Goal: Transaction & Acquisition: Download file/media

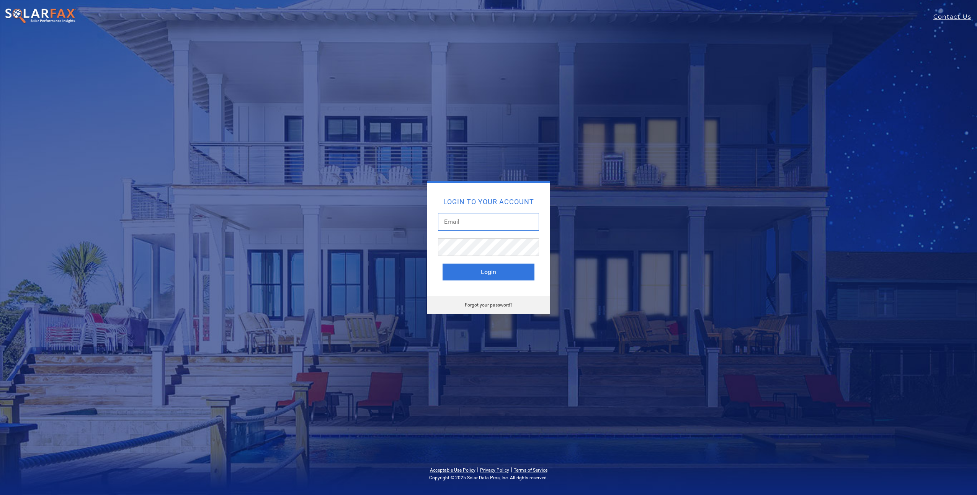
click at [468, 227] on input "text" at bounding box center [488, 222] width 101 height 18
type input "patrick@neovolta.com"
click at [514, 273] on button "Login" at bounding box center [489, 271] width 92 height 17
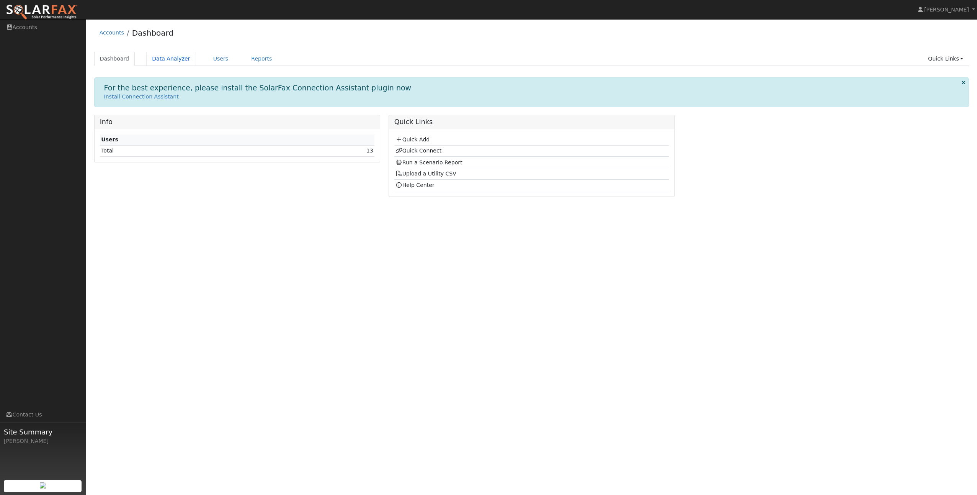
click at [172, 60] on link "Data Analyzer" at bounding box center [171, 59] width 50 height 14
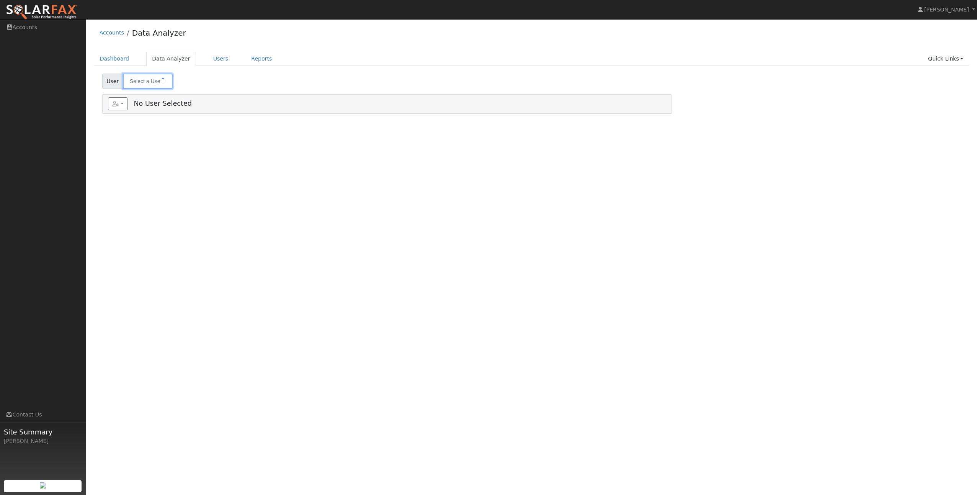
type input "S.D. Padres Acct - 210001511478"
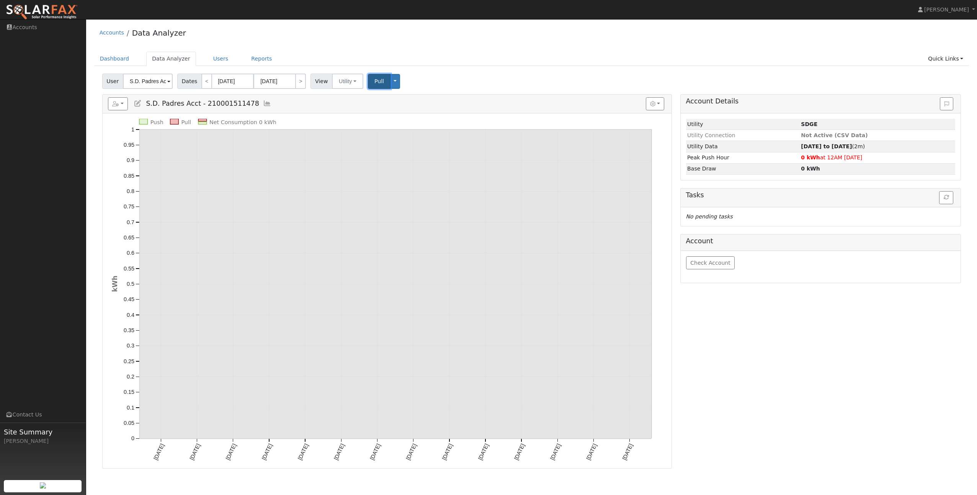
click at [381, 83] on button "Pull" at bounding box center [379, 81] width 23 height 15
click at [204, 83] on link "<" at bounding box center [206, 80] width 11 height 15
type input "07/28/2025"
type input "08/10/2025"
click at [204, 83] on link "<" at bounding box center [206, 80] width 11 height 15
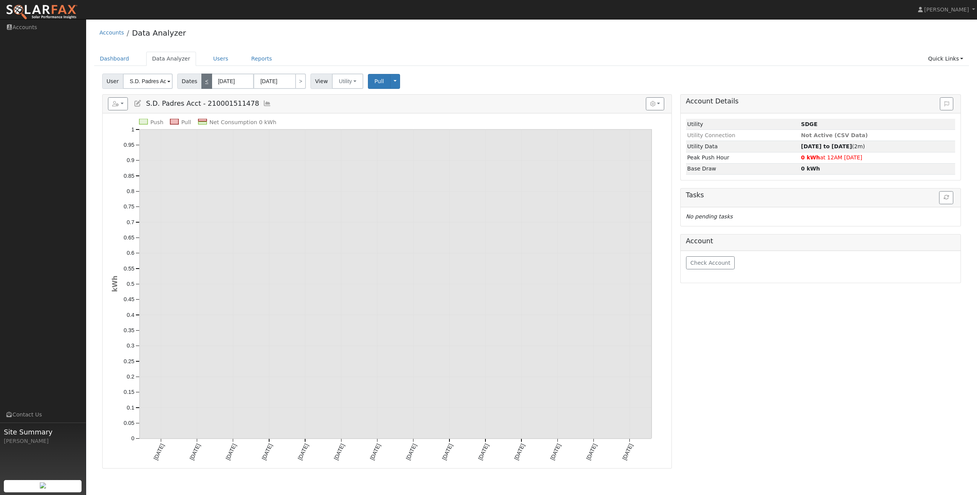
type input "07/14/2025"
type input "07/27/2025"
click at [204, 83] on link "<" at bounding box center [206, 80] width 11 height 15
type input "06/30/2025"
type input "07/13/2025"
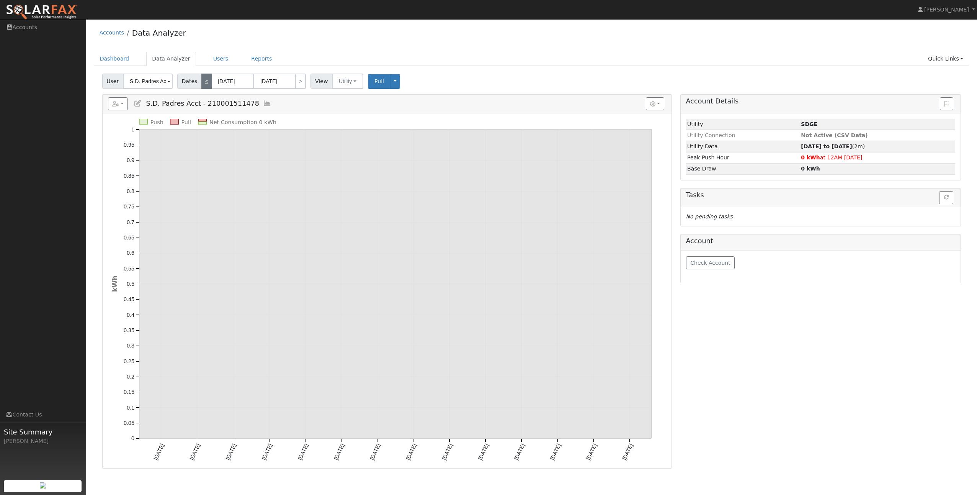
click at [204, 83] on link "<" at bounding box center [206, 80] width 11 height 15
type input "06/16/2025"
type input "06/29/2025"
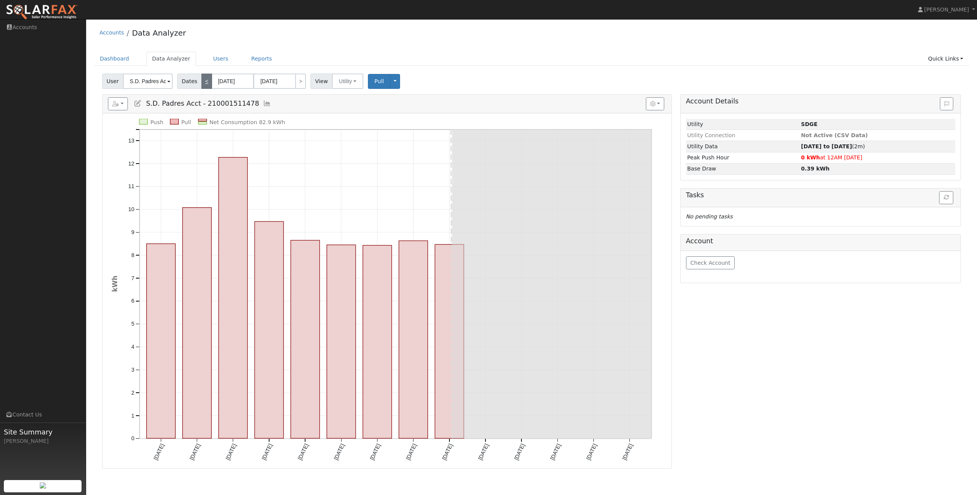
click at [204, 83] on link "<" at bounding box center [206, 80] width 11 height 15
type input "06/02/2025"
type input "06/15/2025"
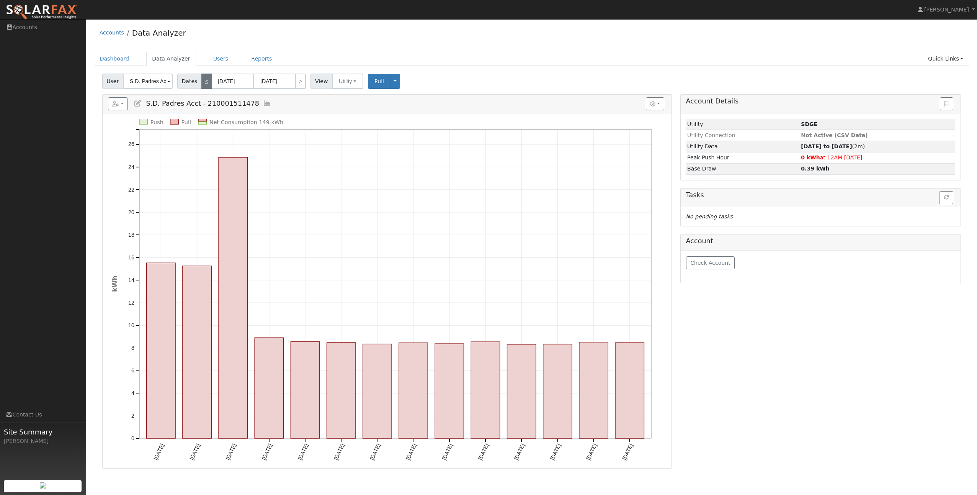
click at [204, 83] on link "<" at bounding box center [206, 80] width 11 height 15
type input "05/19/2025"
type input "06/01/2025"
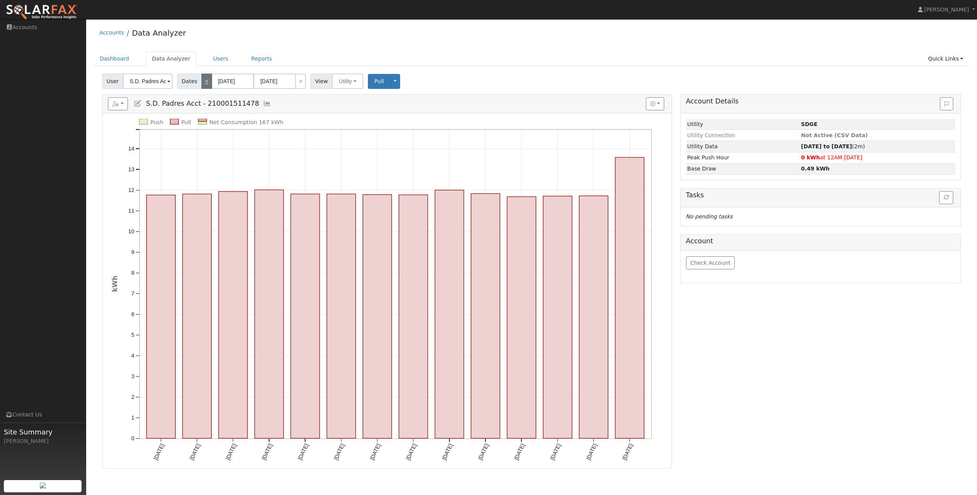
click at [201, 84] on link "<" at bounding box center [206, 80] width 11 height 15
type input "05/05/2025"
type input "05/18/2025"
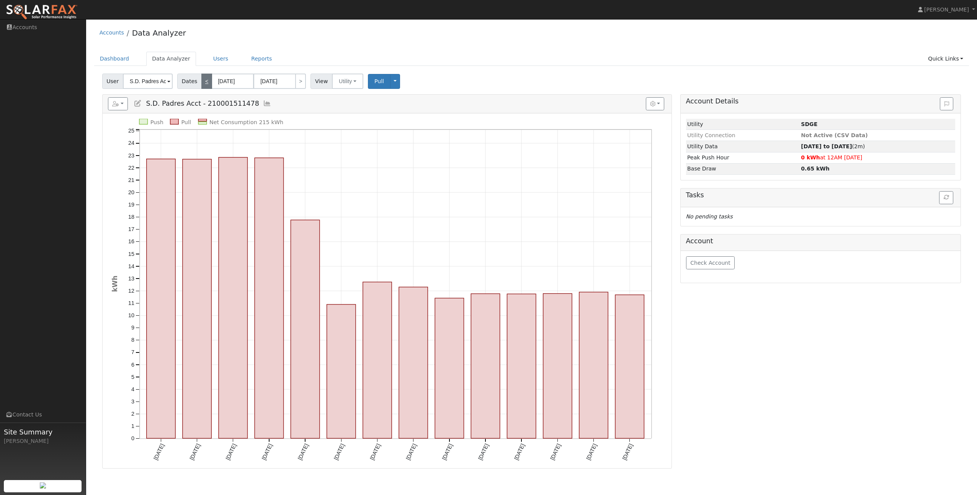
click at [201, 84] on link "<" at bounding box center [206, 80] width 11 height 15
type input "04/21/2025"
type input "05/04/2025"
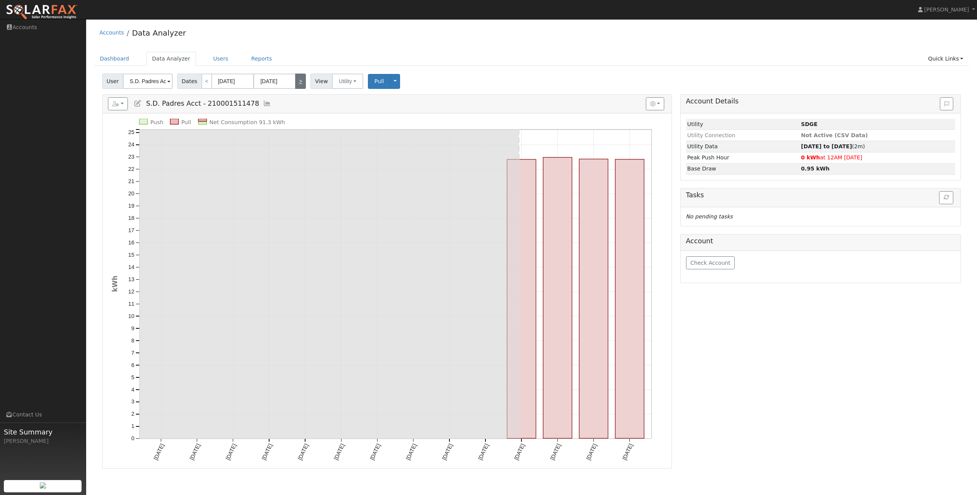
click at [296, 85] on link ">" at bounding box center [300, 80] width 11 height 15
type input "05/05/2025"
type input "05/18/2025"
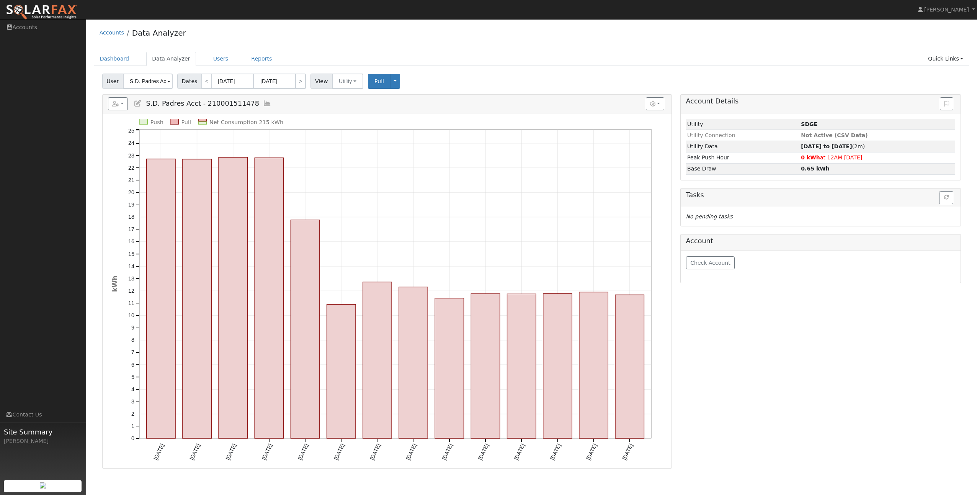
click at [167, 83] on span at bounding box center [168, 81] width 3 height 9
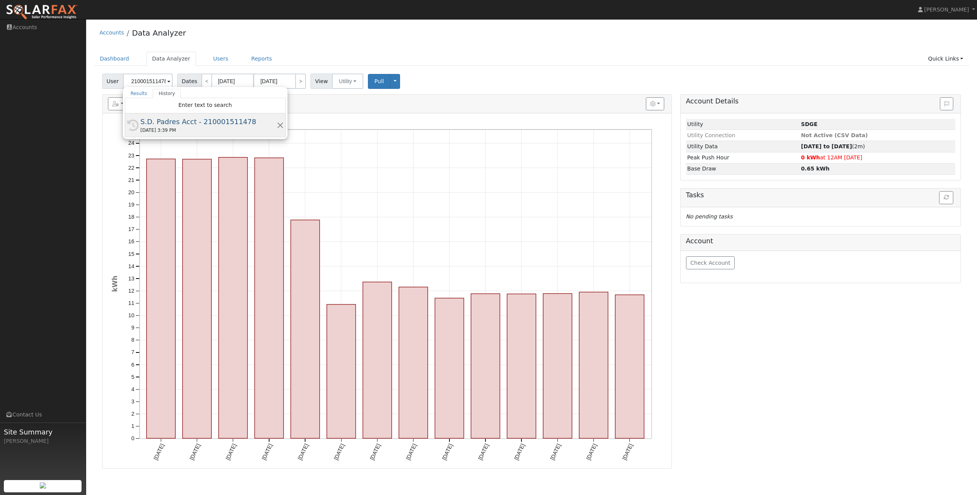
click at [167, 126] on div "S.D. Padres Acct - 210001511478" at bounding box center [208, 121] width 136 height 10
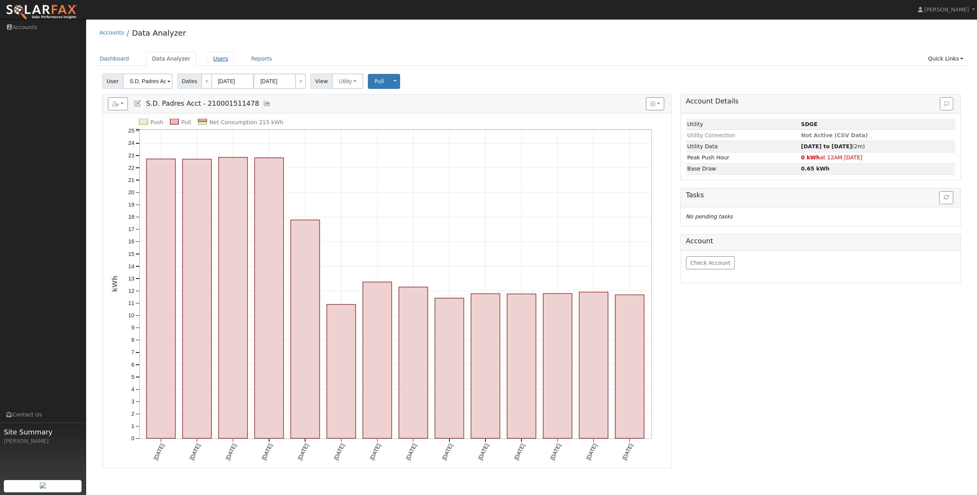
click at [216, 59] on link "Users" at bounding box center [220, 59] width 27 height 14
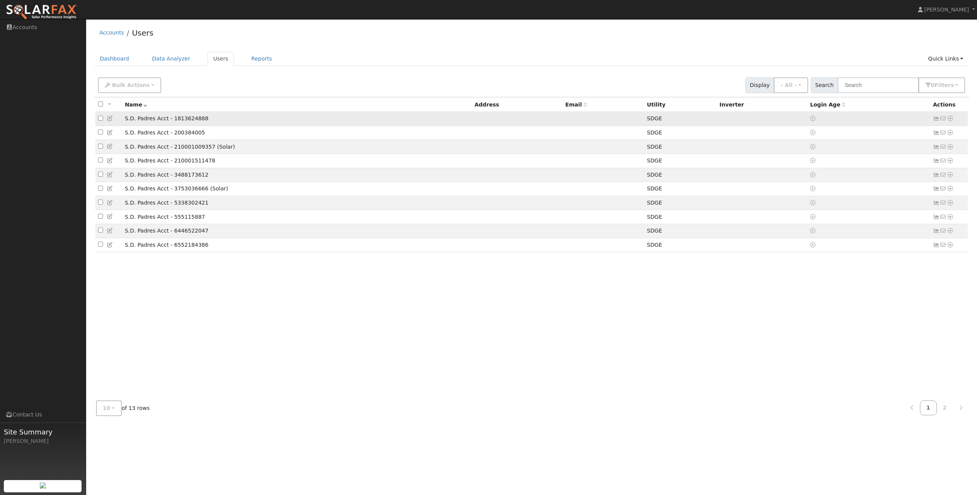
click at [936, 120] on icon at bounding box center [936, 118] width 7 height 5
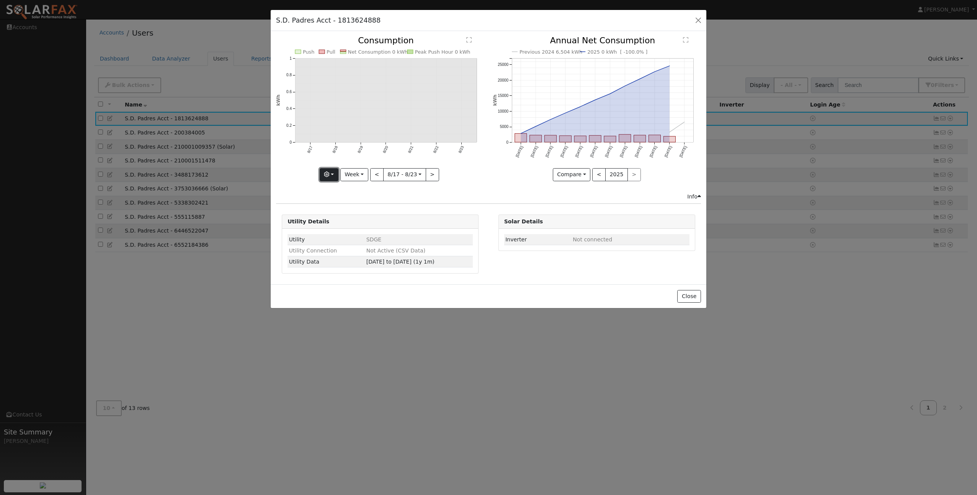
click at [333, 175] on button "button" at bounding box center [329, 174] width 19 height 13
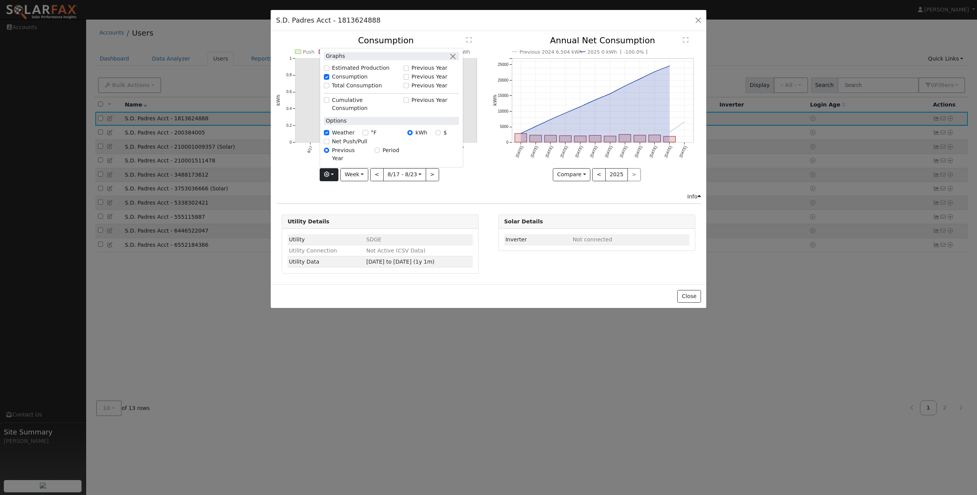
click at [298, 185] on div "Push Pull Net Consumption 0 kWh Peak Push Hour 0 kWh 8/17 8/18 8/19 8/20 8/21 8…" at bounding box center [380, 114] width 216 height 156
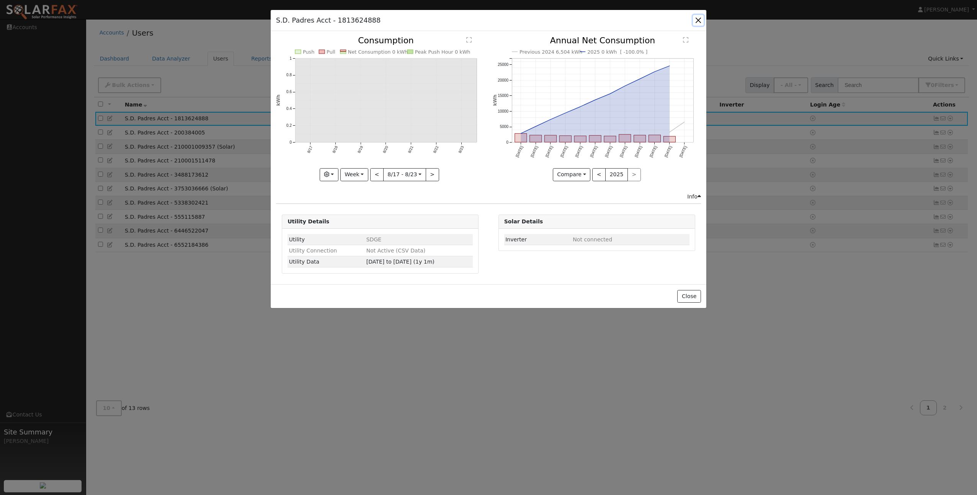
click at [696, 19] on button "button" at bounding box center [698, 20] width 11 height 11
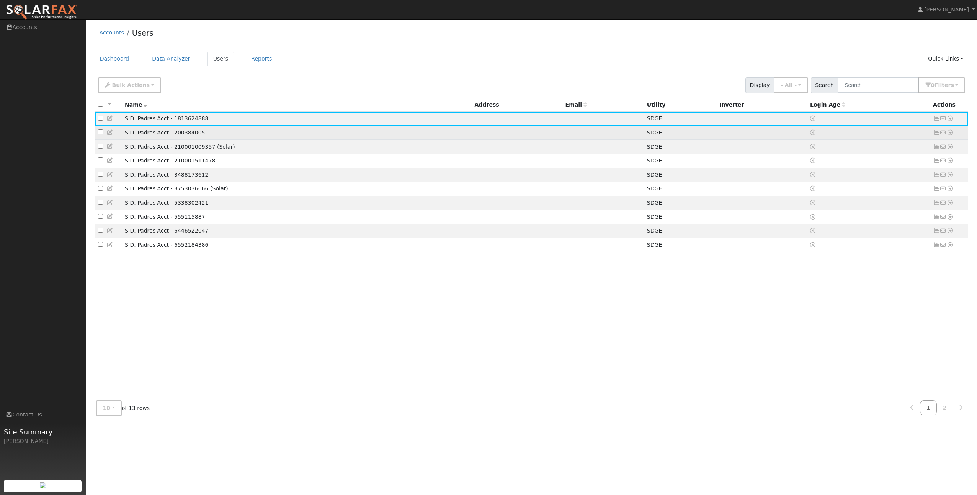
click at [158, 132] on td "S.D. Padres Acct - 200384005" at bounding box center [297, 133] width 350 height 14
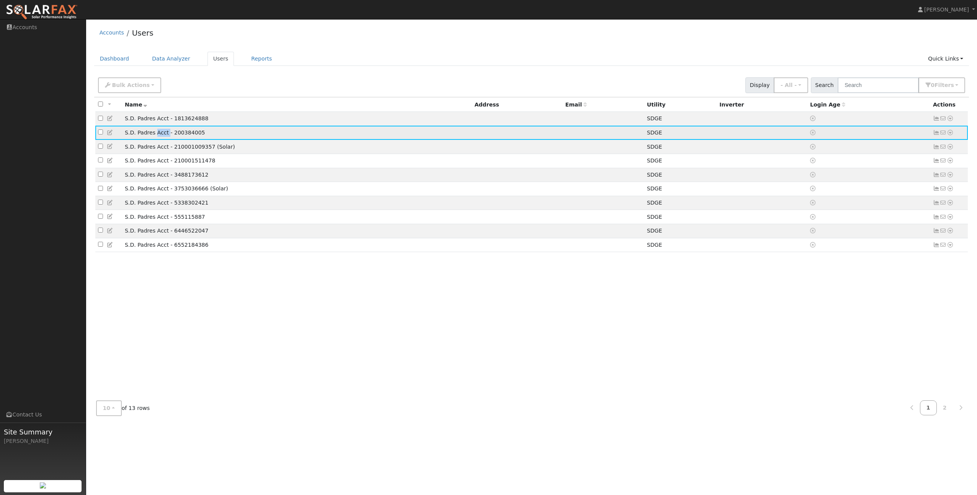
click at [158, 132] on td "S.D. Padres Acct - 200384005" at bounding box center [297, 133] width 350 height 14
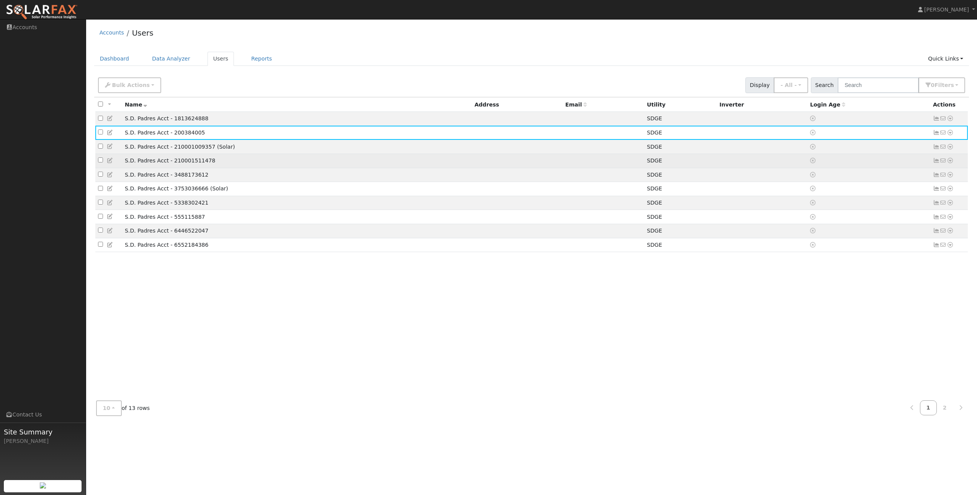
drag, startPoint x: 158, startPoint y: 132, endPoint x: 163, endPoint y: 156, distance: 25.0
click at [163, 156] on td "S.D. Padres Acct - 210001511478" at bounding box center [297, 161] width 350 height 14
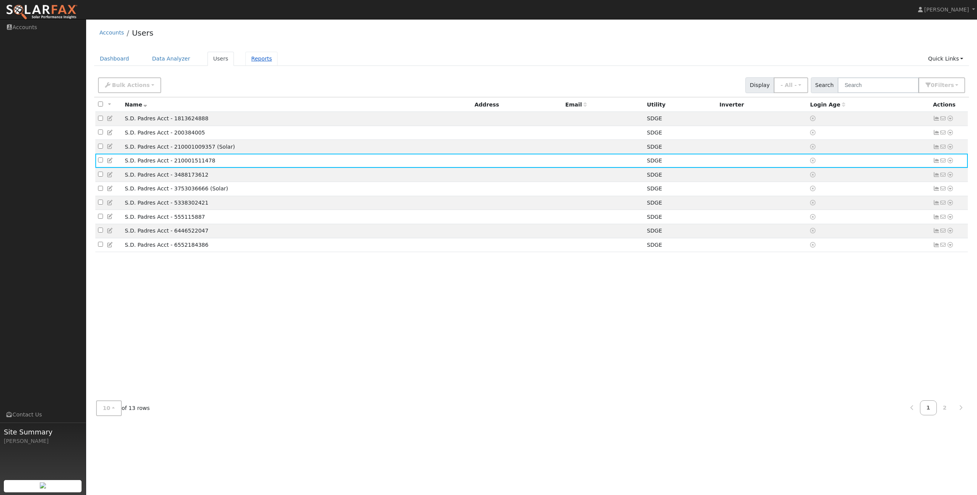
click at [245, 58] on link "Reports" at bounding box center [261, 59] width 32 height 14
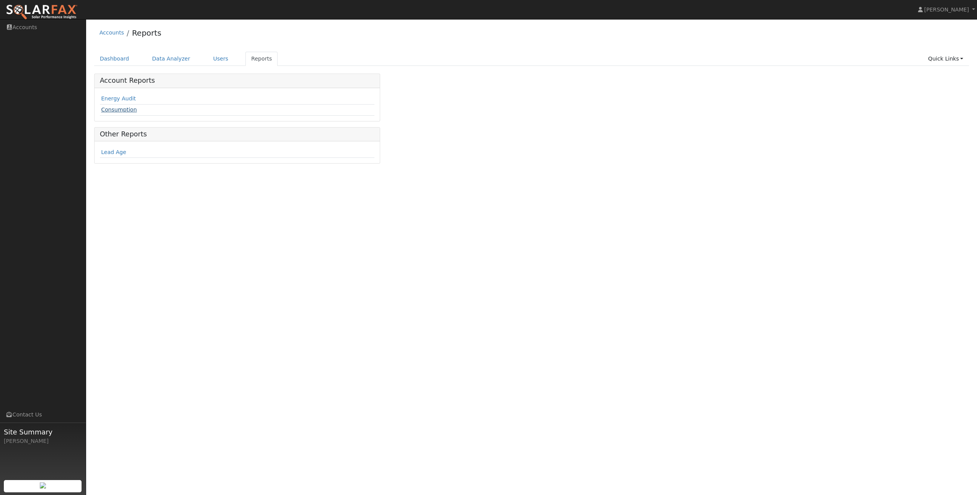
click at [106, 111] on link "Consumption" at bounding box center [119, 109] width 36 height 6
click at [319, 79] on div "Run Report" at bounding box center [332, 80] width 41 height 15
click at [122, 60] on link "Dashboard" at bounding box center [114, 59] width 41 height 14
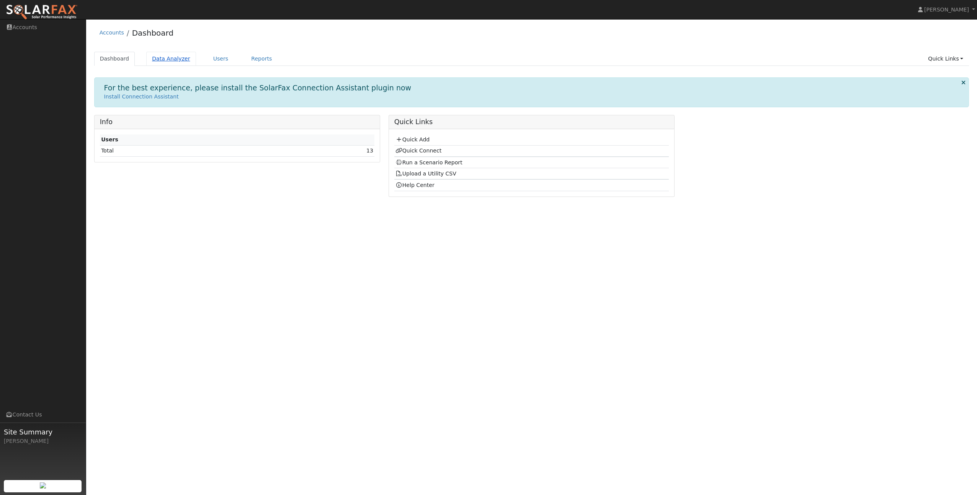
click at [157, 57] on link "Data Analyzer" at bounding box center [171, 59] width 50 height 14
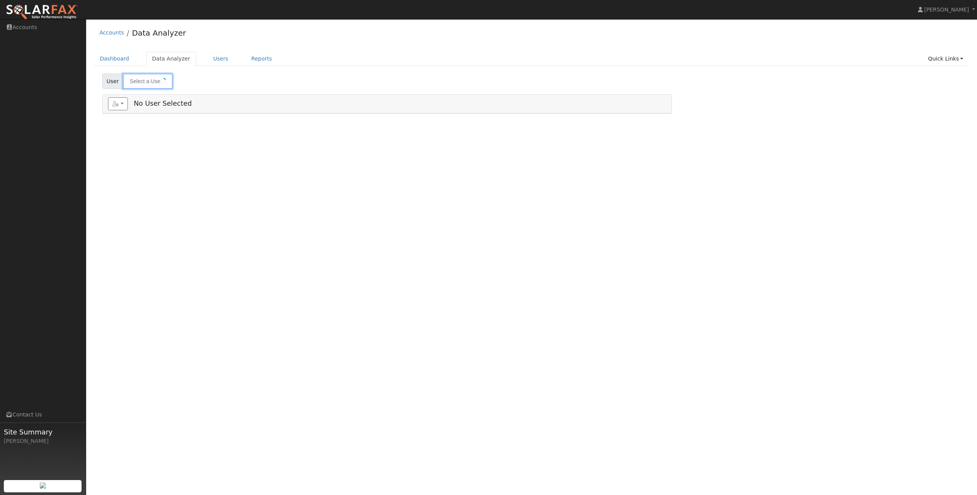
type input "S.D. Padres Acct - 210001511478"
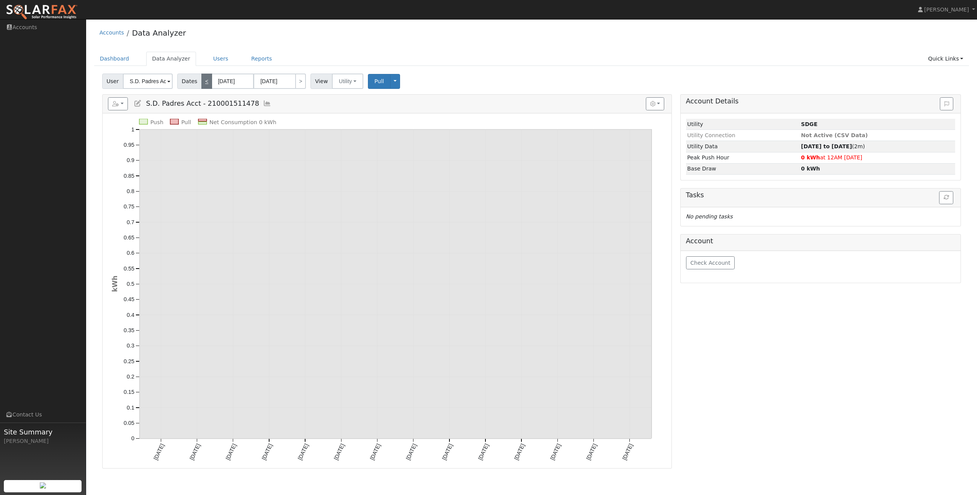
click at [206, 84] on link "<" at bounding box center [206, 80] width 11 height 15
type input "07/28/2025"
type input "08/10/2025"
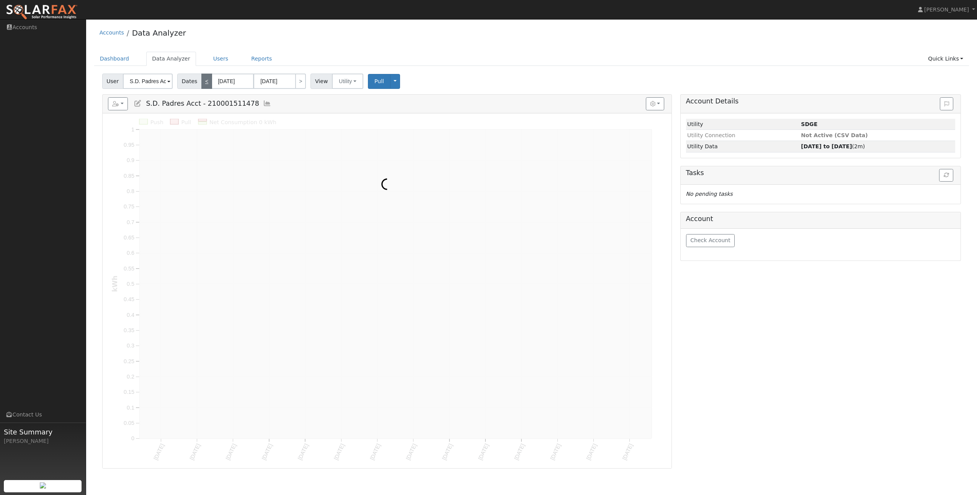
click at [206, 84] on link "<" at bounding box center [206, 80] width 11 height 15
type input "07/14/2025"
type input "07/27/2025"
click at [206, 84] on link "<" at bounding box center [206, 80] width 11 height 15
type input "06/30/2025"
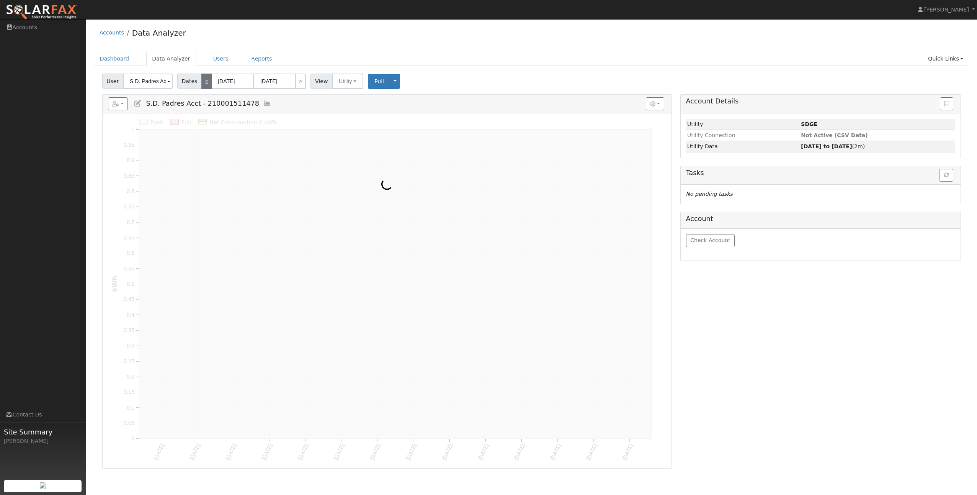
type input "07/13/2025"
click at [206, 84] on link "<" at bounding box center [206, 80] width 11 height 15
type input "06/16/2025"
type input "06/29/2025"
click at [206, 84] on link "<" at bounding box center [206, 80] width 11 height 15
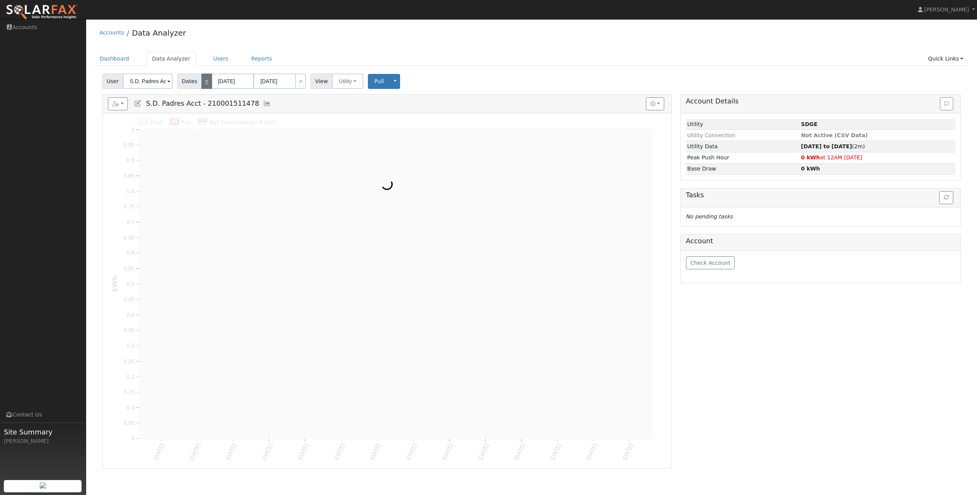
type input "06/02/2025"
type input "06/15/2025"
click at [206, 84] on link "<" at bounding box center [206, 80] width 11 height 15
type input "05/19/2025"
type input "06/01/2025"
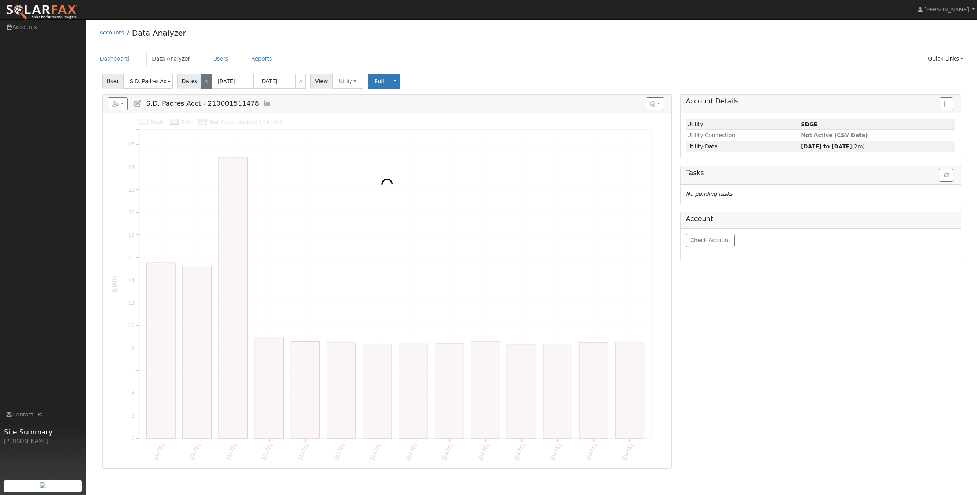
click at [206, 84] on link "<" at bounding box center [206, 80] width 11 height 15
type input "05/05/2025"
type input "05/18/2025"
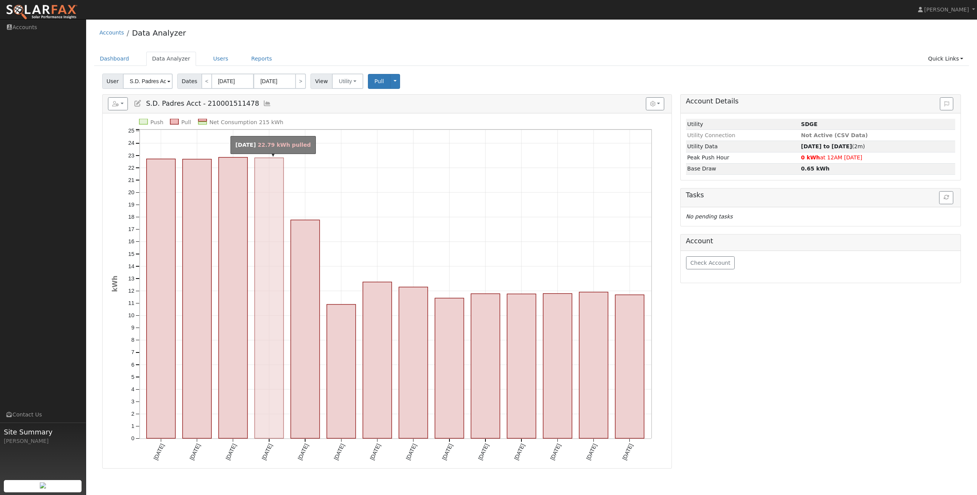
click at [269, 318] on rect "onclick=""" at bounding box center [269, 298] width 29 height 280
type input "05/08/2025"
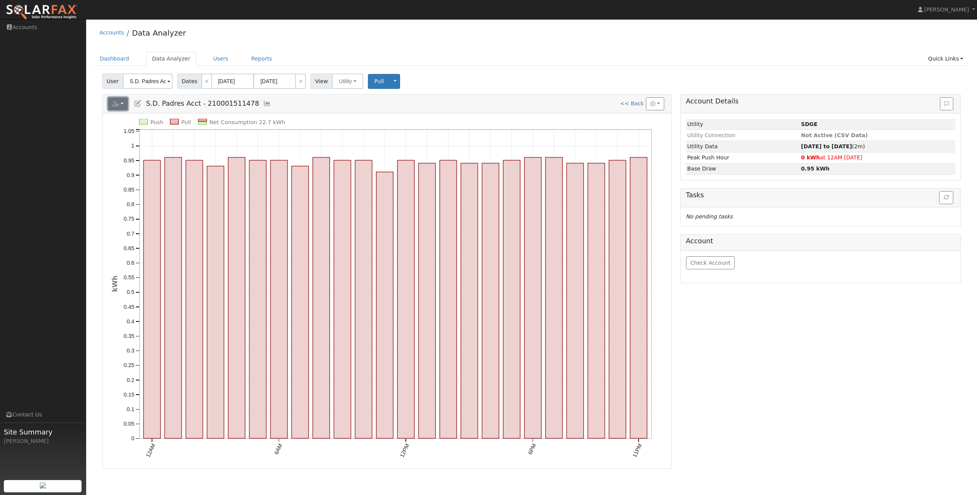
click at [122, 100] on button "button" at bounding box center [118, 103] width 20 height 13
click at [122, 104] on button "button" at bounding box center [118, 103] width 20 height 13
click at [221, 107] on h5 "Reports Scenario Health Check Energy Audit Account Timeline User Audit Trail In…" at bounding box center [387, 103] width 559 height 13
click at [263, 103] on icon at bounding box center [267, 103] width 8 height 7
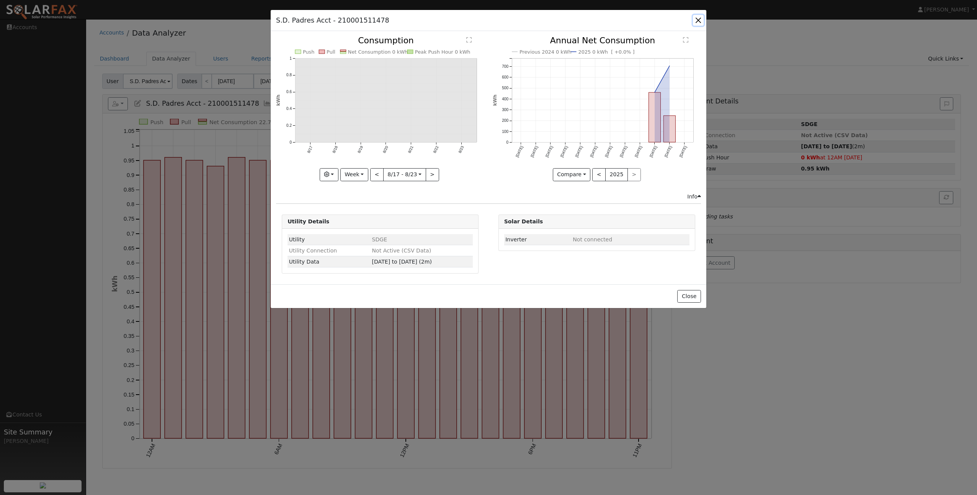
click at [699, 21] on button "button" at bounding box center [698, 20] width 11 height 11
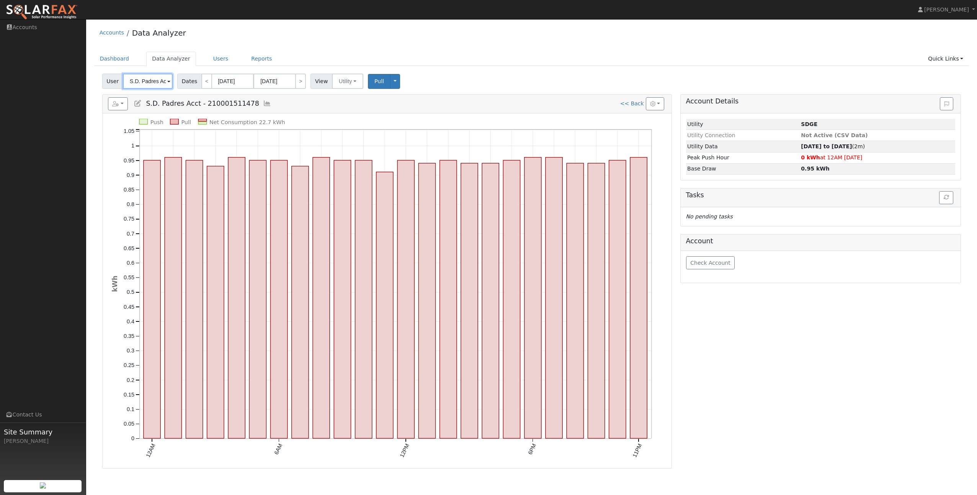
click at [165, 85] on input "S.D. Padres Acct - 210001511478" at bounding box center [148, 80] width 50 height 15
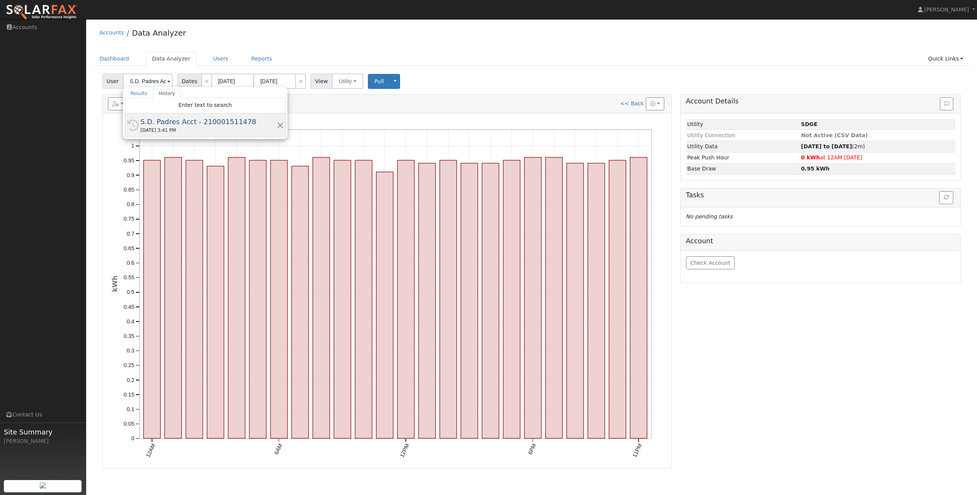
click at [171, 122] on div "S.D. Padres Acct - 210001511478" at bounding box center [208, 121] width 136 height 10
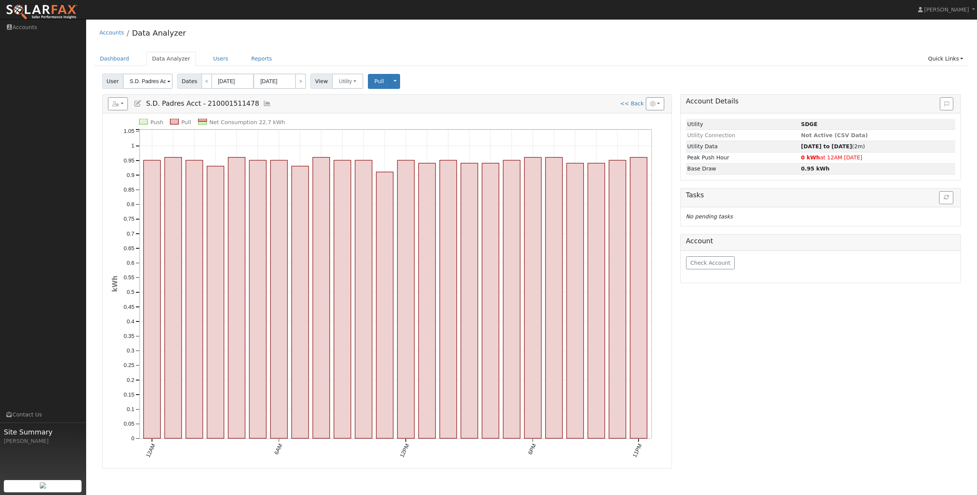
click at [168, 81] on span at bounding box center [168, 81] width 3 height 9
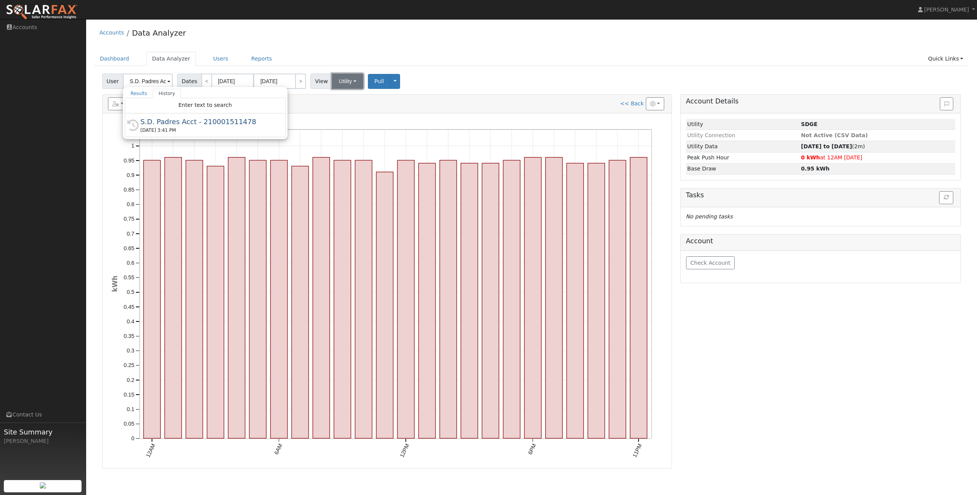
click at [346, 83] on button "Utility" at bounding box center [347, 80] width 31 height 15
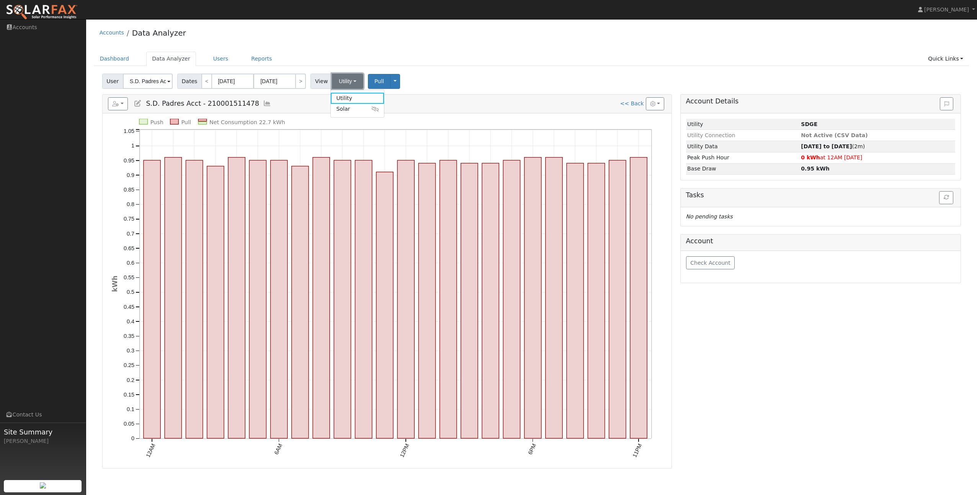
click at [346, 83] on button "Utility" at bounding box center [347, 80] width 31 height 15
click at [216, 57] on link "Users" at bounding box center [220, 59] width 27 height 14
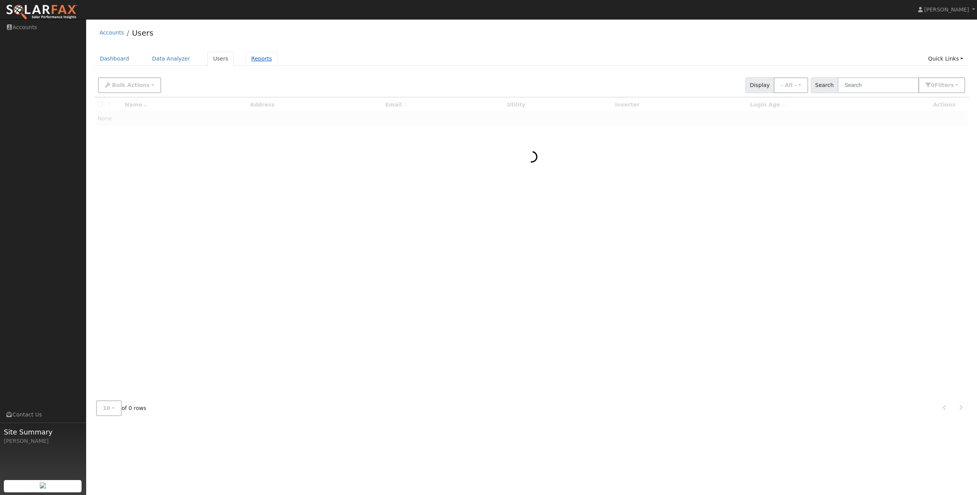
click at [245, 59] on link "Reports" at bounding box center [261, 59] width 32 height 14
click at [215, 58] on link "Users" at bounding box center [220, 59] width 27 height 14
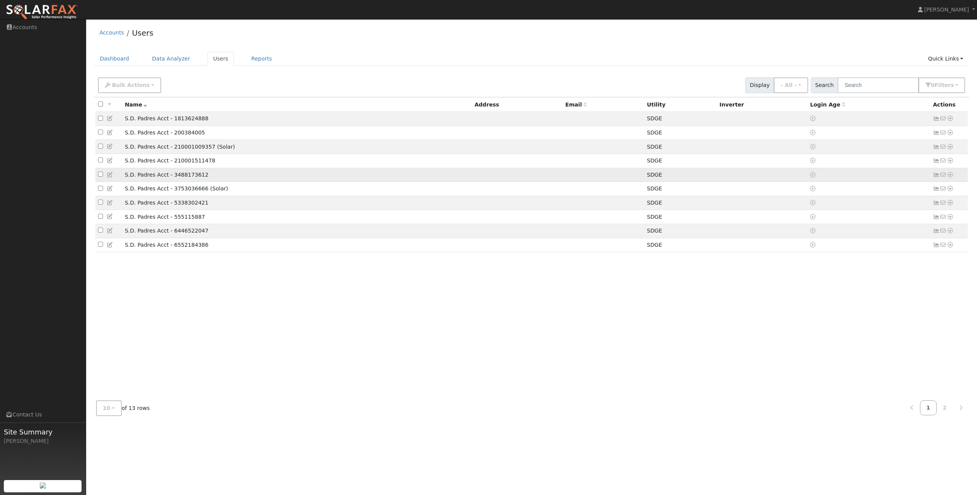
click at [101, 176] on input "checkbox" at bounding box center [100, 173] width 5 height 5
checkbox input "true"
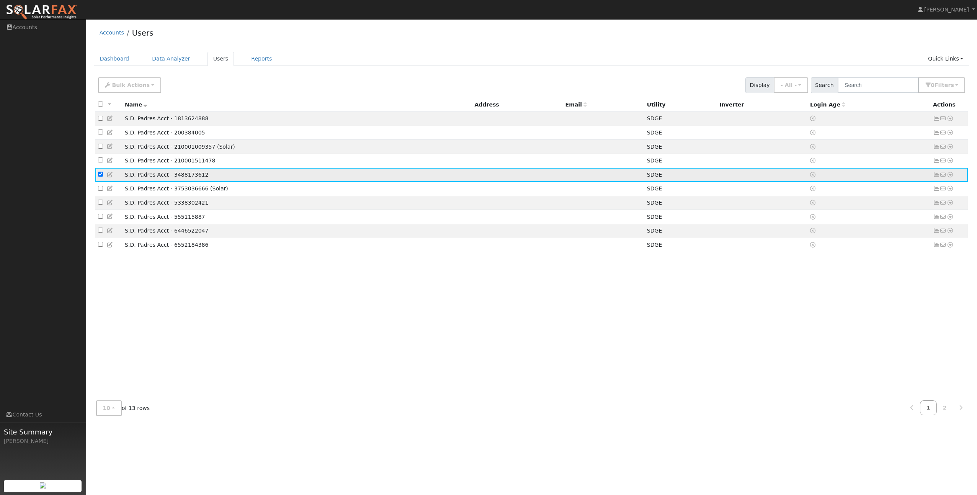
click at [937, 177] on icon at bounding box center [936, 174] width 7 height 5
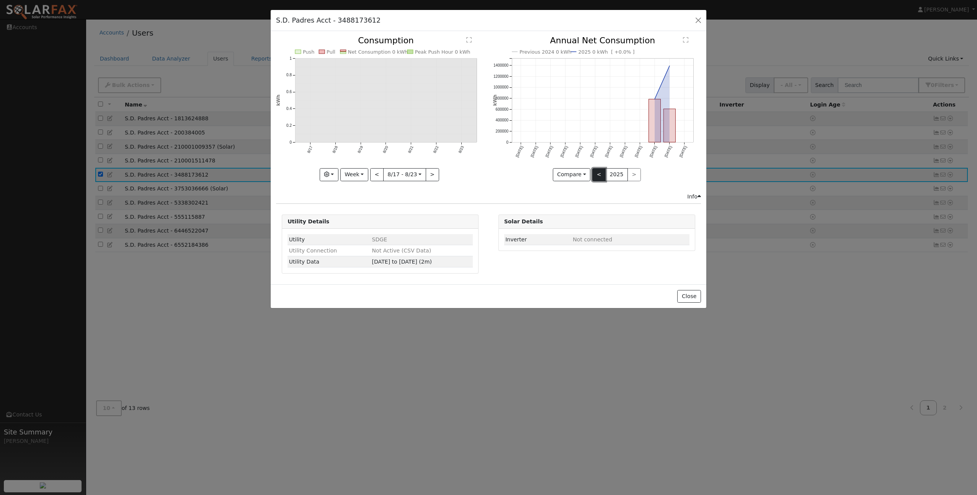
click at [596, 174] on button "<" at bounding box center [598, 174] width 13 height 13
click at [628, 175] on button ">" at bounding box center [633, 174] width 13 height 13
click at [698, 20] on button "button" at bounding box center [698, 20] width 11 height 11
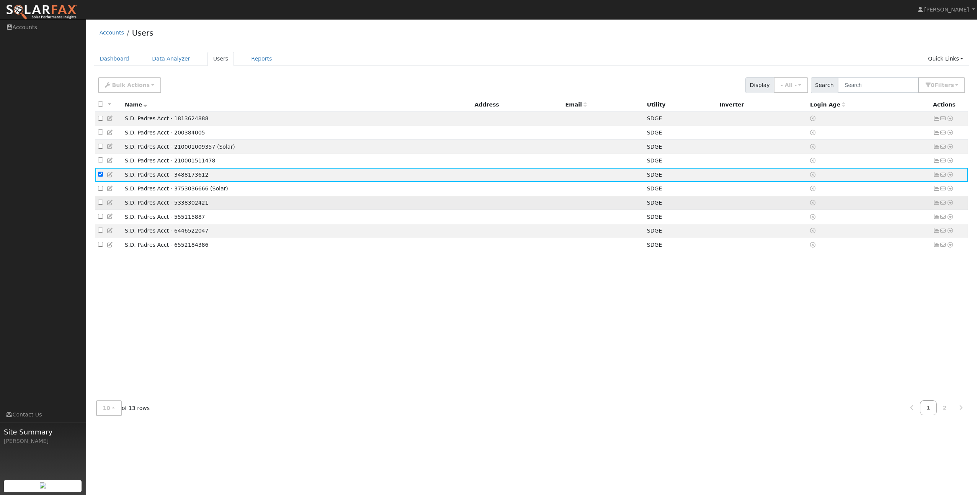
click at [170, 210] on td "S.D. Padres Acct - 5338302421" at bounding box center [297, 203] width 350 height 14
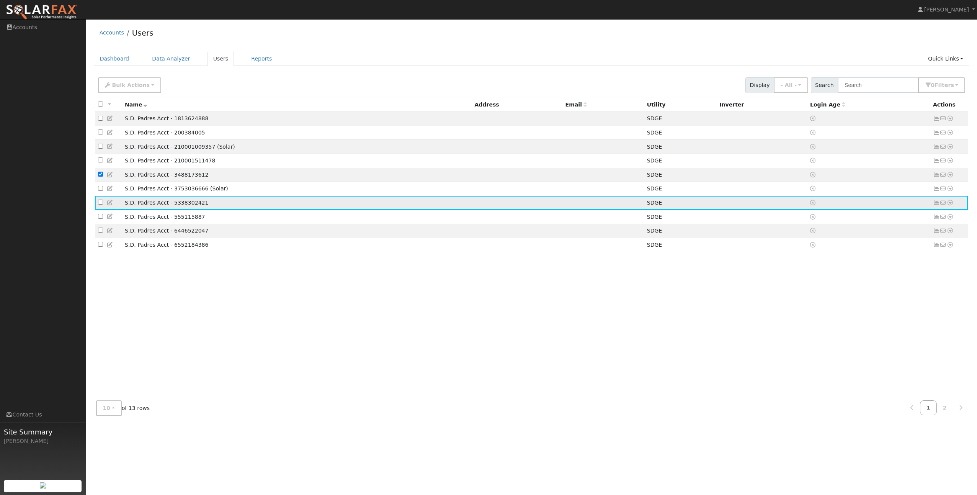
click at [107, 205] on icon at bounding box center [110, 202] width 7 height 5
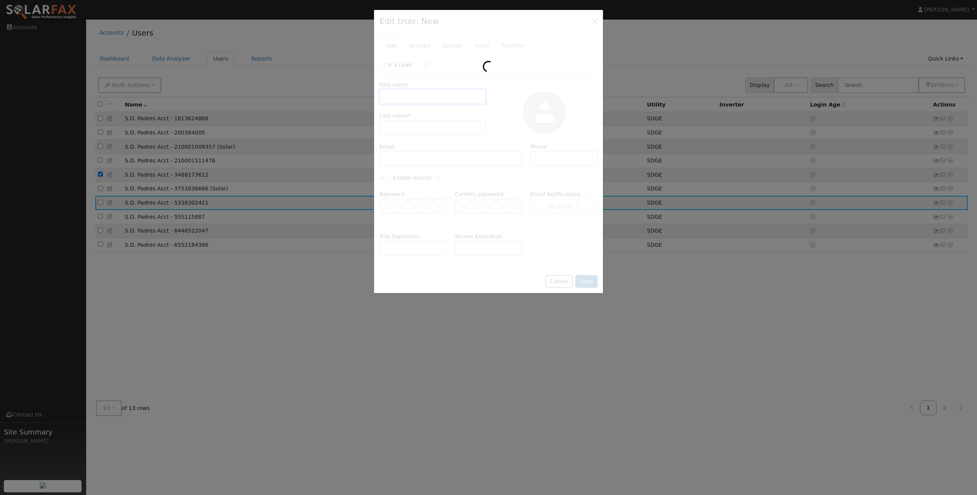
type input "S.D. Padres"
type input "Acct - 5338302421"
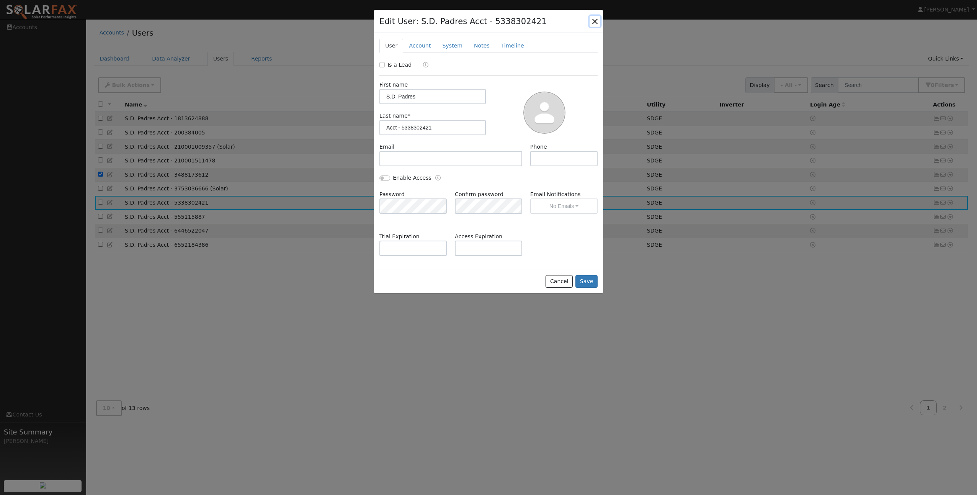
click at [592, 21] on button "button" at bounding box center [595, 21] width 11 height 11
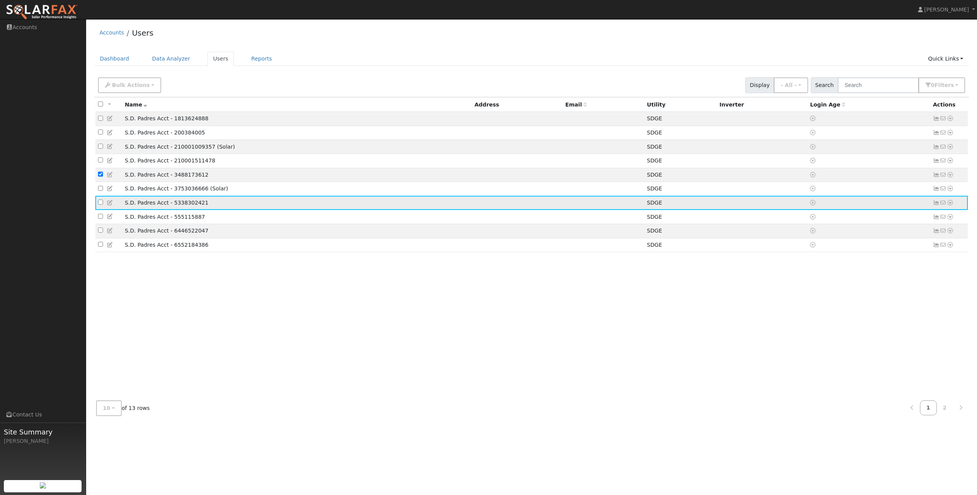
click at [100, 204] on input "checkbox" at bounding box center [100, 201] width 5 height 5
checkbox input "true"
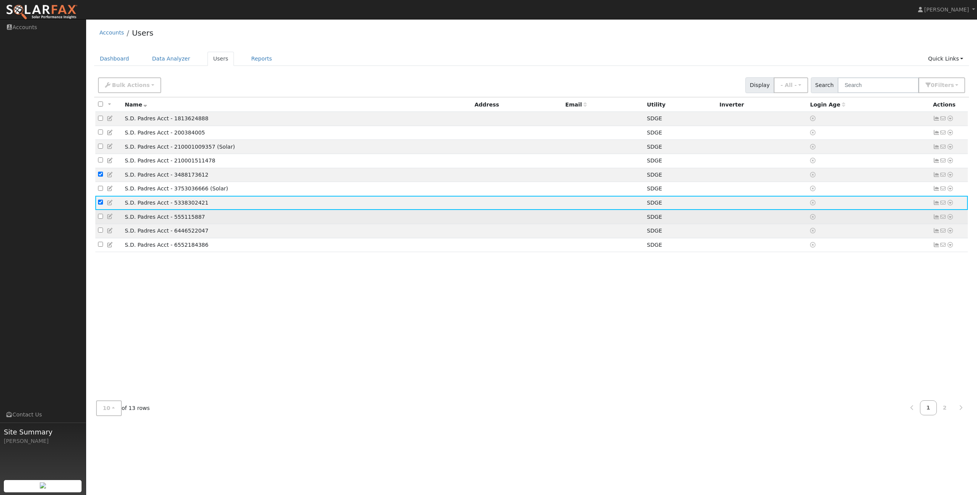
click at [99, 219] on input "checkbox" at bounding box center [100, 216] width 5 height 5
checkbox input "true"
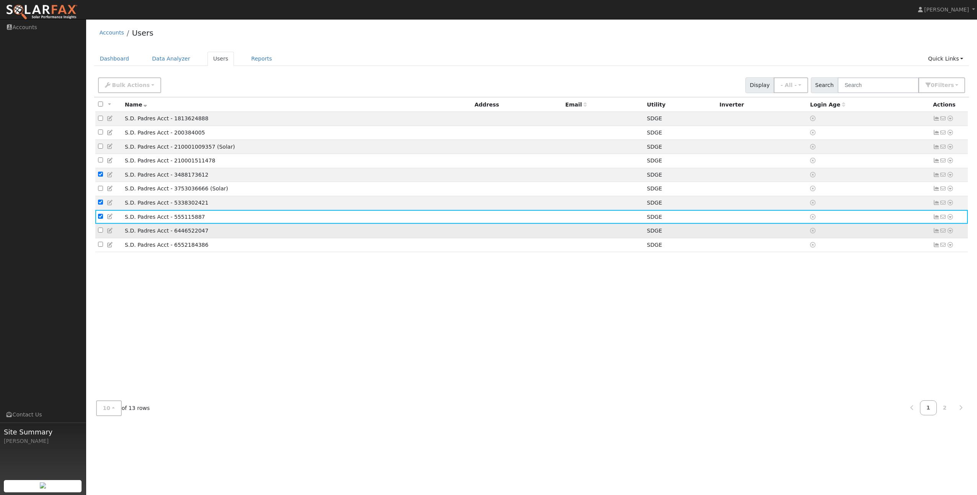
click at [99, 232] on input "checkbox" at bounding box center [100, 229] width 5 height 5
checkbox input "true"
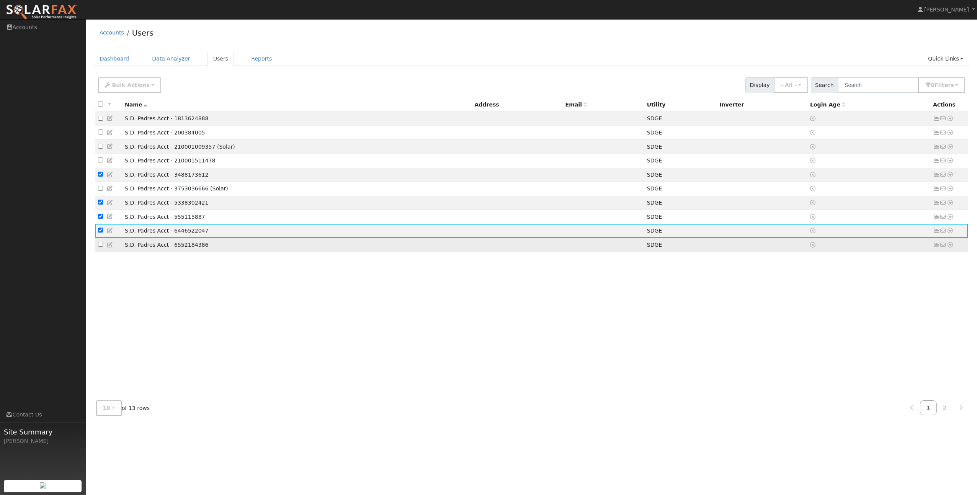
click at [100, 247] on input "checkbox" at bounding box center [100, 244] width 5 height 5
checkbox input "true"
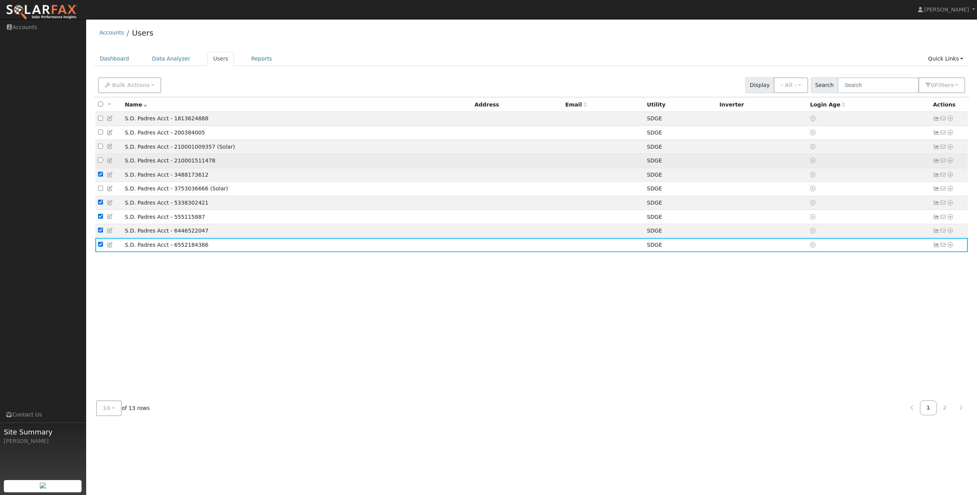
click at [101, 162] on input "checkbox" at bounding box center [100, 159] width 5 height 5
checkbox input "true"
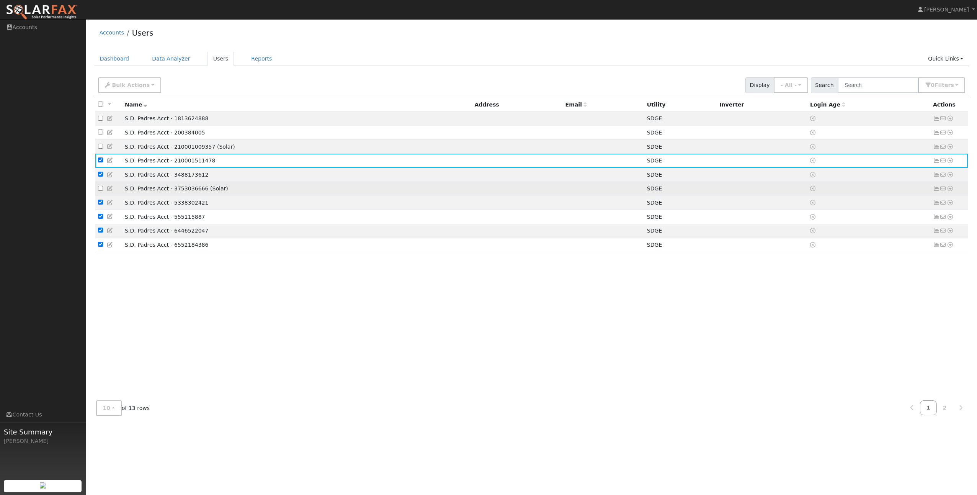
click at [100, 191] on input "checkbox" at bounding box center [100, 188] width 5 height 5
checkbox input "true"
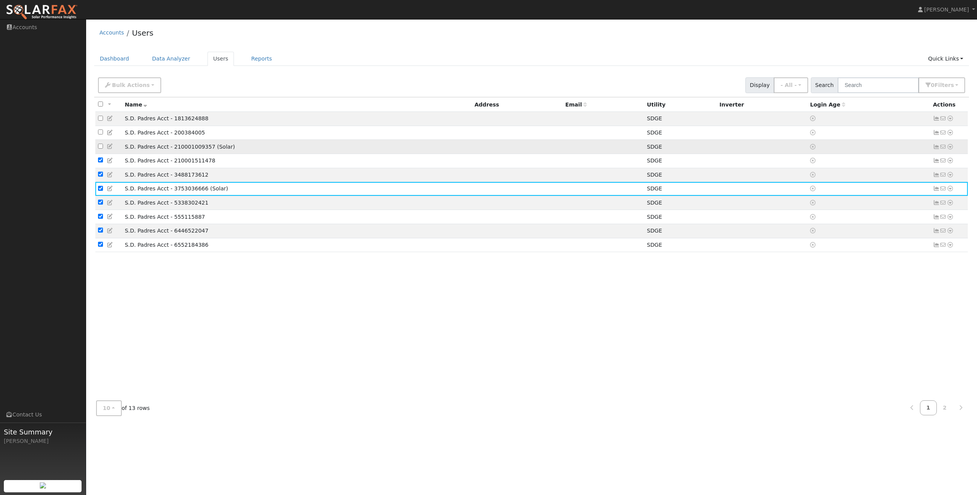
click at [103, 149] on td at bounding box center [108, 147] width 27 height 14
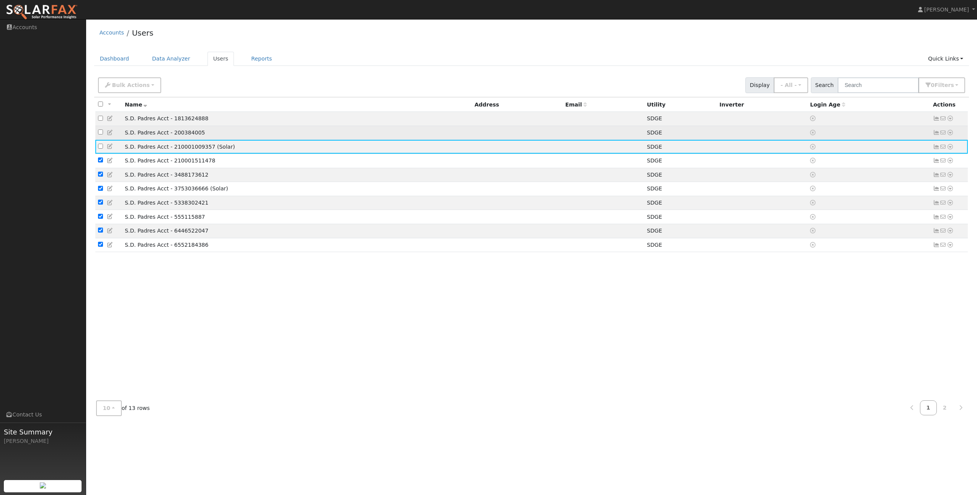
click at [102, 134] on input "checkbox" at bounding box center [100, 131] width 5 height 5
checkbox input "true"
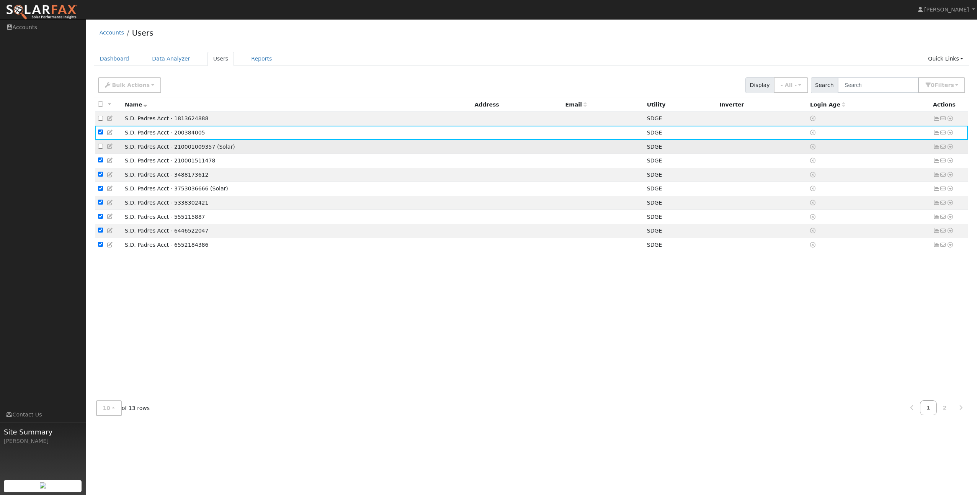
click at [102, 149] on input "checkbox" at bounding box center [100, 146] width 5 height 5
checkbox input "true"
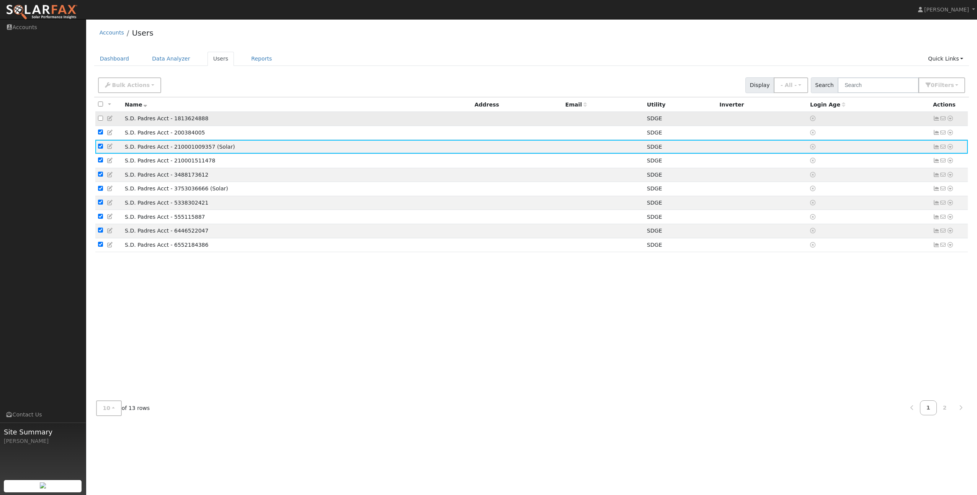
click at [102, 121] on input "checkbox" at bounding box center [100, 118] width 5 height 5
checkbox input "true"
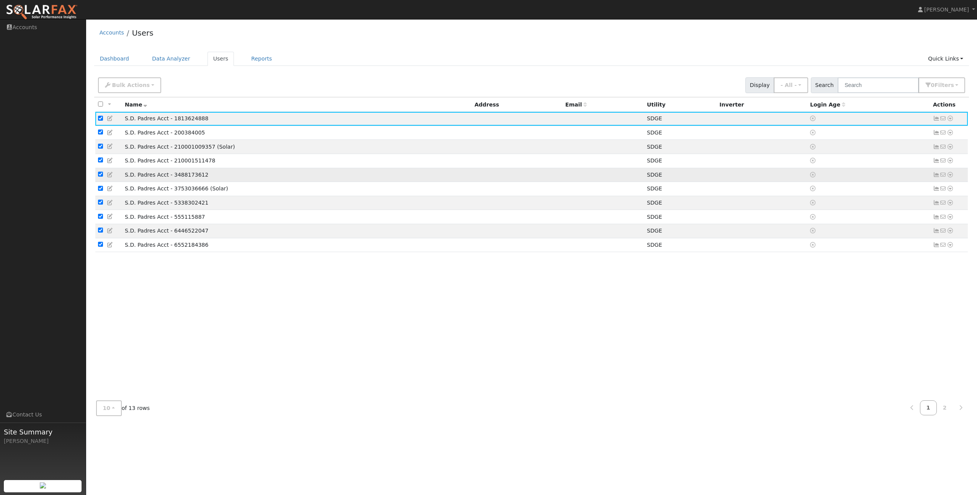
click at [253, 180] on td "S.D. Padres Acct - 3488173612" at bounding box center [297, 175] width 350 height 14
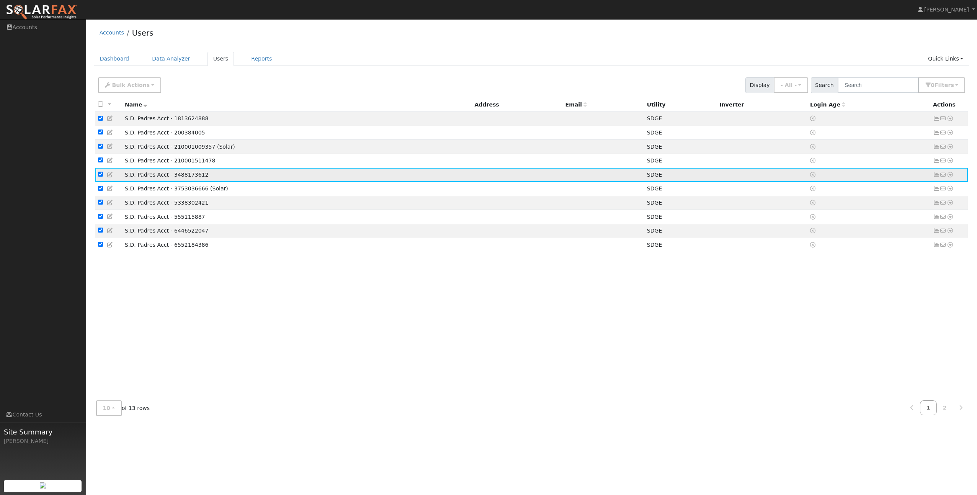
click at [935, 177] on icon at bounding box center [936, 174] width 7 height 5
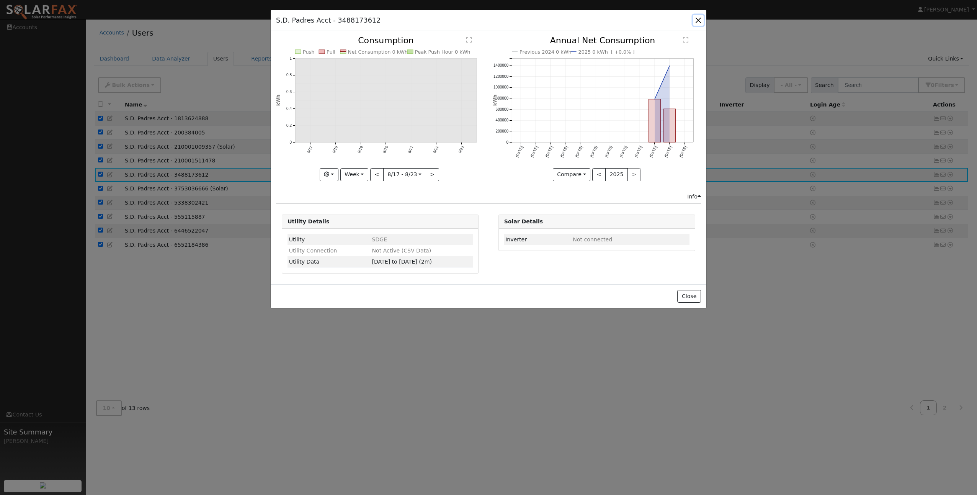
click at [698, 19] on button "button" at bounding box center [698, 20] width 11 height 11
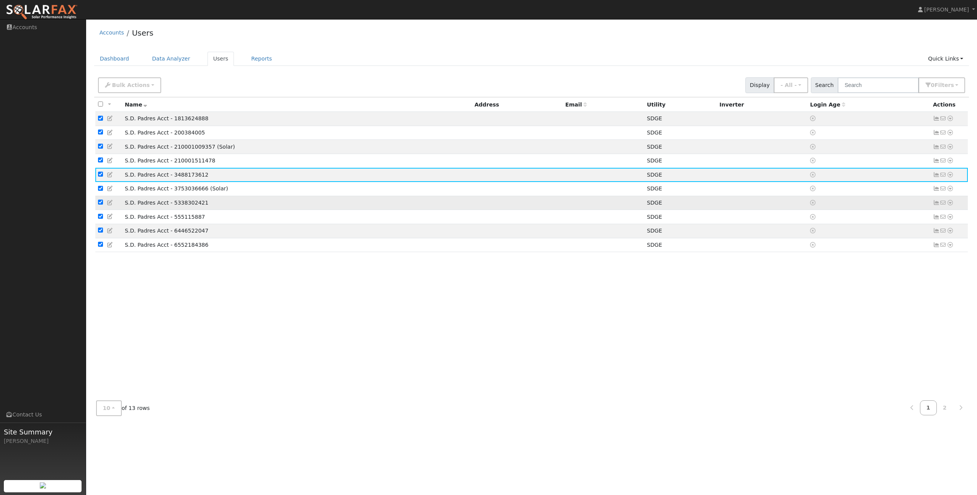
click at [190, 210] on td "S.D. Padres Acct - 5338302421" at bounding box center [297, 203] width 350 height 14
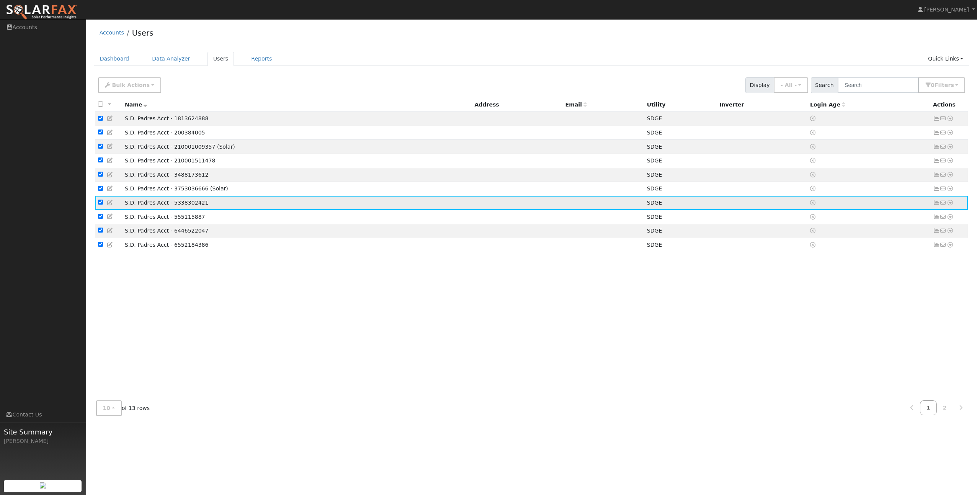
click at [936, 205] on icon at bounding box center [936, 202] width 7 height 5
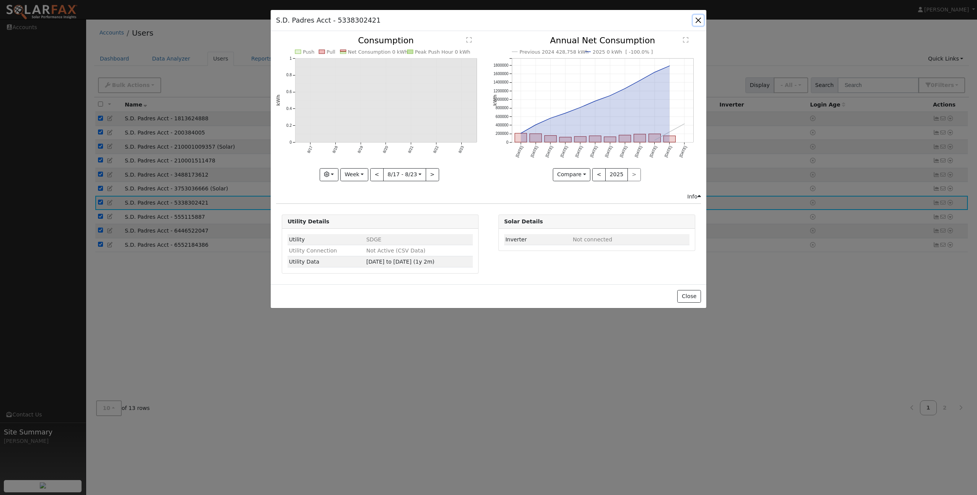
click at [696, 20] on button "button" at bounding box center [698, 20] width 11 height 11
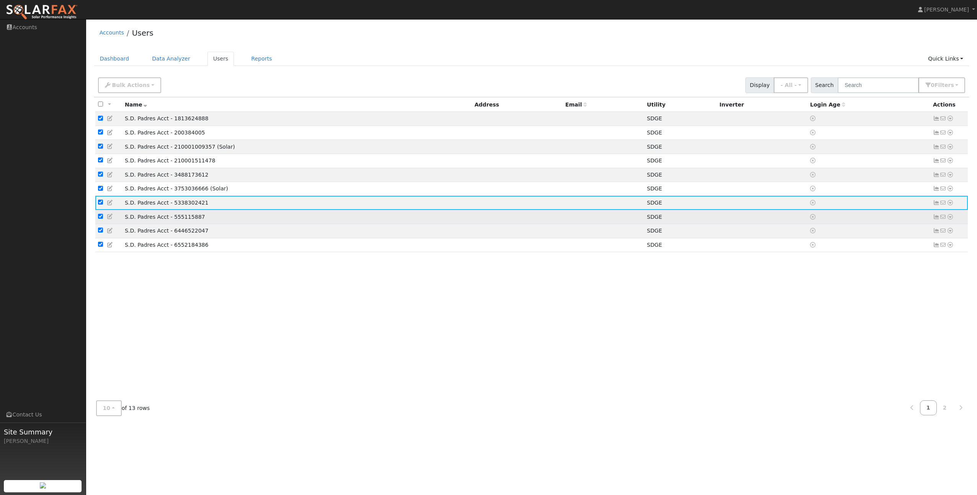
click at [203, 219] on td "S.D. Padres Acct - 555115887" at bounding box center [297, 217] width 350 height 14
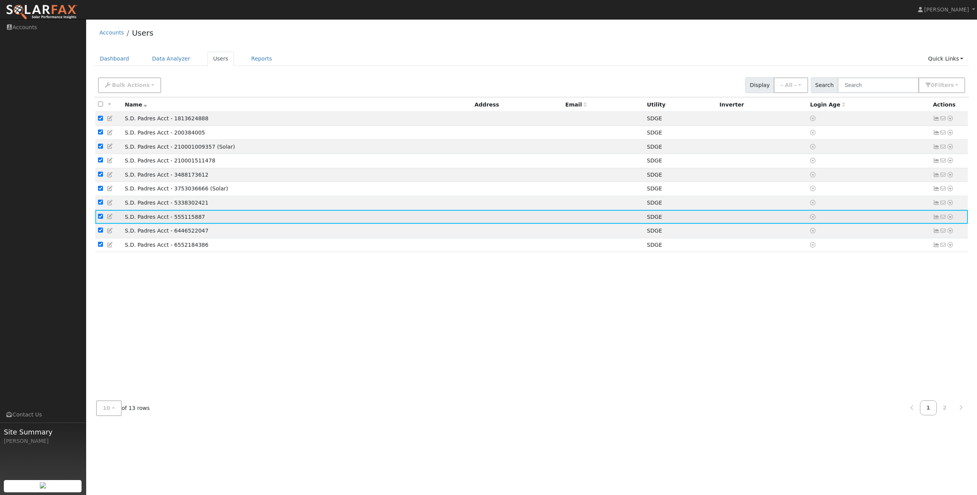
click at [935, 219] on icon at bounding box center [936, 216] width 7 height 5
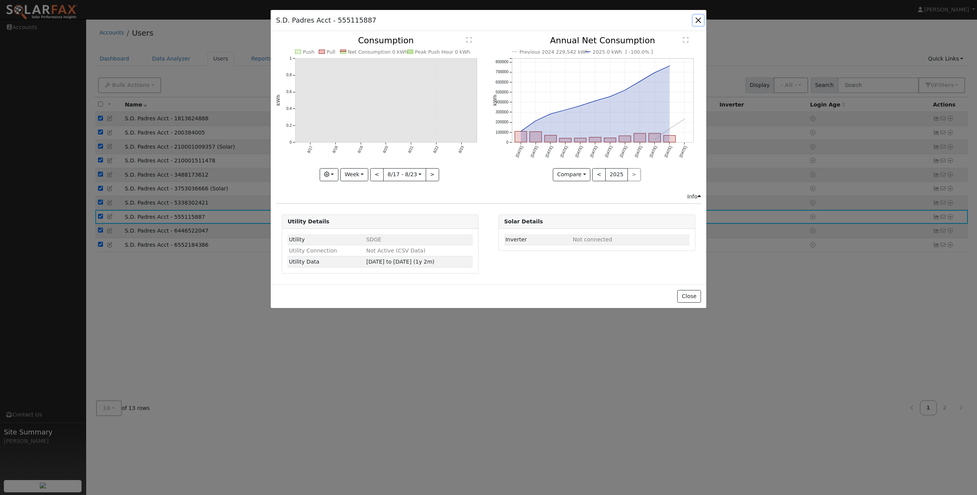
click at [698, 20] on button "button" at bounding box center [698, 20] width 11 height 11
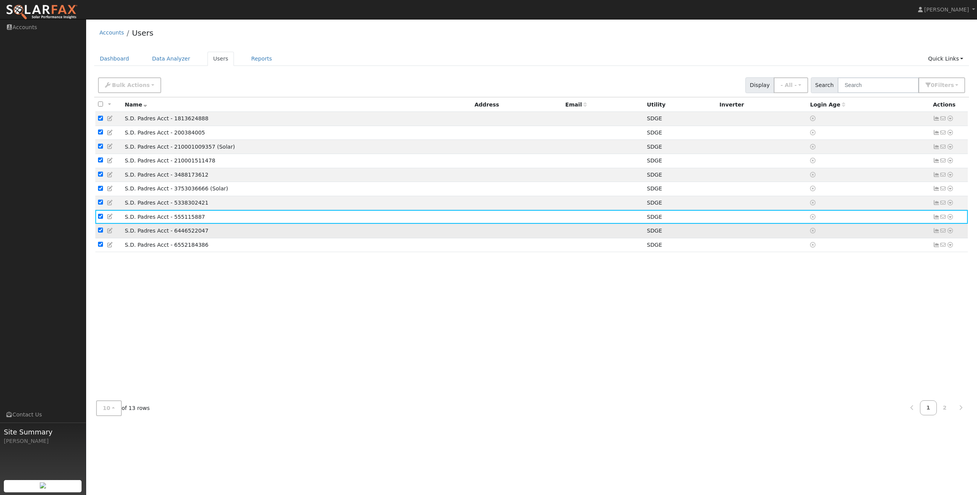
click at [183, 231] on td "S.D. Padres Acct - 6446522047" at bounding box center [297, 231] width 350 height 14
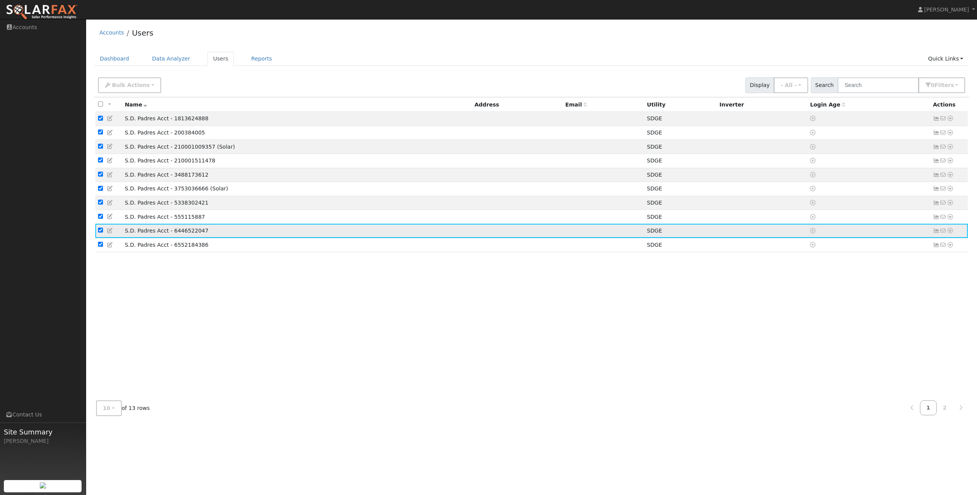
click at [932, 237] on td "No email address Send Email... Data Analyzer Reports Scenario Health Check Ener…" at bounding box center [949, 231] width 38 height 14
click at [936, 233] on icon at bounding box center [936, 230] width 7 height 5
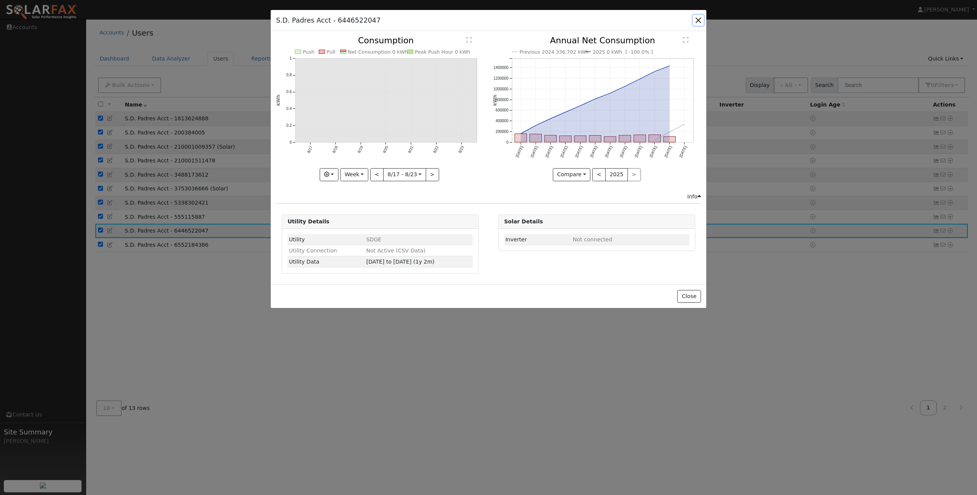
click at [694, 20] on button "button" at bounding box center [698, 20] width 11 height 11
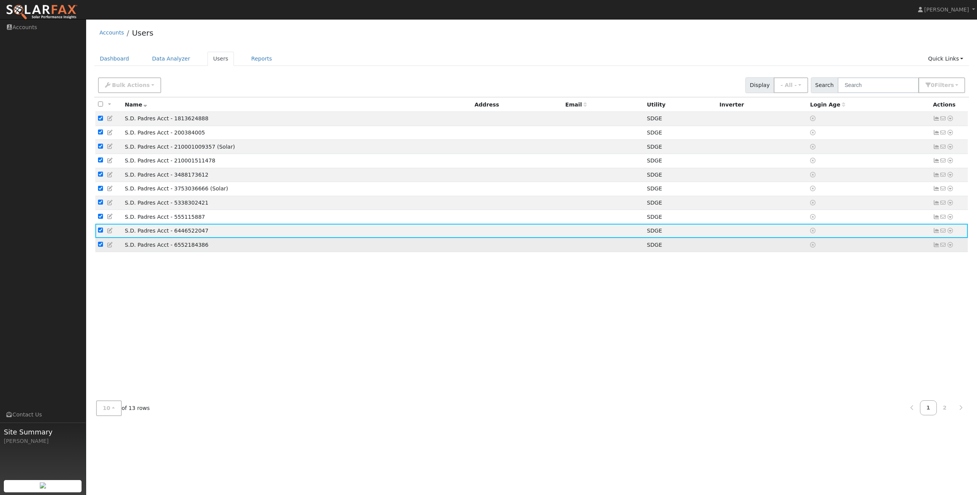
click at [145, 247] on td "S.D. Padres Acct - 6552184386" at bounding box center [297, 245] width 350 height 14
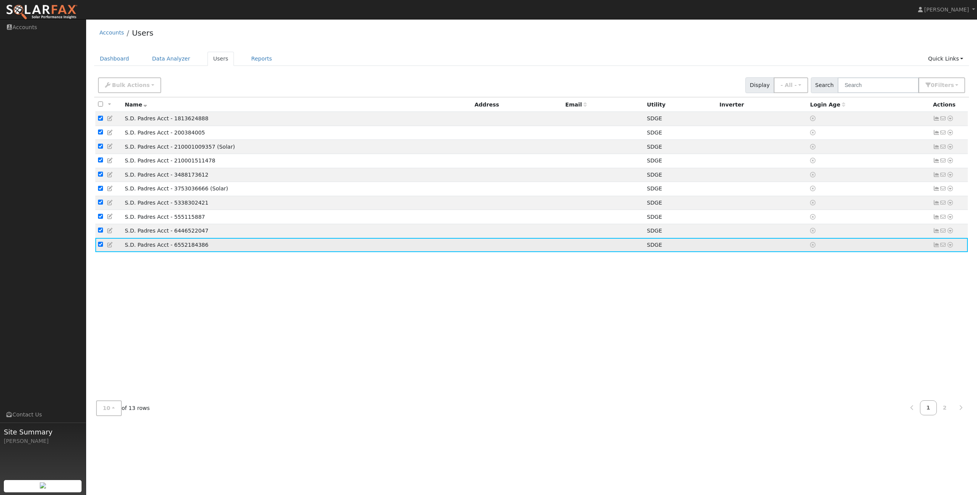
click at [933, 247] on icon at bounding box center [936, 244] width 7 height 5
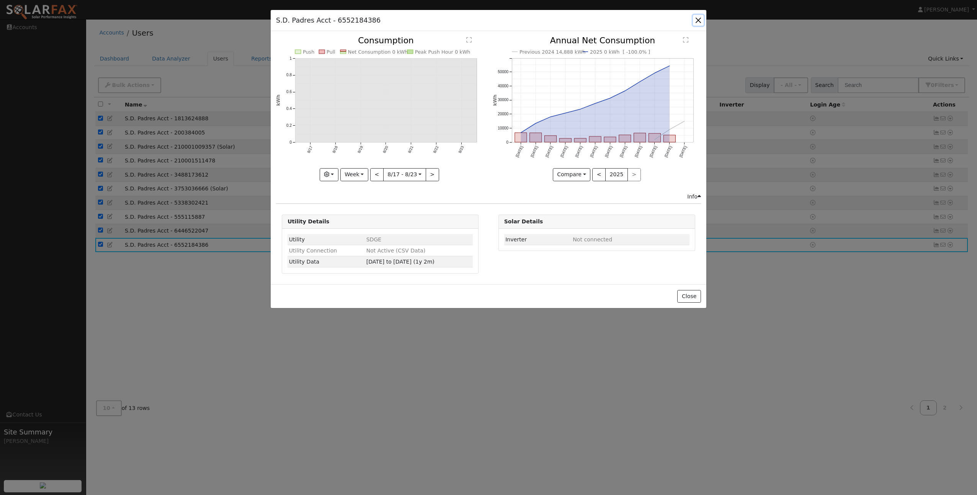
click at [697, 18] on button "button" at bounding box center [698, 20] width 11 height 11
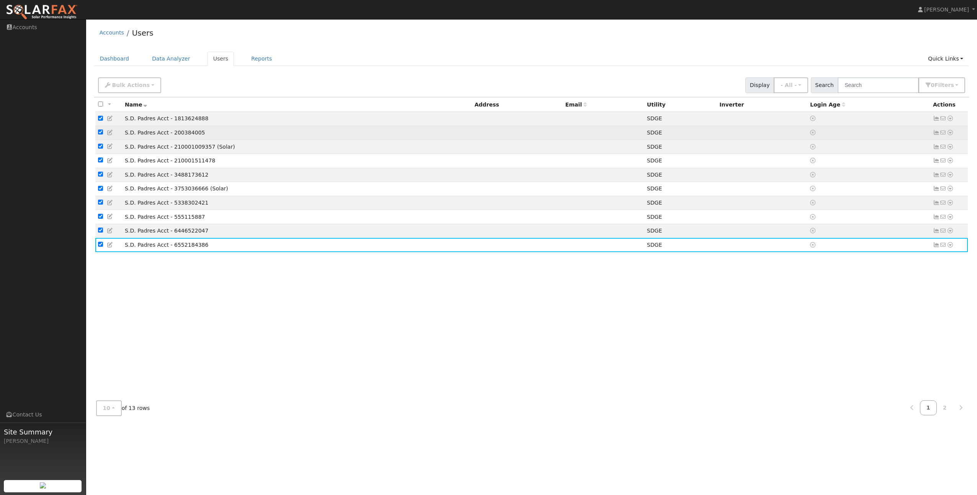
click at [188, 135] on td "S.D. Padres Acct - 200384005" at bounding box center [297, 133] width 350 height 14
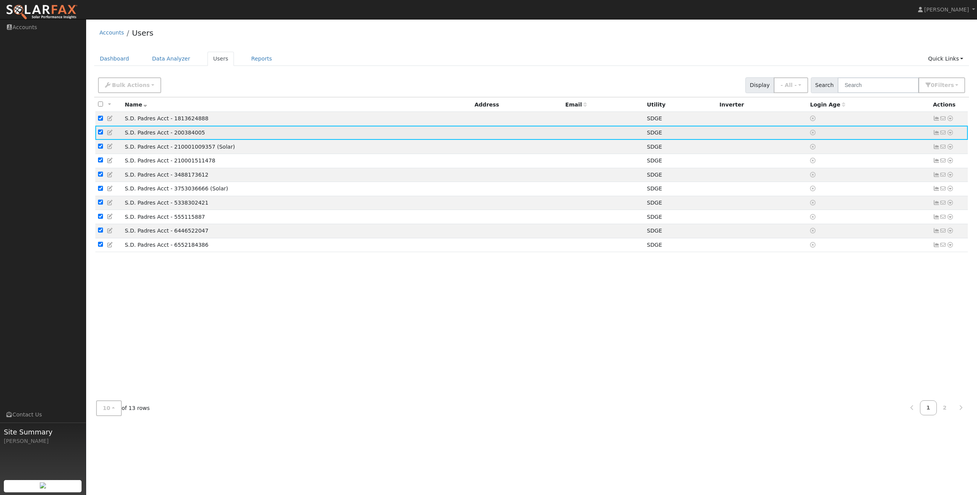
click at [934, 134] on icon at bounding box center [936, 132] width 7 height 5
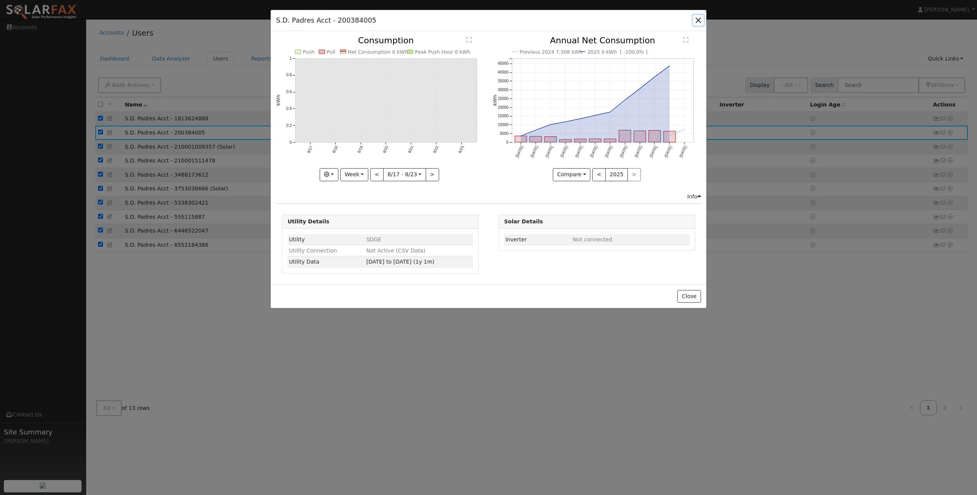
click at [701, 18] on button "button" at bounding box center [698, 20] width 11 height 11
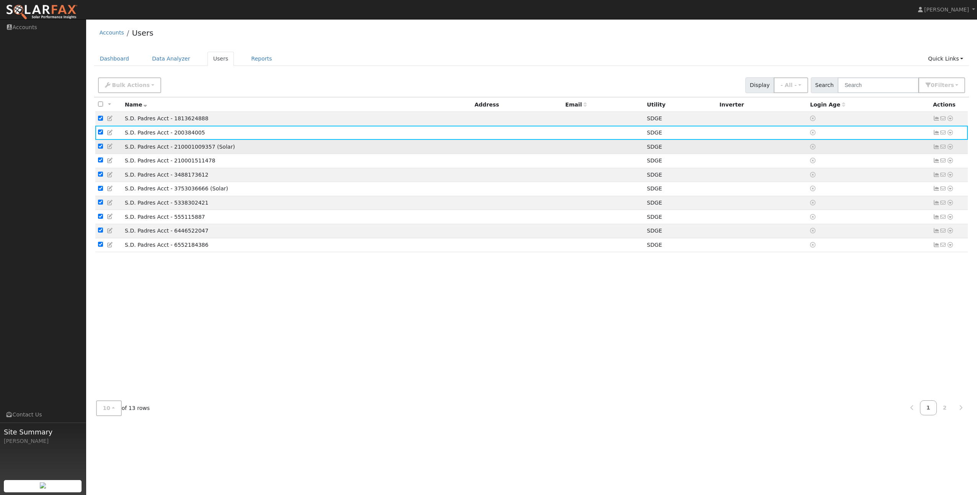
click at [614, 149] on td at bounding box center [604, 147] width 82 height 14
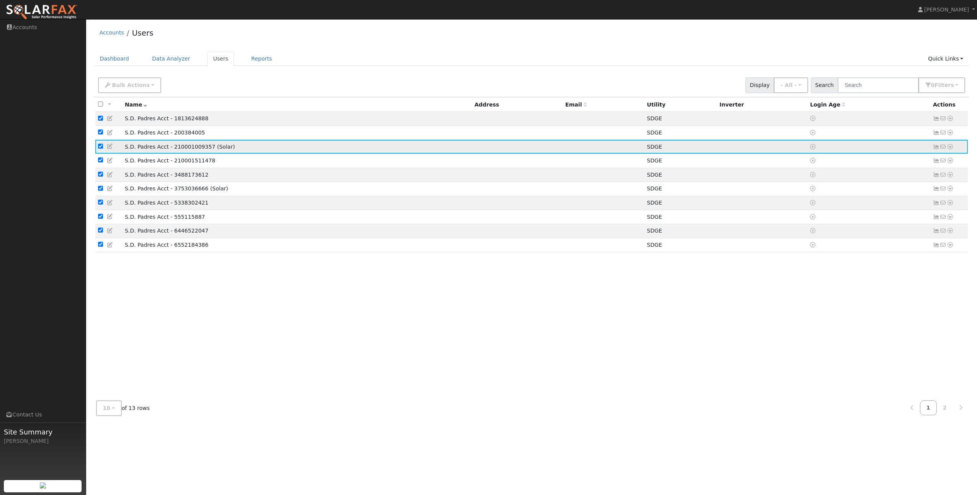
click at [936, 149] on icon at bounding box center [936, 146] width 7 height 5
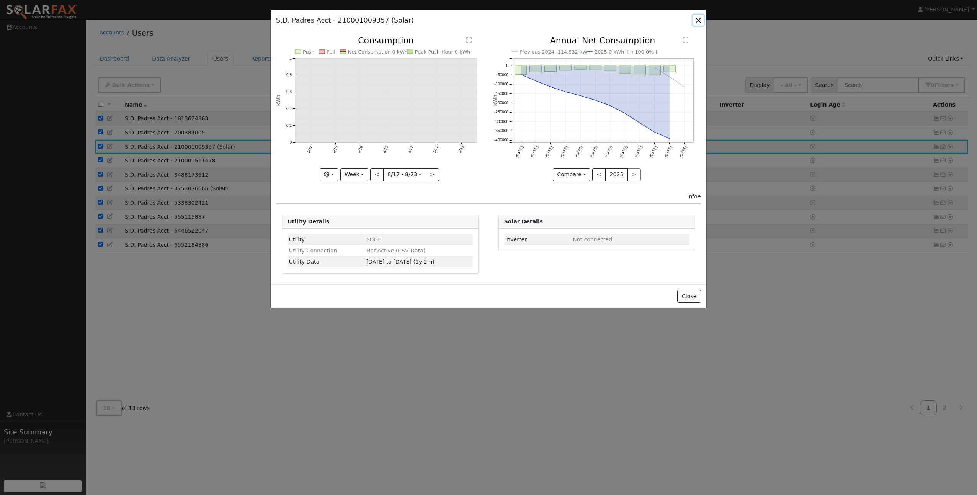
click at [697, 20] on button "button" at bounding box center [698, 20] width 11 height 11
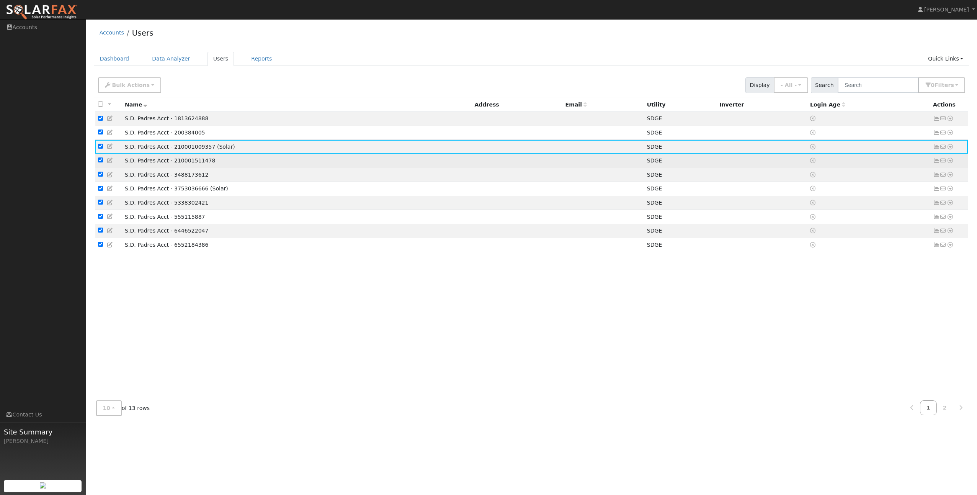
click at [208, 162] on td "S.D. Padres Acct - 210001511478" at bounding box center [297, 161] width 350 height 14
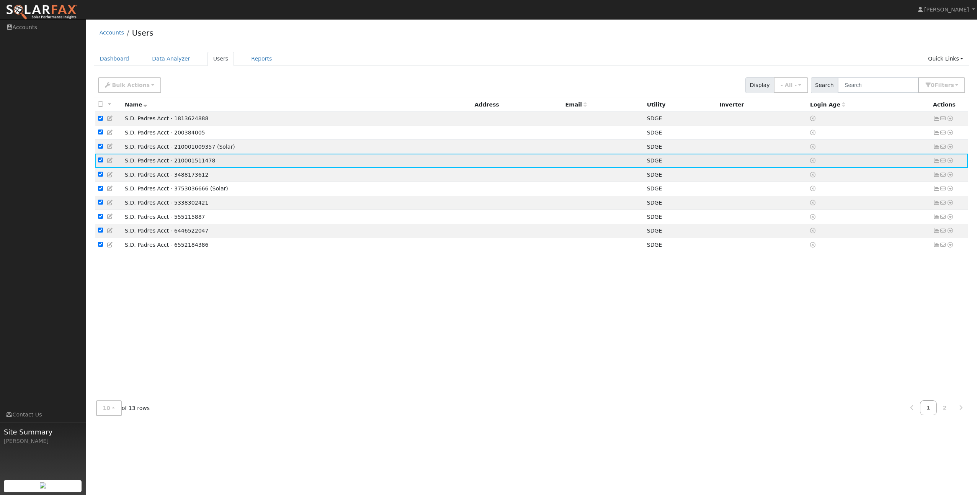
click at [934, 163] on icon at bounding box center [936, 160] width 7 height 5
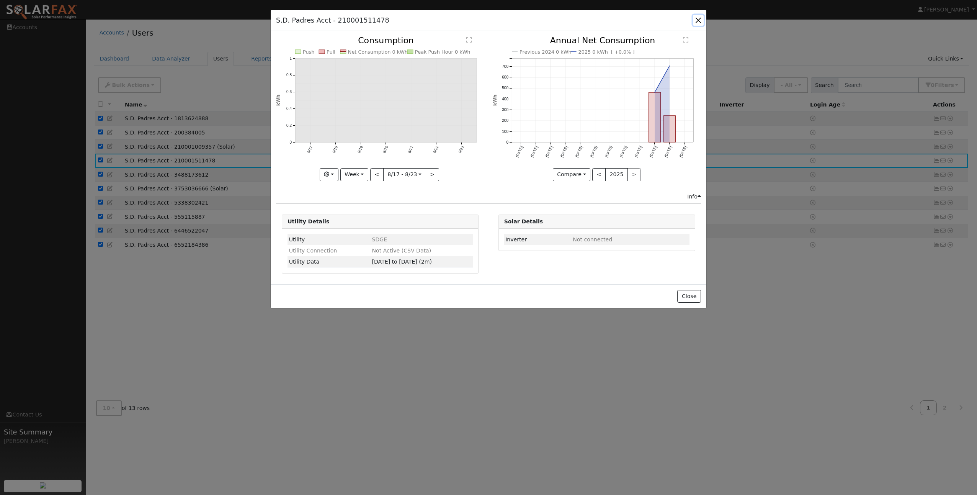
click at [701, 21] on button "button" at bounding box center [698, 20] width 11 height 11
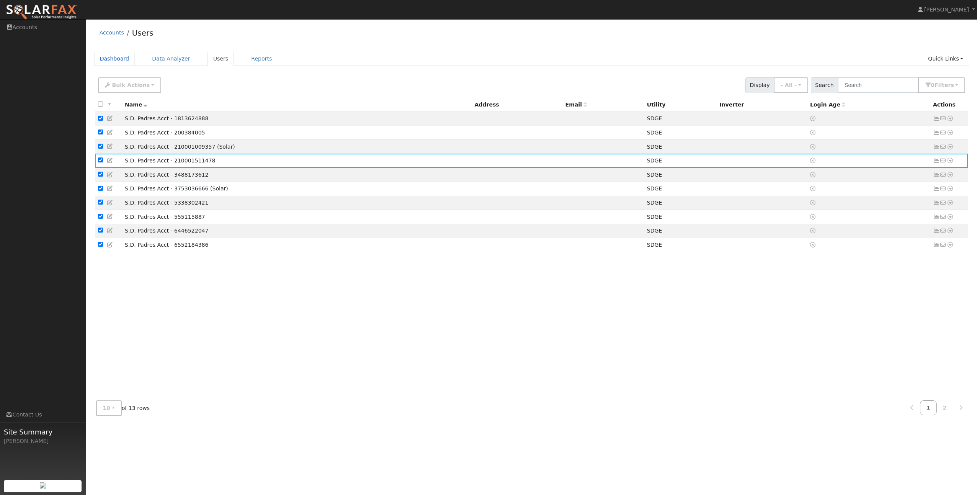
click at [120, 61] on link "Dashboard" at bounding box center [114, 59] width 41 height 14
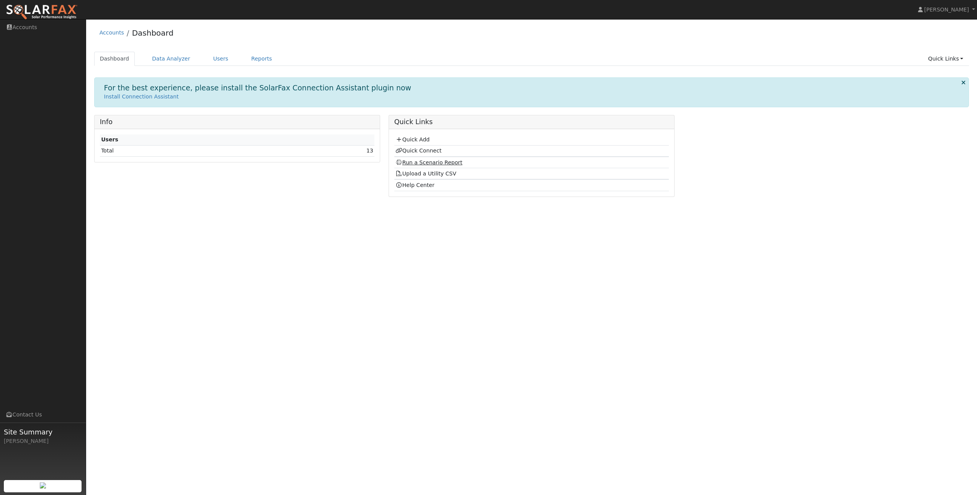
click at [418, 162] on link "Run a Scenario Report" at bounding box center [428, 162] width 67 height 6
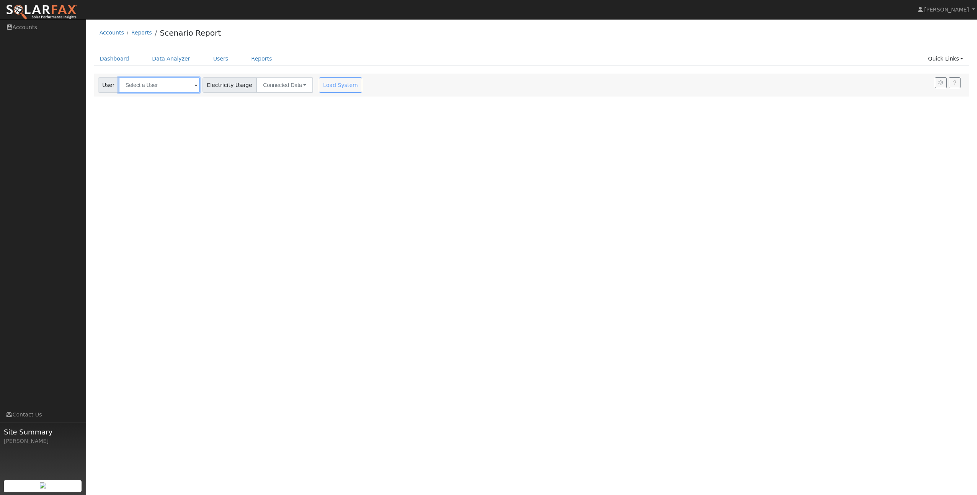
click at [184, 86] on input "text" at bounding box center [159, 84] width 81 height 15
click at [224, 89] on span "Electricity Usage" at bounding box center [230, 84] width 54 height 15
click at [262, 87] on button "Connected Data" at bounding box center [284, 84] width 57 height 15
click at [157, 59] on link "Data Analyzer" at bounding box center [171, 59] width 50 height 14
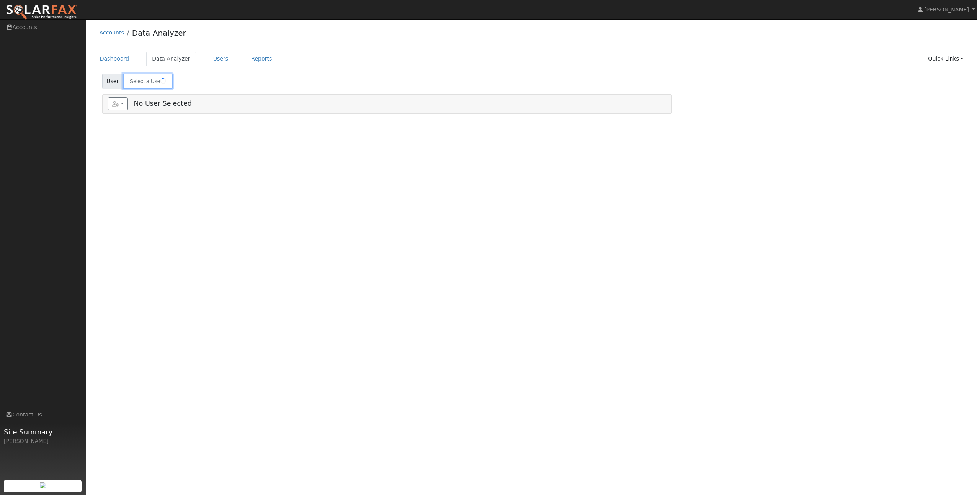
type input "S.D. Padres Acct - 210001511478"
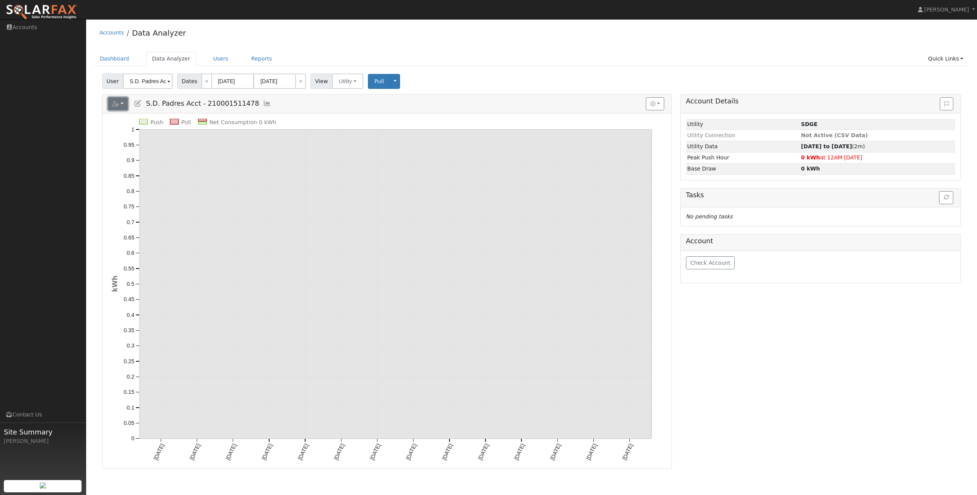
click button "button"
click link "Export to CSV"
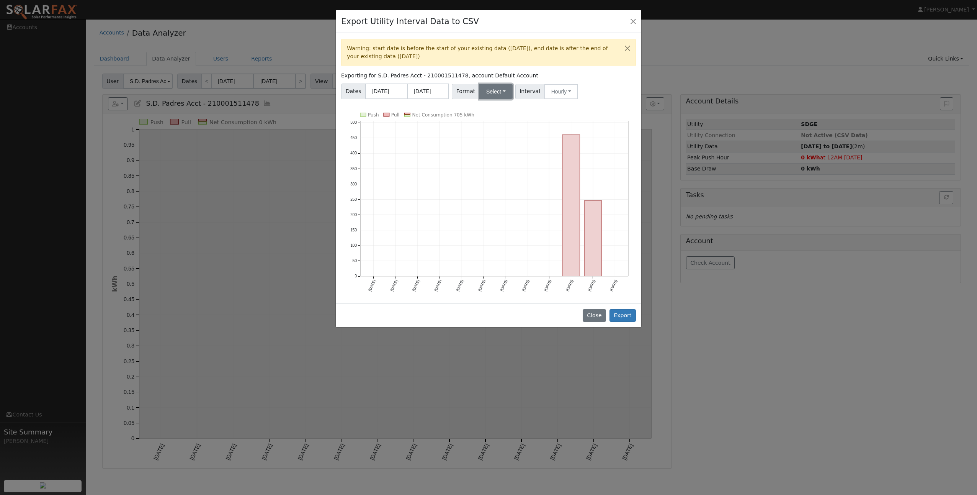
click button "Select"
click link "SDGE"
click button "Hourly"
click link "15 Minute"
click button "Export"
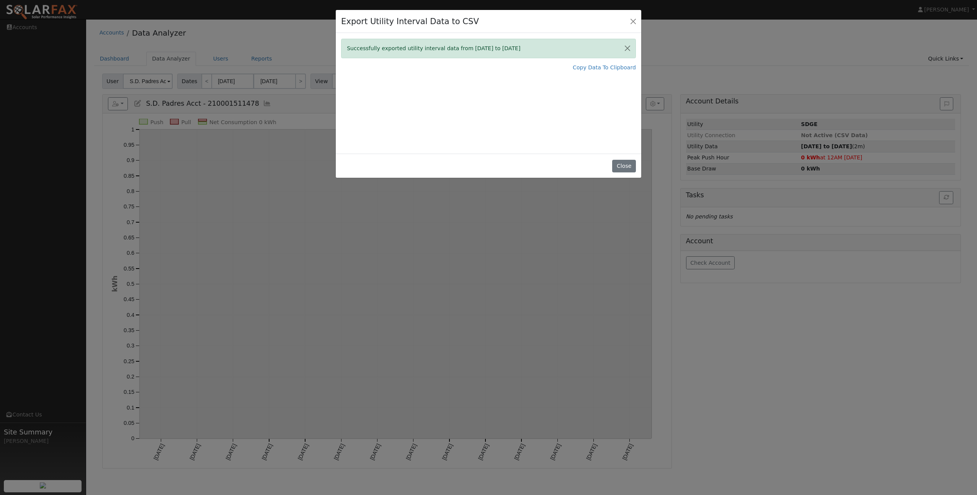
click div "Export Utility Interval Data to CSV Successfully exported utility interval data…"
click button "Close"
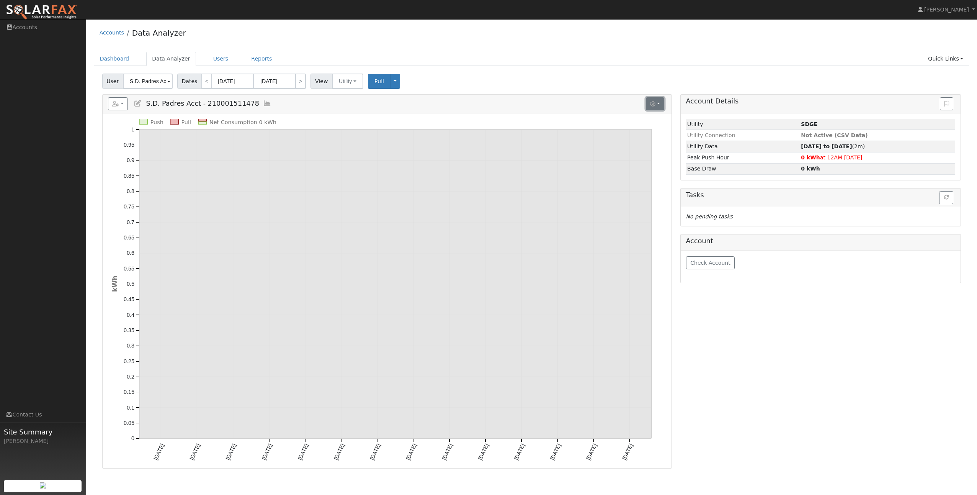
click icon "button"
click h5 "Reports Scenario Health Check Energy Audit Account Timeline User Audit Trail In…"
click link "Accounts"
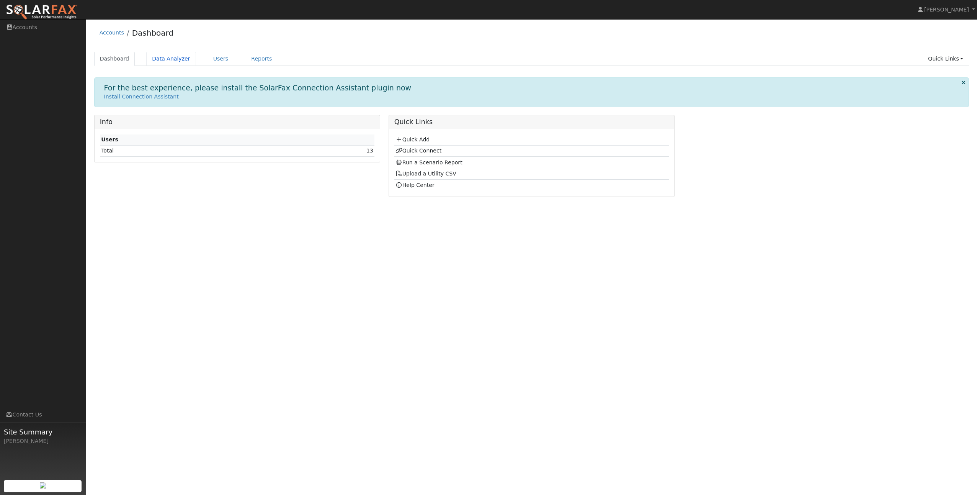
click at [156, 57] on link "Data Analyzer" at bounding box center [171, 59] width 50 height 14
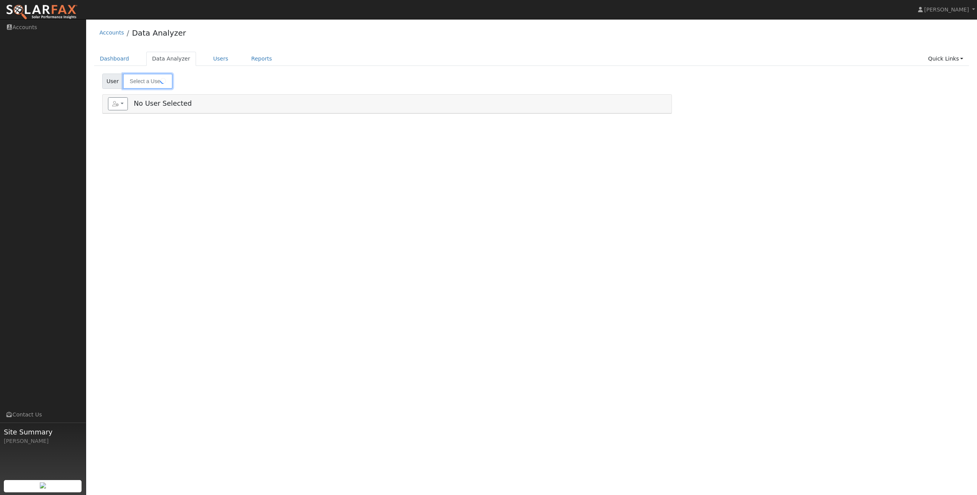
type input "S.D. Padres Acct - 210001511478"
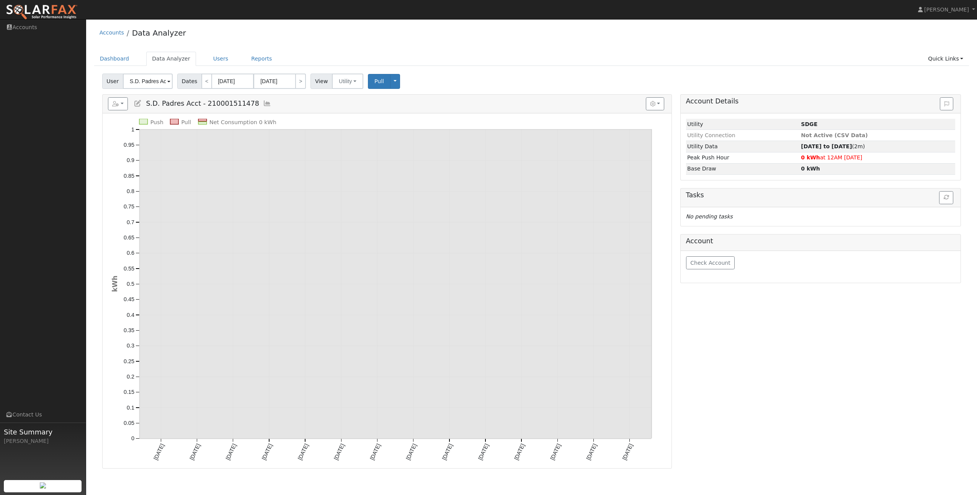
click at [168, 82] on span at bounding box center [168, 81] width 3 height 9
click at [142, 93] on link "Results" at bounding box center [139, 93] width 28 height 9
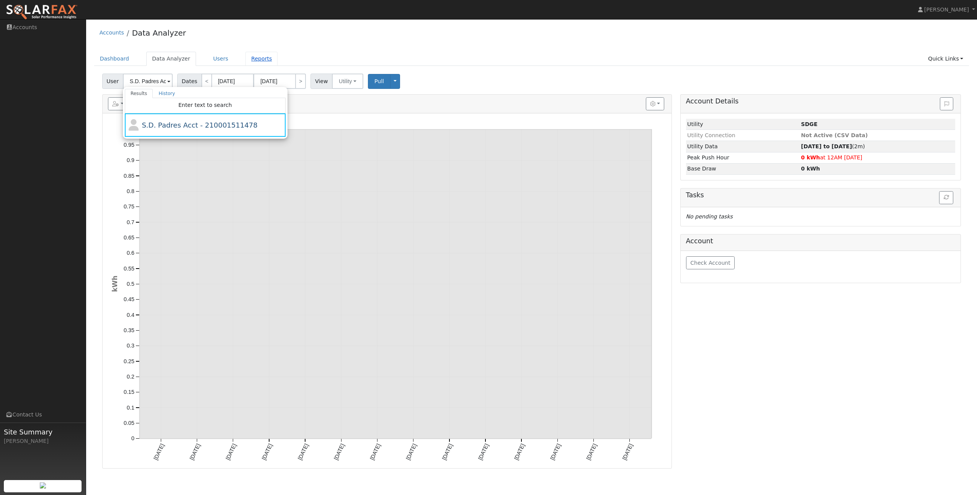
click at [248, 58] on link "Reports" at bounding box center [261, 59] width 32 height 14
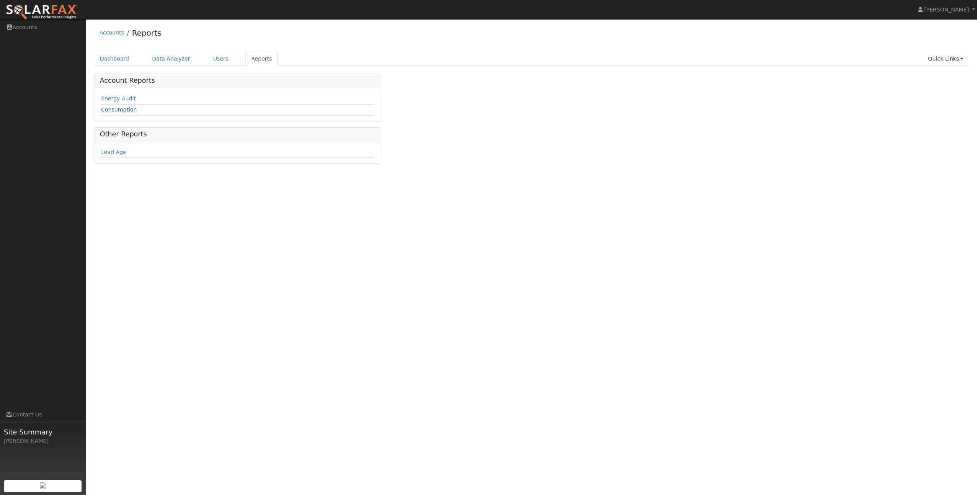
click at [129, 110] on link "Consumption" at bounding box center [119, 109] width 36 height 6
click at [191, 83] on span at bounding box center [192, 81] width 3 height 9
click at [279, 171] on div "User Profile First name Last name Email Email Notifications No Emails No Emails…" at bounding box center [531, 256] width 891 height 475
click at [154, 59] on link "Data Analyzer" at bounding box center [171, 59] width 50 height 14
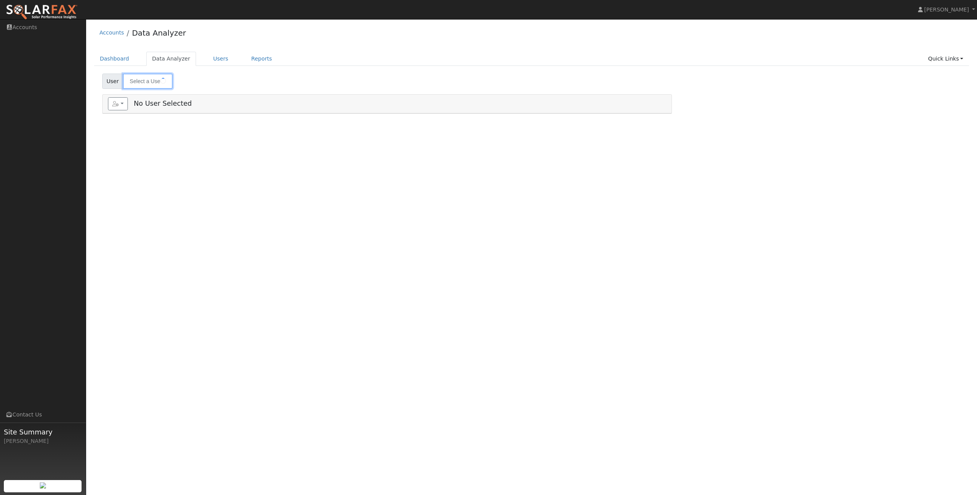
type input "S.D. Padres Acct - 210001511478"
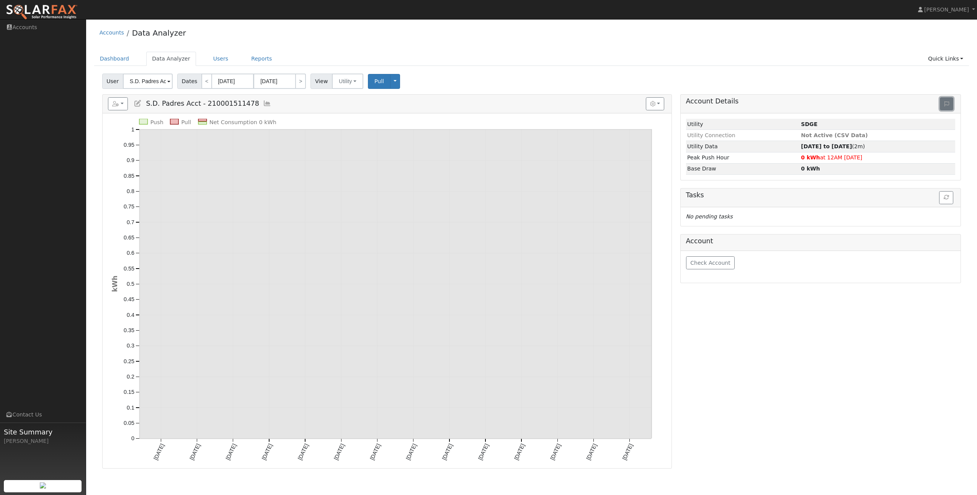
click at [948, 105] on icon at bounding box center [946, 103] width 5 height 5
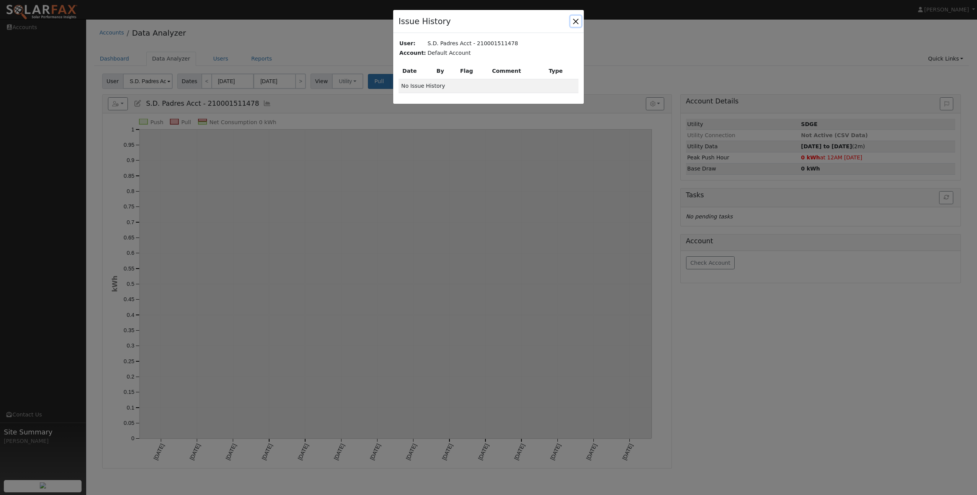
click at [577, 20] on button "button" at bounding box center [575, 21] width 11 height 11
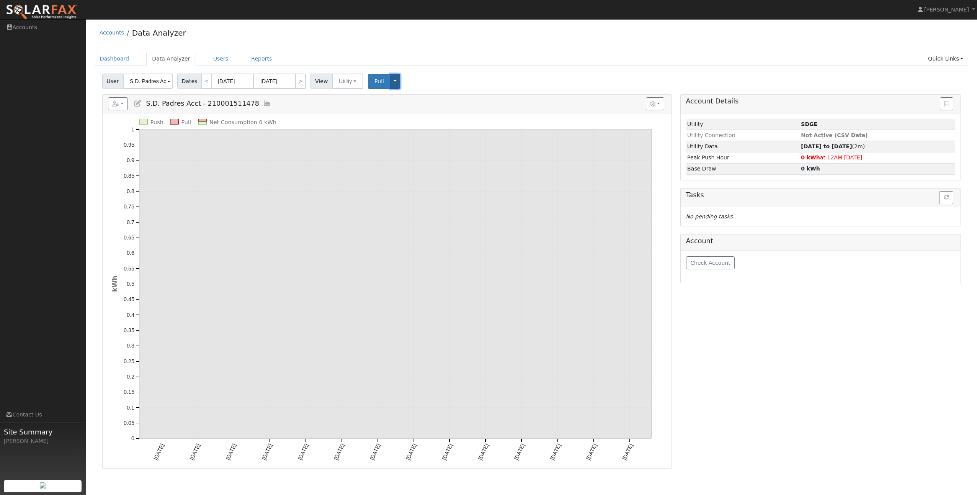
click at [390, 81] on button "Toggle Dropdown" at bounding box center [395, 81] width 10 height 15
click at [390, 82] on button "Toggle Dropdown" at bounding box center [395, 81] width 10 height 15
click at [347, 82] on button "Utility" at bounding box center [347, 80] width 31 height 15
click at [201, 81] on link "<" at bounding box center [206, 80] width 11 height 15
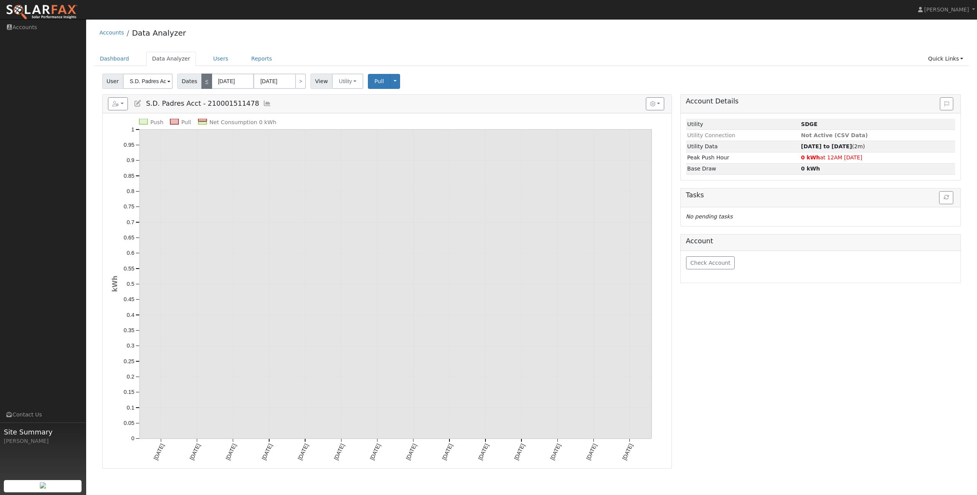
type input "07/28/2025"
type input "08/10/2025"
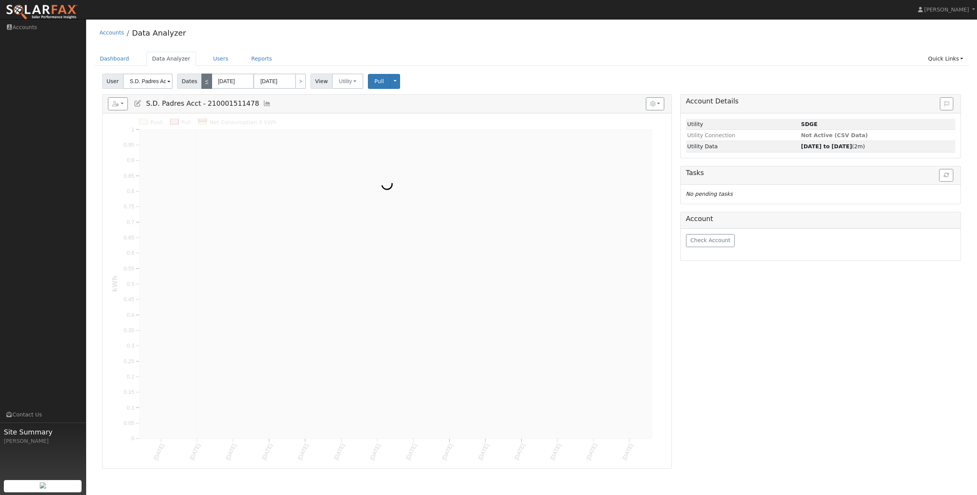
click at [201, 81] on link "<" at bounding box center [206, 80] width 11 height 15
type input "07/14/2025"
type input "07/27/2025"
click at [201, 81] on link "<" at bounding box center [206, 80] width 11 height 15
type input "06/30/2025"
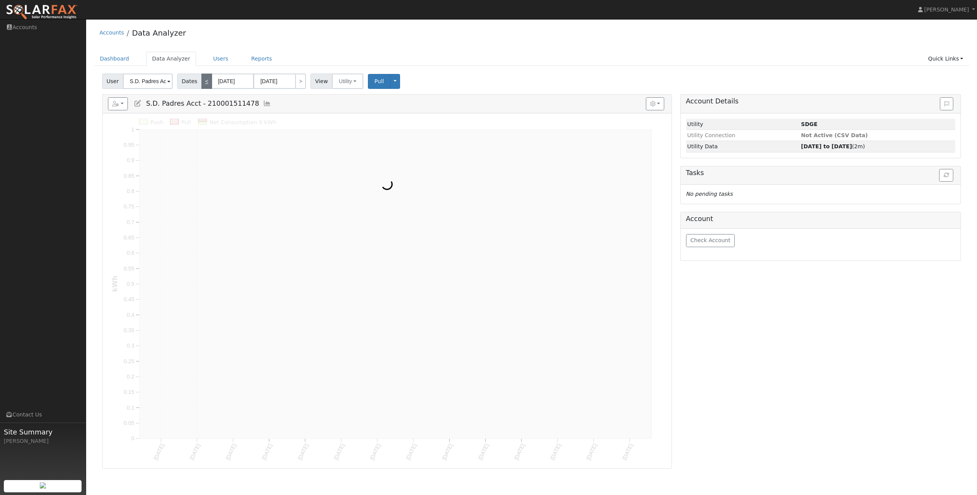
type input "[DATE]"
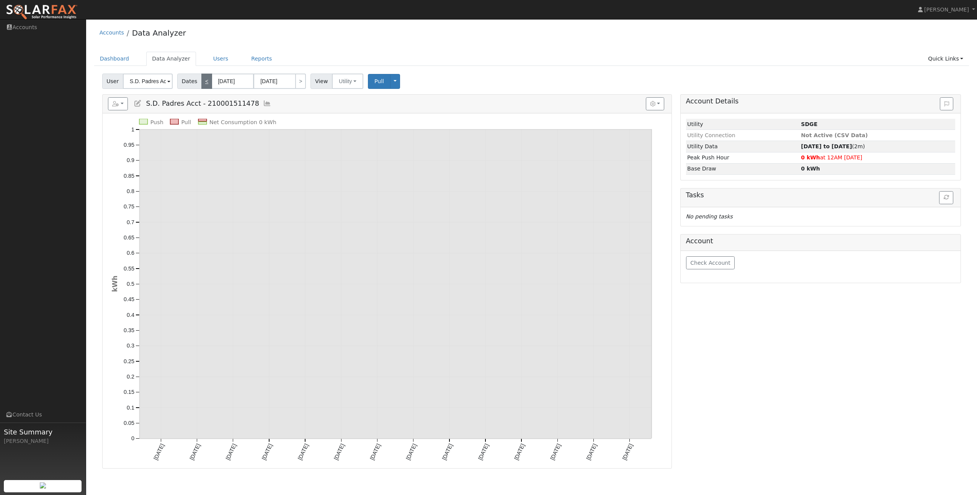
click at [201, 81] on link "<" at bounding box center [206, 80] width 11 height 15
type input "[DATE]"
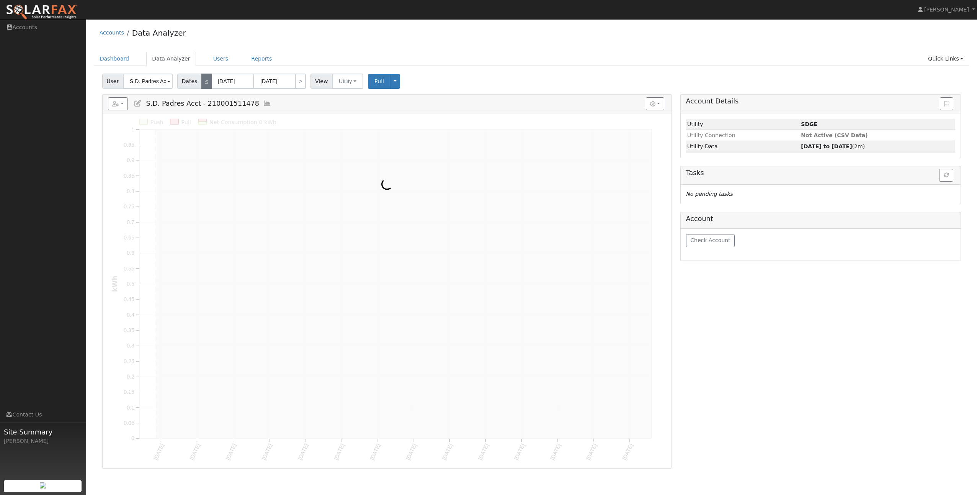
click at [201, 81] on link "<" at bounding box center [206, 80] width 11 height 15
type input "[DATE]"
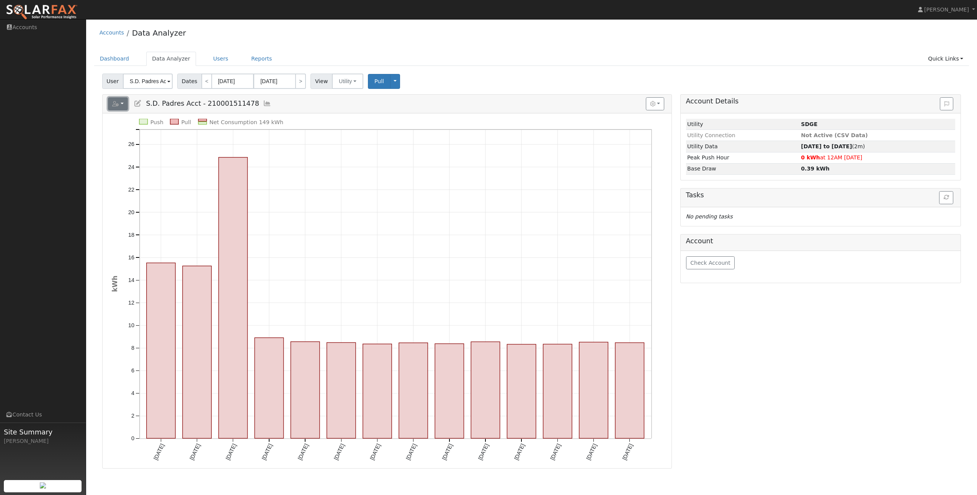
click at [128, 103] on button "button" at bounding box center [118, 103] width 20 height 13
click at [113, 60] on link "Dashboard" at bounding box center [114, 59] width 41 height 14
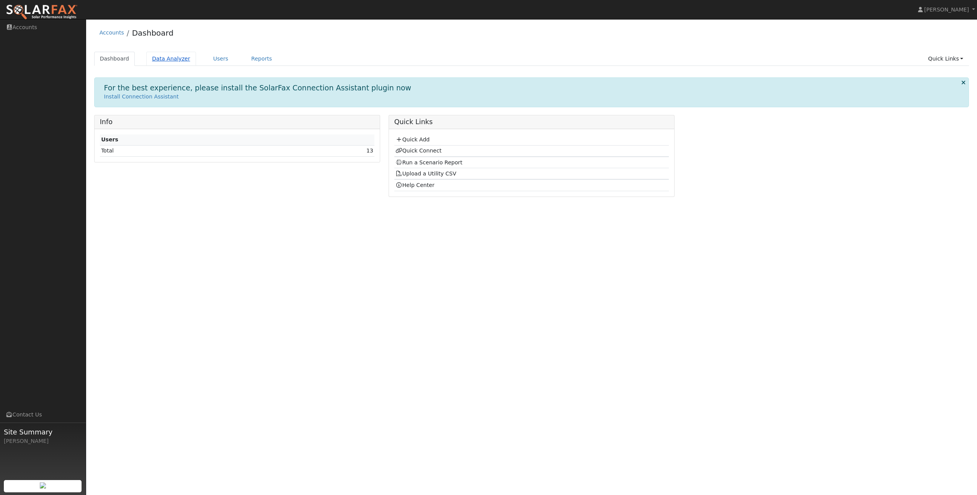
click at [170, 59] on link "Data Analyzer" at bounding box center [171, 59] width 50 height 14
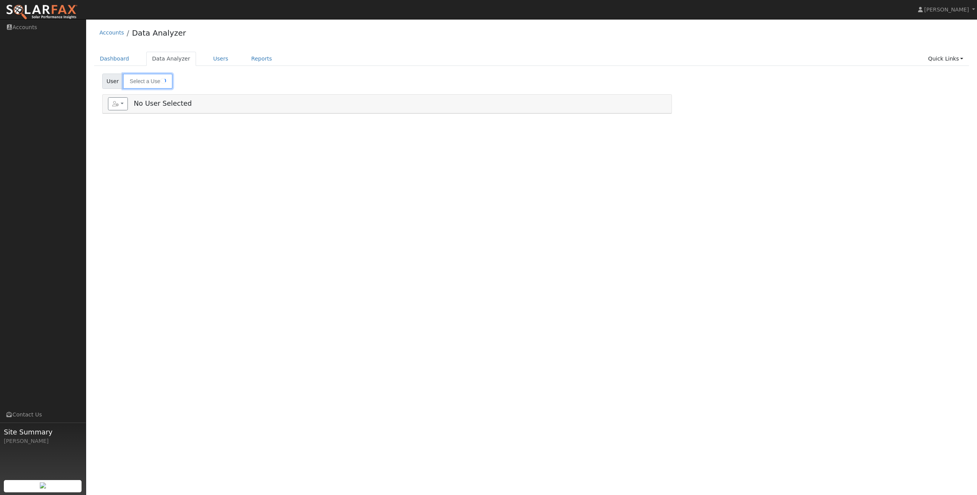
type input "S.D. Padres Acct - 210001511478"
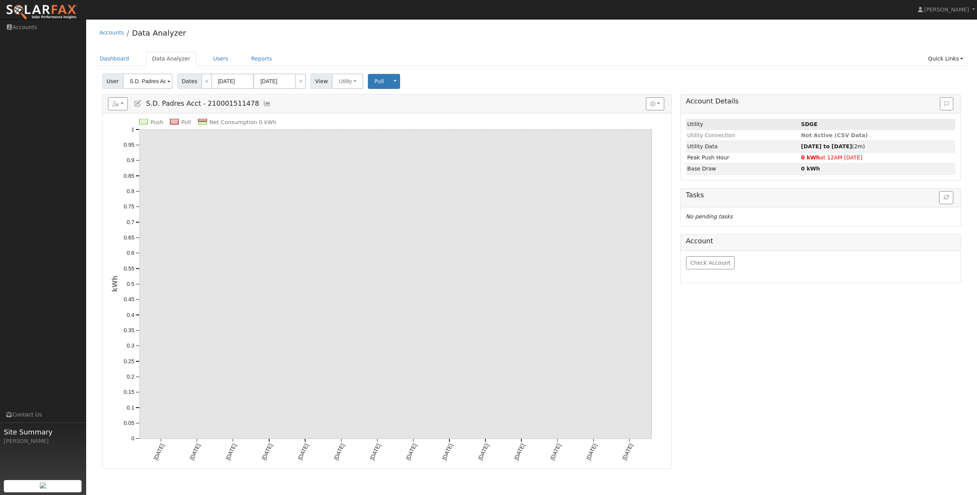
click at [815, 126] on td "SDGE" at bounding box center [878, 124] width 156 height 11
drag, startPoint x: 809, startPoint y: 134, endPoint x: 807, endPoint y: 140, distance: 6.7
click at [809, 135] on span "Not Active (CSV Data)" at bounding box center [834, 135] width 67 height 6
click at [207, 58] on link "Users" at bounding box center [220, 59] width 27 height 14
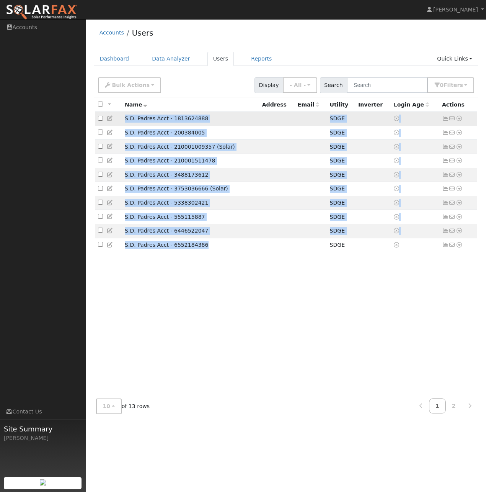
drag, startPoint x: 199, startPoint y: 252, endPoint x: 118, endPoint y: 118, distance: 156.4
click at [118, 118] on tbody "S.D. Padres Acct - 1813624888 SDGE No email address Send Email... Data Analyzer…" at bounding box center [286, 182] width 382 height 140
copy tbody "L.I. Dolors Amet - 2040786319 CONS Ad elits doeiusm Temp Incid... Utla Etdolore…"
click at [233, 330] on div "All None All on page None on page Name Address Email Utility Inverter Login Age…" at bounding box center [286, 244] width 384 height 295
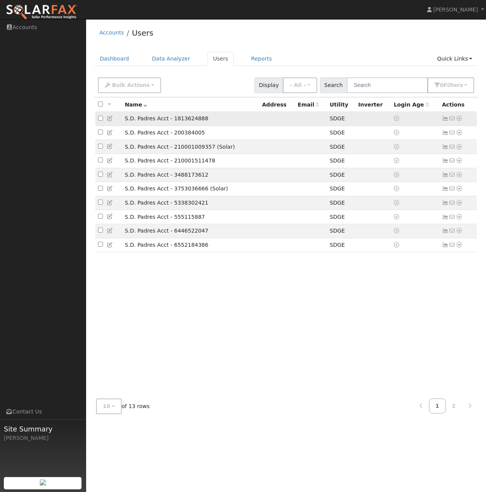
click at [207, 120] on td "S.D. Padres Acct - 1813624888" at bounding box center [190, 119] width 137 height 14
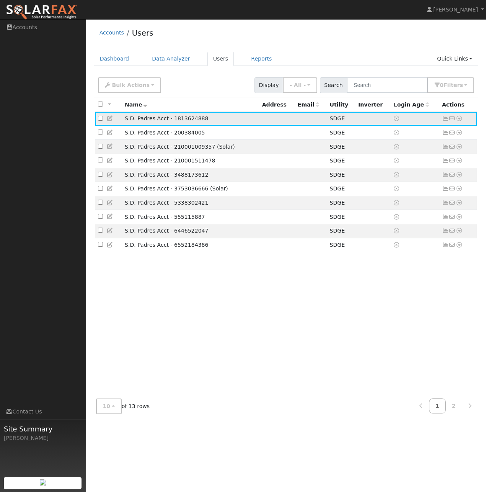
click at [102, 120] on input "checkbox" at bounding box center [100, 118] width 5 height 5
checkbox input "true"
click at [110, 119] on icon at bounding box center [110, 118] width 7 height 5
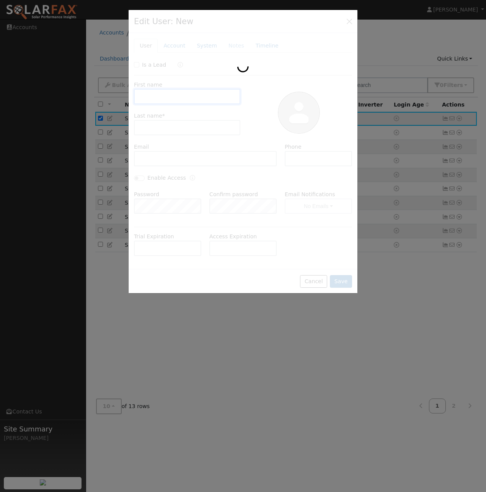
type input "S.D. Padres"
type input "Acct - 1813624888"
type input "Default Account"
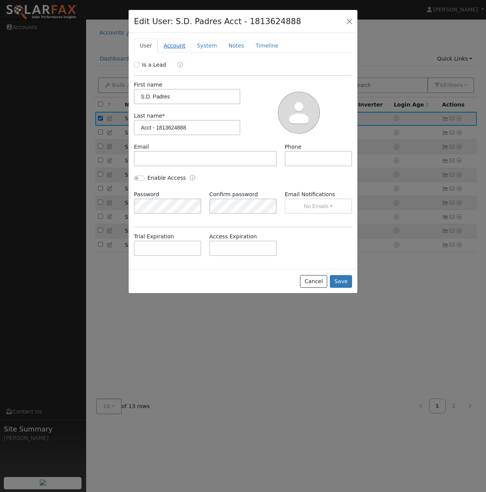
click at [179, 46] on link "Account" at bounding box center [174, 46] width 33 height 14
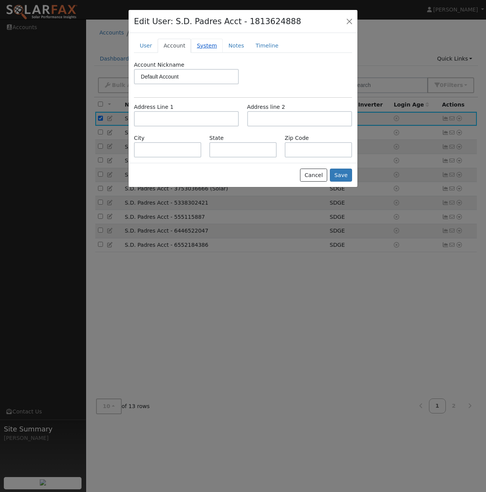
click at [196, 46] on link "System" at bounding box center [207, 46] width 32 height 14
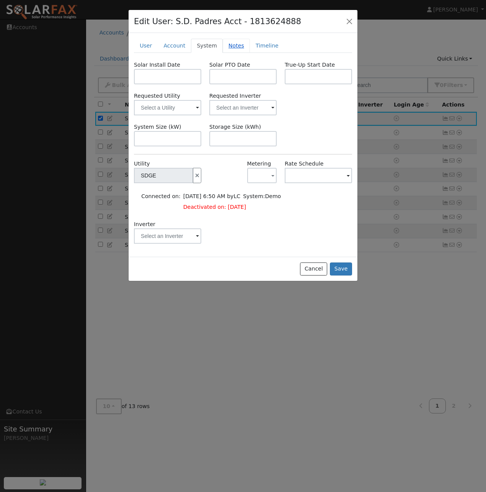
click at [232, 46] on link "Notes" at bounding box center [236, 46] width 27 height 14
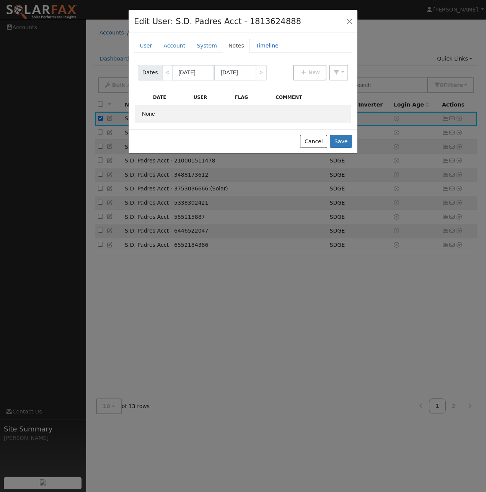
click at [253, 44] on link "Timeline" at bounding box center [267, 46] width 34 height 14
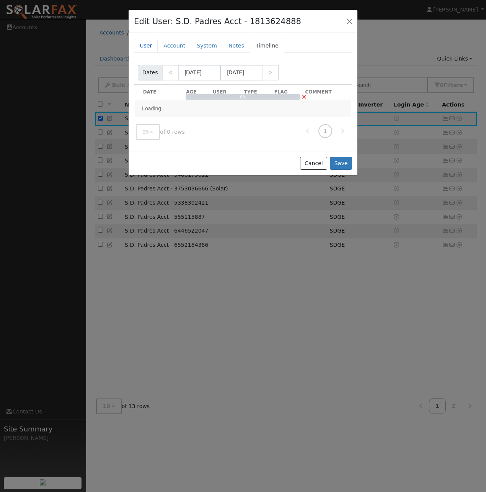
click at [153, 48] on link "User" at bounding box center [146, 46] width 24 height 14
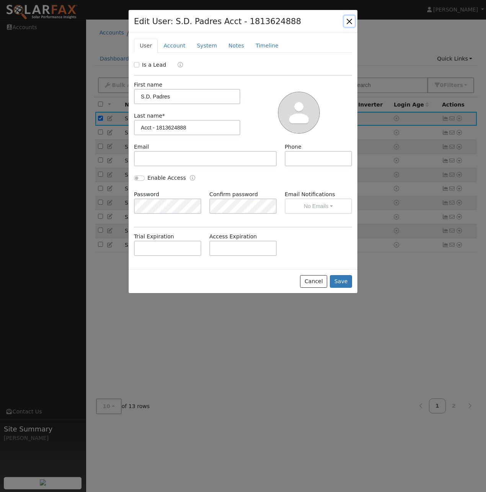
click at [349, 21] on button "button" at bounding box center [349, 21] width 11 height 11
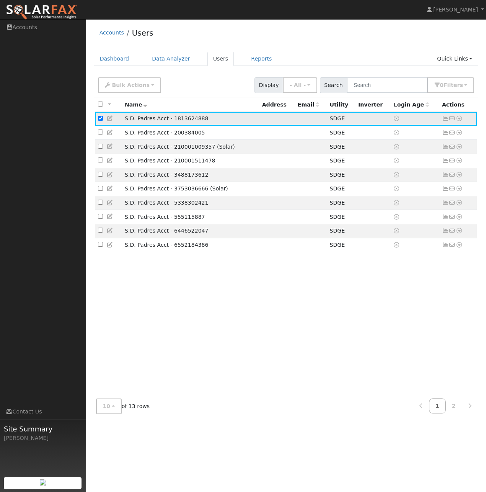
click at [443, 120] on icon at bounding box center [445, 118] width 7 height 5
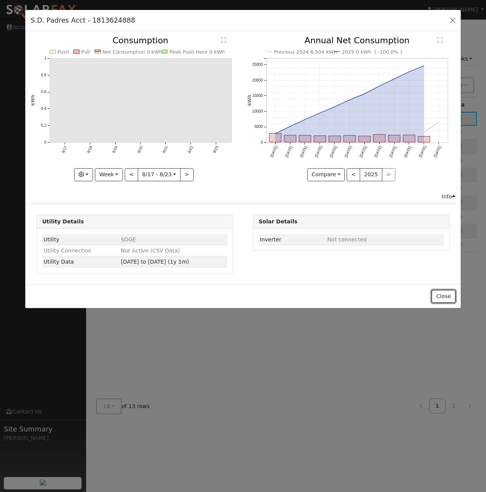
click at [447, 294] on button "Close" at bounding box center [443, 296] width 23 height 13
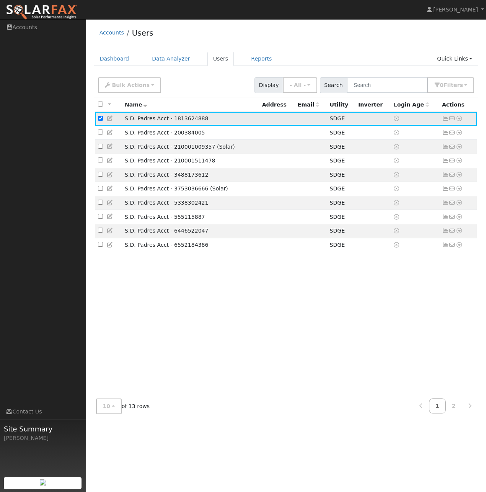
click at [251, 120] on td "S.D. Padres Acct - 1813624888" at bounding box center [190, 119] width 137 height 14
click at [152, 122] on td "S.D. Padres Acct - 1813624888" at bounding box center [190, 119] width 137 height 14
click at [179, 154] on td "S.D. Padres Acct - 210001009357 (Solar)" at bounding box center [190, 147] width 137 height 14
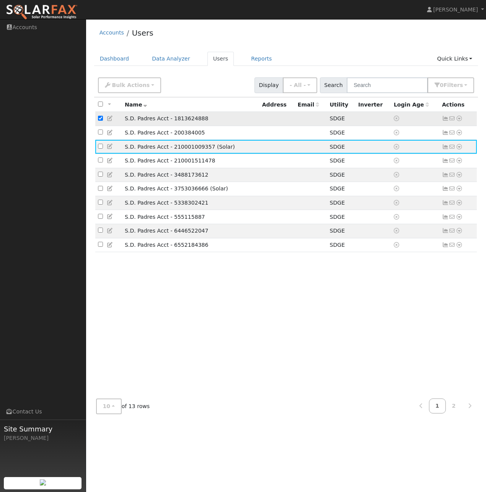
click at [184, 114] on td "S.D. Padres Acct - 1813624888" at bounding box center [190, 119] width 137 height 14
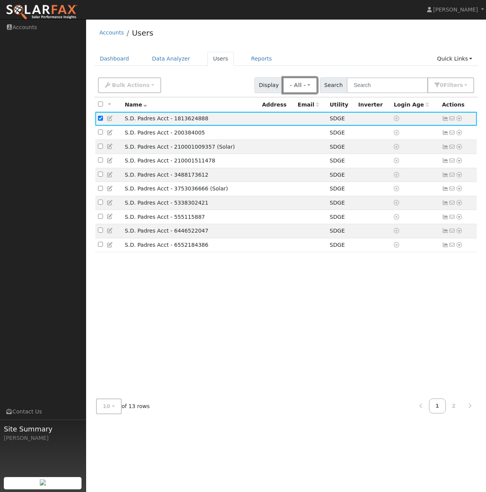
click at [317, 87] on button "- All -" at bounding box center [300, 85] width 34 height 16
click at [459, 119] on icon at bounding box center [459, 118] width 7 height 5
click at [447, 135] on link "Data Analyzer" at bounding box center [435, 131] width 56 height 11
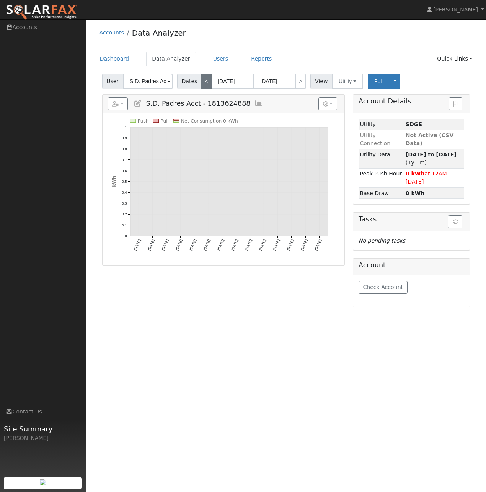
click at [202, 82] on link "<" at bounding box center [206, 80] width 11 height 15
type input "[DATE]"
click at [202, 82] on link "<" at bounding box center [206, 80] width 11 height 15
type input "[DATE]"
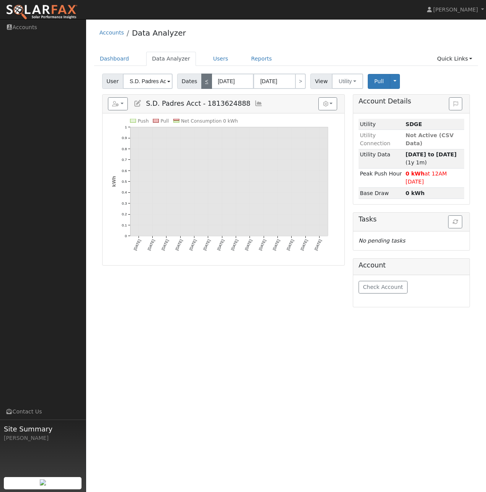
type input "[DATE]"
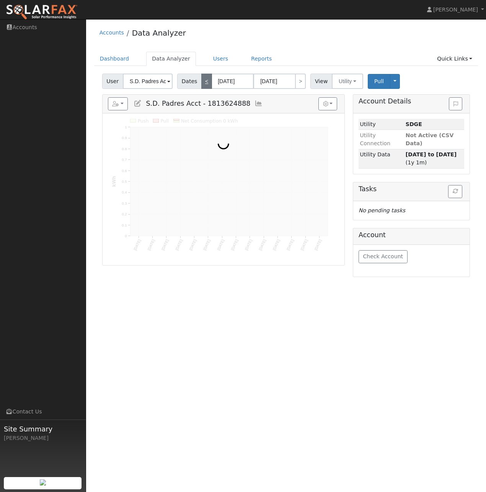
click at [202, 82] on link "<" at bounding box center [206, 80] width 11 height 15
type input "[DATE]"
click at [202, 82] on link "<" at bounding box center [206, 80] width 11 height 15
type input "[DATE]"
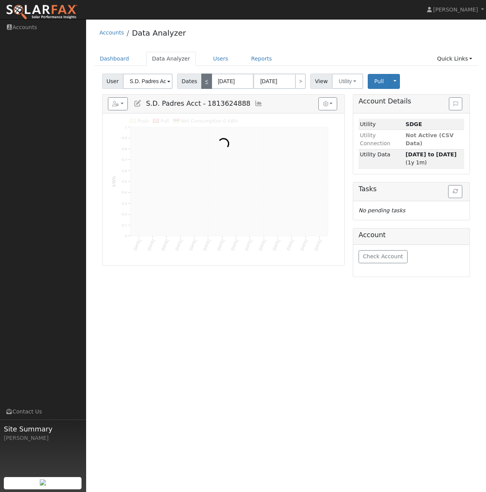
type input "[DATE]"
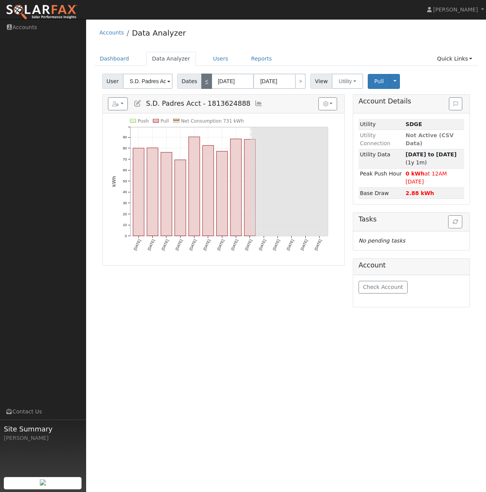
click at [202, 82] on link "<" at bounding box center [206, 80] width 11 height 15
type input "[DATE]"
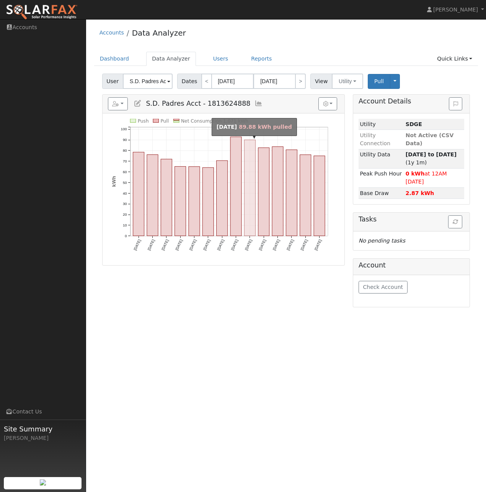
click at [249, 229] on rect "onclick=""" at bounding box center [249, 188] width 11 height 96
type input "[DATE]"
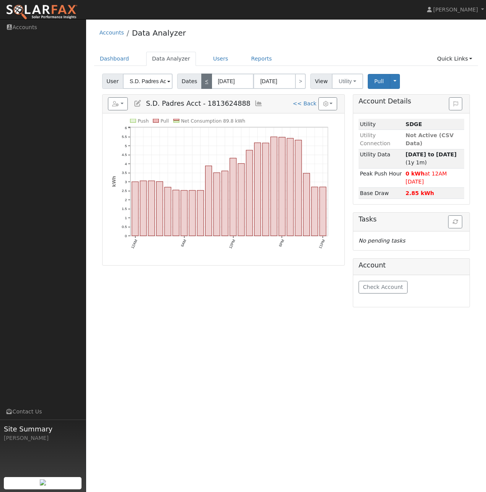
click at [203, 82] on link "<" at bounding box center [206, 80] width 11 height 15
type input "[DATE]"
click at [203, 81] on link "<" at bounding box center [206, 80] width 11 height 15
type input "[DATE]"
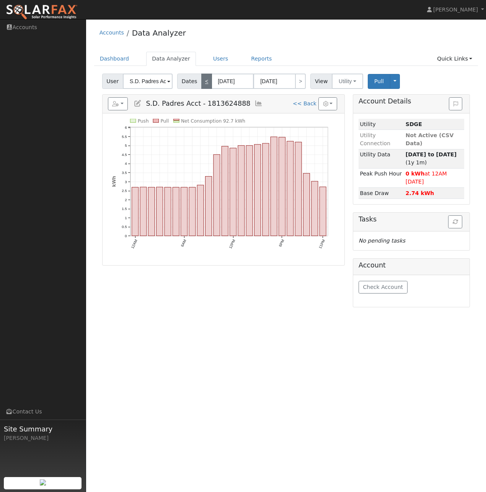
type input "[DATE]"
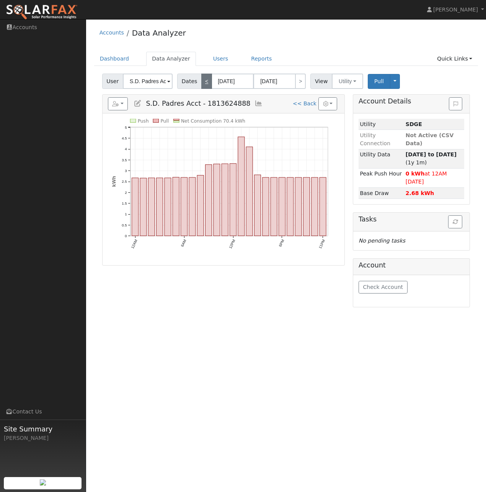
click at [203, 82] on link "<" at bounding box center [206, 80] width 11 height 15
type input "[DATE]"
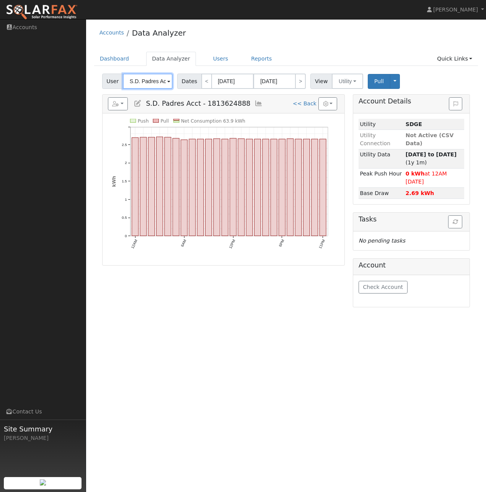
click at [169, 81] on input "S.D. Padres Acct - 1813624888" at bounding box center [148, 80] width 50 height 15
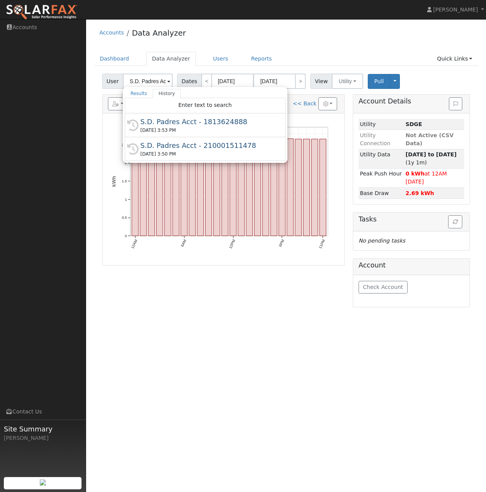
click at [167, 82] on span at bounding box center [168, 81] width 3 height 9
click at [272, 36] on div "Accounts Data Analyzer" at bounding box center [286, 34] width 384 height 23
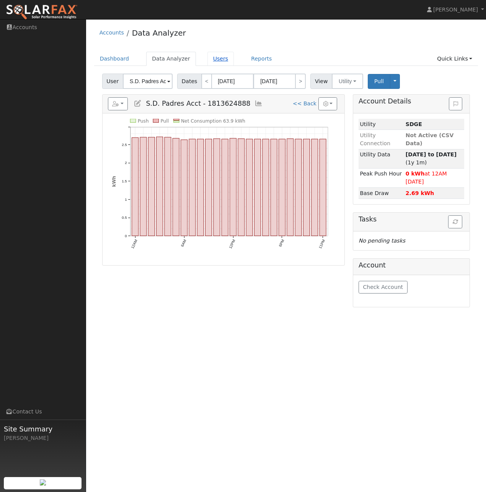
click at [209, 57] on link "Users" at bounding box center [220, 59] width 27 height 14
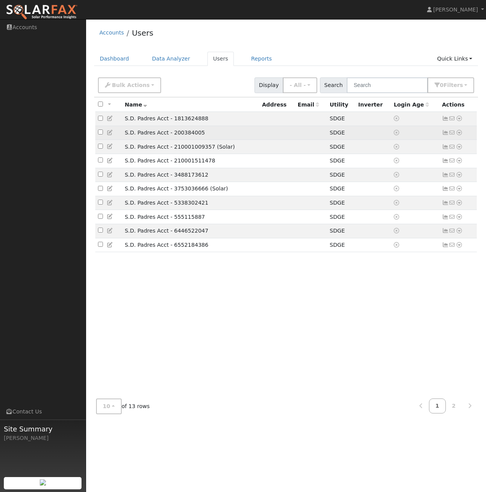
click at [461, 135] on icon at bounding box center [459, 132] width 7 height 5
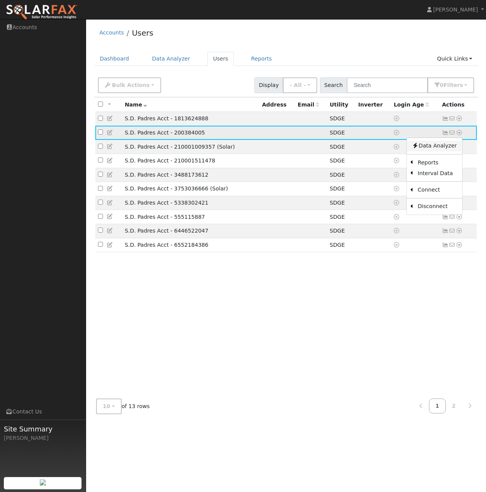
click at [439, 148] on link "Data Analyzer" at bounding box center [435, 145] width 56 height 11
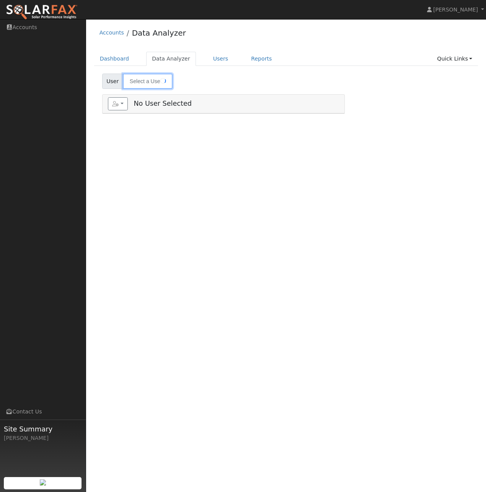
type input "S.D. Padres Acct - 200384005"
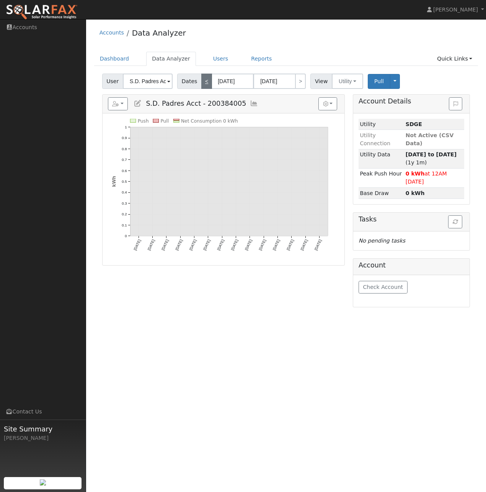
click at [202, 82] on link "<" at bounding box center [206, 80] width 11 height 15
type input "[DATE]"
click at [202, 82] on link "<" at bounding box center [206, 80] width 11 height 15
type input "[DATE]"
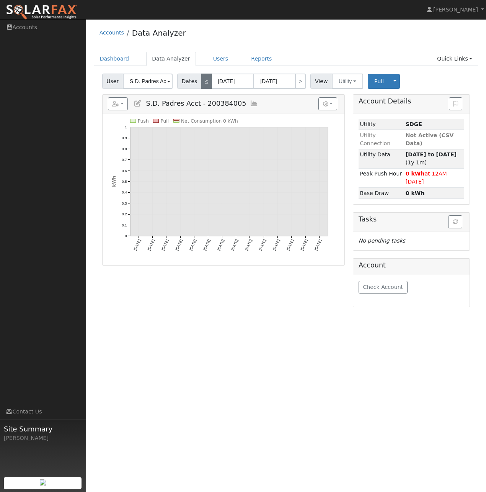
type input "[DATE]"
click at [202, 82] on link "<" at bounding box center [206, 80] width 11 height 15
type input "[DATE]"
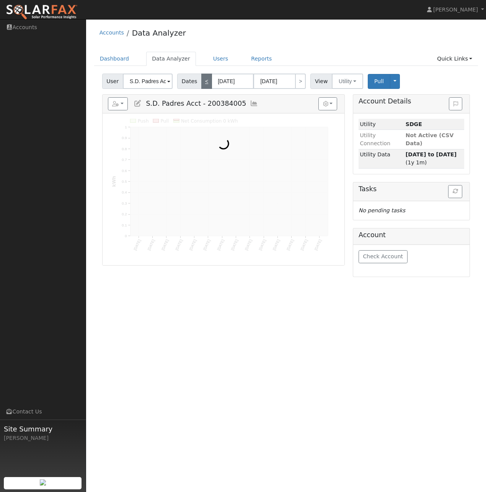
click at [202, 82] on link "<" at bounding box center [206, 80] width 11 height 15
type input "[DATE]"
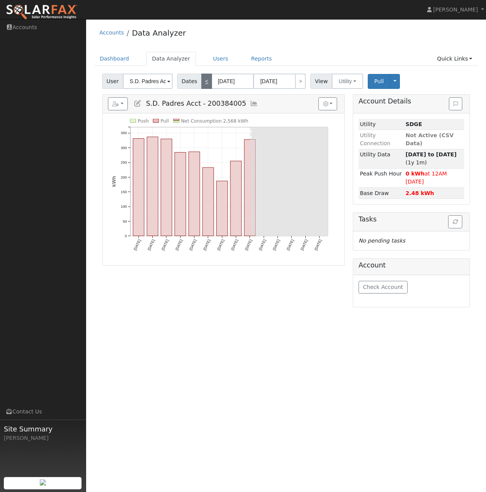
click at [202, 82] on link "<" at bounding box center [206, 80] width 11 height 15
type input "[DATE]"
type input "06/15/2025"
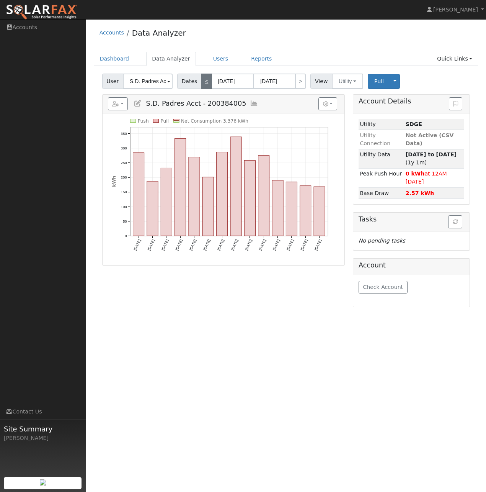
click at [202, 82] on link "<" at bounding box center [206, 80] width 11 height 15
type input "05/19/2025"
type input "06/01/2025"
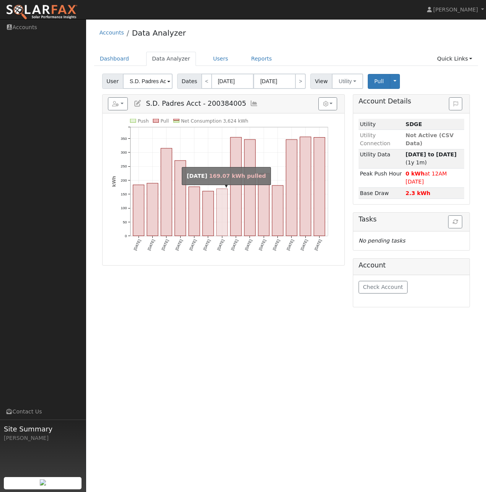
click at [219, 209] on rect "onclick=""" at bounding box center [221, 212] width 11 height 47
type input "05/25/2025"
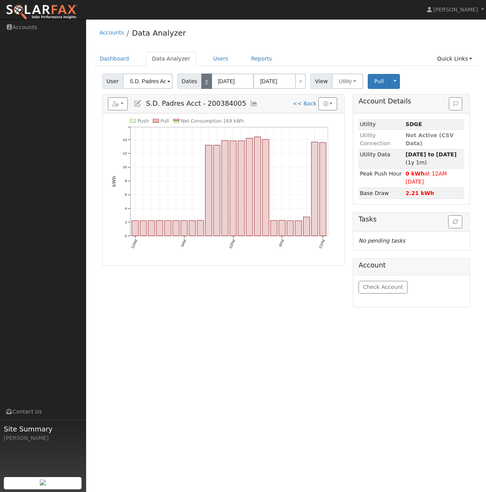
click at [201, 83] on link "<" at bounding box center [206, 80] width 11 height 15
type input "05/24/2025"
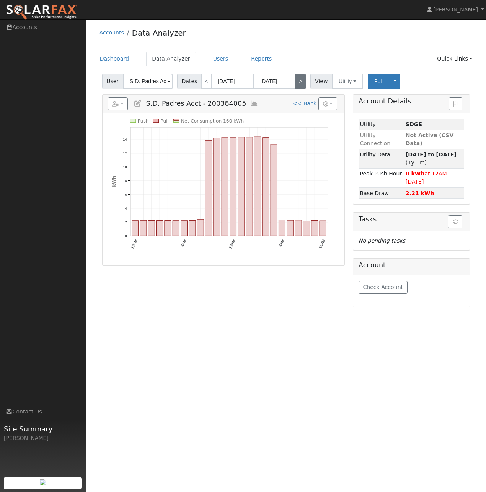
click at [296, 83] on link ">" at bounding box center [300, 80] width 11 height 15
type input "05/25/2025"
click at [296, 83] on link ">" at bounding box center [300, 80] width 11 height 15
type input "05/26/2025"
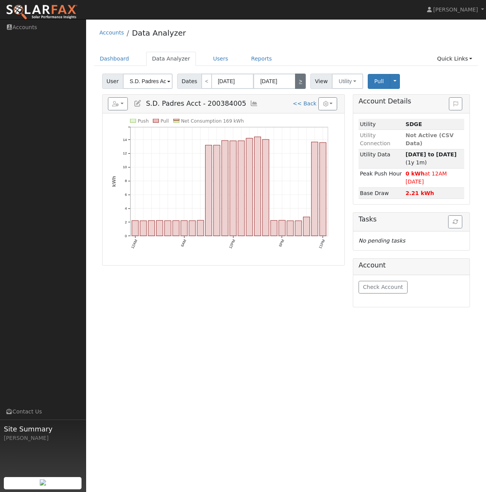
type input "05/26/2025"
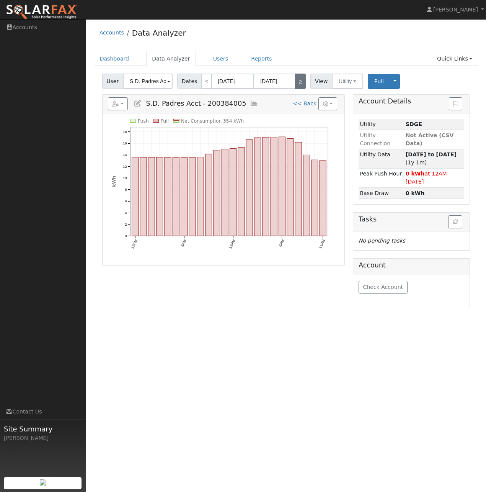
click at [296, 83] on link ">" at bounding box center [300, 80] width 11 height 15
type input "05/27/2025"
click at [296, 83] on link ">" at bounding box center [300, 80] width 11 height 15
type input "05/28/2025"
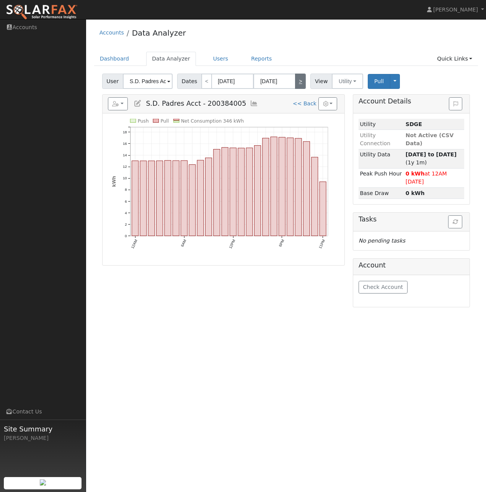
type input "05/28/2025"
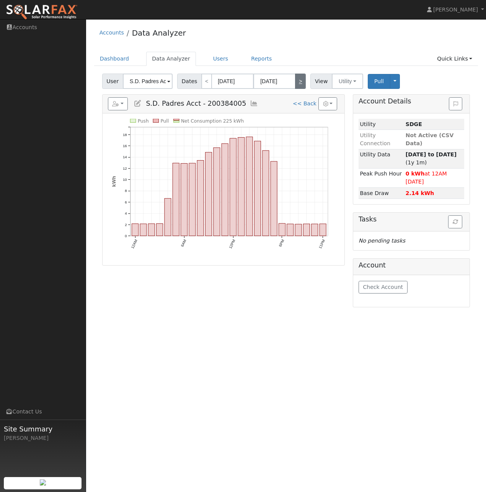
click at [296, 83] on link ">" at bounding box center [300, 80] width 11 height 15
type input "05/29/2025"
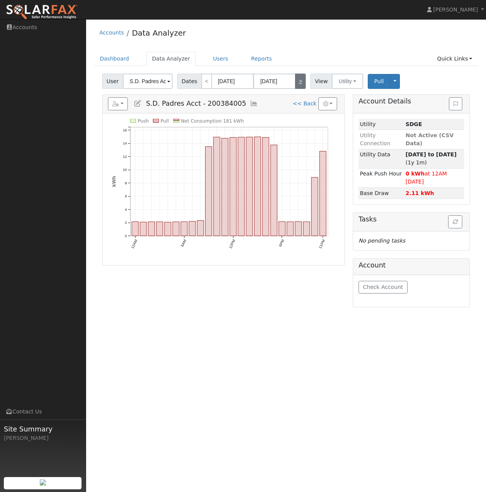
click at [296, 83] on link ">" at bounding box center [300, 80] width 11 height 15
type input "05/30/2025"
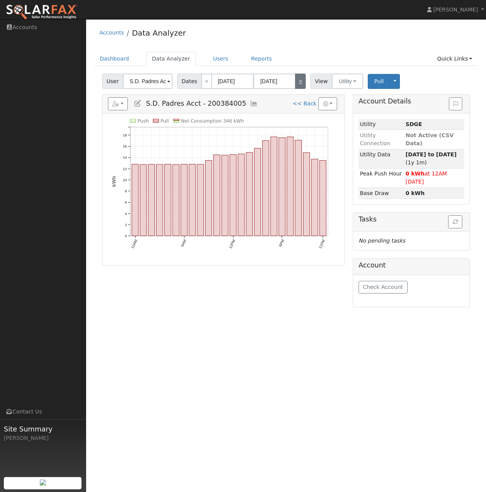
click at [296, 83] on link ">" at bounding box center [300, 80] width 11 height 15
type input "05/31/2025"
click at [296, 83] on link ">" at bounding box center [300, 80] width 11 height 15
type input "06/01/2025"
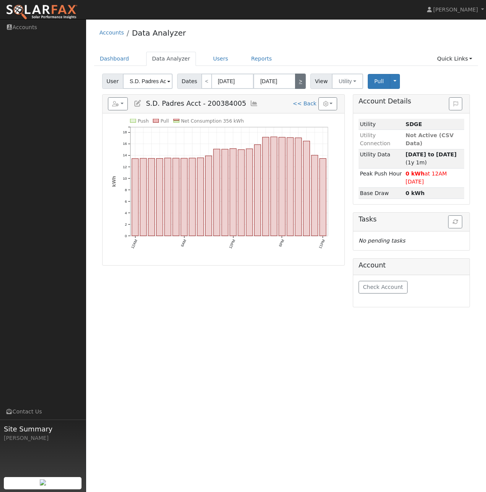
type input "06/01/2025"
click at [296, 83] on link ">" at bounding box center [300, 80] width 11 height 15
type input "06/02/2025"
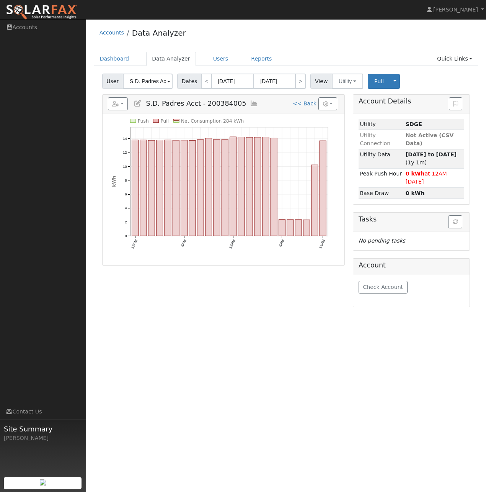
click at [250, 103] on icon at bounding box center [254, 103] width 8 height 7
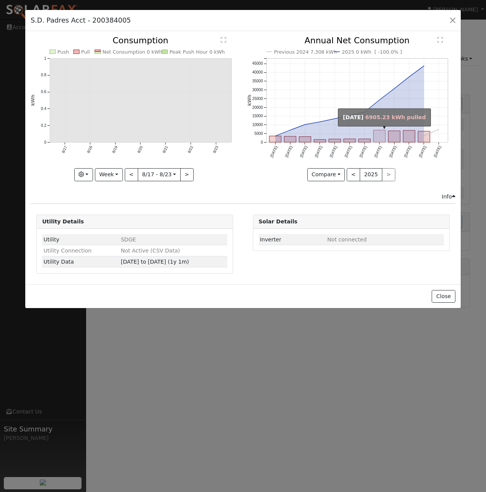
click at [380, 138] on rect "onclick=""" at bounding box center [380, 136] width 12 height 12
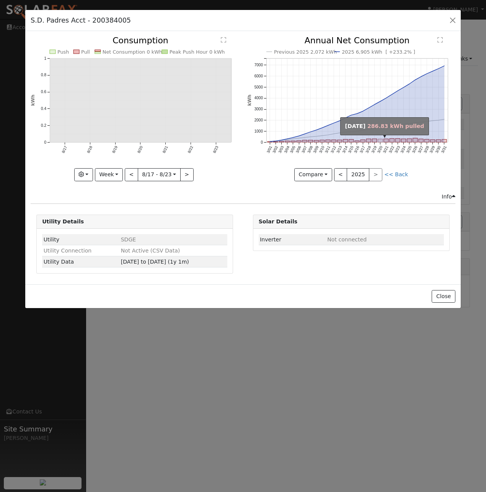
click at [379, 141] on rect "onclick=""" at bounding box center [380, 140] width 5 height 3
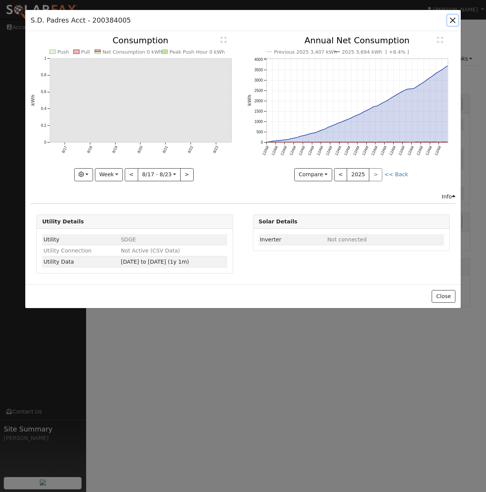
click at [450, 17] on button "button" at bounding box center [453, 20] width 11 height 11
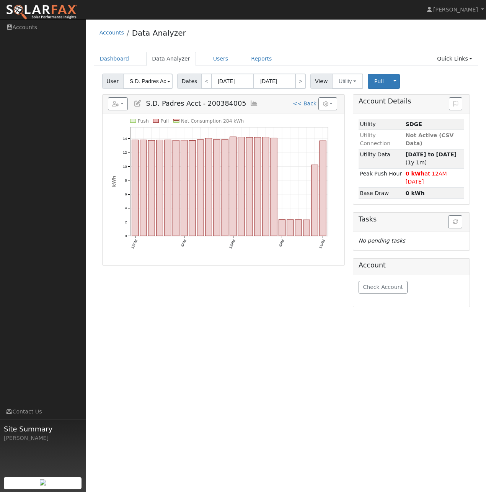
click at [250, 104] on icon at bounding box center [254, 103] width 8 height 7
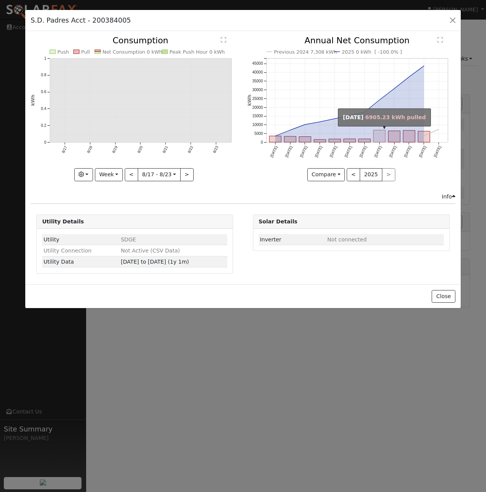
click at [381, 137] on rect "onclick=""" at bounding box center [380, 136] width 12 height 12
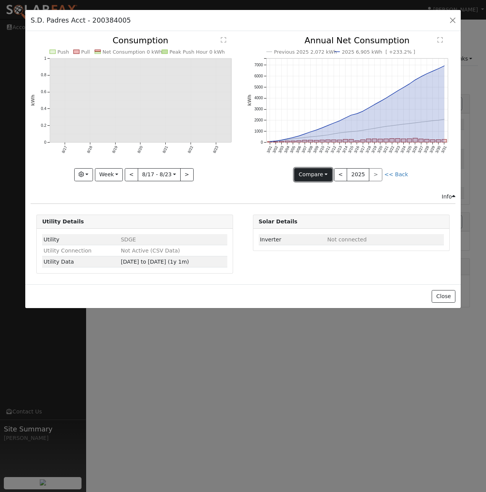
click at [328, 173] on button "Compare" at bounding box center [313, 174] width 38 height 13
click at [245, 188] on div "Previous 2025 2,072 kWh 2025 6,905 kWh [ +233.2% ] 3/01 3/02 3/03 3/04 3/05 3/0…" at bounding box center [351, 114] width 216 height 156
click at [452, 21] on button "button" at bounding box center [453, 20] width 11 height 11
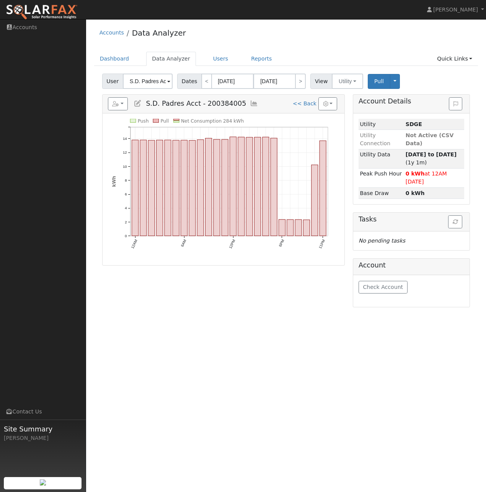
click at [155, 204] on icon "Push Pull Net Consumption 284 kWh 12AM 6AM 12PM 6PM 11PM 0 2 4 6 8 10 12 14 kWh…" at bounding box center [224, 190] width 224 height 143
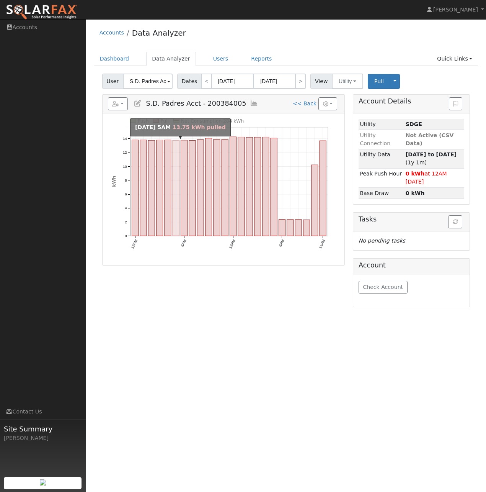
click at [177, 197] on rect "onclick=""" at bounding box center [176, 187] width 7 height 95
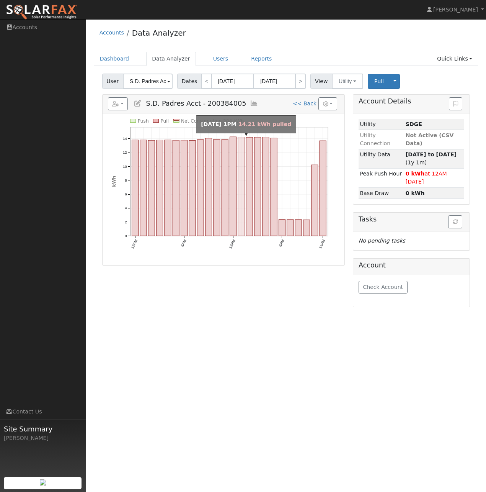
click at [242, 191] on rect "onclick=""" at bounding box center [241, 186] width 7 height 99
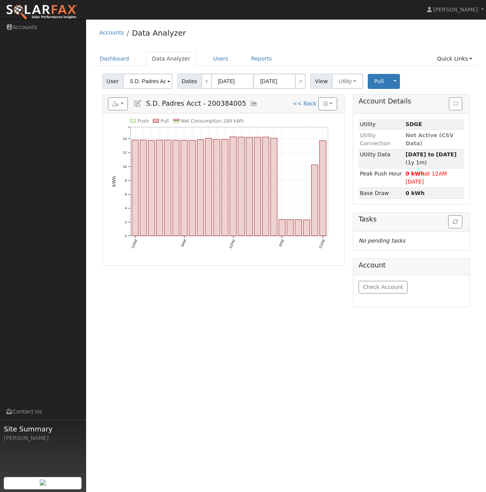
click at [246, 299] on div "User Profile First name Last name Email Email Notifications No Emails No Emails…" at bounding box center [286, 255] width 400 height 472
click at [122, 105] on button "button" at bounding box center [118, 103] width 20 height 13
click at [183, 136] on link "Export to CSV" at bounding box center [190, 138] width 56 height 9
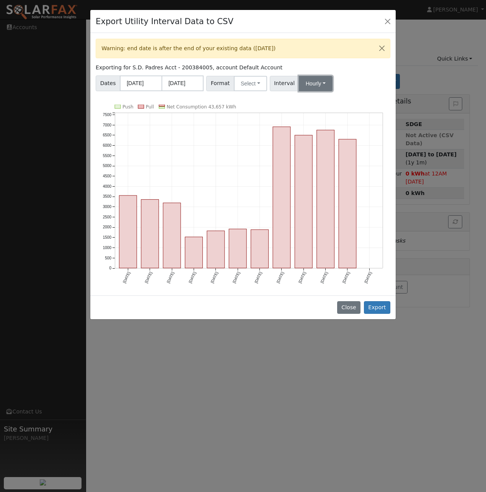
click at [318, 84] on button "Hourly" at bounding box center [316, 83] width 34 height 15
click at [313, 102] on link "15 Minute" at bounding box center [322, 100] width 53 height 11
click at [380, 304] on button "Export" at bounding box center [377, 307] width 26 height 13
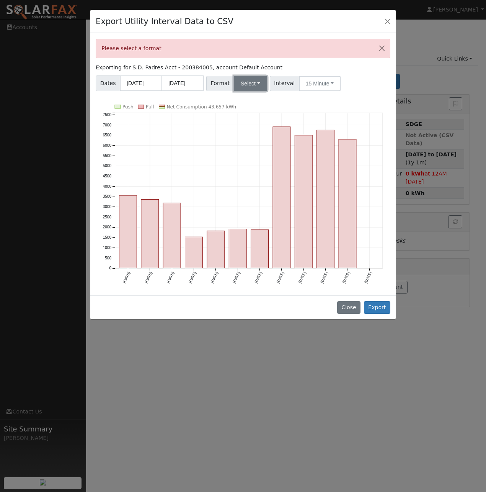
click at [260, 84] on button "Select" at bounding box center [250, 83] width 33 height 15
click at [245, 134] on link "SDGE" at bounding box center [259, 132] width 55 height 11
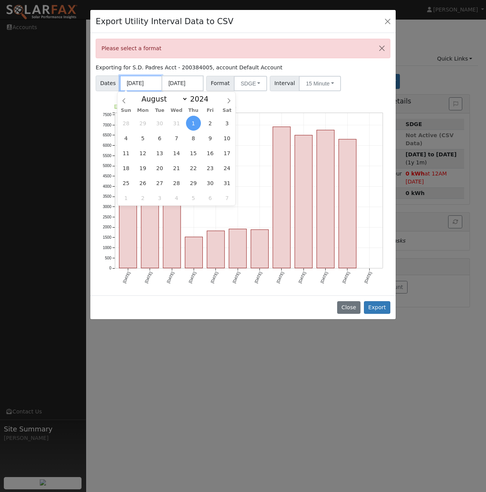
click at [130, 84] on input "08/01/2024" at bounding box center [141, 83] width 42 height 16
click at [124, 98] on icon at bounding box center [123, 100] width 5 height 5
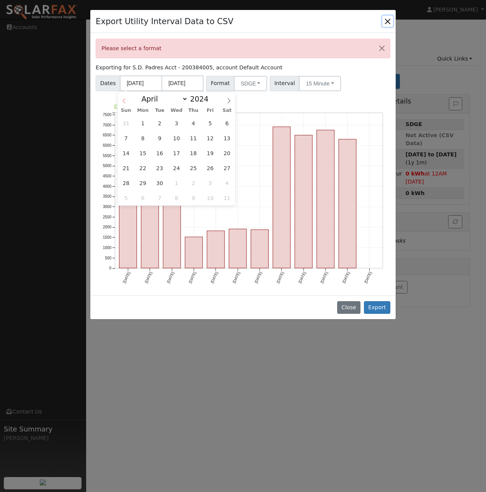
click at [124, 98] on icon at bounding box center [123, 100] width 5 height 5
select select "2"
click at [127, 195] on span "31" at bounding box center [126, 197] width 15 height 15
type input "03/31/2024"
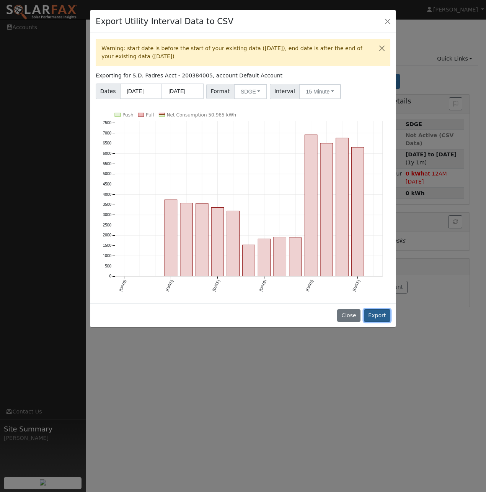
click at [372, 312] on button "Export" at bounding box center [377, 315] width 26 height 13
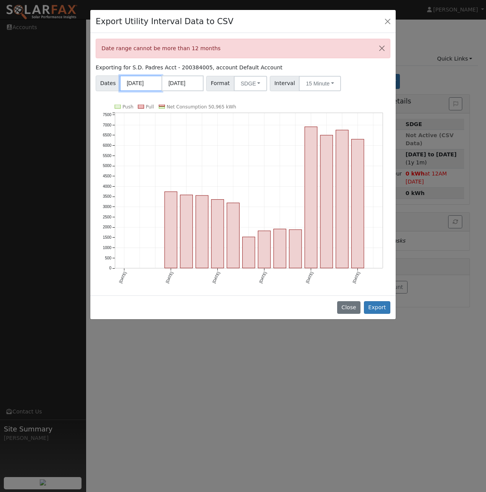
click at [155, 81] on input "03/31/2024" at bounding box center [141, 83] width 42 height 16
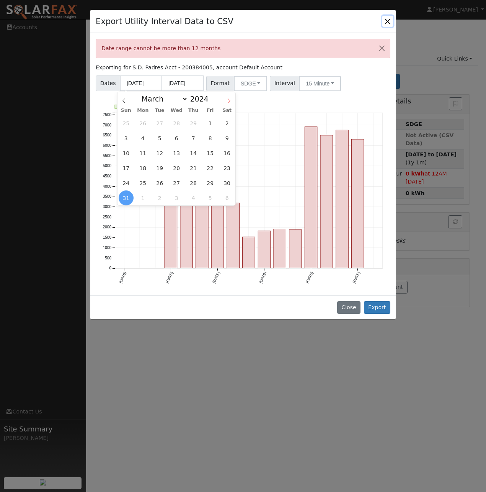
click at [230, 101] on icon at bounding box center [229, 100] width 3 height 5
select select "5"
click at [225, 121] on span "1" at bounding box center [227, 123] width 15 height 15
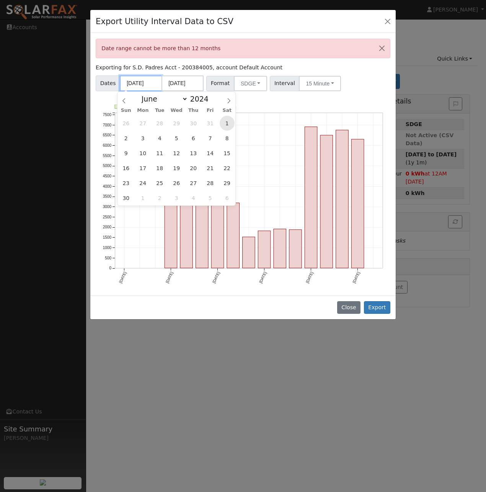
type input "06/01/2024"
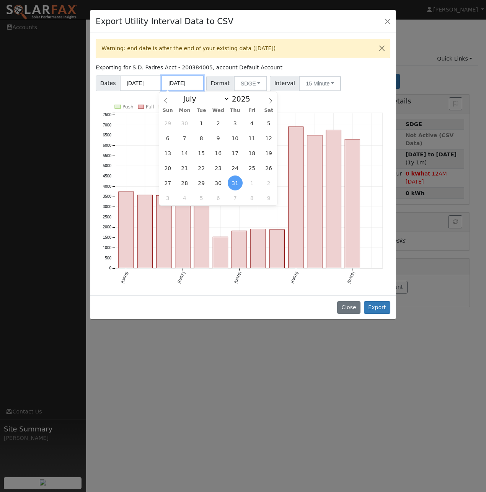
click at [196, 83] on input "07/31/2025" at bounding box center [183, 83] width 42 height 16
click at [187, 124] on span "30" at bounding box center [184, 123] width 15 height 15
type input "06/30/2025"
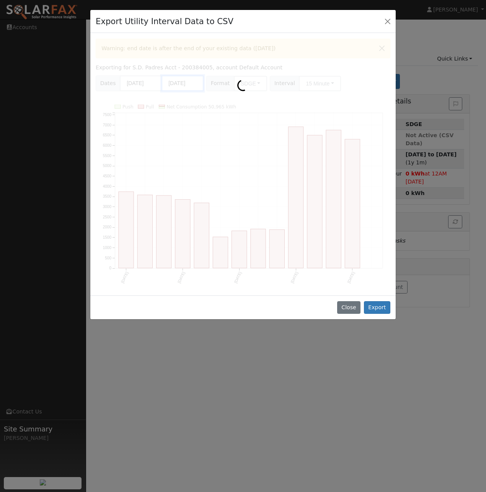
scroll to position [0, 0]
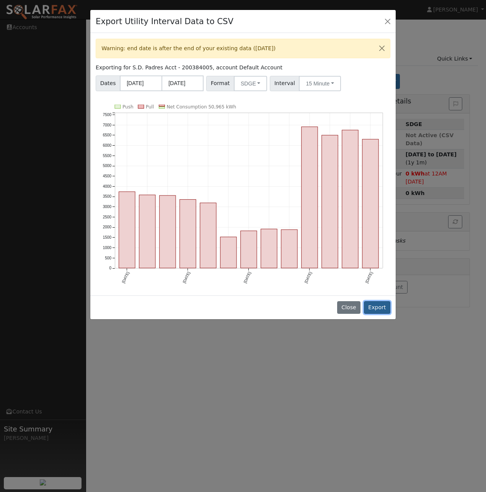
click at [376, 306] on button "Export" at bounding box center [377, 307] width 26 height 13
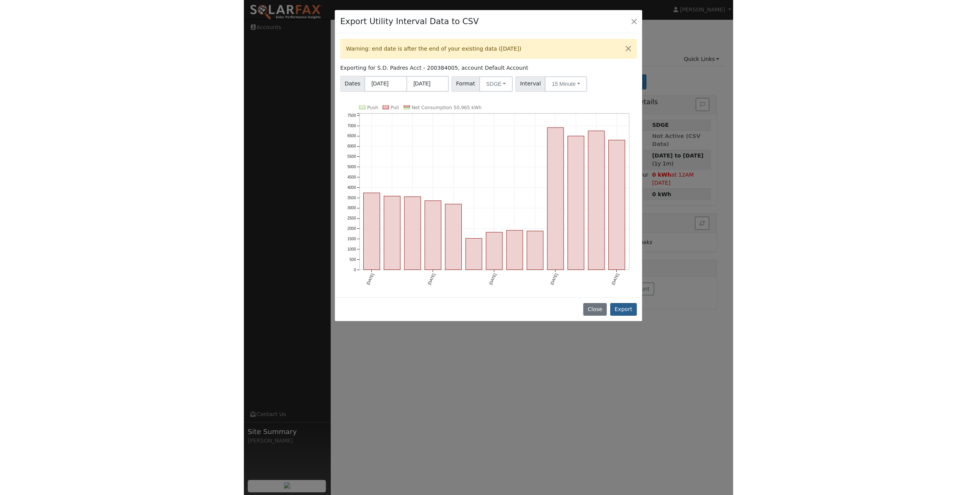
scroll to position [0, 0]
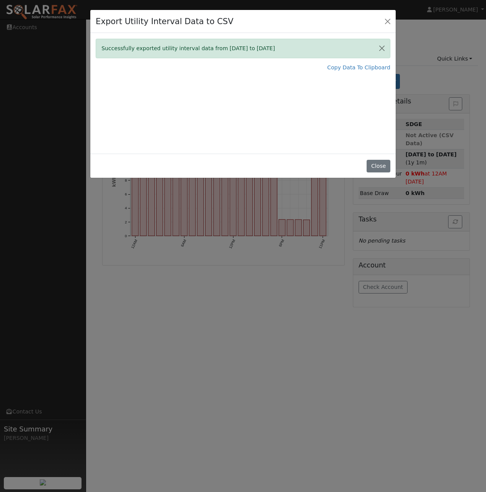
click at [332, 163] on div "Close" at bounding box center [242, 166] width 305 height 24
click at [378, 167] on button "Close" at bounding box center [378, 166] width 23 height 13
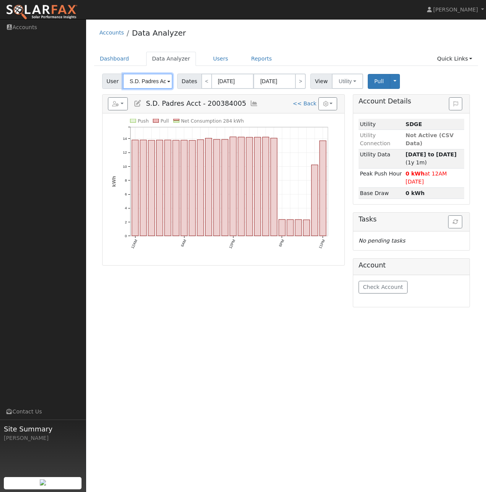
click at [149, 82] on input "S.D. Padres Acct - 200384005" at bounding box center [148, 80] width 50 height 15
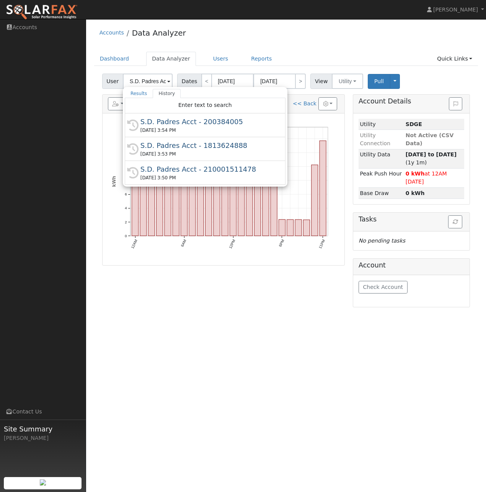
click at [168, 147] on div "S.D. Padres Acct - 1813624888" at bounding box center [208, 145] width 136 height 10
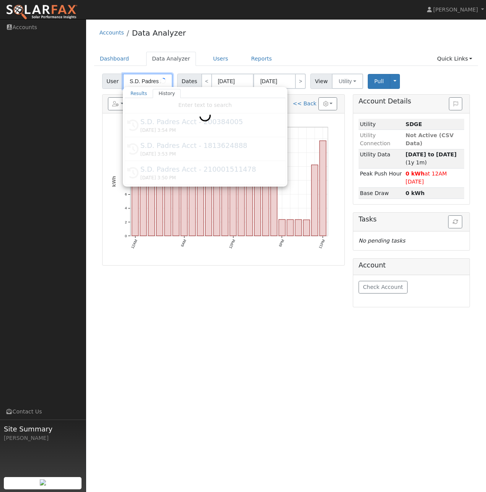
type input "S.D. Padres Acct - 1813624888"
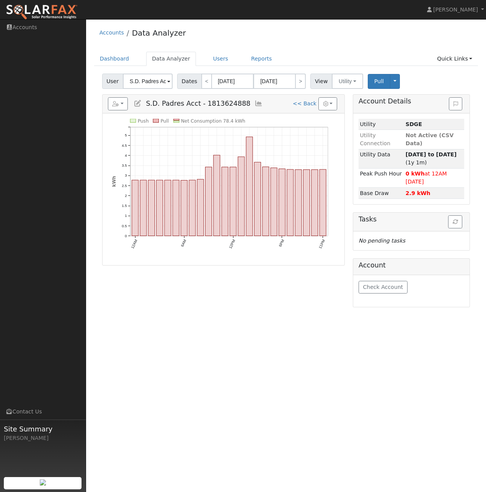
click at [255, 103] on icon at bounding box center [259, 103] width 8 height 7
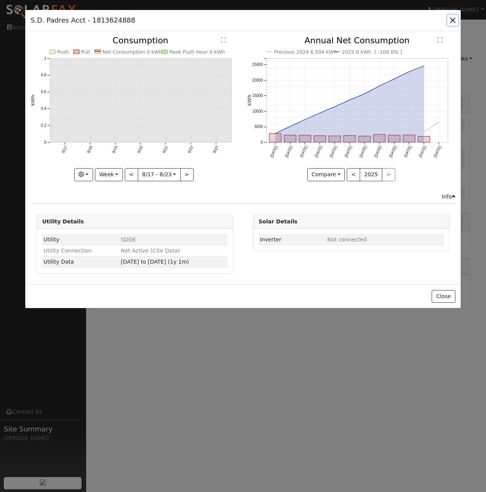
click at [453, 20] on button "button" at bounding box center [453, 20] width 11 height 11
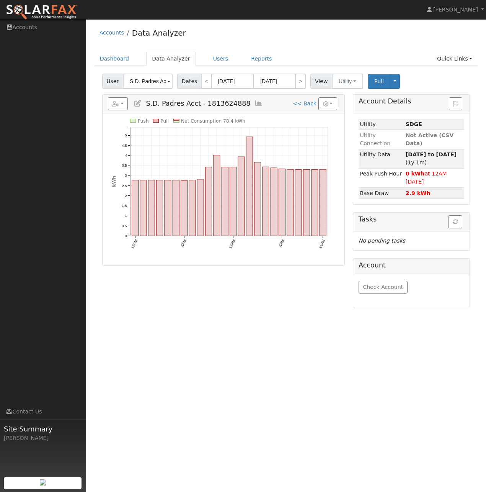
drag, startPoint x: 453, startPoint y: 15, endPoint x: 196, endPoint y: 315, distance: 395.0
click at [196, 315] on div "User Profile First name Last name Email Email Notifications No Emails No Emails…" at bounding box center [286, 255] width 400 height 472
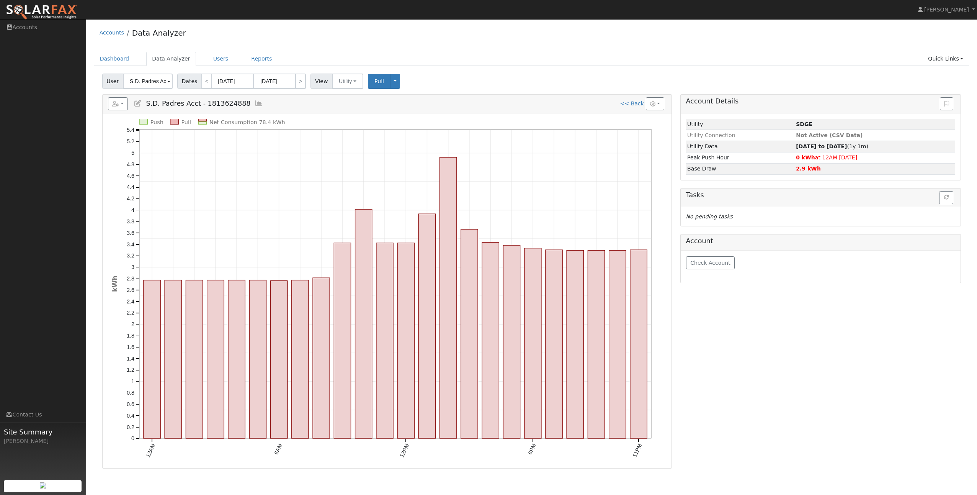
click at [486, 40] on div "Accounts Data Analyzer" at bounding box center [531, 34] width 875 height 23
click at [486, 318] on div "Account Details Issue History Date By Flag Comment Type No Issue History Loadin…" at bounding box center [820, 281] width 289 height 374
drag, startPoint x: 900, startPoint y: 0, endPoint x: 847, endPoint y: 294, distance: 299.2
click at [486, 296] on div "Account Details Issue History Date By Flag Comment Type No Issue History Loadin…" at bounding box center [820, 281] width 289 height 374
click at [374, 84] on span "Pull" at bounding box center [379, 81] width 10 height 6
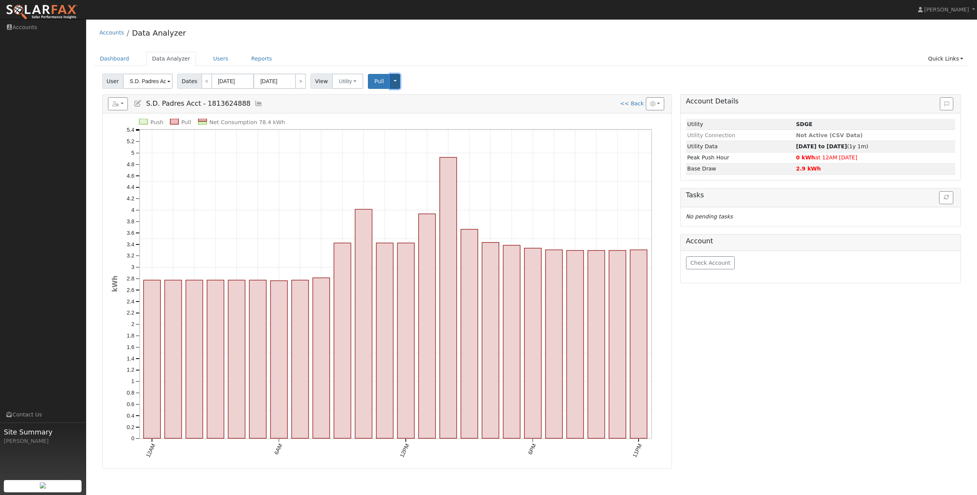
click at [390, 83] on button "Toggle Dropdown" at bounding box center [395, 81] width 10 height 15
click at [297, 108] on h5 "Reports Scenario Health Check Energy Audit Account Timeline User Audit Trail In…" at bounding box center [387, 103] width 559 height 13
click at [245, 59] on link "Reports" at bounding box center [261, 59] width 32 height 14
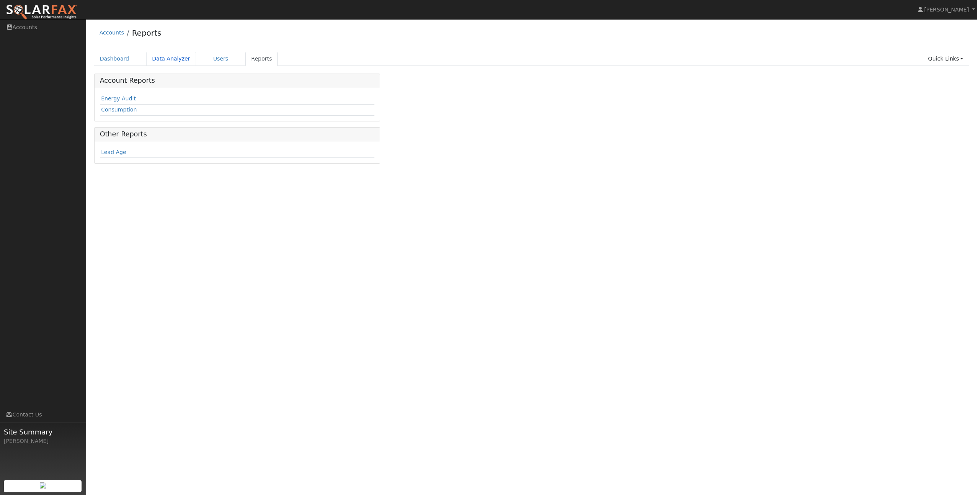
click at [160, 60] on link "Data Analyzer" at bounding box center [171, 59] width 50 height 14
type input "S.D. Padres Acct - 1813624888"
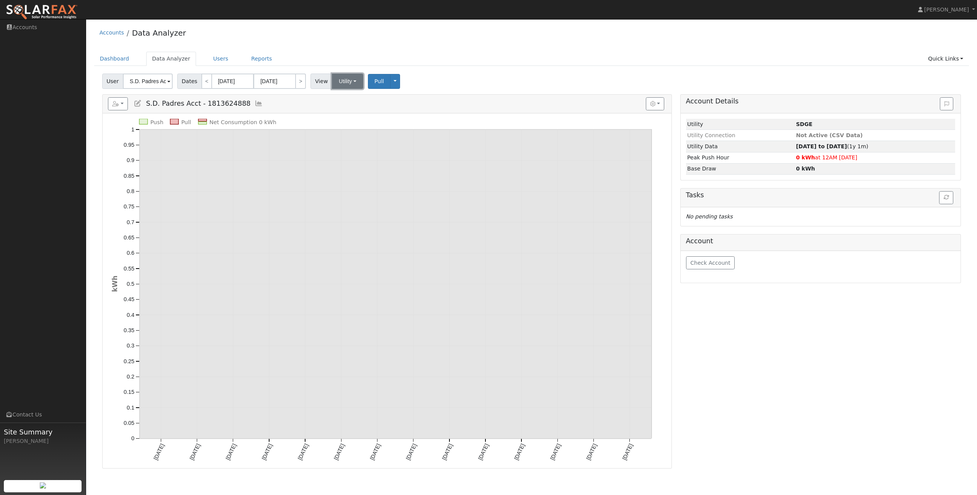
click at [347, 80] on button "Utility" at bounding box center [347, 80] width 31 height 15
click at [336, 98] on link "Utility" at bounding box center [357, 98] width 53 height 11
click at [201, 83] on link "<" at bounding box center [206, 80] width 11 height 15
type input "07/28/2025"
type input "08/10/2025"
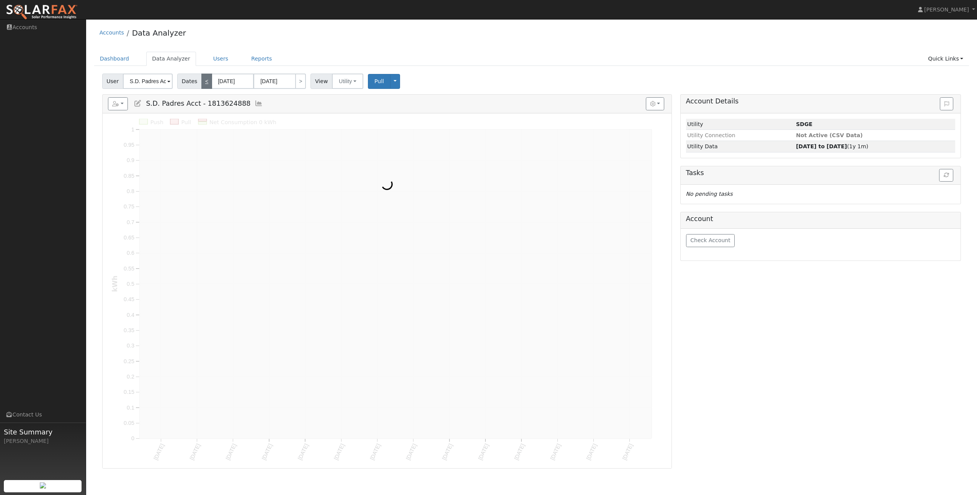
click at [201, 83] on link "<" at bounding box center [206, 80] width 11 height 15
type input "07/14/2025"
type input "07/27/2025"
click at [201, 83] on link "<" at bounding box center [206, 80] width 11 height 15
type input "06/30/2025"
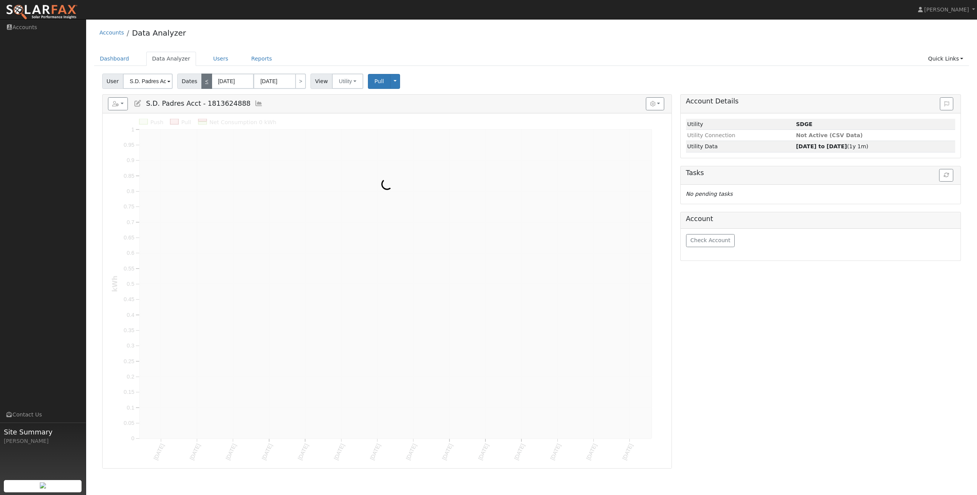
type input "07/13/2025"
click at [201, 83] on link "<" at bounding box center [206, 80] width 11 height 15
type input "06/16/2025"
type input "06/29/2025"
click at [201, 83] on link "<" at bounding box center [206, 80] width 11 height 15
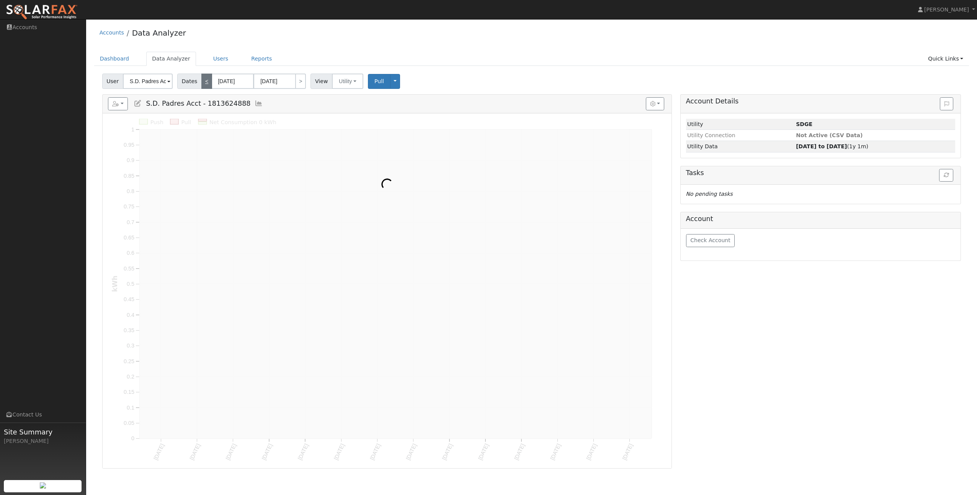
type input "06/02/2025"
type input "06/15/2025"
click at [201, 83] on link "<" at bounding box center [206, 80] width 11 height 15
type input "05/19/2025"
type input "06/01/2025"
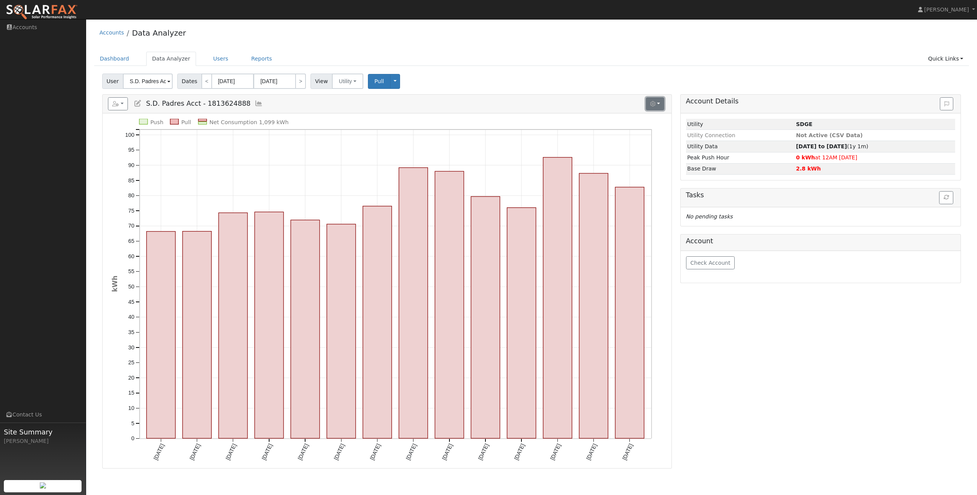
click at [657, 108] on button "button" at bounding box center [655, 103] width 19 height 13
click at [420, 108] on h5 "Reports Scenario Health Check Energy Audit Account Timeline User Audit Trail In…" at bounding box center [387, 103] width 559 height 13
click at [255, 105] on icon at bounding box center [259, 103] width 8 height 7
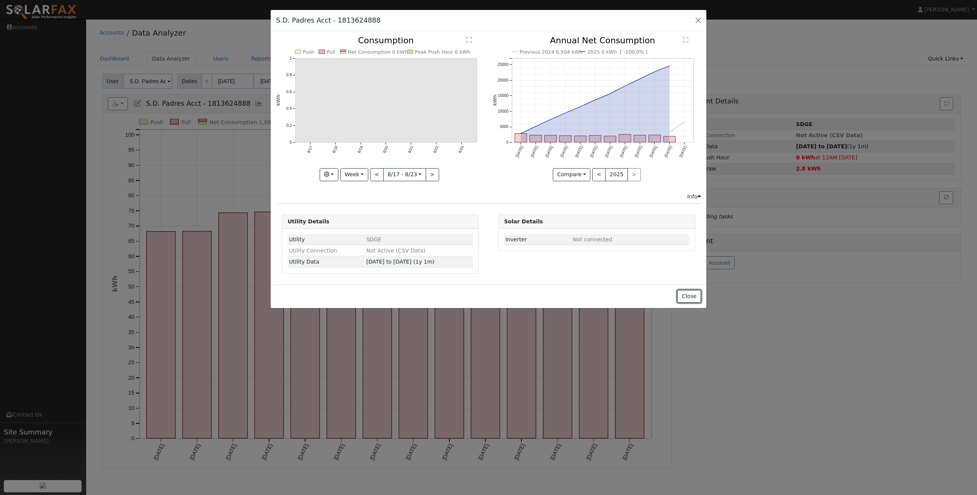
click at [686, 295] on button "Close" at bounding box center [688, 296] width 23 height 13
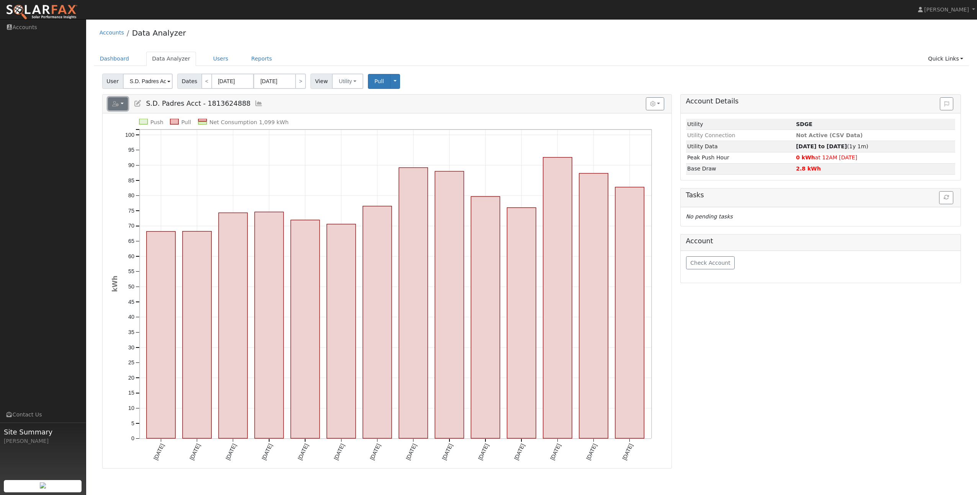
click at [126, 103] on button "button" at bounding box center [118, 103] width 20 height 13
click at [173, 136] on link "Export to CSV" at bounding box center [190, 138] width 56 height 9
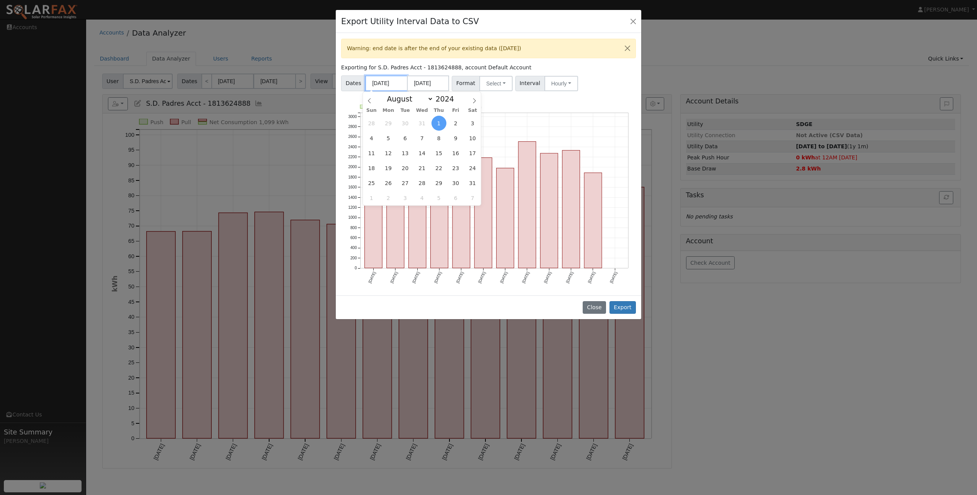
click at [386, 83] on input "08/01/2024" at bounding box center [386, 83] width 42 height 16
click at [370, 101] on icon at bounding box center [369, 100] width 5 height 5
click at [472, 100] on icon at bounding box center [474, 100] width 5 height 5
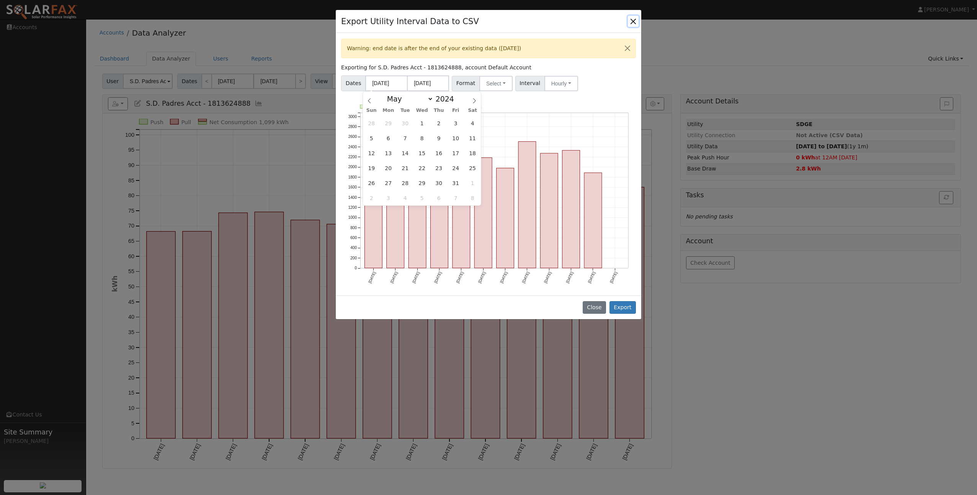
select select "5"
click at [470, 122] on span "1" at bounding box center [472, 123] width 15 height 15
type input "06/01/2024"
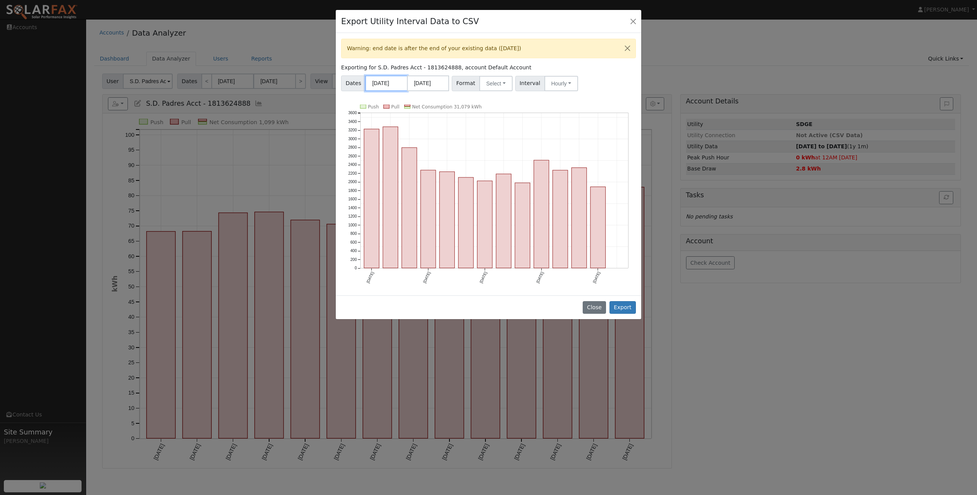
click at [380, 87] on input "06/01/2024" at bounding box center [386, 83] width 42 height 16
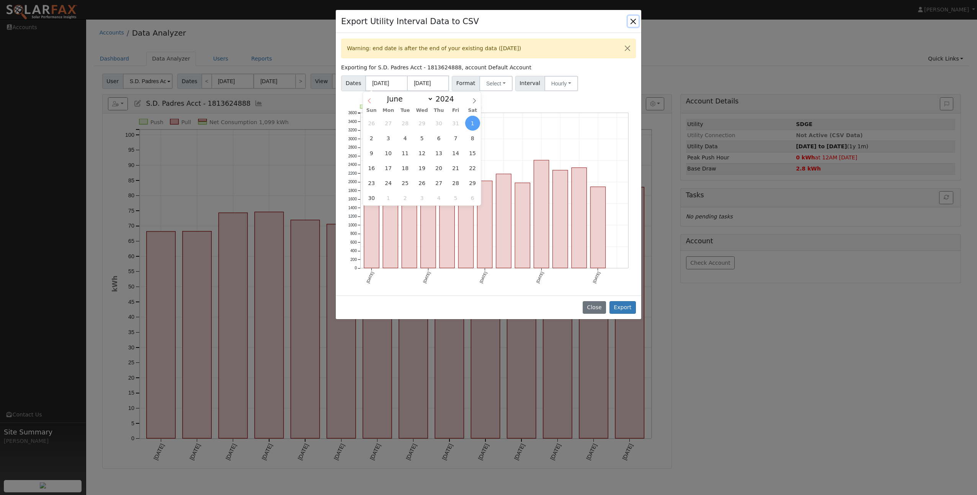
click at [368, 99] on icon at bounding box center [369, 100] width 5 height 5
select select "4"
click at [421, 121] on span "1" at bounding box center [422, 123] width 15 height 15
type input "05/01/2024"
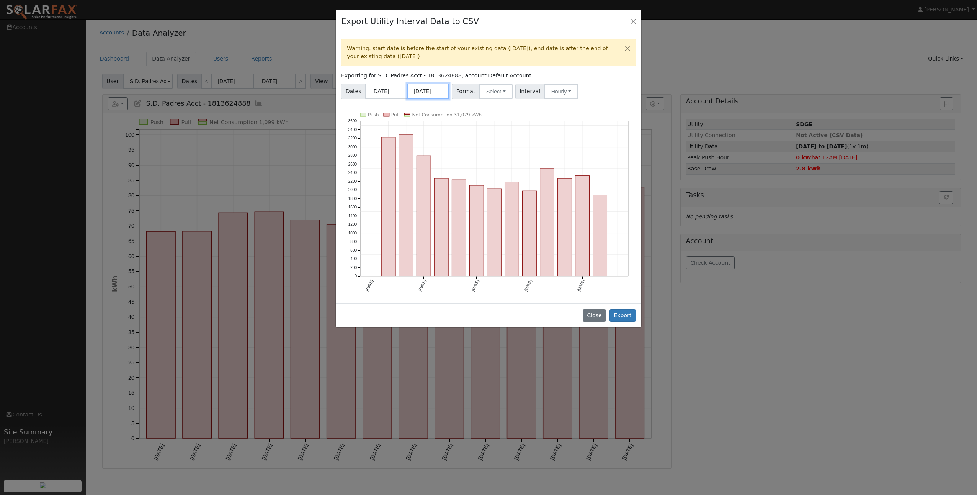
click at [439, 94] on input "07/31/2025" at bounding box center [428, 91] width 42 height 16
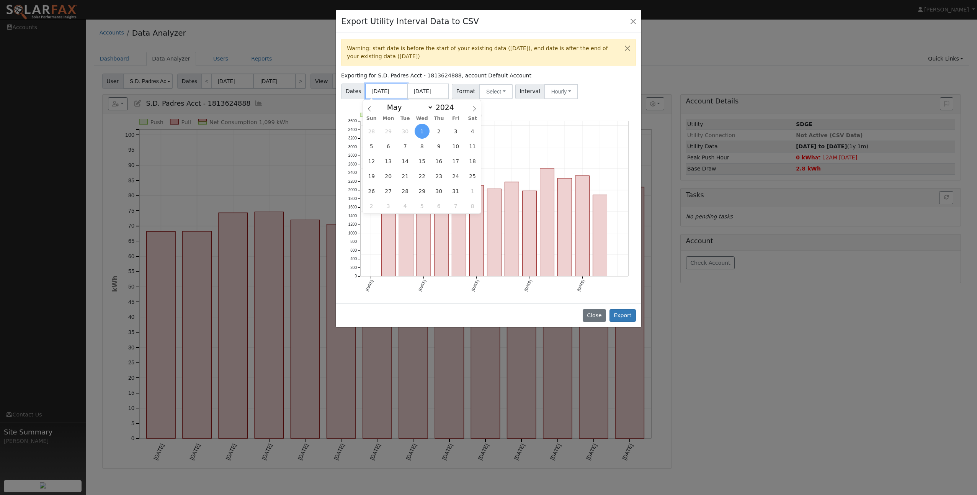
drag, startPoint x: 391, startPoint y: 94, endPoint x: 399, endPoint y: 96, distance: 7.9
click at [391, 94] on input "05/01/2024" at bounding box center [386, 91] width 42 height 16
click at [475, 108] on icon at bounding box center [474, 108] width 5 height 5
select select "5"
click at [471, 131] on span "1" at bounding box center [472, 131] width 15 height 15
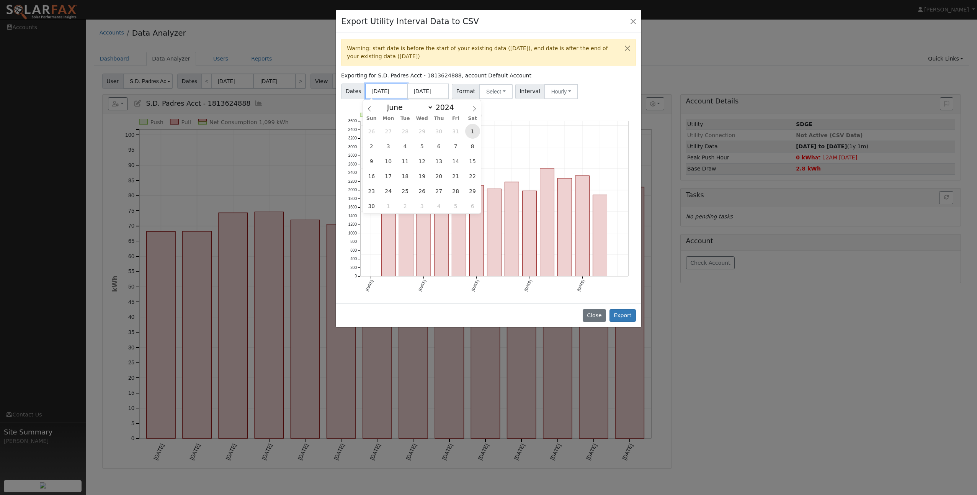
type input "06/01/2024"
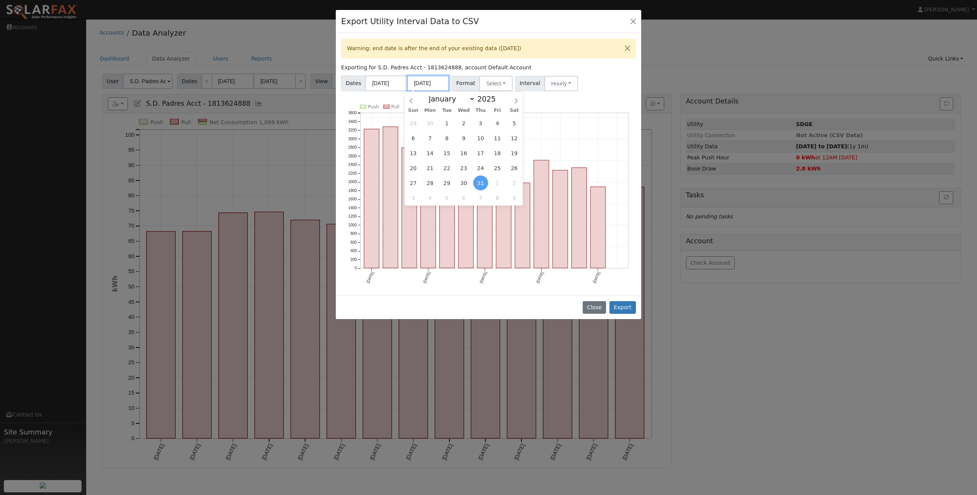
click at [441, 85] on input "07/31/2025" at bounding box center [428, 83] width 42 height 16
click at [447, 123] on span "1" at bounding box center [446, 123] width 15 height 15
type input "[DATE]"
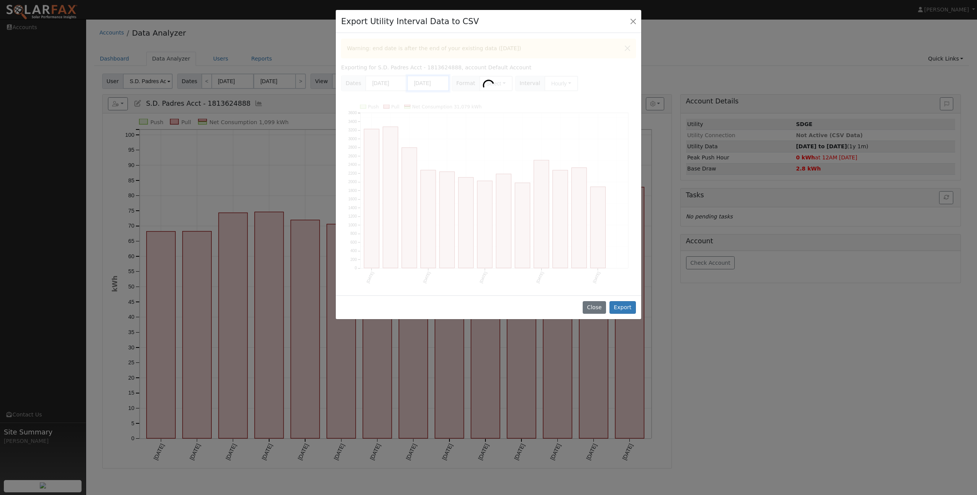
scroll to position [0, 0]
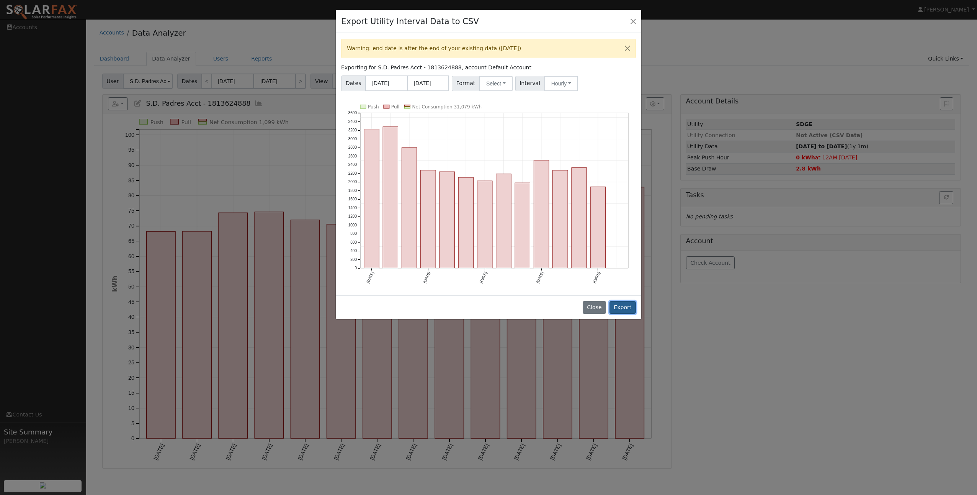
click at [619, 306] on button "Export" at bounding box center [622, 307] width 26 height 13
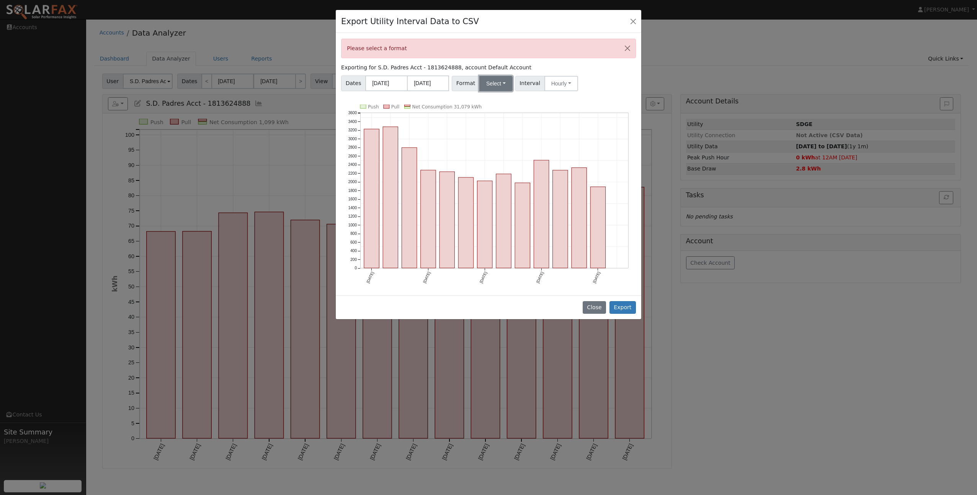
click at [502, 87] on button "Select" at bounding box center [495, 83] width 33 height 15
click at [497, 131] on link "SDGE" at bounding box center [504, 132] width 55 height 11
click at [564, 89] on button "Hourly" at bounding box center [561, 83] width 34 height 15
click at [556, 103] on link "15 Minute" at bounding box center [568, 100] width 53 height 11
click at [622, 310] on button "Export" at bounding box center [622, 307] width 26 height 13
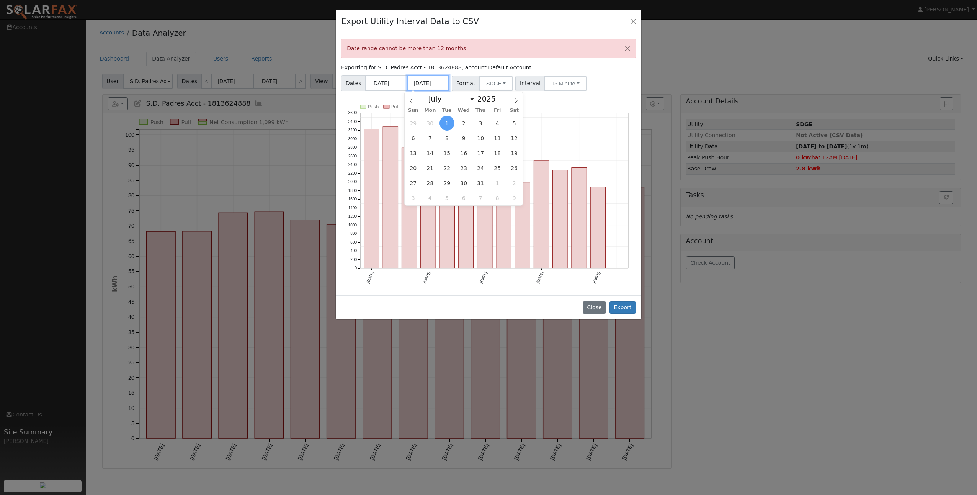
click at [438, 86] on input "[DATE]" at bounding box center [428, 83] width 42 height 16
click at [428, 127] on span "30" at bounding box center [430, 123] width 15 height 15
type input "06/30/2025"
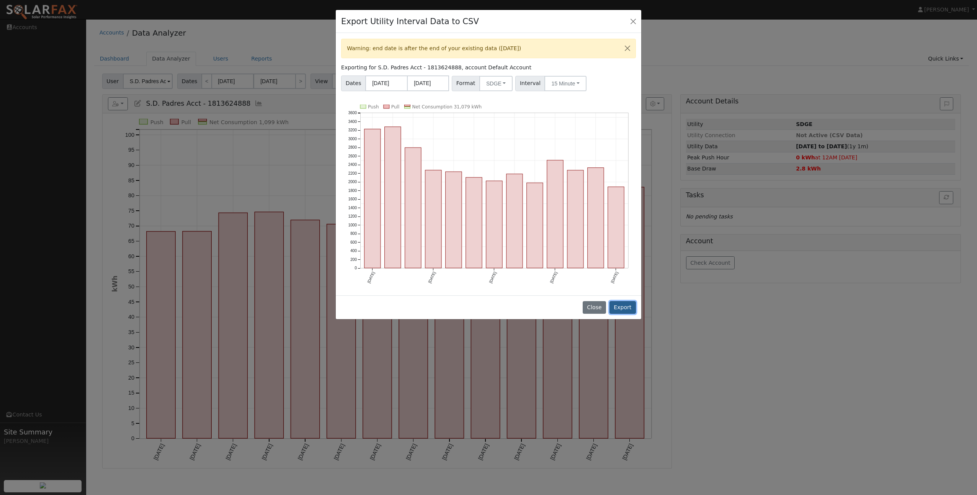
click at [617, 302] on button "Export" at bounding box center [622, 307] width 26 height 13
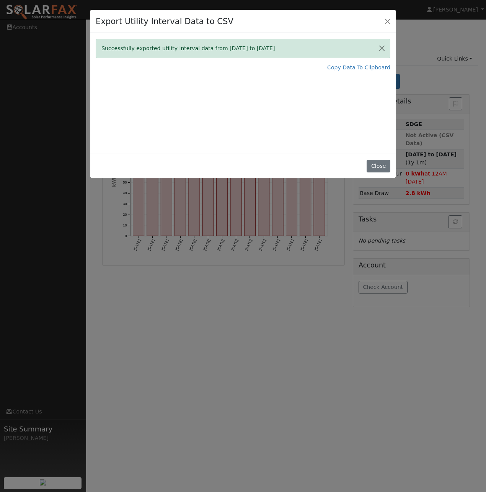
click at [268, 312] on div "Export Utility Interval Data to CSV Successfully exported utility interval data…" at bounding box center [243, 246] width 486 height 492
click at [371, 167] on button "Close" at bounding box center [378, 166] width 23 height 13
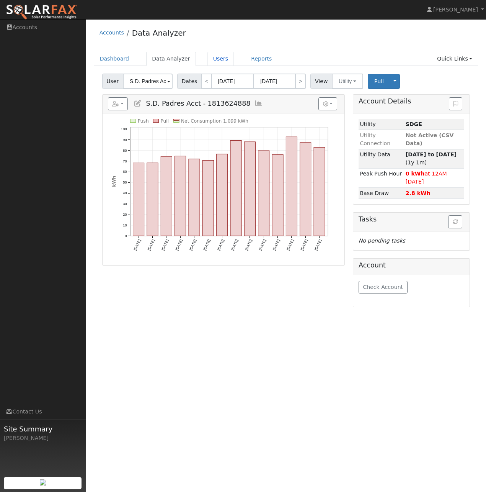
click at [207, 58] on link "Users" at bounding box center [220, 59] width 27 height 14
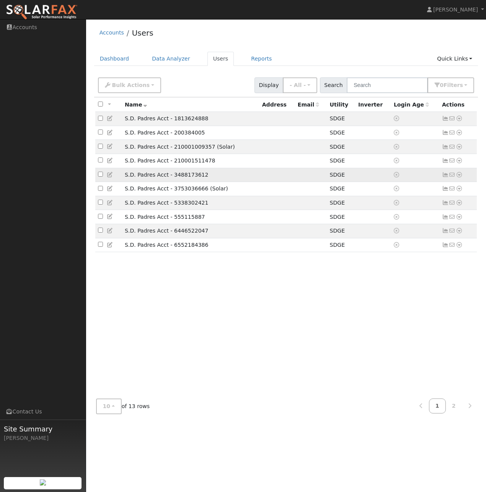
click at [98, 176] on input "checkbox" at bounding box center [100, 173] width 5 height 5
checkbox input "true"
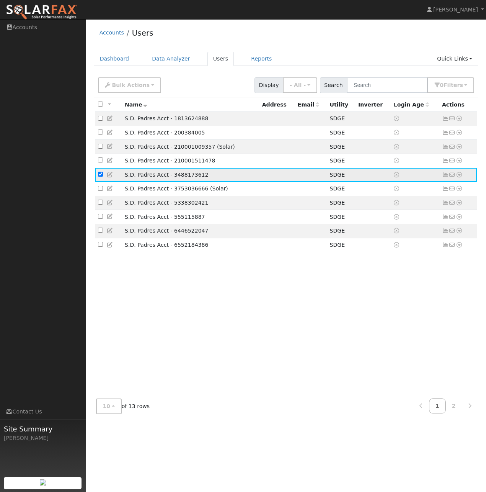
click at [445, 177] on icon at bounding box center [445, 174] width 7 height 5
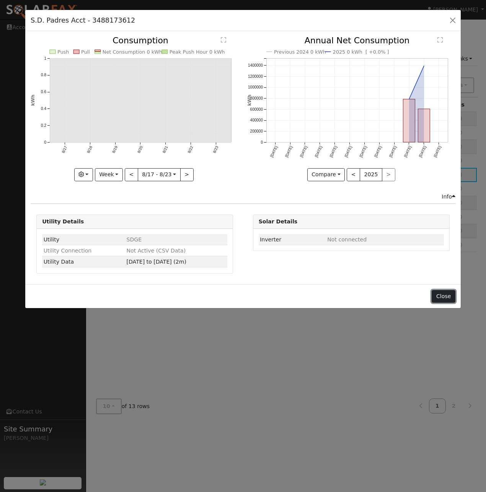
click at [444, 299] on button "Close" at bounding box center [443, 296] width 23 height 13
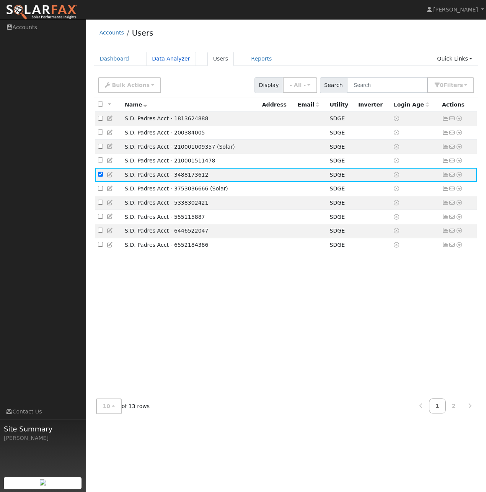
click at [152, 61] on link "Data Analyzer" at bounding box center [171, 59] width 50 height 14
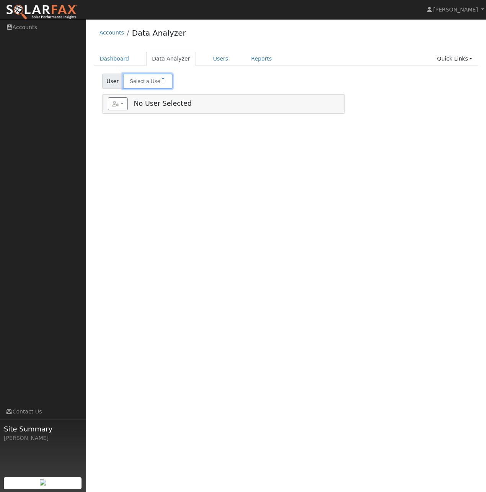
type input "S.D. Padres Acct - 1813624888"
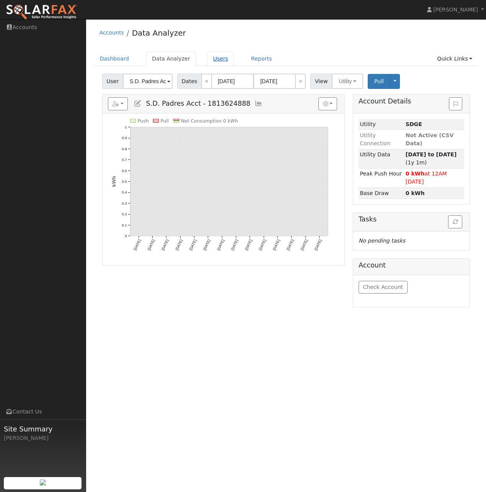
click at [215, 58] on link "Users" at bounding box center [220, 59] width 27 height 14
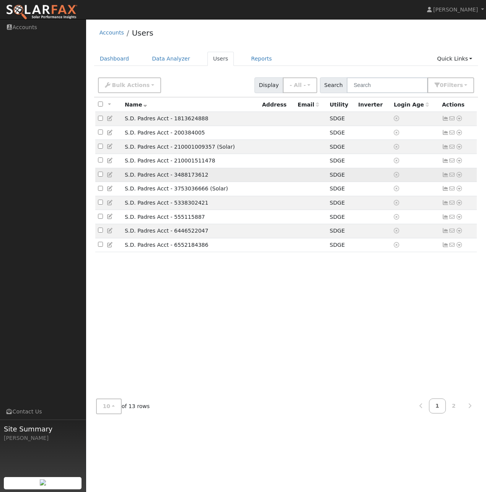
click at [461, 177] on icon at bounding box center [459, 174] width 7 height 5
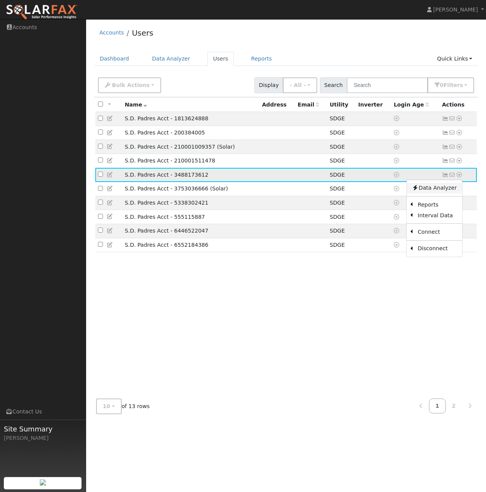
click at [437, 192] on link "Data Analyzer" at bounding box center [435, 188] width 56 height 11
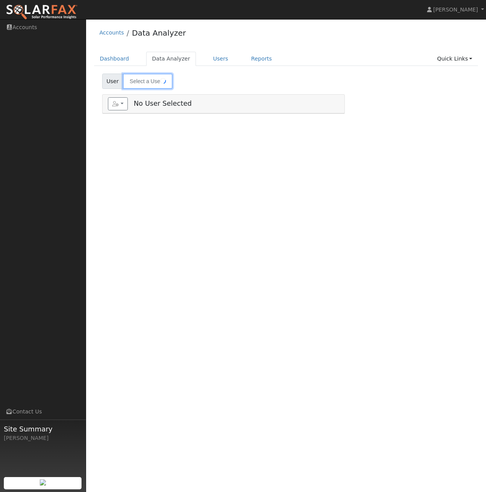
type input "S.D. Padres Acct - 3488173612"
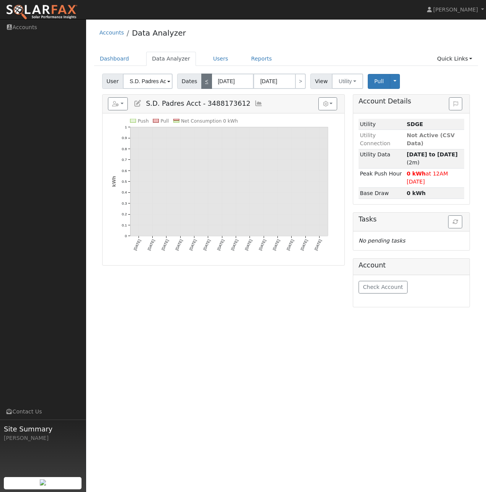
click at [201, 85] on link "<" at bounding box center [206, 80] width 11 height 15
type input "[DATE]"
click at [201, 85] on link "<" at bounding box center [206, 80] width 11 height 15
type input "[DATE]"
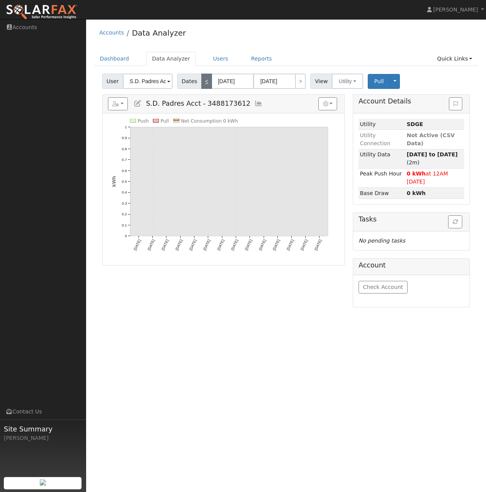
type input "[DATE]"
click at [201, 85] on link "<" at bounding box center [206, 80] width 11 height 15
type input "[DATE]"
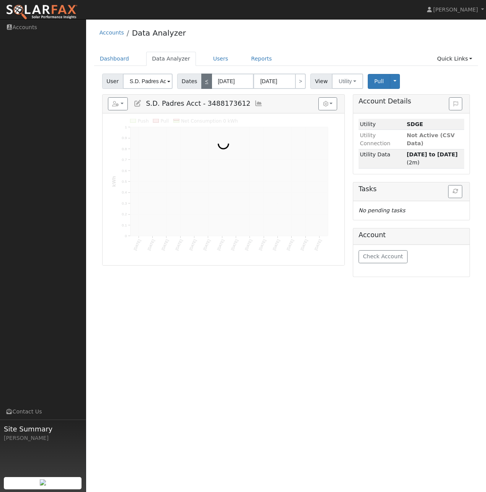
click at [201, 85] on link "<" at bounding box center [206, 80] width 11 height 15
type input "[DATE]"
click at [201, 85] on link "<" at bounding box center [206, 80] width 11 height 15
type input "[DATE]"
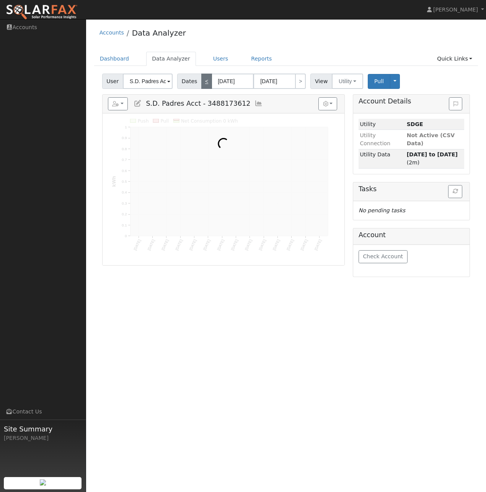
type input "[DATE]"
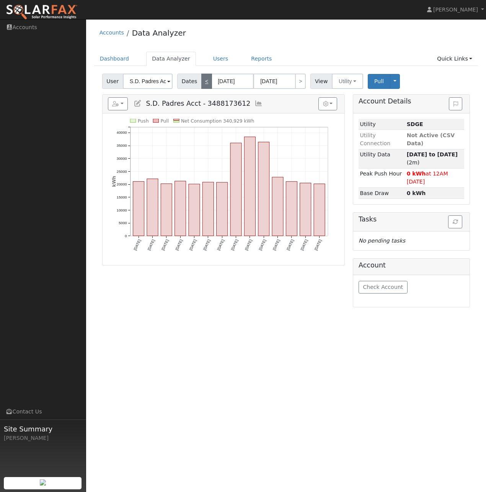
click at [201, 85] on link "<" at bounding box center [206, 80] width 11 height 15
type input "05/19/2025"
type input "06/01/2025"
click at [201, 85] on link "<" at bounding box center [206, 80] width 11 height 15
type input "05/05/2025"
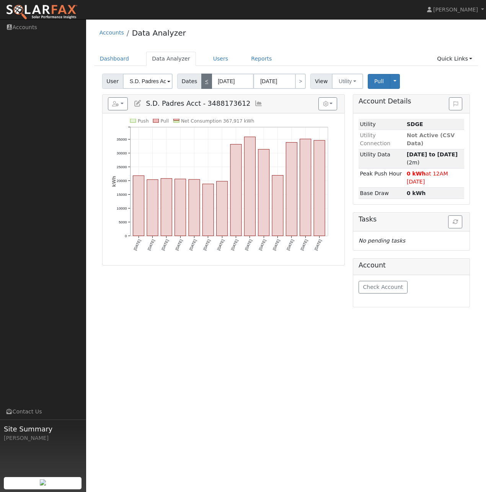
type input "05/18/2025"
click at [201, 85] on link "<" at bounding box center [206, 80] width 11 height 15
type input "04/21/2025"
type input "05/04/2025"
click at [201, 85] on link "<" at bounding box center [206, 80] width 11 height 15
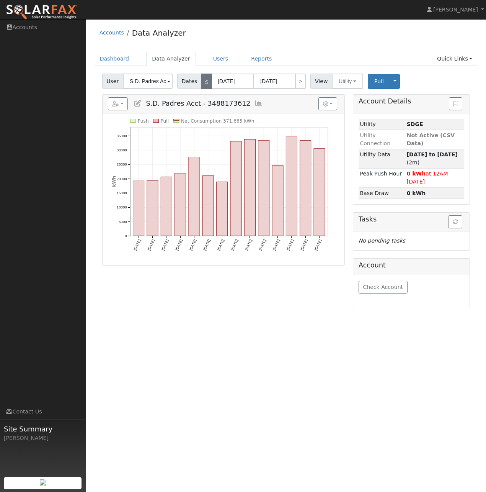
type input "04/07/2025"
type input "04/20/2025"
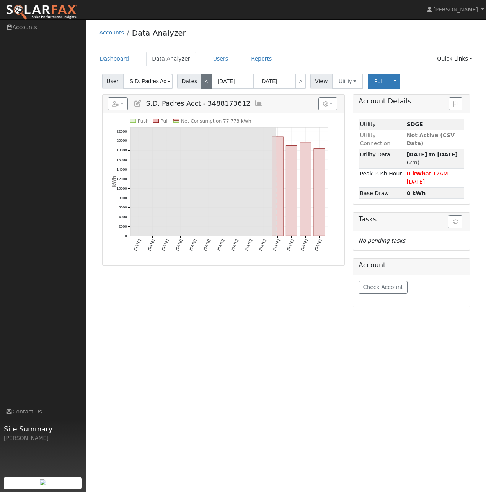
click at [201, 85] on link "<" at bounding box center [206, 80] width 11 height 15
type input "03/24/2025"
type input "04/06/2025"
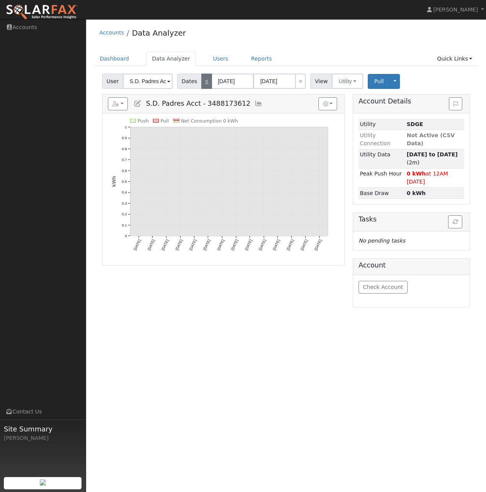
click at [201, 85] on link "<" at bounding box center [206, 80] width 11 height 15
type input "03/10/2025"
type input "03/23/2025"
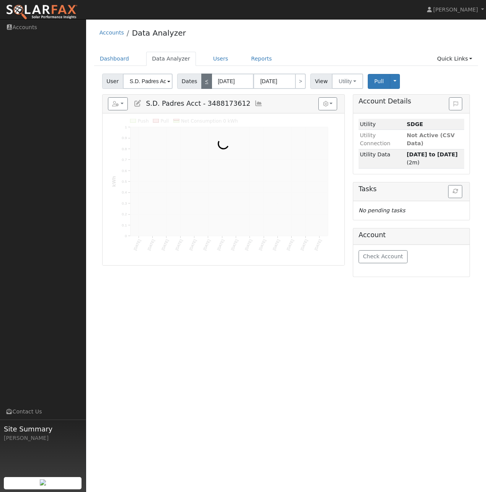
click at [201, 85] on link "<" at bounding box center [206, 80] width 11 height 15
type input "02/24/2025"
type input "03/09/2025"
click at [201, 85] on link "<" at bounding box center [206, 80] width 11 height 15
type input "02/10/2025"
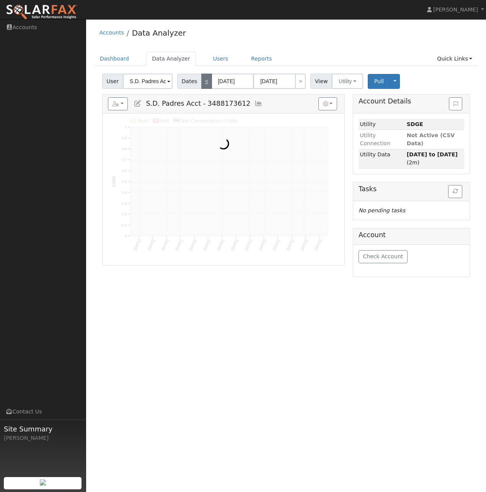
type input "02/23/2025"
click at [201, 85] on link "<" at bounding box center [206, 80] width 11 height 15
type input "01/27/2025"
type input "02/09/2025"
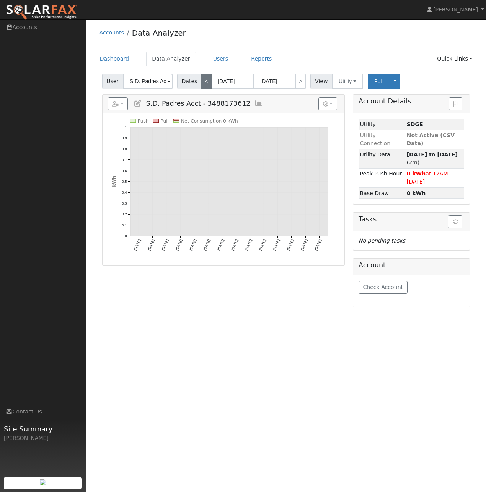
click at [201, 85] on link "<" at bounding box center [206, 80] width 11 height 15
type input "01/13/2025"
type input "01/26/2025"
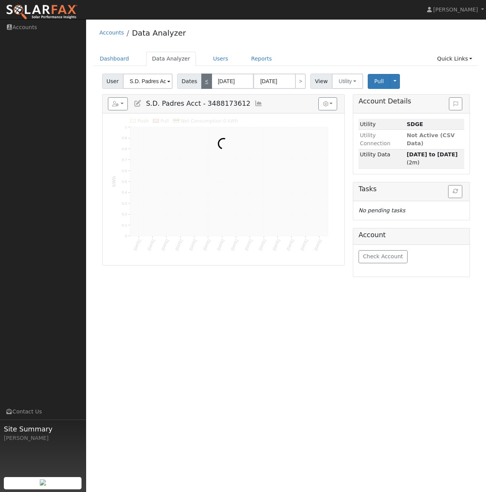
click at [201, 85] on link "<" at bounding box center [206, 80] width 11 height 15
type input "12/30/2024"
type input "01/12/2025"
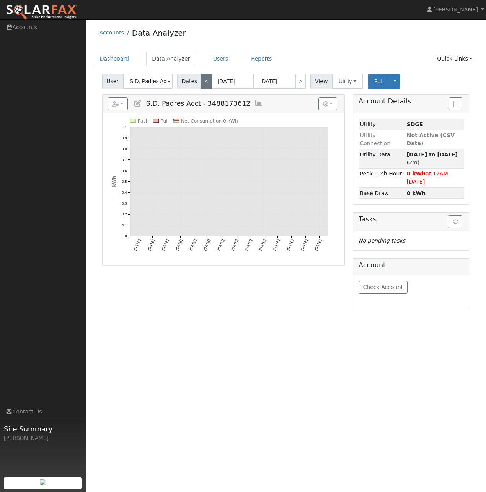
click at [201, 85] on link "<" at bounding box center [206, 80] width 11 height 15
type input "12/16/2024"
type input "12/29/2024"
click at [201, 85] on link "<" at bounding box center [206, 80] width 11 height 15
type input "12/02/2024"
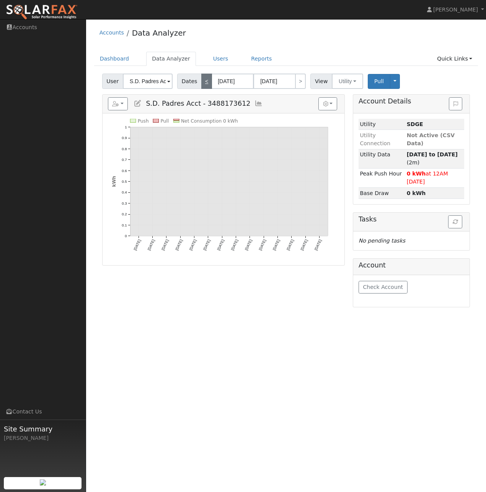
type input "12/15/2024"
click at [201, 85] on link "<" at bounding box center [206, 80] width 11 height 15
type input "11/18/2024"
type input "12/01/2024"
click at [201, 85] on link "<" at bounding box center [206, 80] width 11 height 15
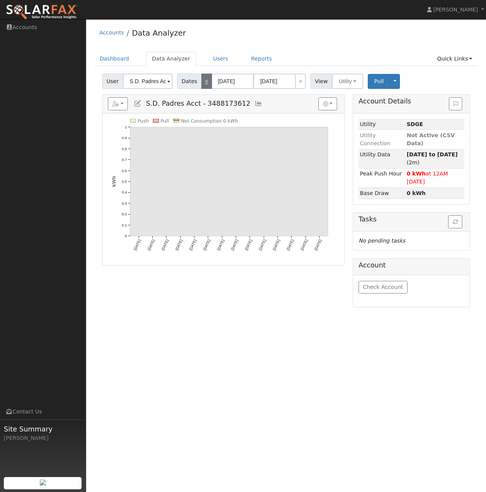
type input "11/04/2024"
type input "11/17/2024"
click at [201, 85] on link "<" at bounding box center [206, 80] width 11 height 15
type input "10/21/2024"
type input "11/03/2024"
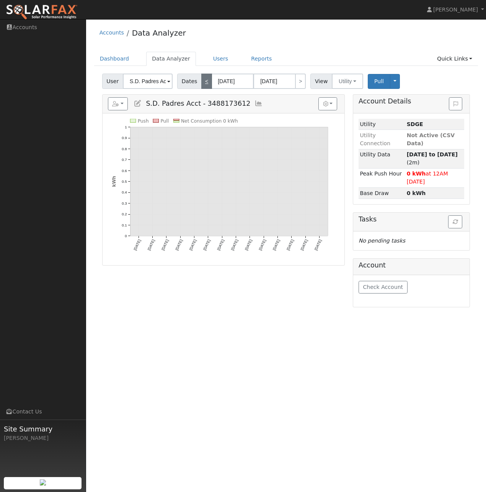
click at [201, 85] on link "<" at bounding box center [206, 80] width 11 height 15
type input "10/07/2024"
type input "10/20/2024"
click at [201, 85] on link "<" at bounding box center [206, 80] width 11 height 15
type input "09/23/2024"
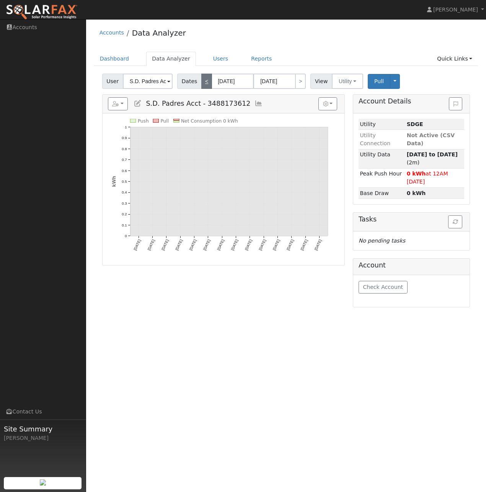
type input "10/06/2024"
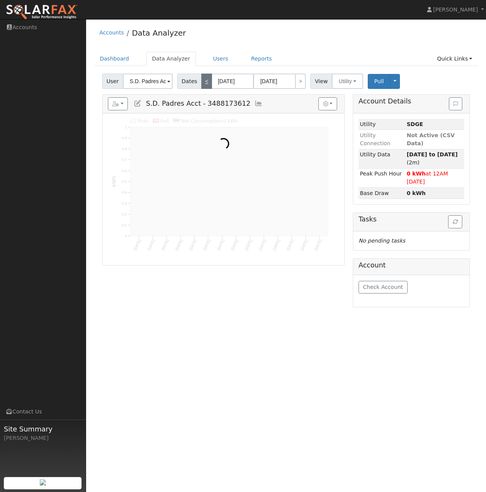
click at [201, 85] on link "<" at bounding box center [206, 80] width 11 height 15
type input "09/09/2024"
type input "09/22/2024"
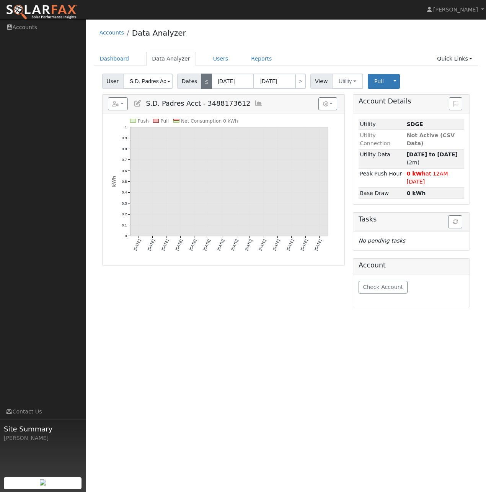
click at [201, 85] on link "<" at bounding box center [206, 80] width 11 height 15
type input "08/26/2024"
type input "09/08/2024"
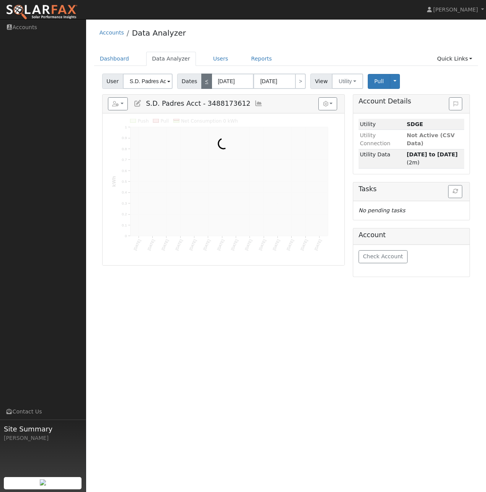
click at [201, 85] on link "<" at bounding box center [206, 80] width 11 height 15
type input "08/12/2024"
type input "08/25/2024"
click at [201, 85] on link "<" at bounding box center [206, 80] width 11 height 15
type input "07/29/2024"
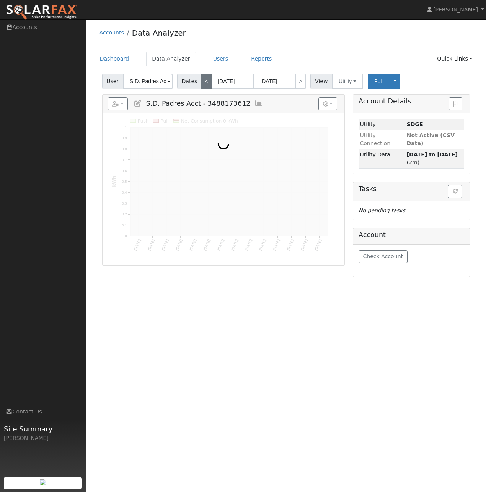
type input "08/11/2024"
click at [201, 85] on link "<" at bounding box center [206, 80] width 11 height 15
type input "07/15/2024"
type input "07/28/2024"
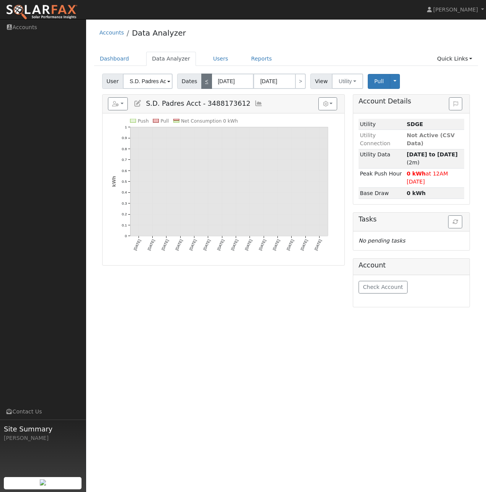
click at [201, 85] on link "<" at bounding box center [206, 80] width 11 height 15
type input "07/01/2024"
type input "07/14/2024"
click at [201, 85] on link "<" at bounding box center [206, 80] width 11 height 15
type input "06/17/2024"
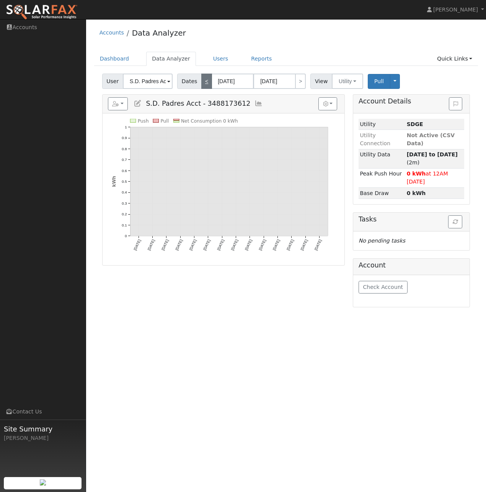
type input "06/30/2024"
click at [201, 85] on link "<" at bounding box center [206, 80] width 11 height 15
type input "06/03/2024"
type input "06/16/2024"
click at [201, 85] on link "<" at bounding box center [206, 80] width 11 height 15
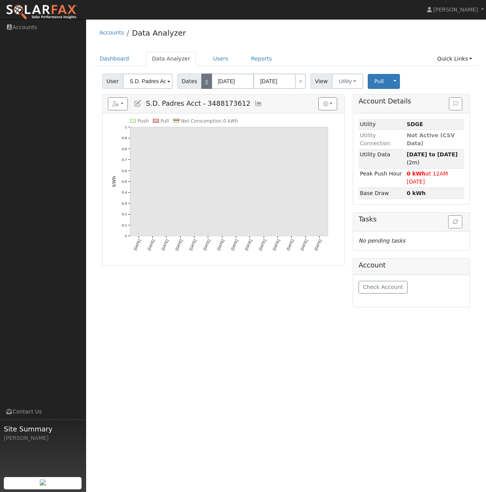
type input "05/20/2024"
type input "06/02/2024"
click at [201, 85] on link "<" at bounding box center [206, 80] width 11 height 15
type input "05/06/2024"
type input "05/19/2024"
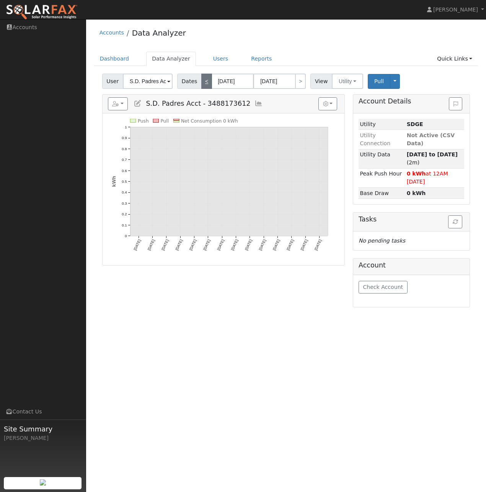
click at [201, 85] on link "<" at bounding box center [206, 80] width 11 height 15
type input "04/22/2024"
type input "05/05/2024"
click at [201, 85] on link "<" at bounding box center [206, 80] width 11 height 15
type input "04/08/2024"
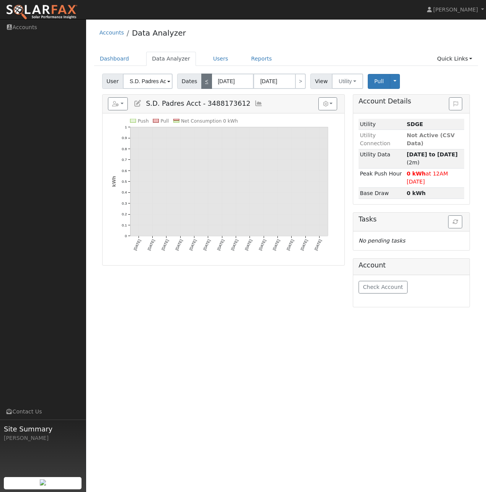
type input "04/21/2024"
click at [201, 85] on link "<" at bounding box center [206, 80] width 11 height 15
type input "03/25/2024"
type input "04/07/2024"
click at [330, 103] on button "button" at bounding box center [327, 103] width 19 height 13
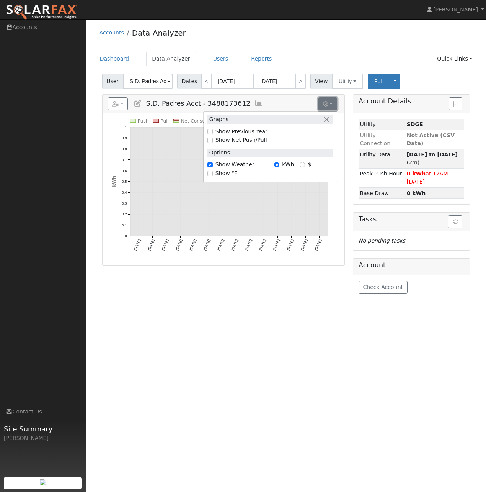
click at [330, 103] on button "button" at bounding box center [327, 103] width 19 height 13
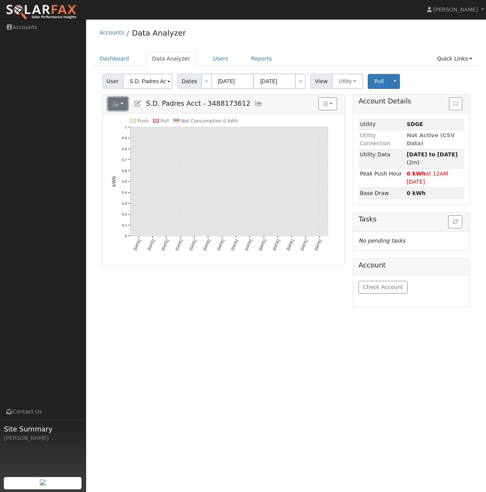
click at [122, 105] on button "button" at bounding box center [118, 103] width 20 height 13
click at [192, 138] on link "Export to CSV" at bounding box center [190, 138] width 56 height 9
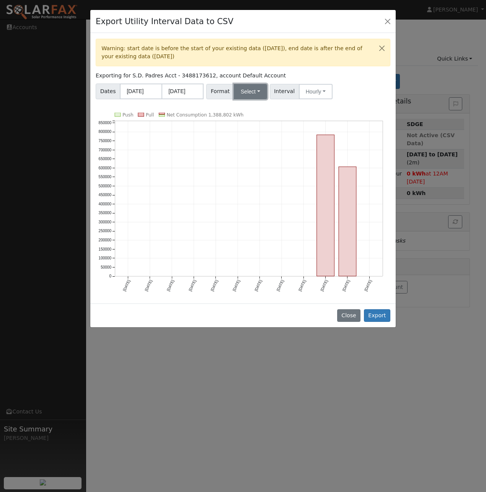
click at [253, 94] on button "Select" at bounding box center [250, 91] width 33 height 15
click at [246, 141] on link "SDGE" at bounding box center [259, 140] width 55 height 11
click at [317, 94] on button "Hourly" at bounding box center [316, 91] width 34 height 15
click at [303, 113] on link "15 Minute" at bounding box center [322, 108] width 53 height 11
click at [377, 314] on button "Export" at bounding box center [377, 315] width 26 height 13
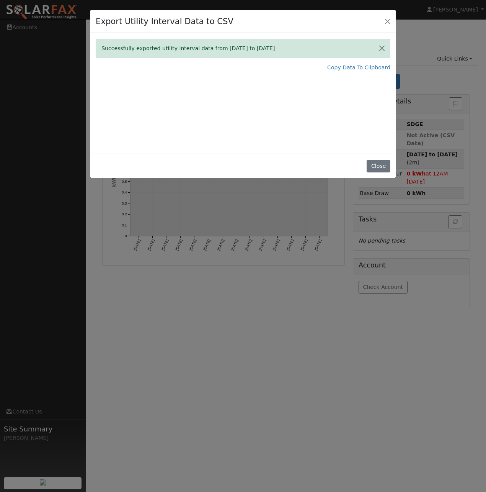
click at [270, 309] on div "Export Utility Interval Data to CSV Successfully exported utility interval data…" at bounding box center [243, 246] width 486 height 492
click at [387, 20] on button "Close" at bounding box center [387, 21] width 11 height 11
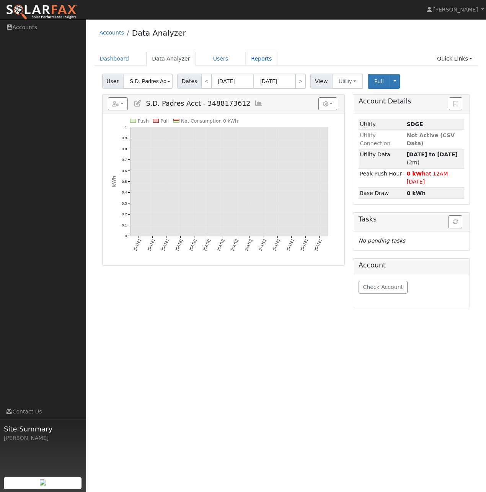
click at [251, 60] on link "Reports" at bounding box center [261, 59] width 32 height 14
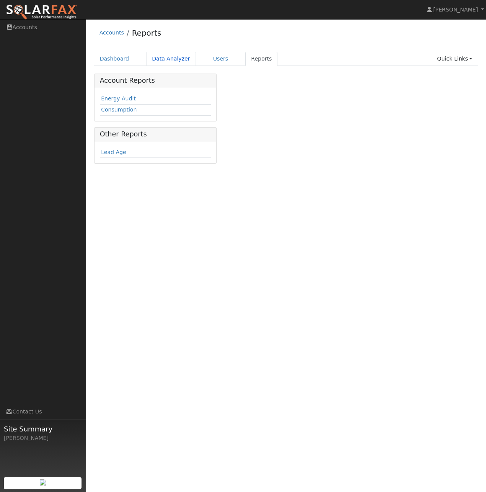
click at [165, 61] on link "Data Analyzer" at bounding box center [171, 59] width 50 height 14
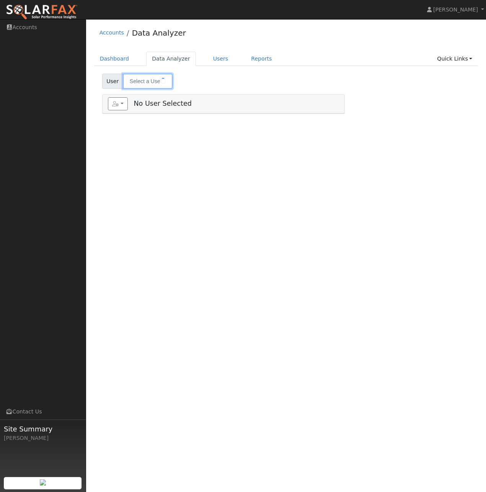
type input "S.D. Padres Acct - 3488173612"
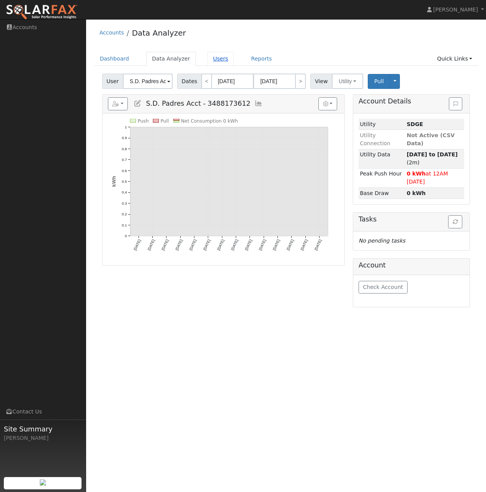
click at [207, 60] on link "Users" at bounding box center [220, 59] width 27 height 14
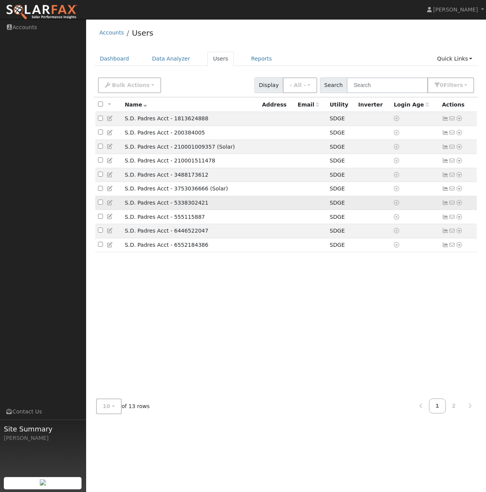
click at [101, 204] on input "checkbox" at bounding box center [100, 201] width 5 height 5
checkbox input "true"
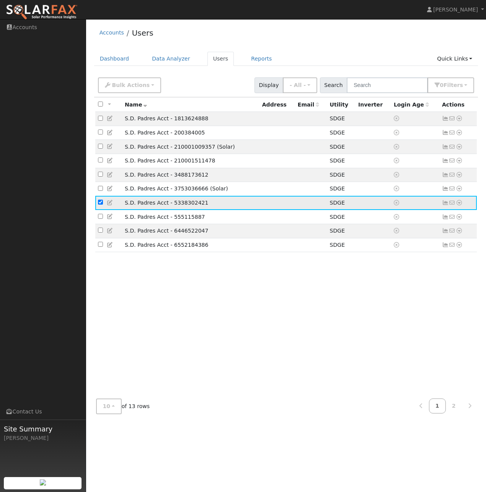
click at [460, 205] on icon at bounding box center [459, 202] width 7 height 5
click at [434, 220] on link "Data Analyzer" at bounding box center [435, 216] width 56 height 11
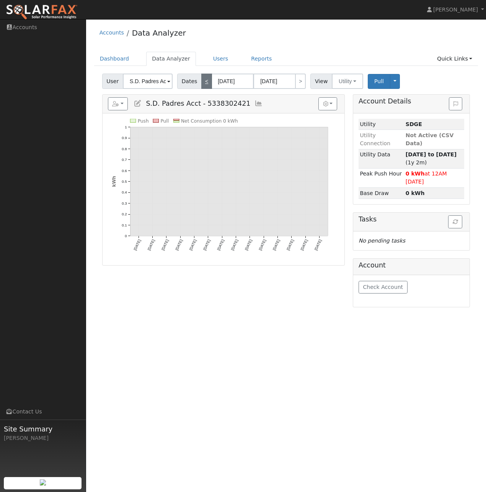
click at [206, 81] on link "<" at bounding box center [206, 80] width 11 height 15
type input "07/28/2025"
type input "08/10/2025"
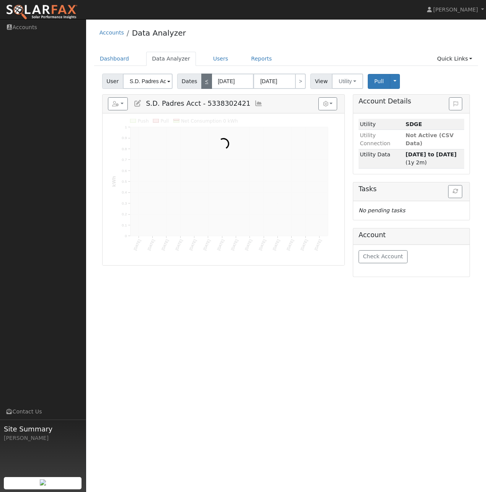
click at [206, 81] on link "<" at bounding box center [206, 80] width 11 height 15
type input "07/14/2025"
type input "07/27/2025"
click at [206, 81] on link "<" at bounding box center [206, 80] width 11 height 15
type input "06/30/2025"
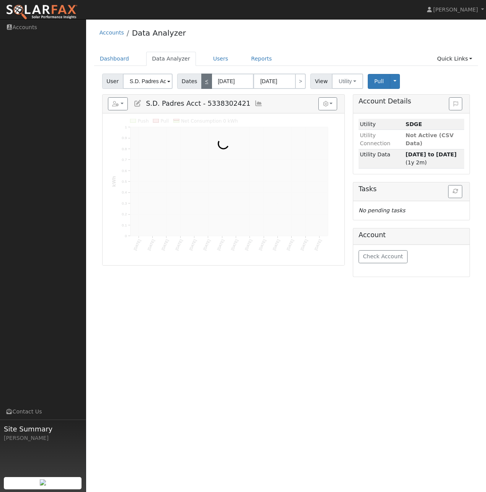
type input "07/13/2025"
click at [206, 81] on link "<" at bounding box center [206, 80] width 11 height 15
type input "06/16/2025"
type input "06/29/2025"
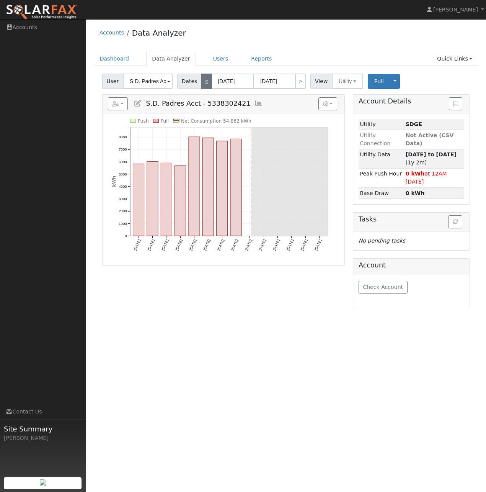
click at [206, 81] on link "<" at bounding box center [206, 80] width 11 height 15
type input "06/02/2025"
type input "06/15/2025"
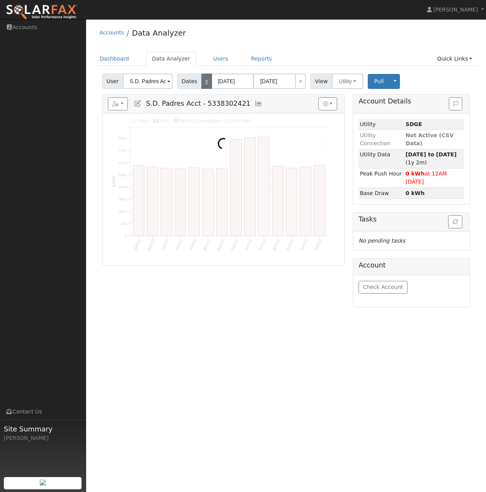
click at [206, 81] on link "<" at bounding box center [206, 80] width 11 height 15
type input "05/19/2025"
type input "06/01/2025"
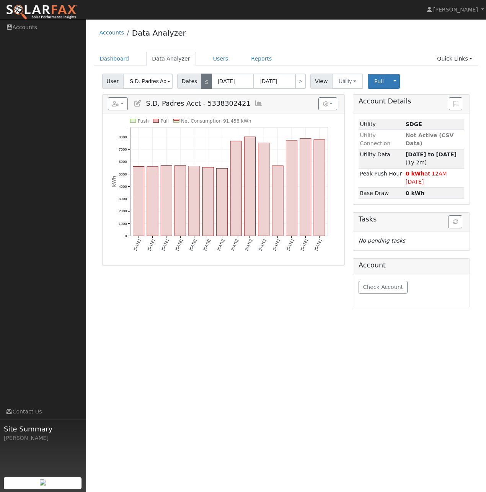
click at [206, 81] on link "<" at bounding box center [206, 80] width 11 height 15
type input "05/05/2025"
type input "05/18/2025"
click at [333, 104] on button "button" at bounding box center [327, 103] width 19 height 13
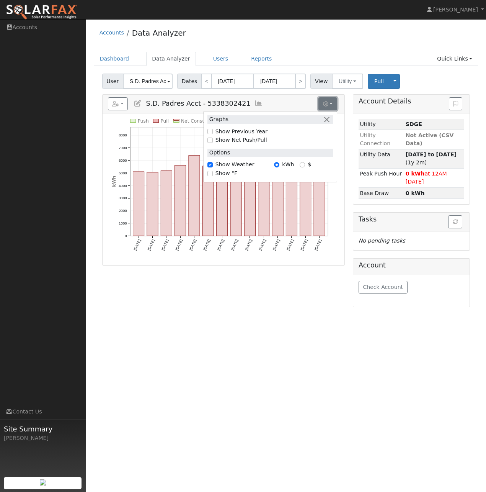
click at [333, 104] on button "button" at bounding box center [327, 103] width 19 height 13
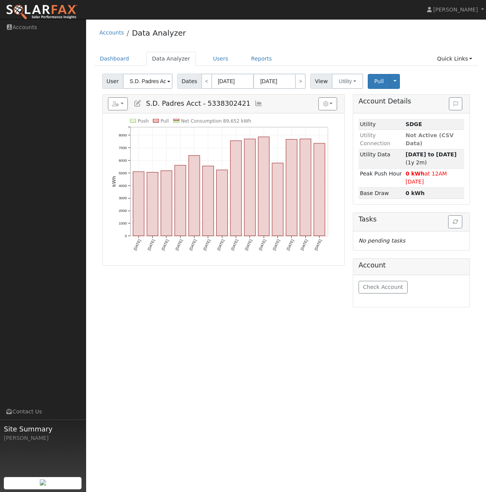
click at [255, 103] on icon at bounding box center [259, 103] width 8 height 7
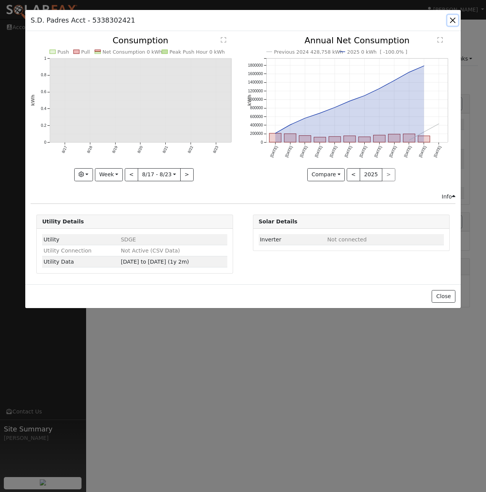
click at [453, 20] on button "button" at bounding box center [453, 20] width 11 height 11
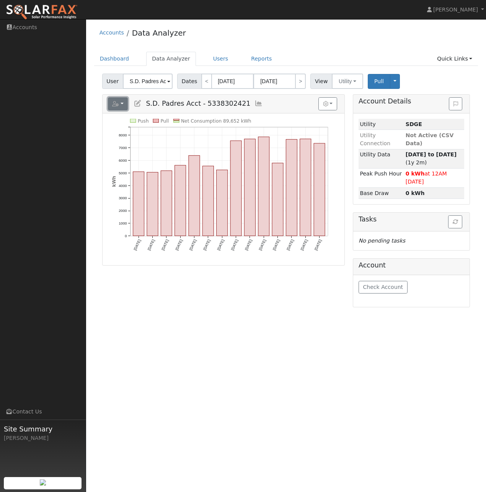
click at [122, 105] on button "button" at bounding box center [118, 103] width 20 height 13
click at [188, 137] on link "Export to CSV" at bounding box center [190, 138] width 56 height 9
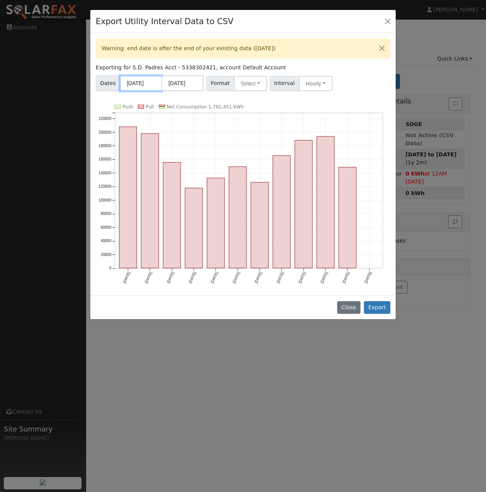
click at [125, 84] on input "[DATE]" at bounding box center [141, 83] width 42 height 16
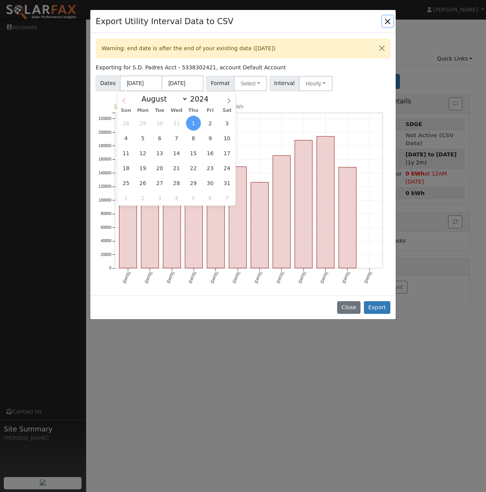
click at [124, 101] on icon at bounding box center [123, 100] width 5 height 5
select select "6"
click at [144, 124] on span "1" at bounding box center [143, 123] width 15 height 15
type input "07/01/2024"
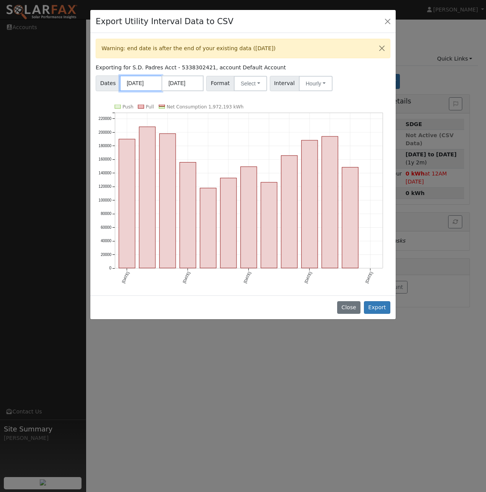
click at [140, 83] on input "07/01/2024" at bounding box center [141, 83] width 42 height 16
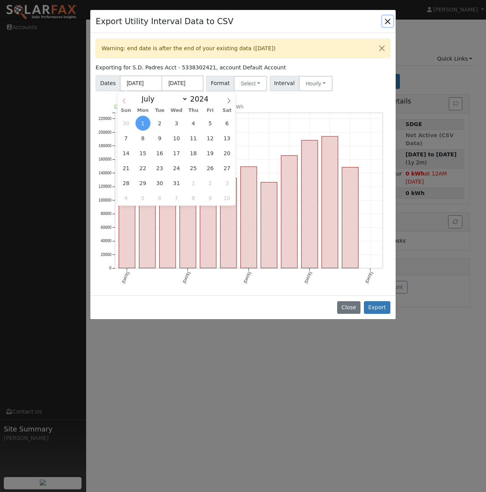
click at [125, 101] on icon at bounding box center [123, 100] width 5 height 5
select select "5"
click at [227, 122] on span "1" at bounding box center [227, 123] width 15 height 15
type input "06/01/2024"
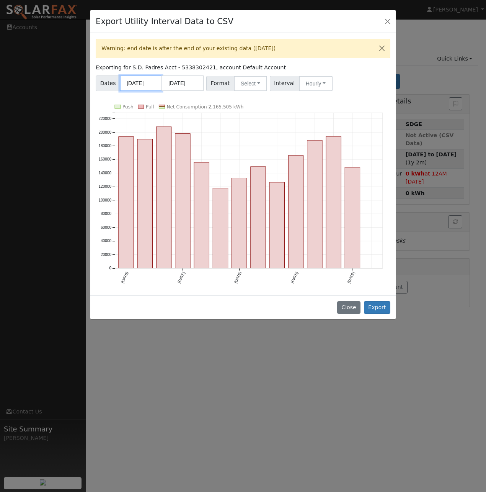
click at [142, 85] on input "06/01/2024" at bounding box center [141, 83] width 42 height 16
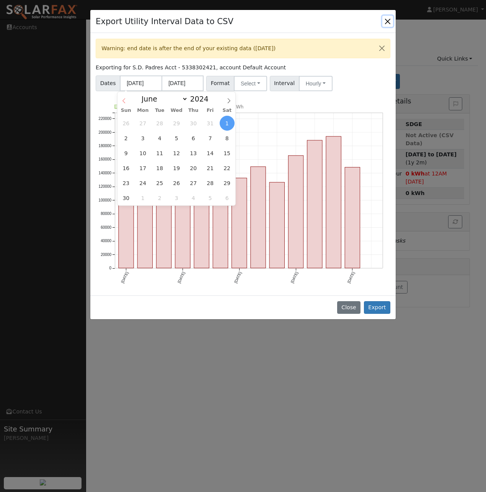
click at [124, 100] on icon at bounding box center [123, 100] width 5 height 5
select select "4"
click at [176, 123] on span "1" at bounding box center [176, 123] width 15 height 15
type input "05/01/2024"
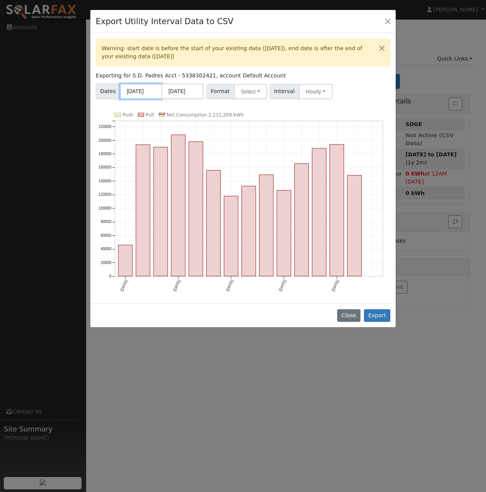
click at [148, 92] on input "05/01/2024" at bounding box center [141, 91] width 42 height 16
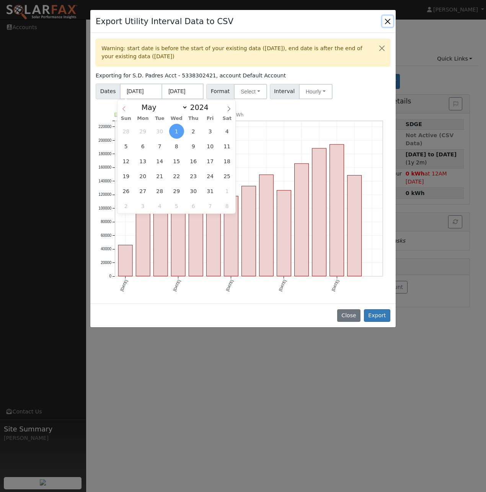
click at [126, 112] on span at bounding box center [124, 106] width 13 height 13
select select "3"
click at [143, 132] on span "1" at bounding box center [143, 131] width 15 height 15
type input "04/01/2024"
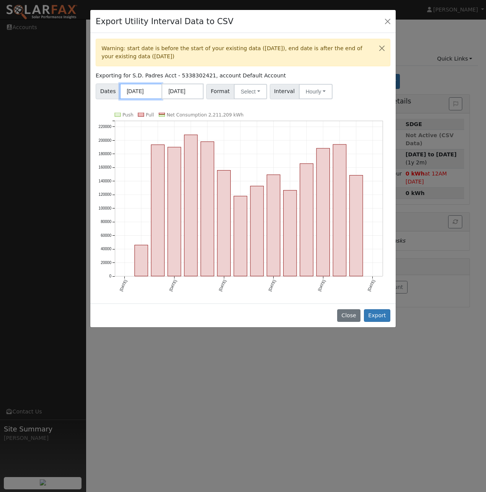
click at [140, 93] on input "04/01/2024" at bounding box center [141, 91] width 42 height 16
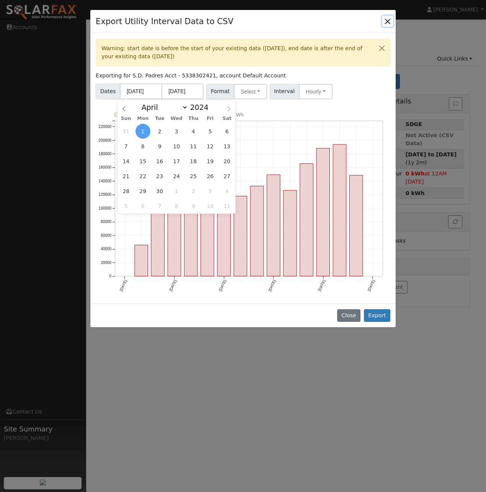
click at [228, 108] on icon at bounding box center [228, 108] width 5 height 5
select select "5"
click at [226, 134] on span "1" at bounding box center [227, 131] width 15 height 15
type input "06/01/2024"
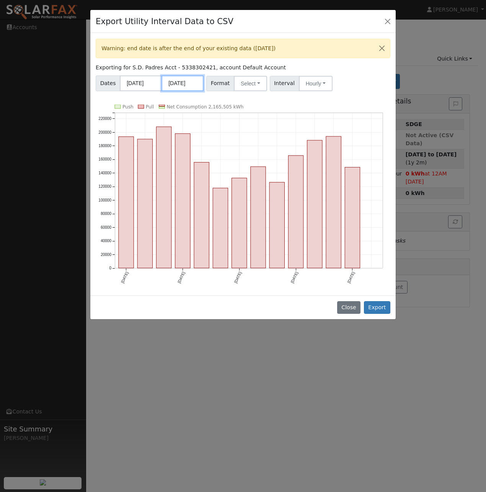
click at [194, 88] on input "07/31/2025" at bounding box center [183, 83] width 42 height 16
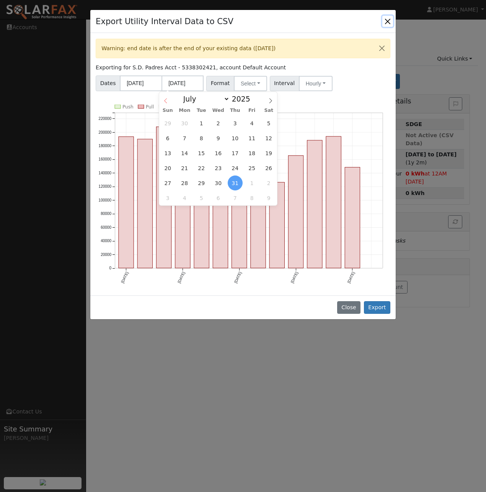
click at [168, 102] on icon at bounding box center [165, 100] width 5 height 5
select select "5"
click at [186, 182] on span "30" at bounding box center [184, 182] width 15 height 15
type input "06/30/2025"
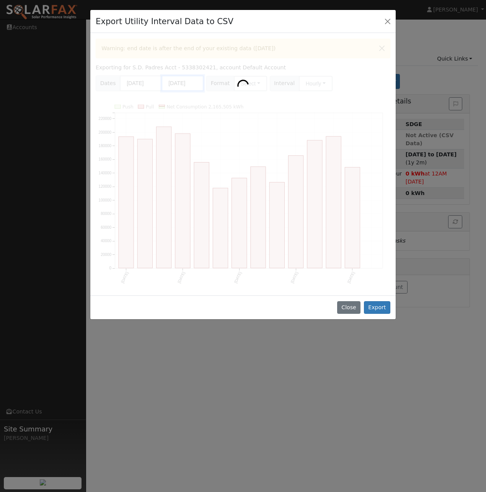
scroll to position [0, 0]
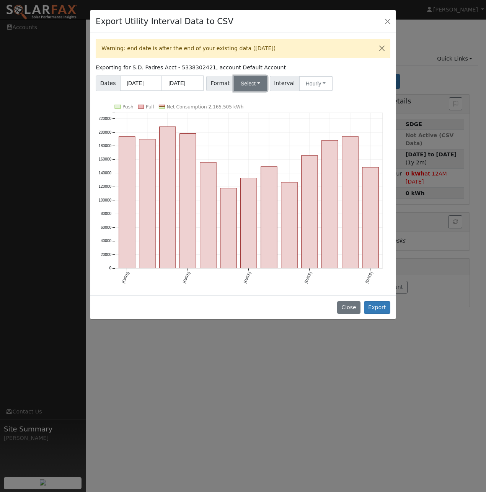
click at [253, 83] on button "Select" at bounding box center [250, 83] width 33 height 15
click at [251, 133] on link "SDGE" at bounding box center [259, 132] width 55 height 11
click at [314, 85] on button "Hourly" at bounding box center [316, 83] width 34 height 15
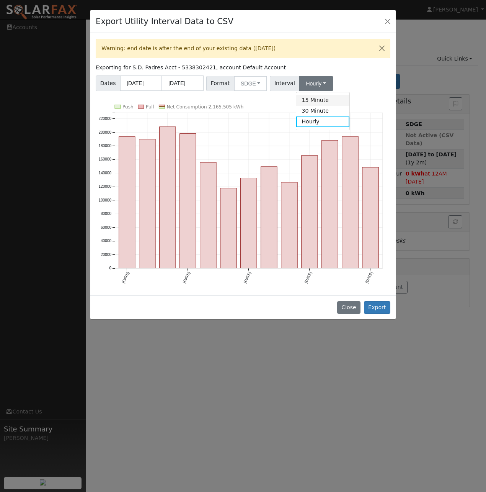
click at [314, 101] on link "15 Minute" at bounding box center [322, 100] width 53 height 11
click at [377, 303] on button "Export" at bounding box center [377, 307] width 26 height 13
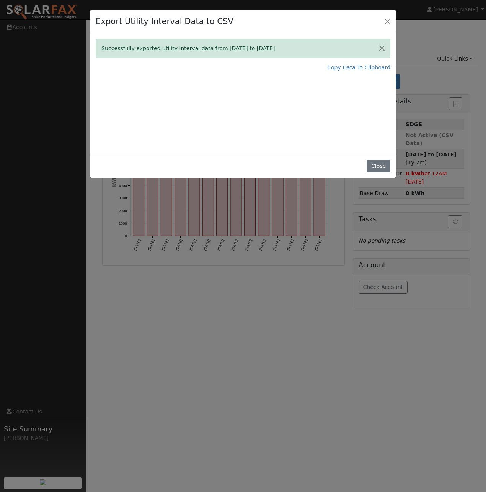
click at [168, 304] on div "Export Utility Interval Data to CSV Successfully exported utility interval data…" at bounding box center [243, 246] width 486 height 492
click at [385, 23] on button "Close" at bounding box center [387, 21] width 11 height 11
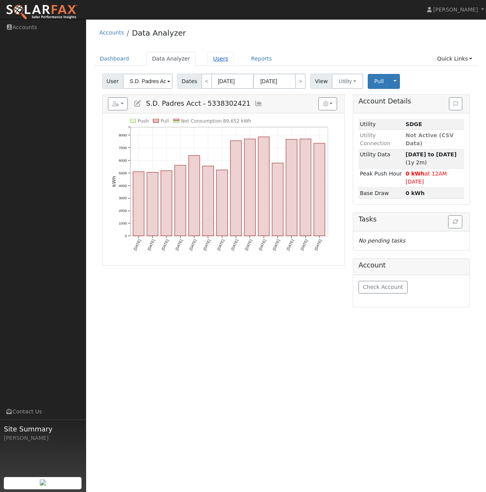
click at [212, 62] on link "Users" at bounding box center [220, 59] width 27 height 14
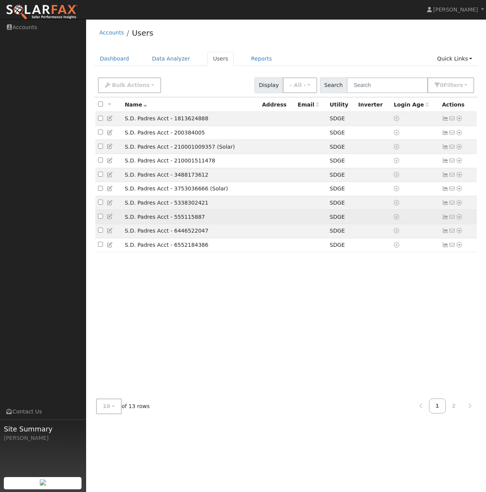
click at [102, 219] on input "checkbox" at bounding box center [100, 216] width 5 height 5
checkbox input "true"
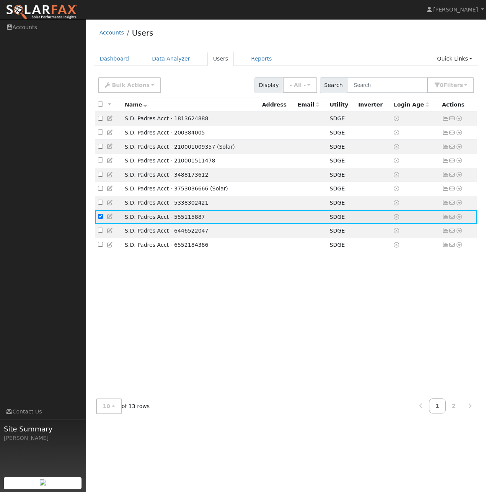
click at [458, 219] on icon at bounding box center [459, 216] width 7 height 5
click at [431, 233] on link "Data Analyzer" at bounding box center [435, 230] width 56 height 11
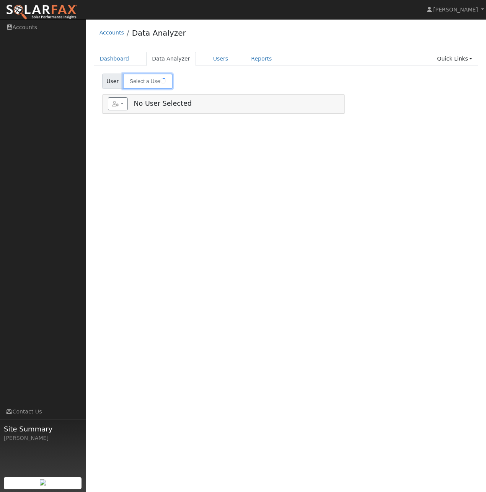
type input "S.D. Padres Acct - 555115887"
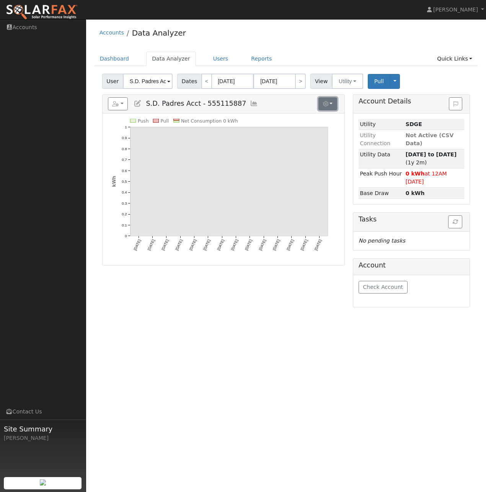
click at [333, 103] on button "button" at bounding box center [327, 103] width 19 height 13
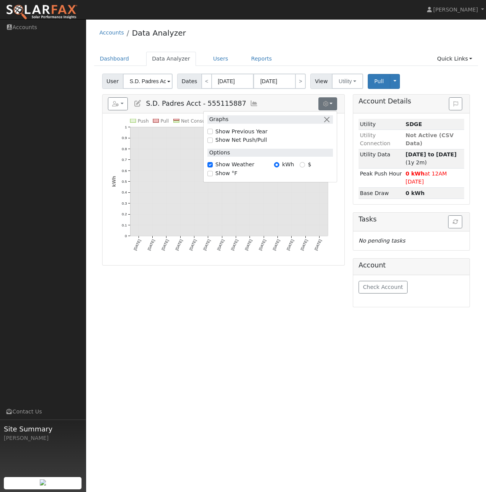
click at [250, 102] on icon at bounding box center [254, 103] width 8 height 7
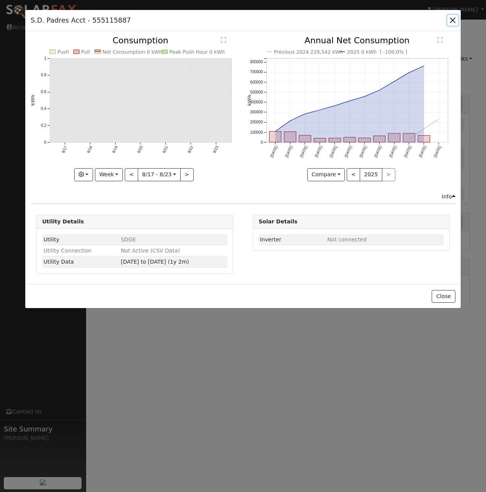
click at [452, 22] on button "button" at bounding box center [453, 20] width 11 height 11
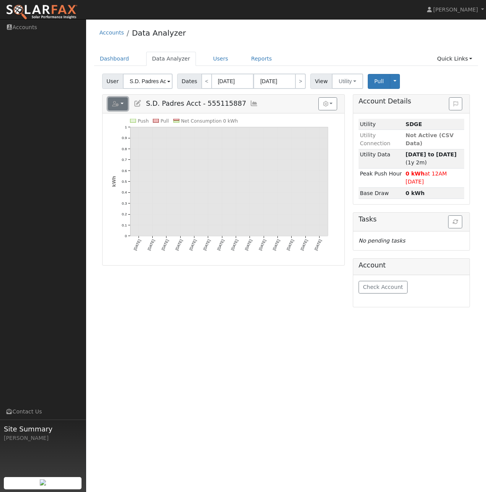
click at [127, 103] on button "button" at bounding box center [118, 103] width 20 height 13
click at [198, 136] on link "Export to CSV" at bounding box center [190, 138] width 56 height 9
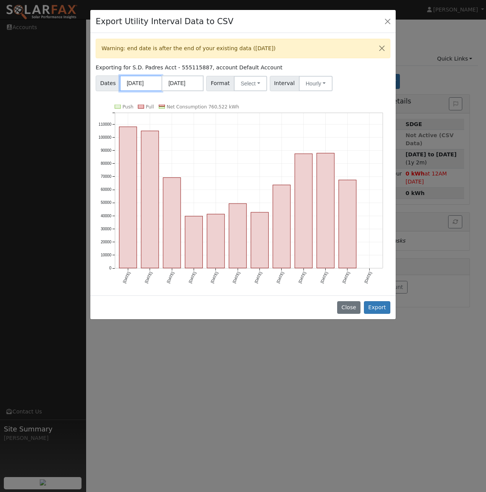
click at [139, 86] on input "08/01/2024" at bounding box center [141, 83] width 42 height 16
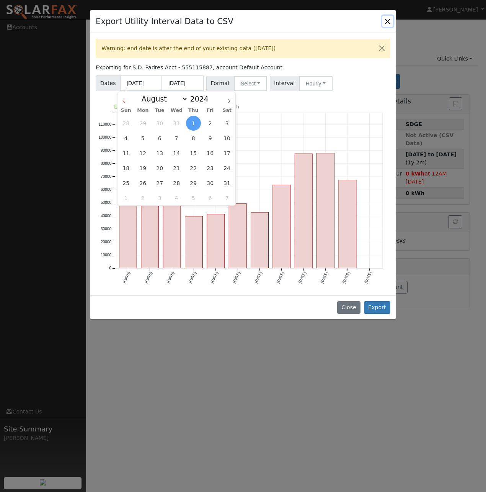
click at [128, 101] on span at bounding box center [124, 98] width 13 height 13
select select "5"
click at [227, 121] on span "1" at bounding box center [227, 123] width 15 height 15
type input "[DATE]"
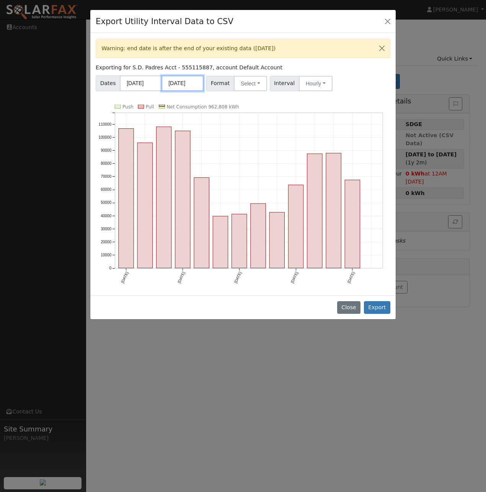
click at [193, 87] on input "[DATE]" at bounding box center [183, 83] width 42 height 16
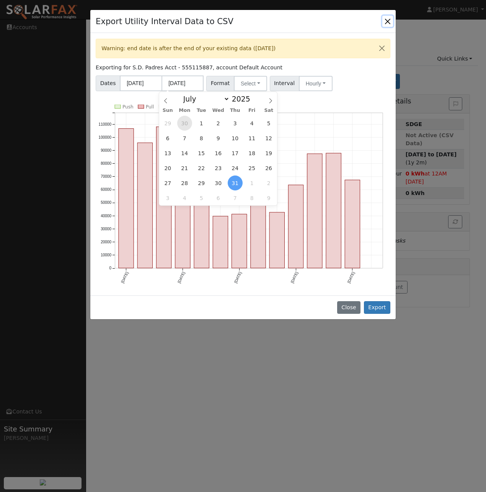
click at [188, 124] on span "30" at bounding box center [184, 123] width 15 height 15
type input "06/30/2025"
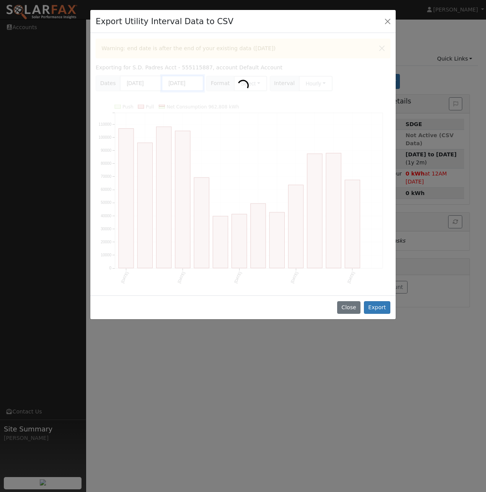
scroll to position [0, 0]
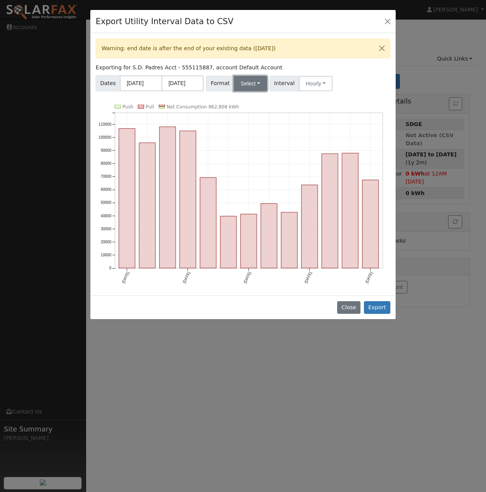
click at [251, 87] on button "Select" at bounding box center [250, 83] width 33 height 15
click at [244, 133] on link "SDGE" at bounding box center [259, 132] width 55 height 11
click at [311, 84] on button "Hourly" at bounding box center [316, 83] width 34 height 15
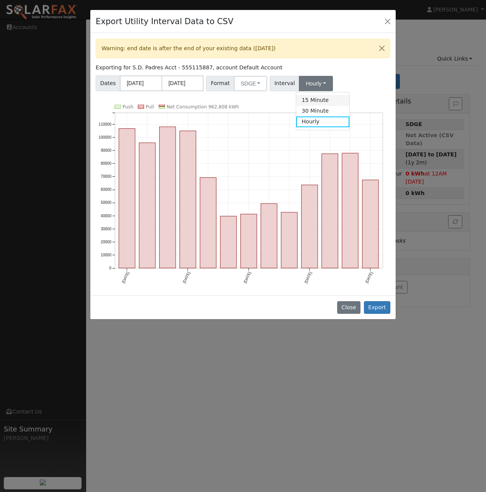
click at [310, 102] on link "15 Minute" at bounding box center [322, 100] width 53 height 11
click at [374, 304] on button "Export" at bounding box center [377, 307] width 26 height 13
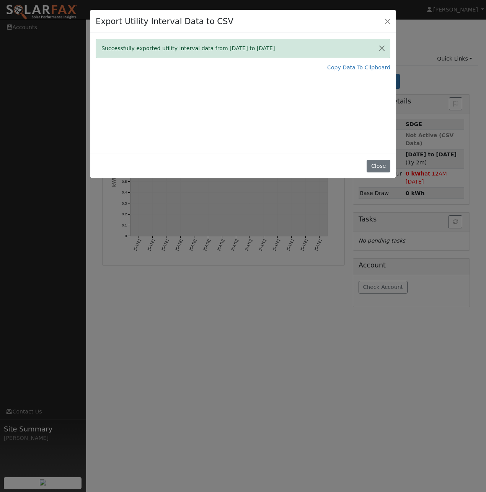
click at [281, 329] on div "Export Utility Interval Data to CSV Successfully exported utility interval data…" at bounding box center [243, 246] width 486 height 492
click at [391, 19] on button "Close" at bounding box center [387, 21] width 11 height 11
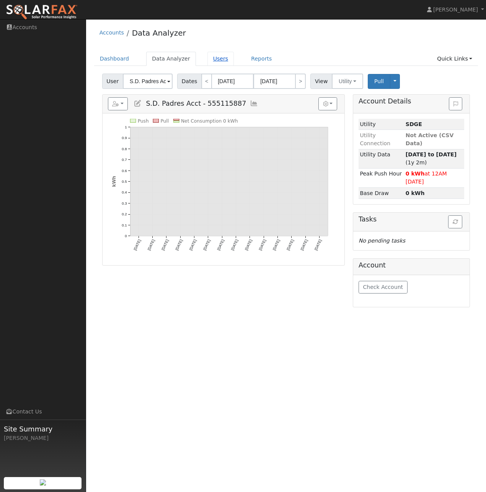
click at [212, 60] on link "Users" at bounding box center [220, 59] width 27 height 14
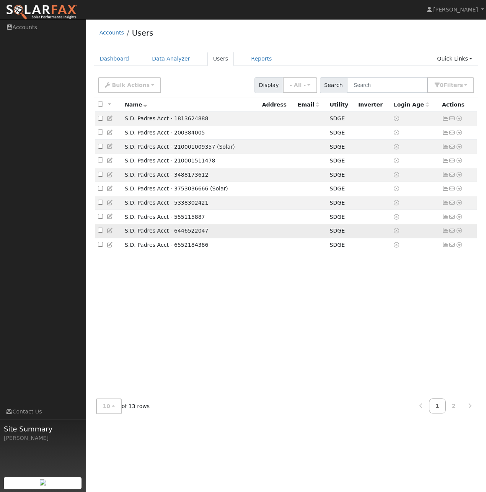
click at [100, 232] on input "checkbox" at bounding box center [100, 229] width 5 height 5
checkbox input "true"
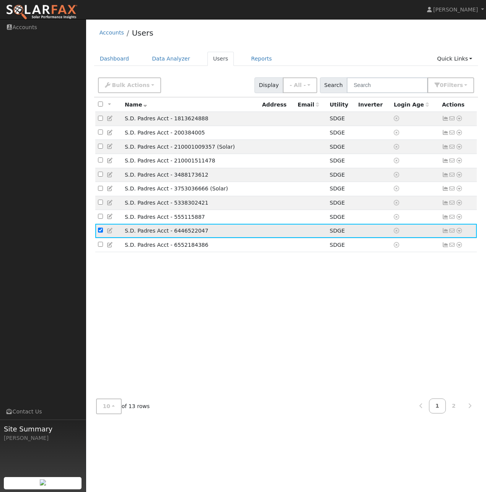
click at [461, 233] on icon at bounding box center [459, 230] width 7 height 5
click at [446, 249] on link "Data Analyzer" at bounding box center [435, 243] width 56 height 11
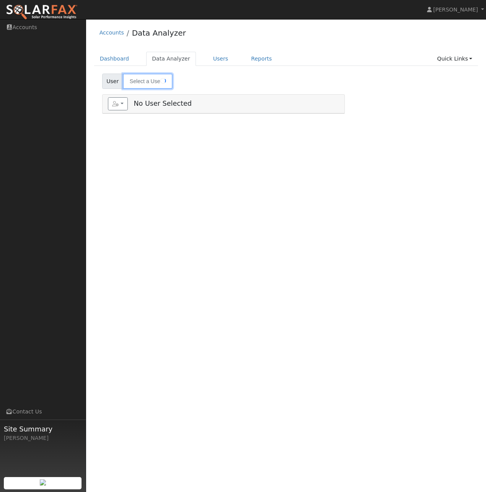
type input "S.D. Padres Acct - 6446522047"
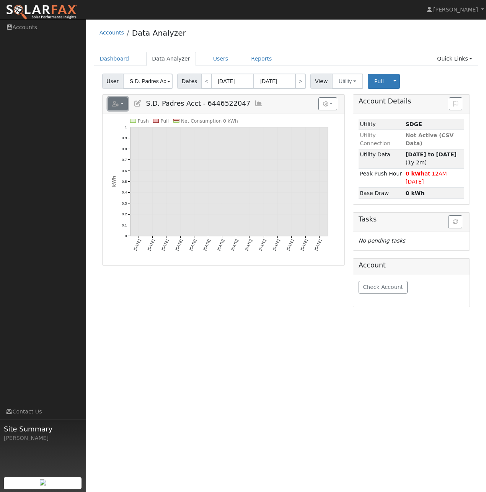
click at [124, 108] on button "button" at bounding box center [118, 103] width 20 height 13
click at [176, 137] on link "Export to CSV" at bounding box center [190, 138] width 56 height 9
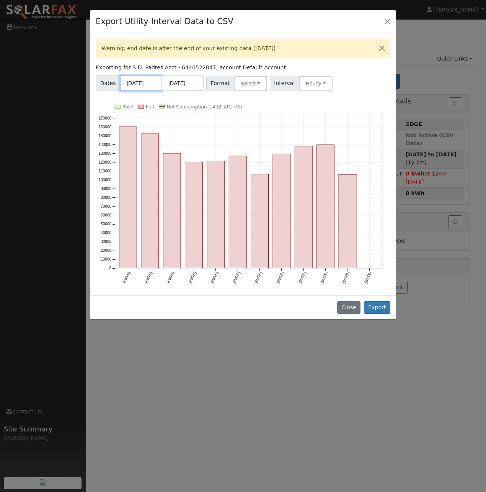
click at [140, 83] on input "[DATE]" at bounding box center [141, 83] width 42 height 16
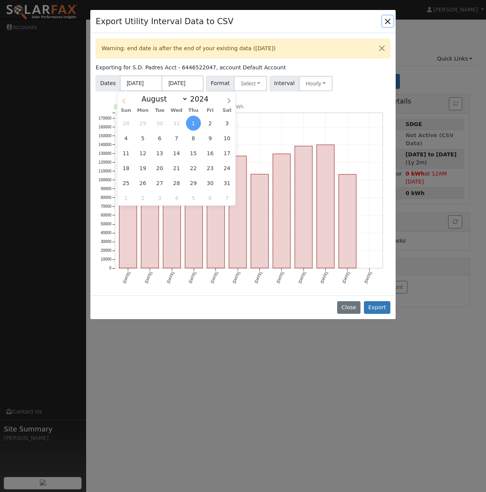
click at [124, 100] on icon at bounding box center [123, 100] width 3 height 5
select select "5"
click at [225, 122] on span "1" at bounding box center [227, 123] width 15 height 15
type input "06/01/2024"
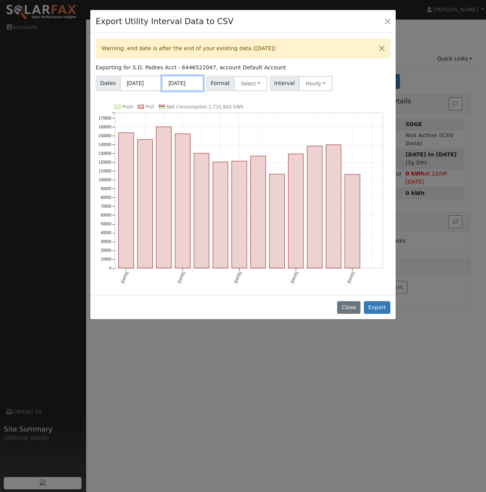
click at [196, 85] on input "07/31/2025" at bounding box center [183, 83] width 42 height 16
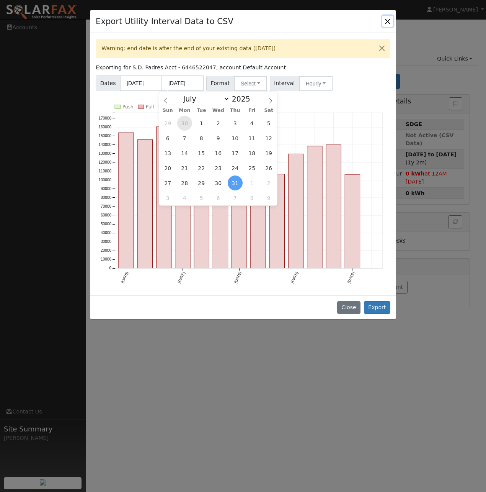
click at [188, 121] on span "30" at bounding box center [184, 123] width 15 height 15
type input "06/30/2025"
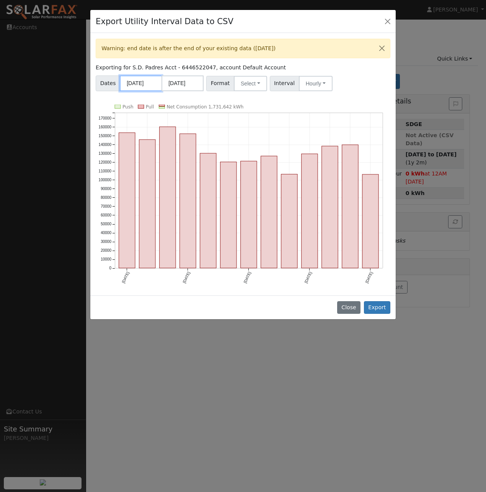
click at [147, 84] on input "06/01/2024" at bounding box center [141, 83] width 42 height 16
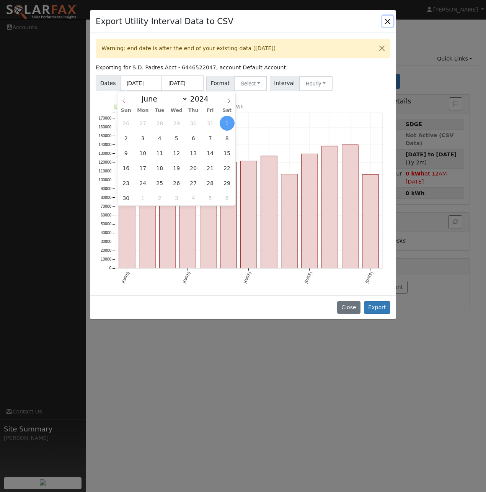
click at [124, 97] on span at bounding box center [124, 98] width 13 height 13
select select "4"
click at [180, 122] on span "1" at bounding box center [176, 123] width 15 height 15
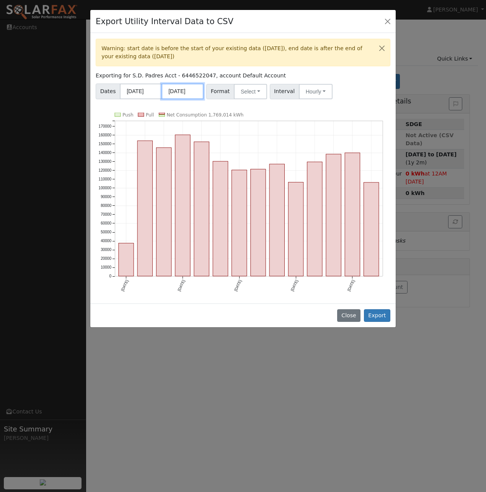
click at [185, 93] on input "[DATE]" at bounding box center [183, 91] width 42 height 16
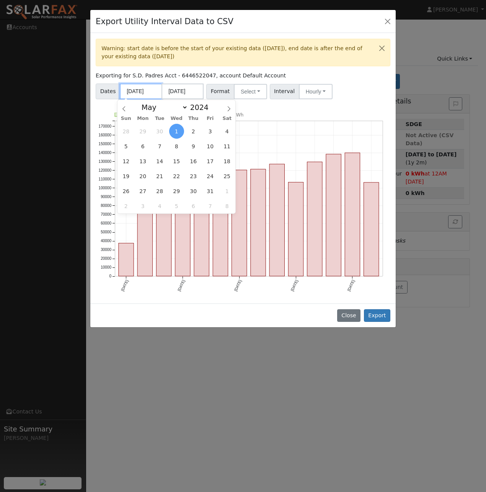
click at [133, 84] on input "05/01/2024" at bounding box center [141, 91] width 42 height 16
click at [225, 191] on span "1" at bounding box center [227, 190] width 15 height 15
type input "[DATE]"
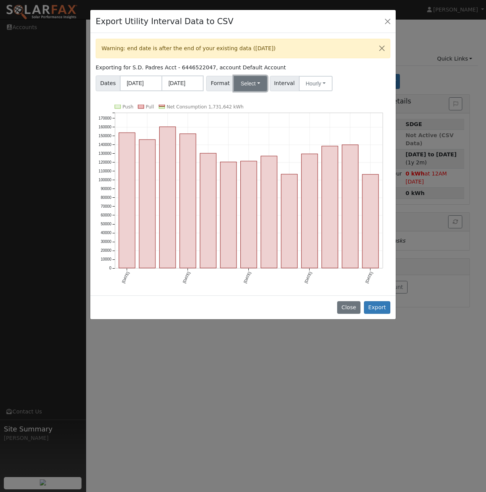
click at [258, 87] on button "Select" at bounding box center [250, 83] width 33 height 15
click at [253, 134] on link "SDGE" at bounding box center [259, 132] width 55 height 11
click at [316, 85] on button "Hourly" at bounding box center [316, 83] width 34 height 15
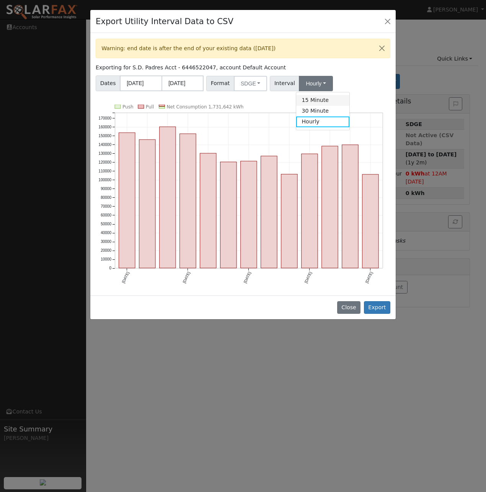
click at [311, 103] on link "15 Minute" at bounding box center [322, 100] width 53 height 11
click at [375, 309] on button "Export" at bounding box center [377, 307] width 26 height 13
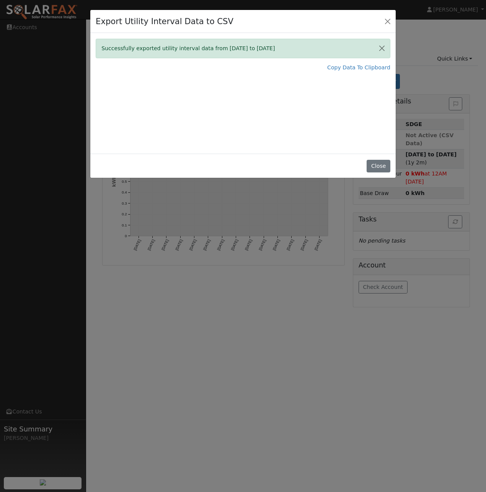
click at [283, 316] on div "Export Utility Interval Data to CSV Successfully exported utility interval data…" at bounding box center [243, 246] width 486 height 492
click at [390, 21] on button "Close" at bounding box center [387, 21] width 11 height 11
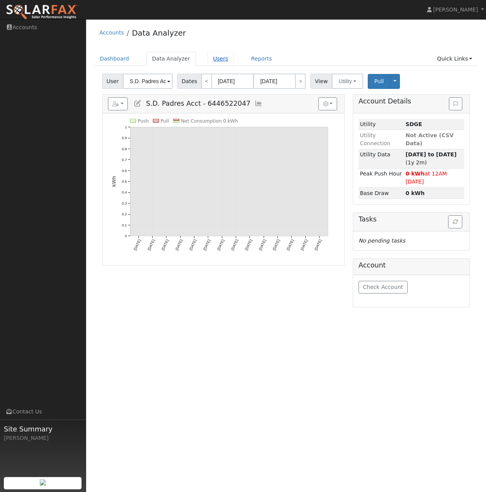
click at [216, 59] on link "Users" at bounding box center [220, 59] width 27 height 14
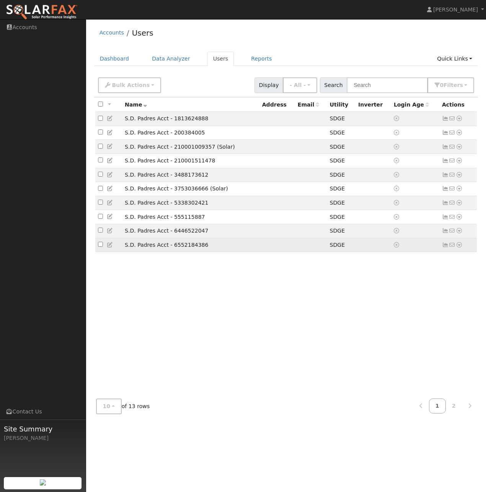
click at [101, 247] on input "checkbox" at bounding box center [100, 244] width 5 height 5
checkbox input "true"
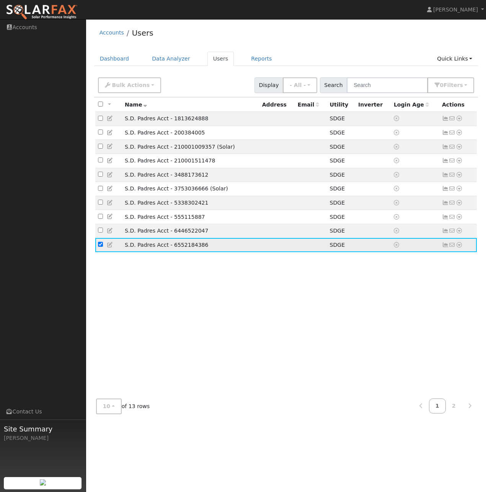
click at [461, 247] on icon at bounding box center [459, 244] width 7 height 5
click at [444, 263] on link "Data Analyzer" at bounding box center [435, 258] width 56 height 11
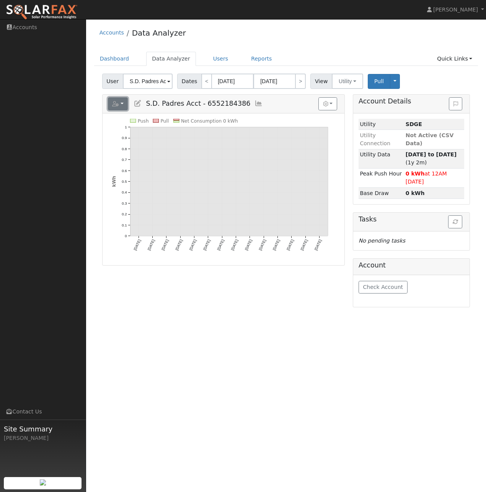
click at [124, 104] on button "button" at bounding box center [118, 103] width 20 height 13
click at [173, 138] on link "Export to CSV" at bounding box center [190, 138] width 56 height 9
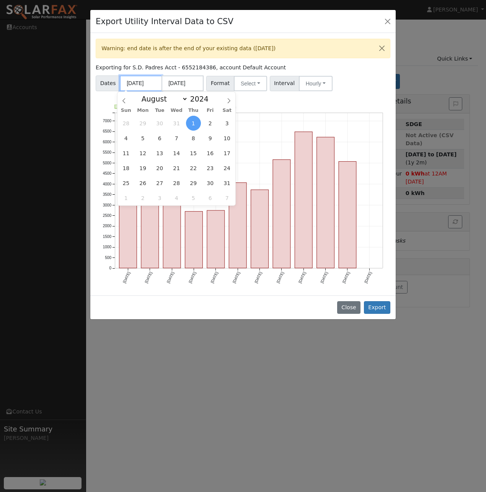
click at [154, 82] on input "[DATE]" at bounding box center [141, 83] width 42 height 16
click at [126, 102] on icon at bounding box center [123, 100] width 5 height 5
select select "5"
click at [227, 122] on span "1" at bounding box center [227, 123] width 15 height 15
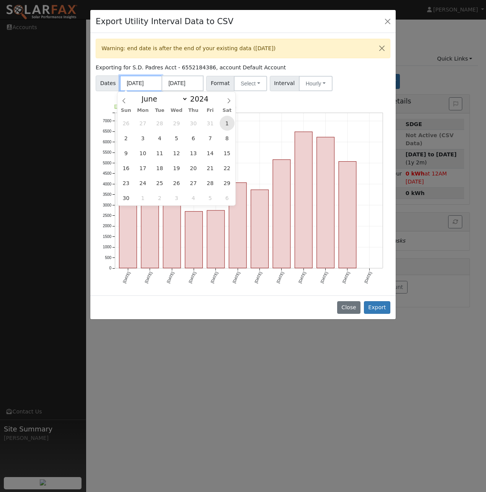
type input "06/01/2024"
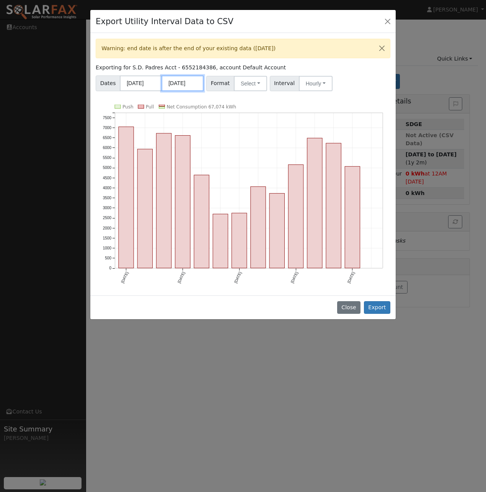
click at [191, 89] on body "Patrick Honegger Patrick Honegger Profile Help Center Terms Of Service See What…" at bounding box center [243, 255] width 486 height 472
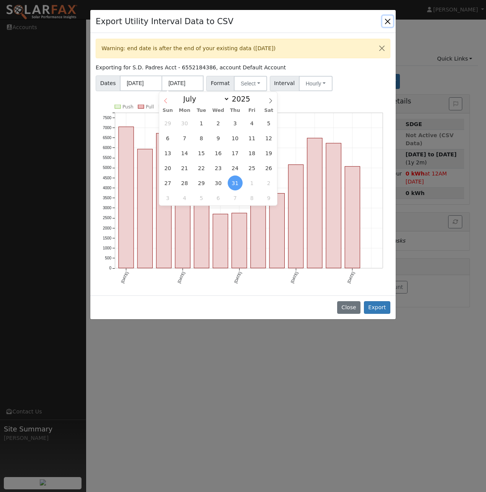
click at [167, 102] on icon at bounding box center [165, 100] width 5 height 5
select select "5"
click at [186, 180] on span "30" at bounding box center [184, 182] width 15 height 15
type input "06/30/2025"
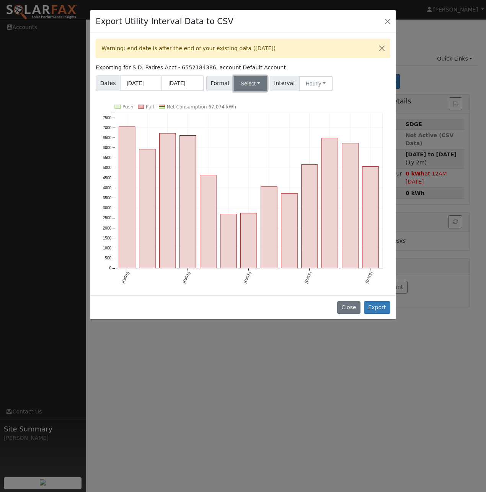
click at [255, 88] on button "Select" at bounding box center [250, 83] width 33 height 15
click at [246, 134] on link "SDGE" at bounding box center [259, 132] width 55 height 11
click at [308, 83] on button "Hourly" at bounding box center [316, 83] width 34 height 15
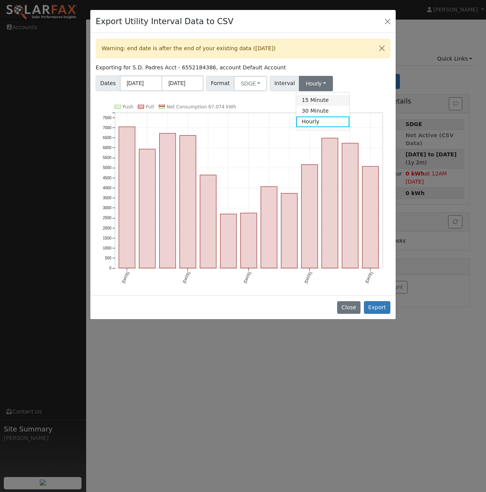
click at [307, 100] on link "15 Minute" at bounding box center [322, 100] width 53 height 11
click at [374, 306] on button "Export" at bounding box center [377, 307] width 26 height 13
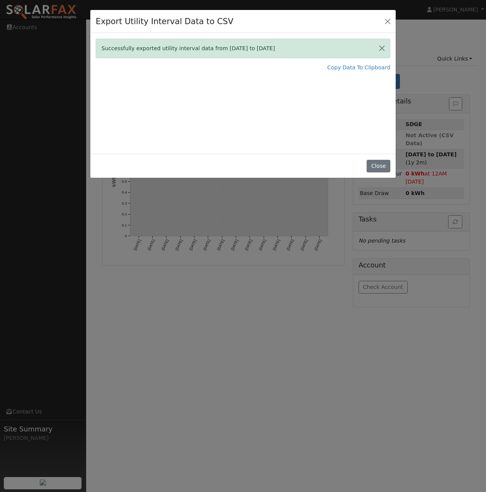
click at [220, 371] on div "Export Utility Interval Data to CSV Successfully exported utility interval data…" at bounding box center [243, 246] width 486 height 492
click at [387, 22] on button "Close" at bounding box center [387, 21] width 11 height 11
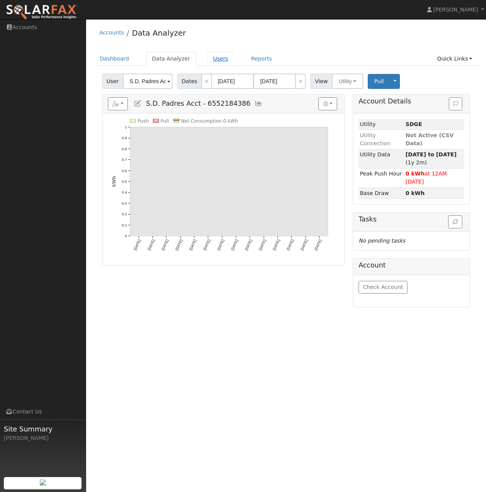
click at [216, 59] on link "Users" at bounding box center [220, 59] width 27 height 14
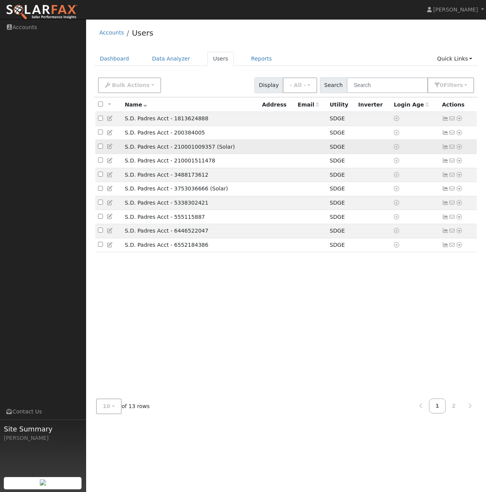
click at [100, 149] on input "checkbox" at bounding box center [100, 146] width 5 height 5
checkbox input "true"
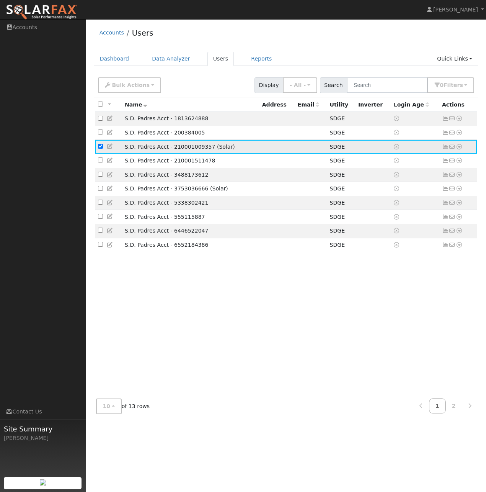
click at [459, 149] on icon at bounding box center [459, 146] width 7 height 5
click at [451, 165] on link "Data Analyzer" at bounding box center [435, 160] width 56 height 11
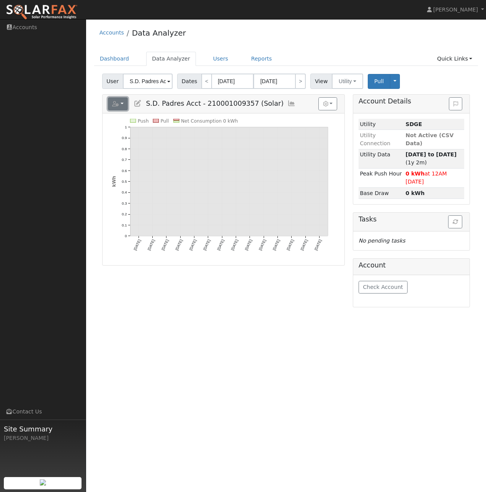
click at [121, 103] on button "button" at bounding box center [118, 103] width 20 height 13
click at [147, 118] on link "Reports" at bounding box center [131, 119] width 47 height 9
click at [122, 105] on button "button" at bounding box center [118, 103] width 20 height 13
click at [184, 137] on link "Export to CSV" at bounding box center [190, 138] width 56 height 9
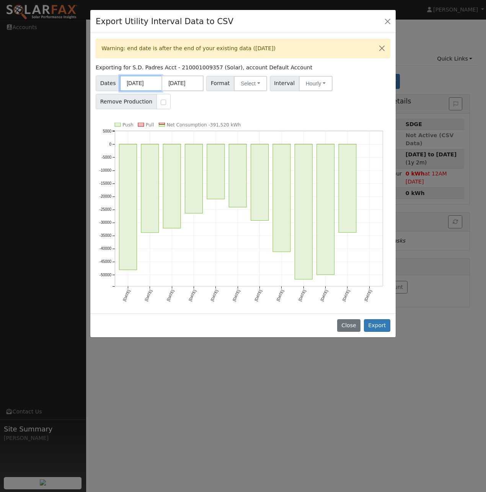
click at [144, 83] on input "[DATE]" at bounding box center [141, 83] width 42 height 16
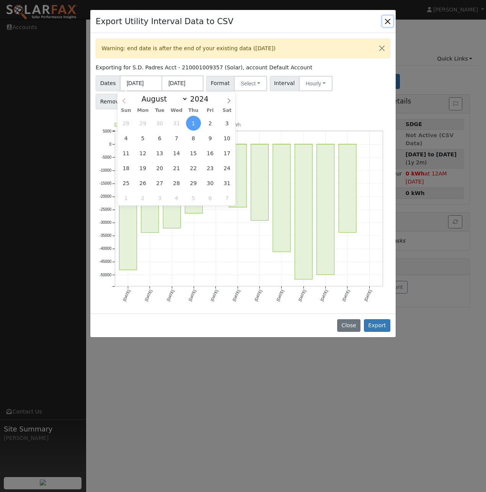
click at [124, 101] on icon at bounding box center [123, 100] width 5 height 5
select select "5"
click at [229, 124] on span "1" at bounding box center [227, 123] width 15 height 15
type input "06/01/2024"
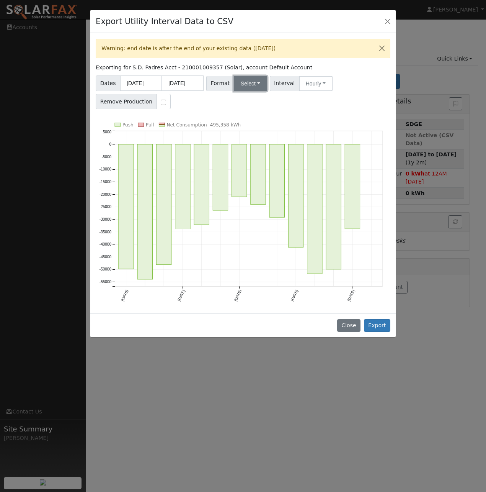
click at [240, 87] on button "Select" at bounding box center [250, 83] width 33 height 15
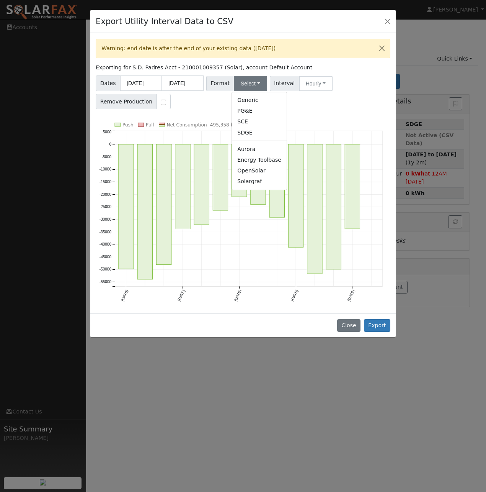
click at [237, 132] on link "SDGE" at bounding box center [259, 132] width 55 height 11
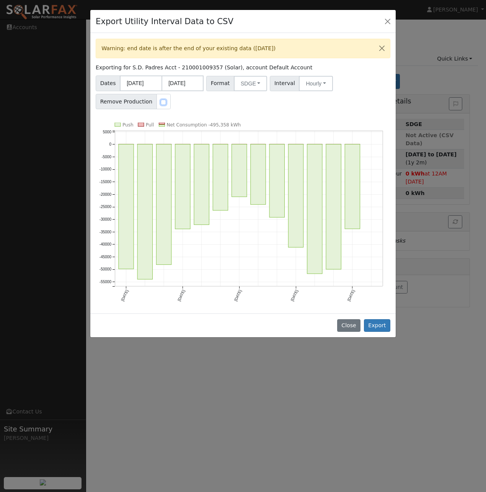
click at [161, 103] on input "checkbox" at bounding box center [163, 102] width 5 height 5
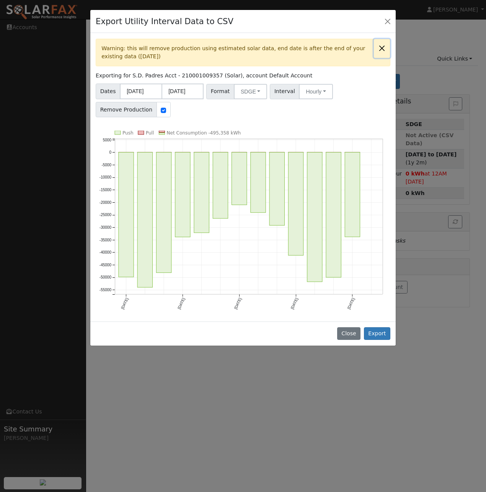
click at [379, 49] on button "Close" at bounding box center [382, 48] width 16 height 19
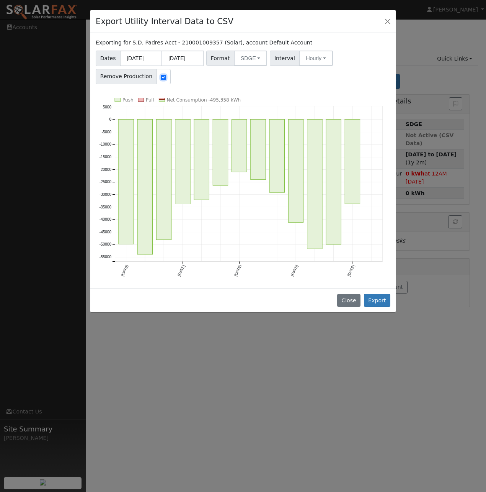
click at [161, 78] on input "checkbox" at bounding box center [163, 77] width 5 height 5
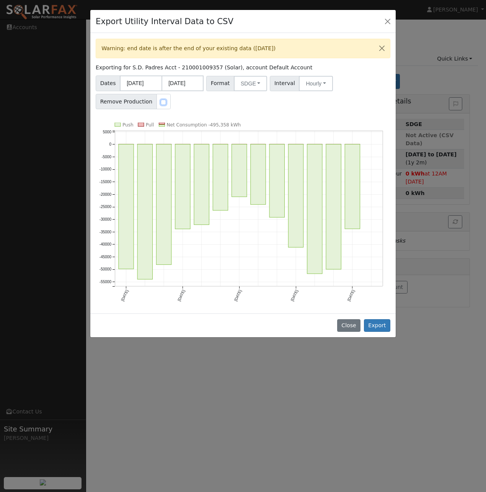
click at [161, 103] on input "checkbox" at bounding box center [163, 102] width 5 height 5
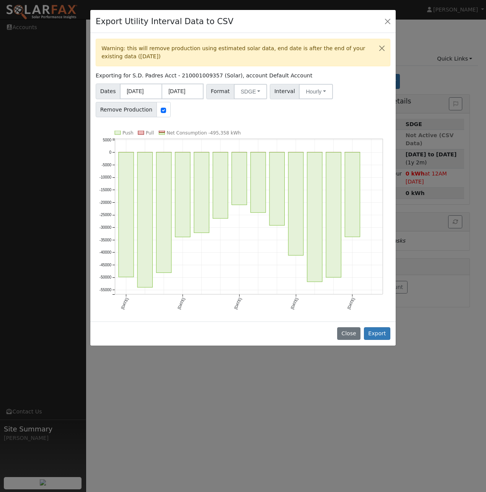
click at [161, 111] on div at bounding box center [164, 109] width 14 height 15
click at [161, 110] on input "checkbox" at bounding box center [163, 110] width 5 height 5
checkbox input "false"
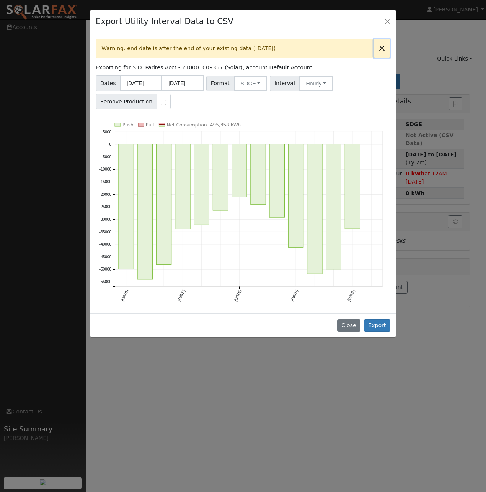
click at [377, 48] on button "Close" at bounding box center [382, 48] width 16 height 19
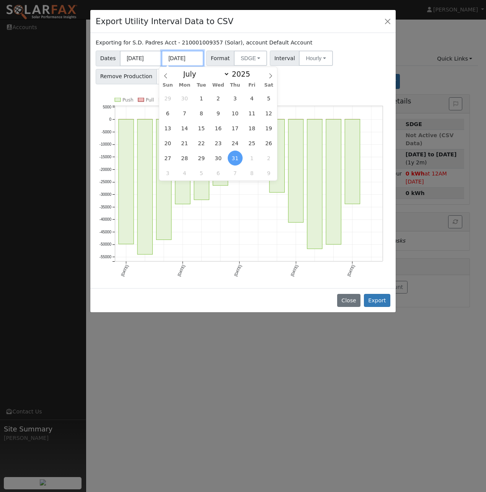
click at [190, 60] on input "[DATE]" at bounding box center [183, 59] width 42 height 16
click at [153, 64] on input "06/01/2024" at bounding box center [141, 59] width 42 height 16
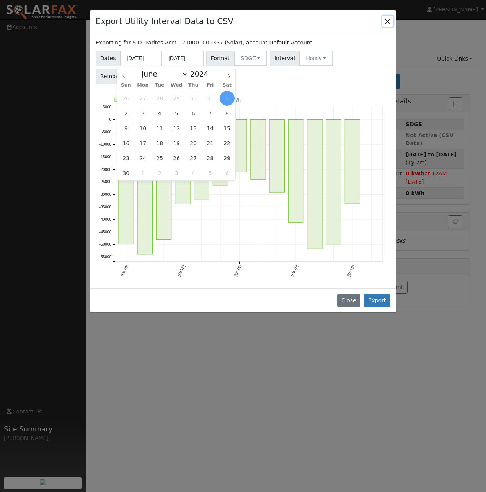
click at [128, 80] on span at bounding box center [124, 73] width 13 height 13
select select "4"
click at [178, 99] on span "1" at bounding box center [176, 98] width 15 height 15
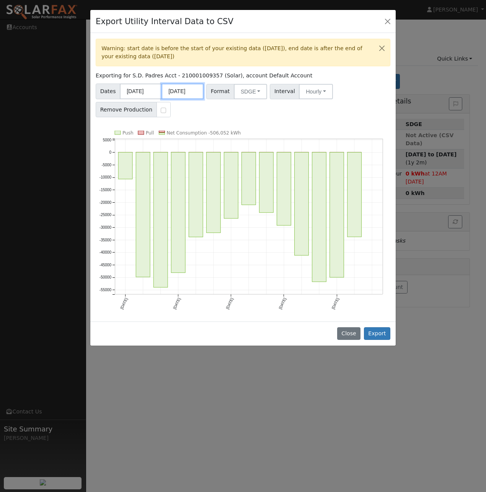
click at [182, 94] on input "[DATE]" at bounding box center [183, 91] width 42 height 16
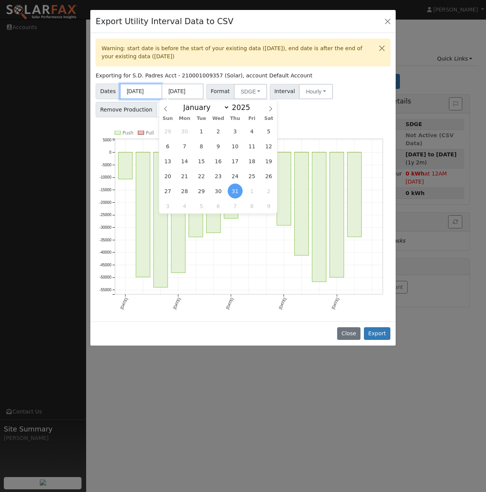
click at [142, 94] on input "05/01/2024" at bounding box center [141, 91] width 42 height 16
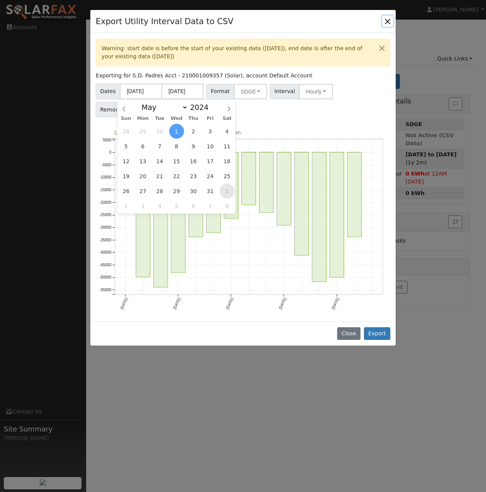
click at [227, 191] on span "1" at bounding box center [227, 190] width 15 height 15
type input "06/01/2024"
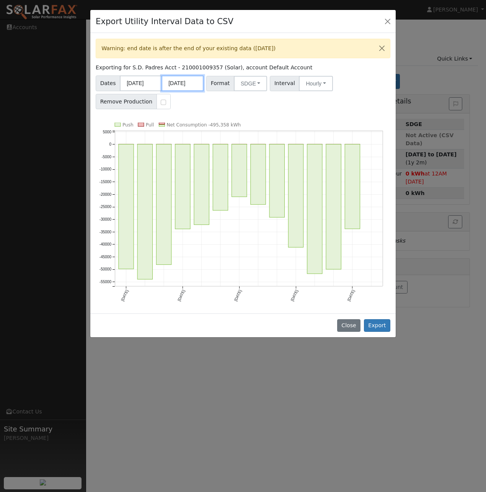
click at [188, 84] on input "[DATE]" at bounding box center [183, 83] width 42 height 16
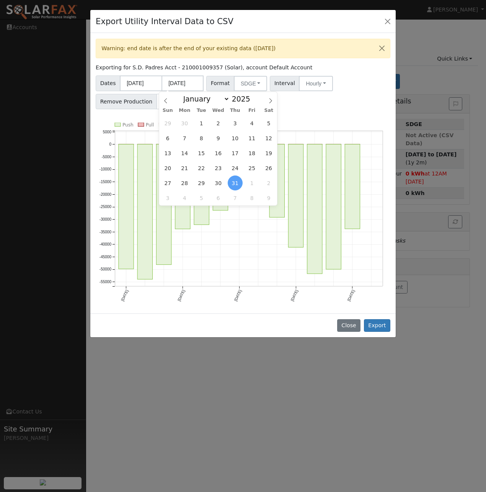
click at [161, 101] on input "checkbox" at bounding box center [163, 102] width 5 height 5
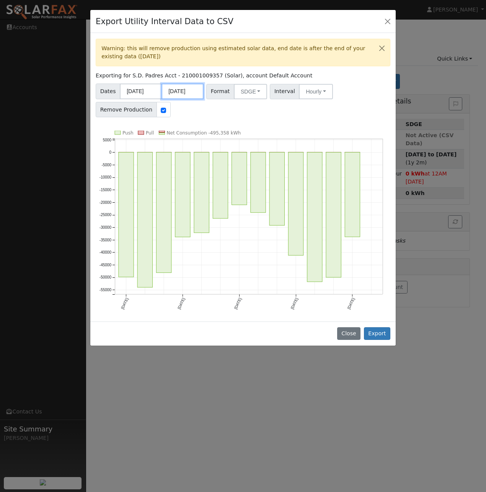
click at [172, 94] on input "[DATE]" at bounding box center [183, 91] width 42 height 16
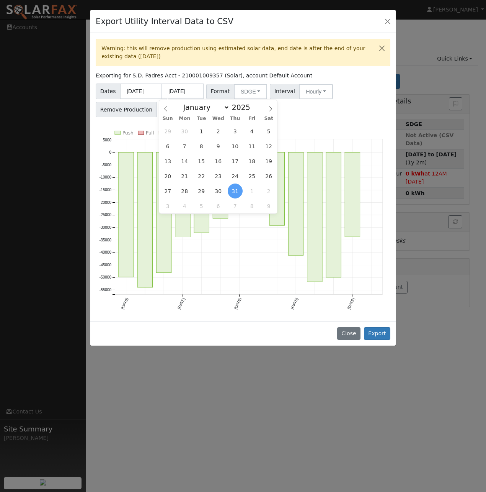
click at [161, 108] on input "checkbox" at bounding box center [163, 110] width 5 height 5
checkbox input "false"
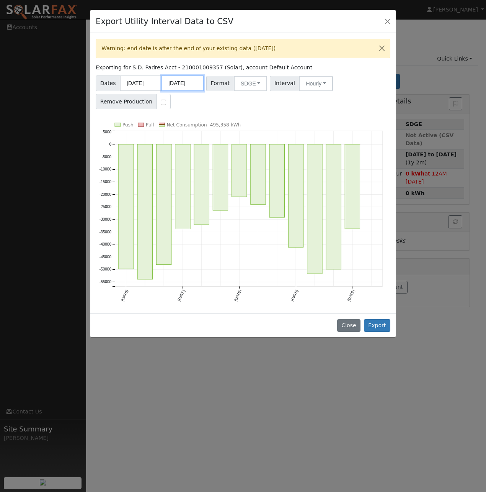
click at [176, 85] on input "[DATE]" at bounding box center [183, 83] width 42 height 16
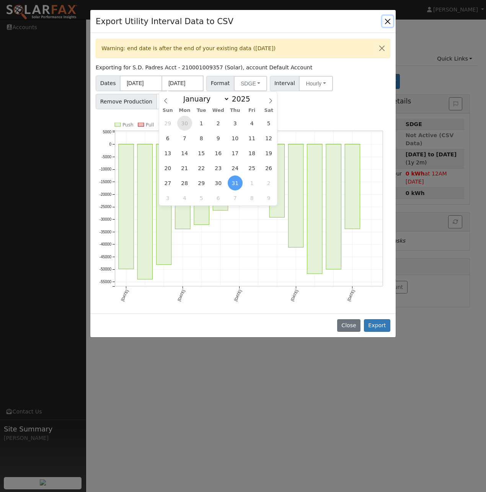
click at [183, 122] on span "30" at bounding box center [184, 123] width 15 height 15
type input "06/30/2025"
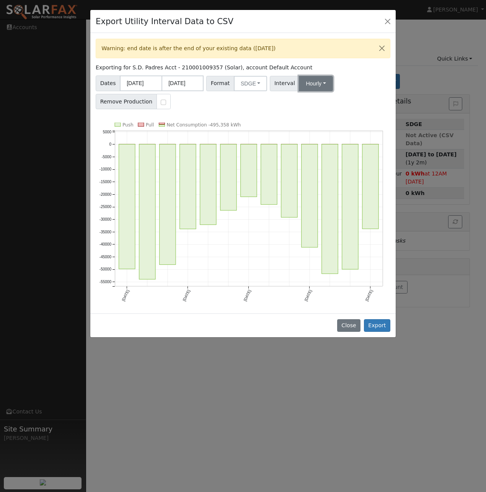
click at [308, 88] on button "Hourly" at bounding box center [316, 83] width 34 height 15
click at [312, 104] on link "15 Minute" at bounding box center [322, 100] width 53 height 11
click at [381, 320] on button "Export" at bounding box center [377, 325] width 26 height 13
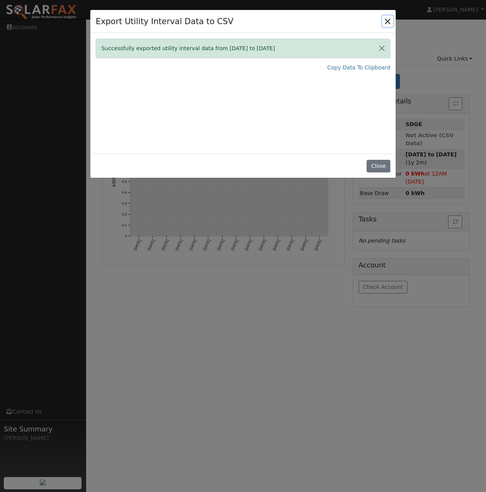
click at [389, 22] on button "Close" at bounding box center [387, 21] width 11 height 11
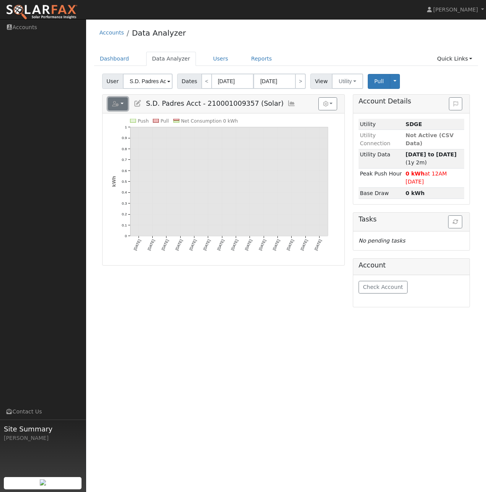
click at [126, 105] on button "button" at bounding box center [118, 103] width 20 height 13
click at [177, 134] on link "Export to CSV" at bounding box center [190, 138] width 56 height 9
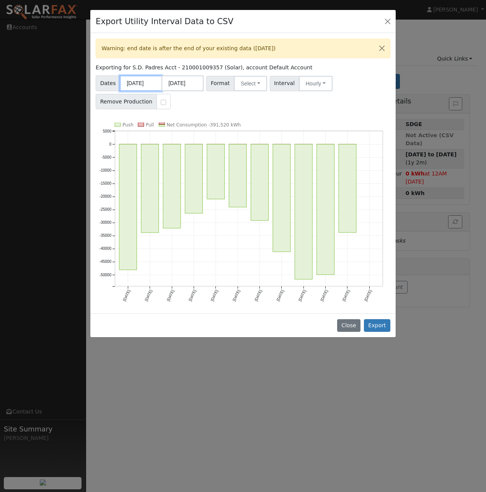
click at [141, 83] on input "[DATE]" at bounding box center [141, 83] width 42 height 16
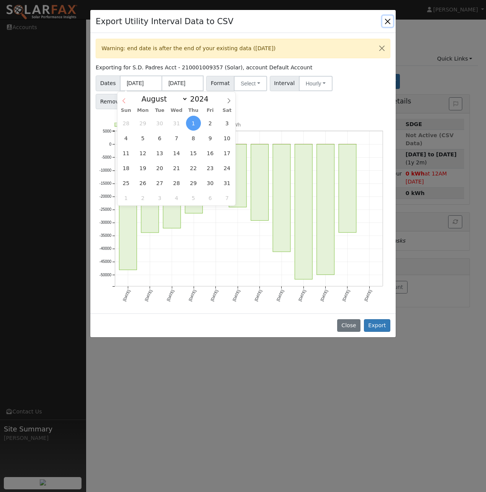
click at [122, 100] on icon at bounding box center [123, 100] width 5 height 5
select select "5"
click at [229, 123] on span "1" at bounding box center [227, 123] width 15 height 15
type input "06/01/2024"
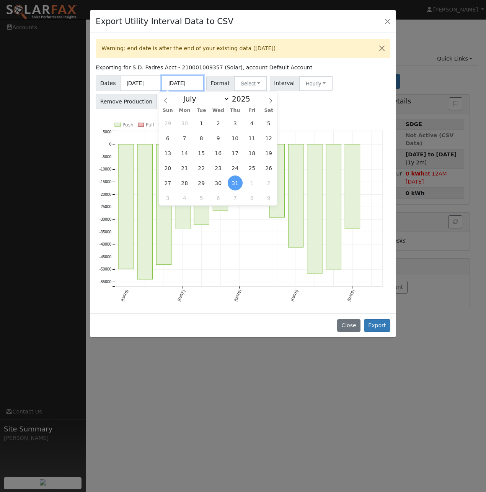
click at [187, 84] on input "[DATE]" at bounding box center [183, 83] width 42 height 16
click at [189, 124] on span "30" at bounding box center [184, 123] width 15 height 15
type input "06/30/2025"
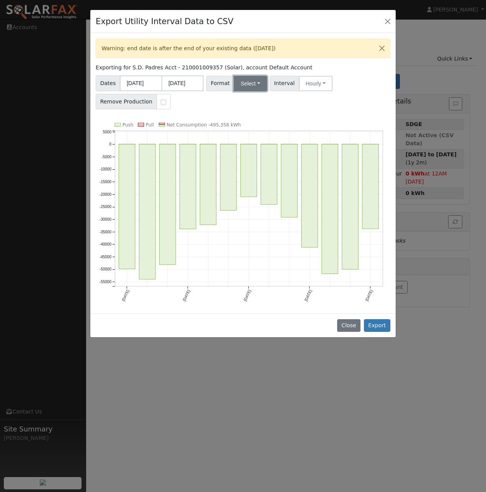
click at [258, 85] on button "Select" at bounding box center [250, 83] width 33 height 15
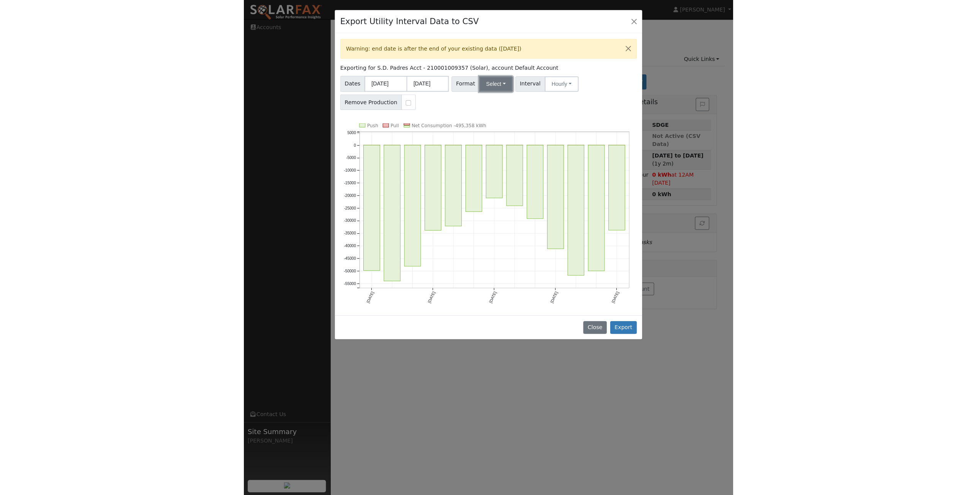
scroll to position [0, 0]
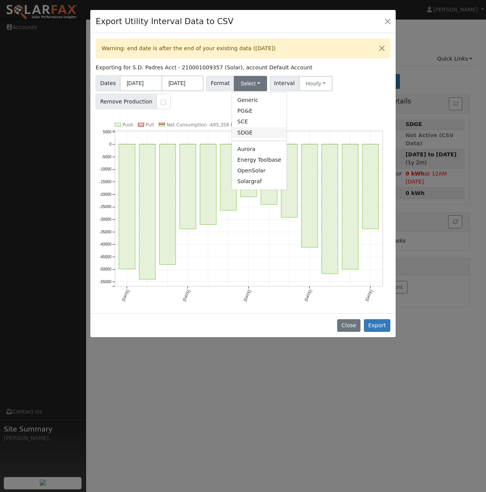
click at [252, 129] on link "SDGE" at bounding box center [259, 132] width 55 height 11
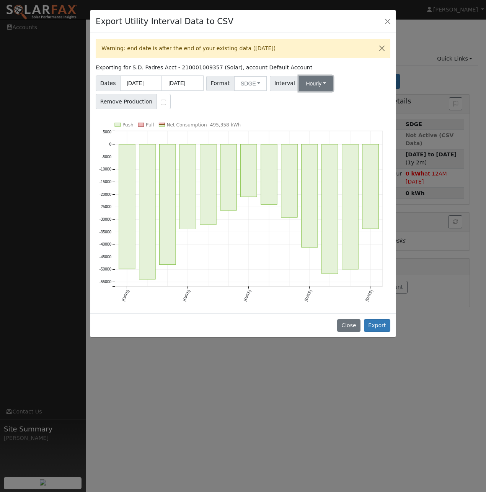
click at [315, 83] on button "Hourly" at bounding box center [316, 83] width 34 height 15
click at [308, 101] on link "15 Minute" at bounding box center [322, 100] width 53 height 11
click at [374, 321] on button "Export" at bounding box center [377, 325] width 26 height 13
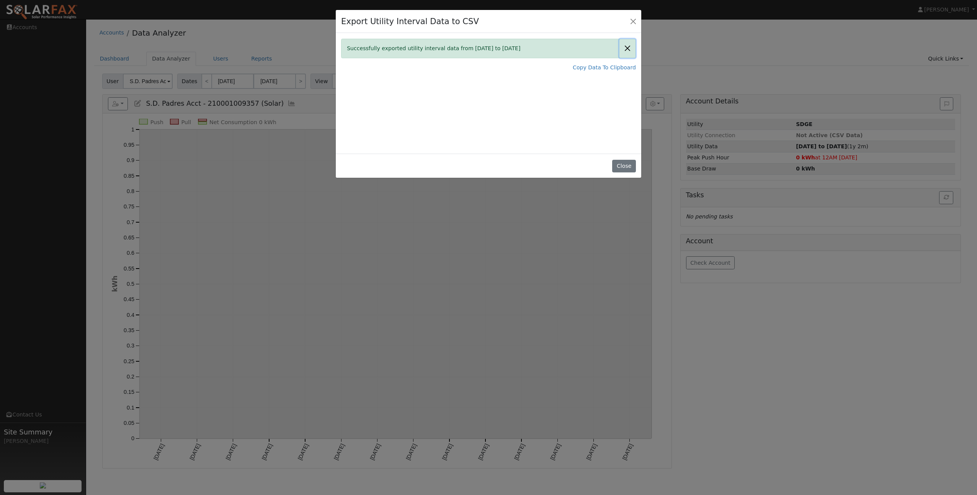
click at [486, 48] on button "Close" at bounding box center [627, 48] width 16 height 19
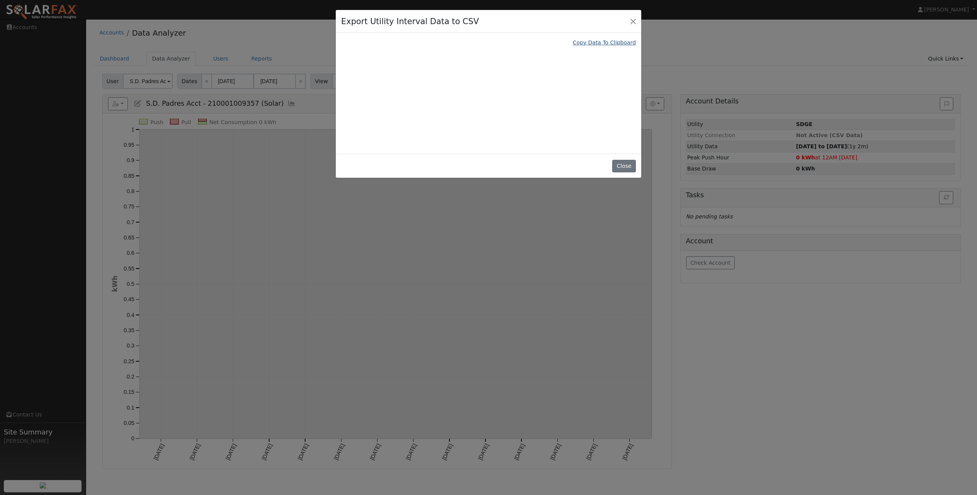
click at [486, 44] on link "Copy Data To Clipboard" at bounding box center [604, 43] width 63 height 8
click at [387, 322] on div "Export Utility Interval Data to CSV Copy Data To Clipboard Close" at bounding box center [488, 247] width 977 height 495
click at [486, 20] on button "Close" at bounding box center [633, 21] width 11 height 11
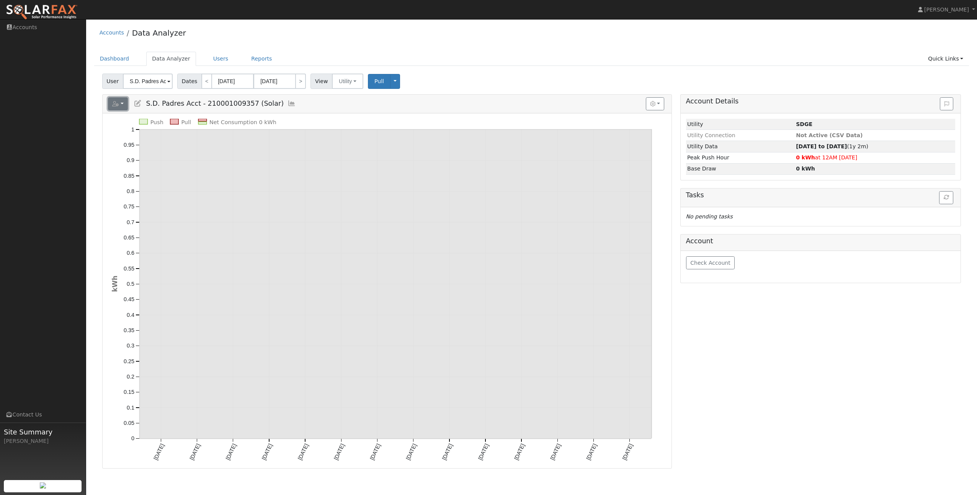
click at [124, 103] on button "button" at bounding box center [118, 103] width 20 height 13
click at [178, 137] on link "Export to CSV" at bounding box center [190, 138] width 56 height 9
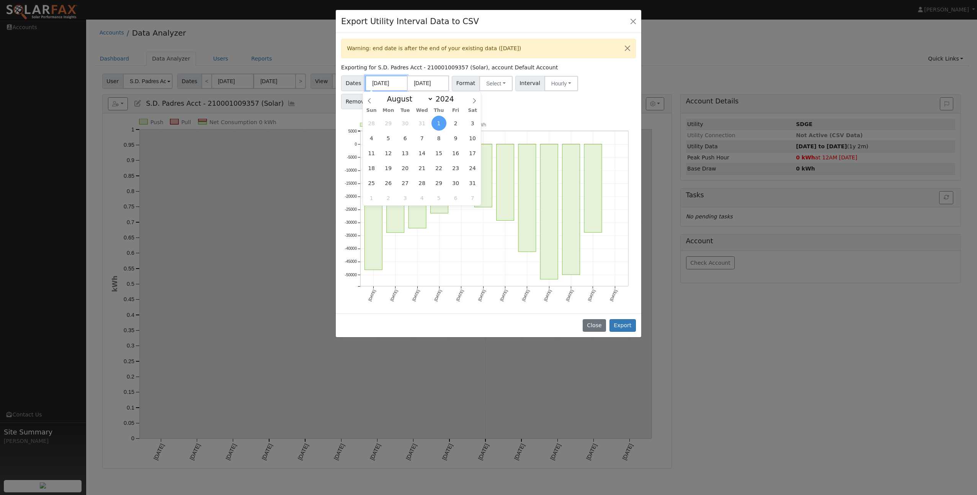
click at [394, 84] on input "[DATE]" at bounding box center [386, 83] width 42 height 16
click at [366, 104] on span at bounding box center [369, 98] width 13 height 13
select select "5"
click at [472, 125] on span "1" at bounding box center [472, 123] width 15 height 15
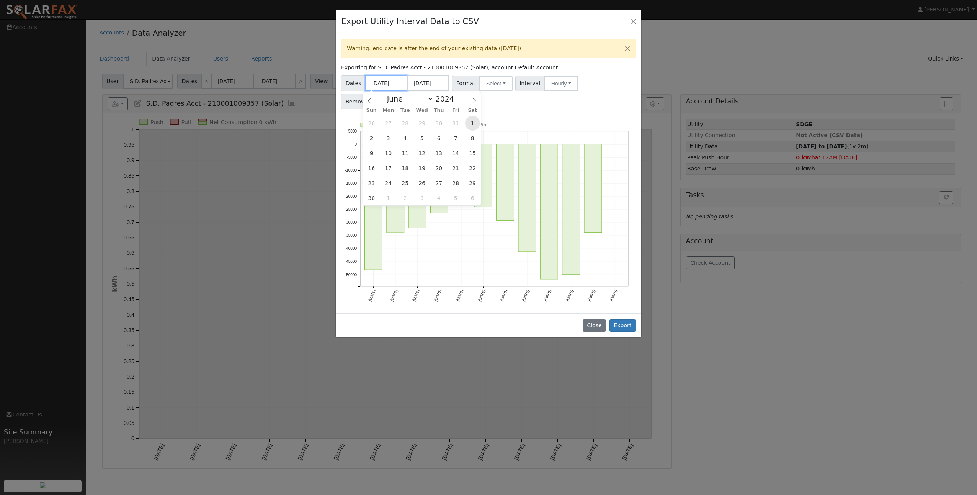
type input "06/01/2024"
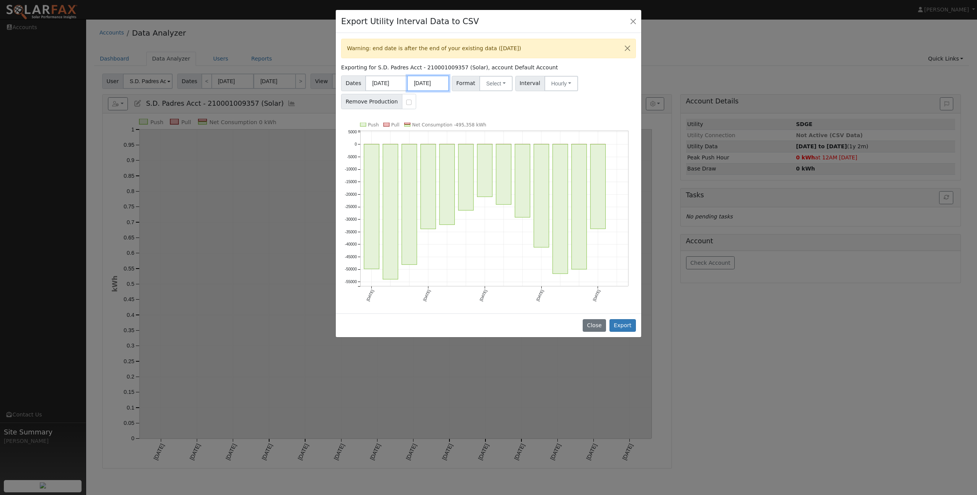
click at [434, 86] on input "[DATE]" at bounding box center [428, 83] width 42 height 16
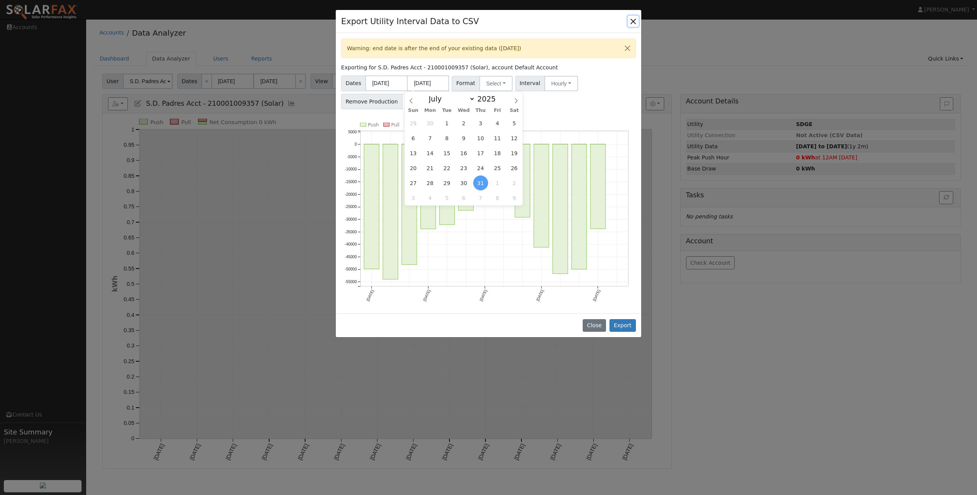
click at [435, 122] on span "30" at bounding box center [430, 123] width 15 height 15
type input "06/30/2025"
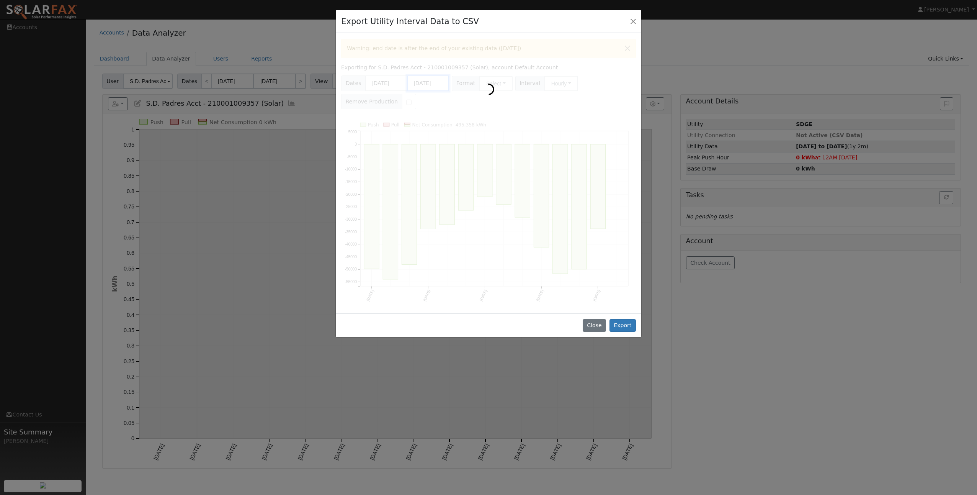
scroll to position [0, 0]
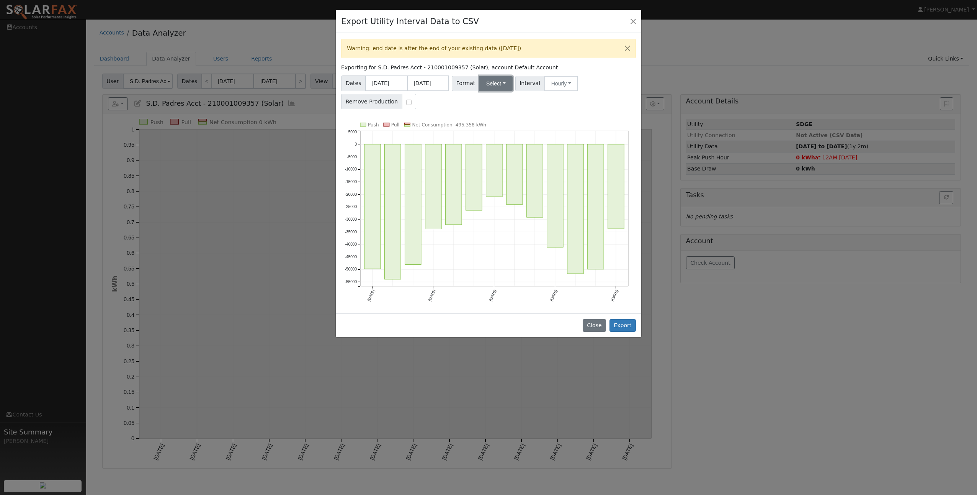
click at [486, 82] on button "Select" at bounding box center [495, 83] width 33 height 15
click at [486, 135] on link "SDGE" at bounding box center [504, 132] width 55 height 11
click at [486, 82] on button "Hourly" at bounding box center [561, 83] width 34 height 15
click at [486, 102] on link "15 Minute" at bounding box center [568, 100] width 53 height 11
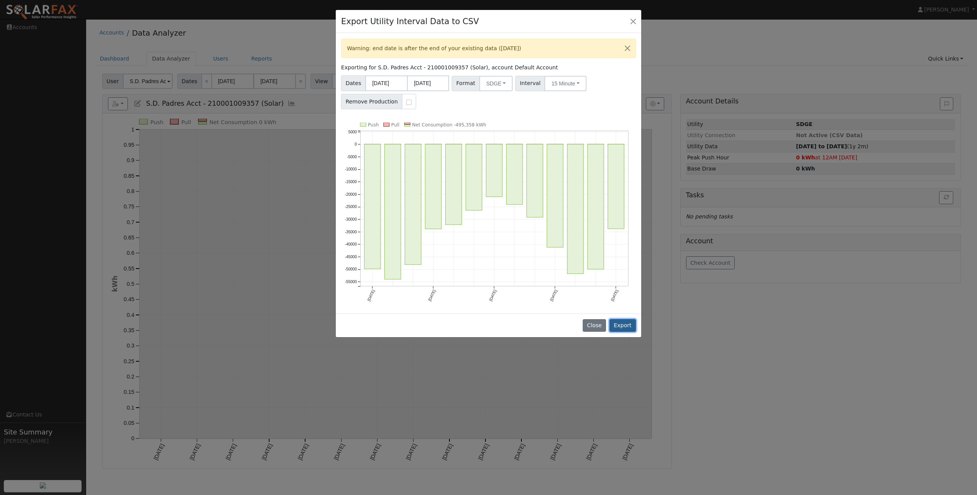
click at [486, 323] on button "Export" at bounding box center [622, 325] width 26 height 13
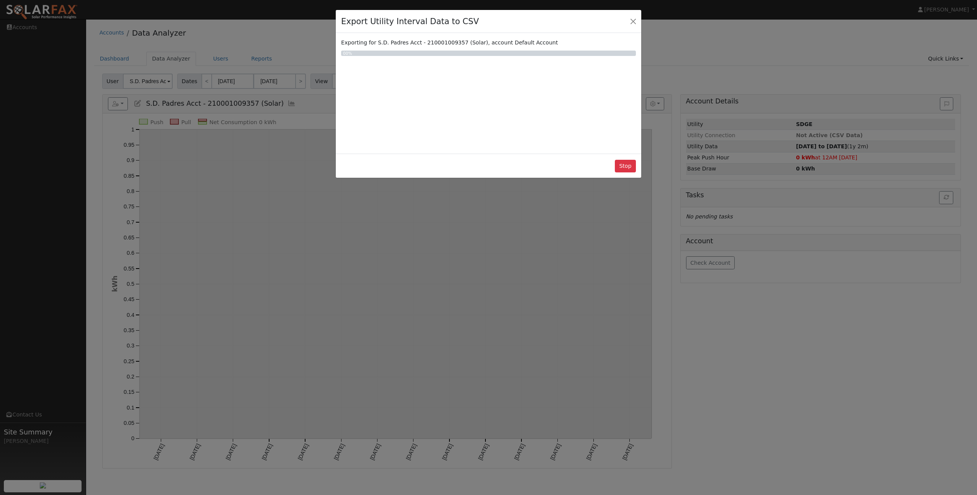
click at [486, 351] on div "Export Utility Interval Data to CSV Exporting for S.D. Padres Acct - 2100010093…" at bounding box center [488, 247] width 977 height 495
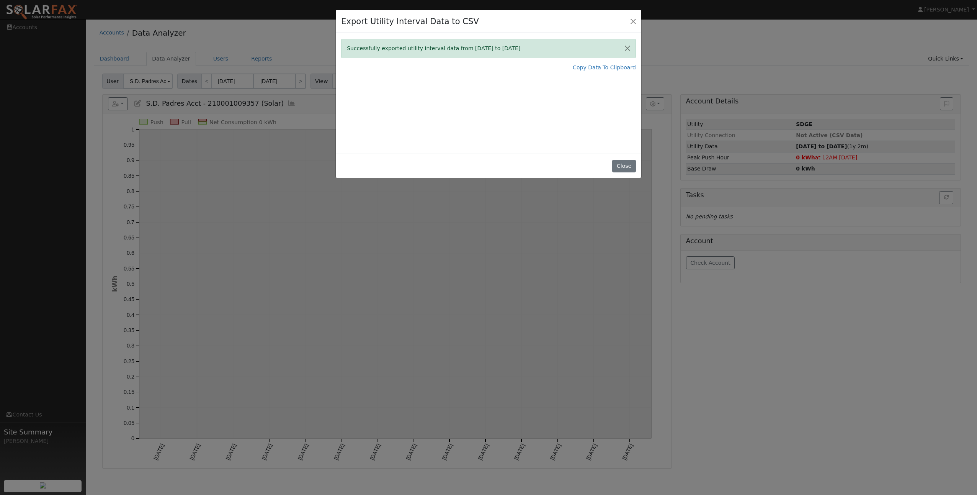
click at [329, 270] on div "Export Utility Interval Data to CSV Successfully exported utility interval data…" at bounding box center [488, 247] width 977 height 495
click at [486, 22] on button "Close" at bounding box center [633, 21] width 11 height 11
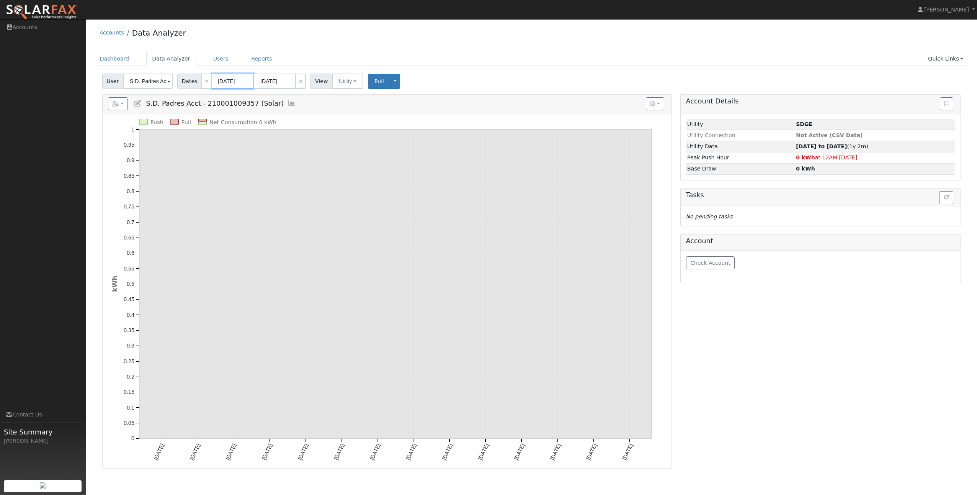
click at [222, 85] on input "[DATE]" at bounding box center [233, 80] width 42 height 15
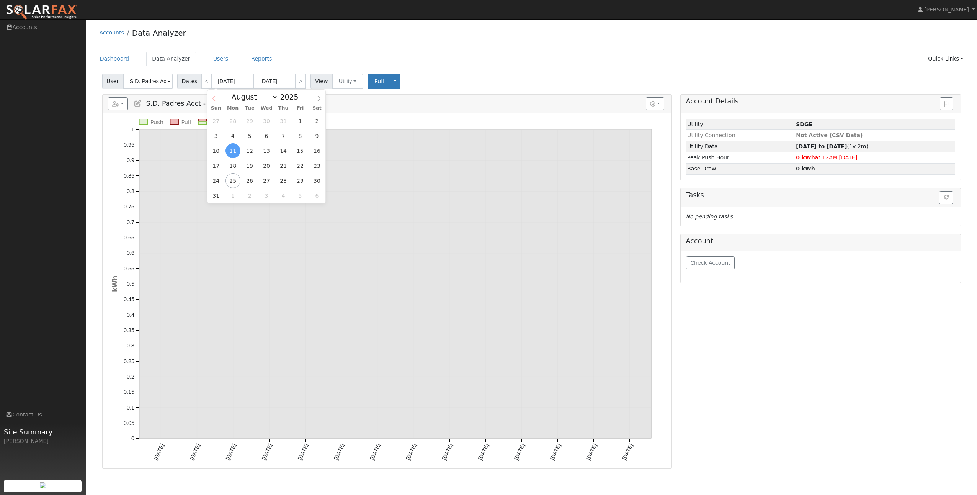
click at [218, 101] on span at bounding box center [213, 96] width 13 height 13
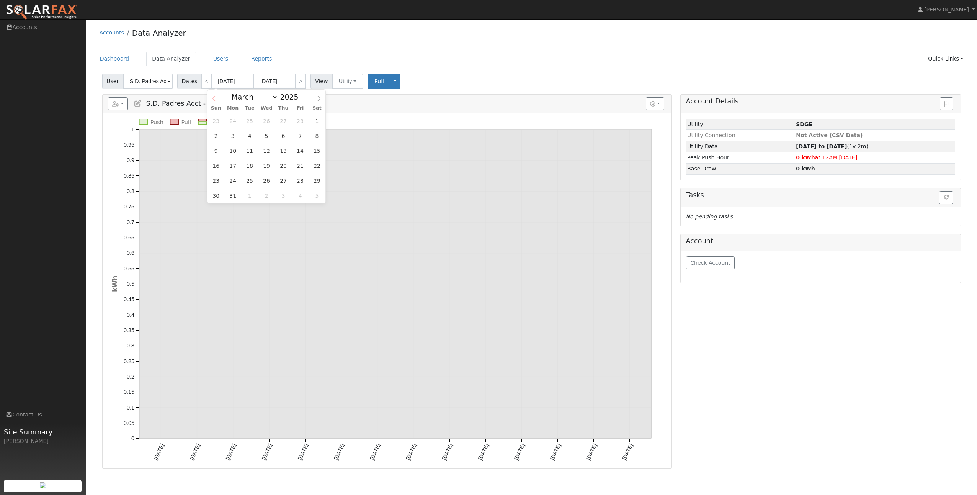
click at [218, 101] on span at bounding box center [213, 96] width 13 height 13
select select "0"
click at [213, 96] on icon at bounding box center [213, 98] width 5 height 5
type input "2024"
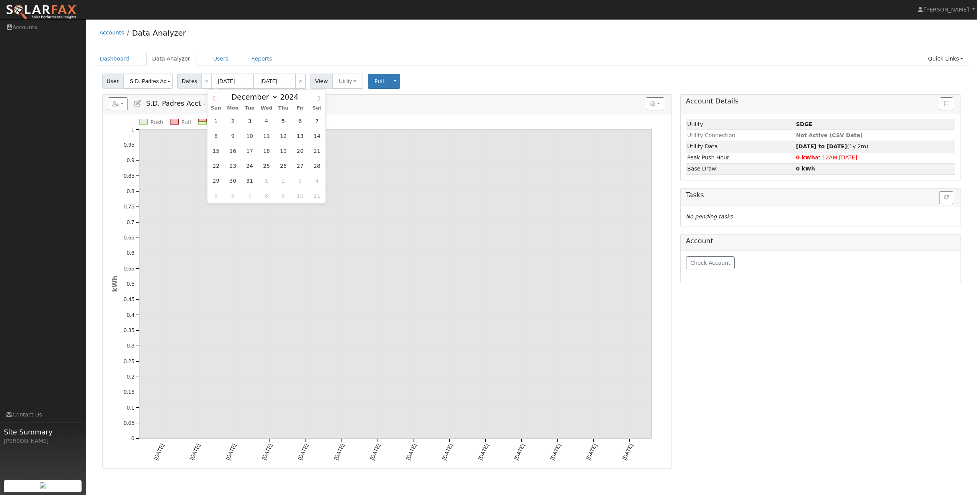
click at [213, 96] on icon at bounding box center [213, 98] width 5 height 5
click at [217, 100] on span at bounding box center [213, 96] width 13 height 13
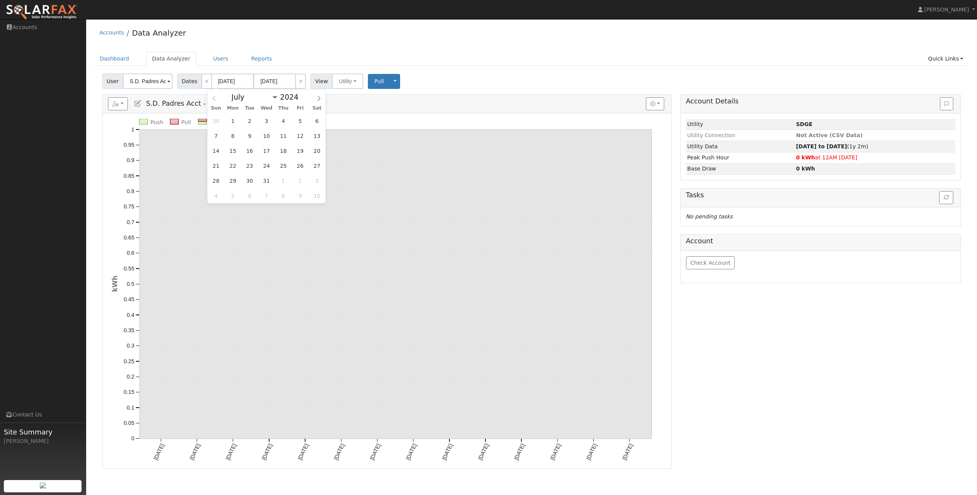
click at [217, 100] on icon at bounding box center [213, 98] width 5 height 5
select select "5"
click at [317, 121] on span "1" at bounding box center [316, 120] width 15 height 15
type input "06/01/2024"
type input "06/30/2024"
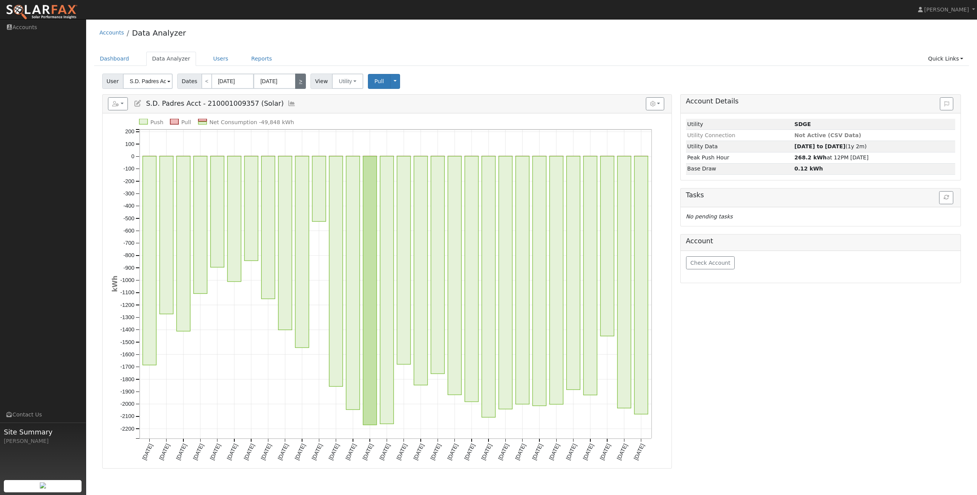
click at [297, 82] on link ">" at bounding box center [300, 80] width 11 height 15
type input "07/01/2024"
type input "07/31/2024"
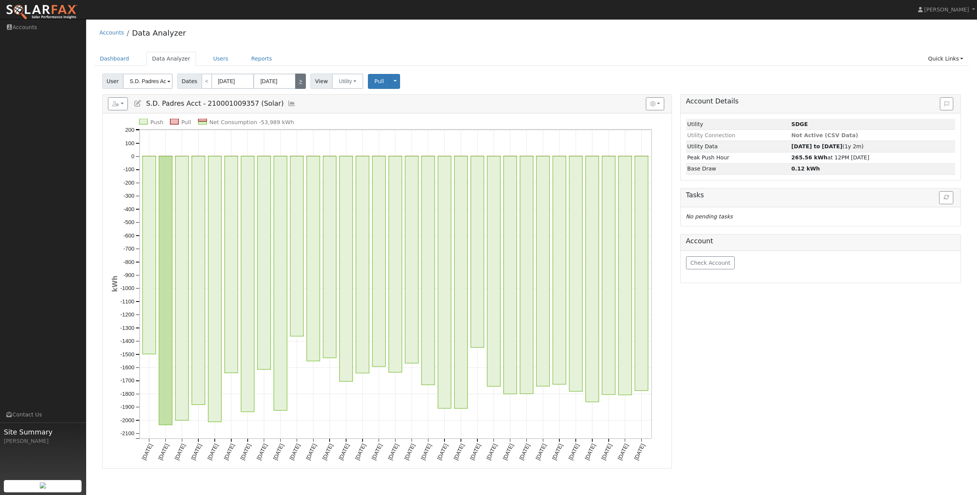
click at [297, 83] on link ">" at bounding box center [300, 80] width 11 height 15
type input "[DATE]"
type input "08/31/2024"
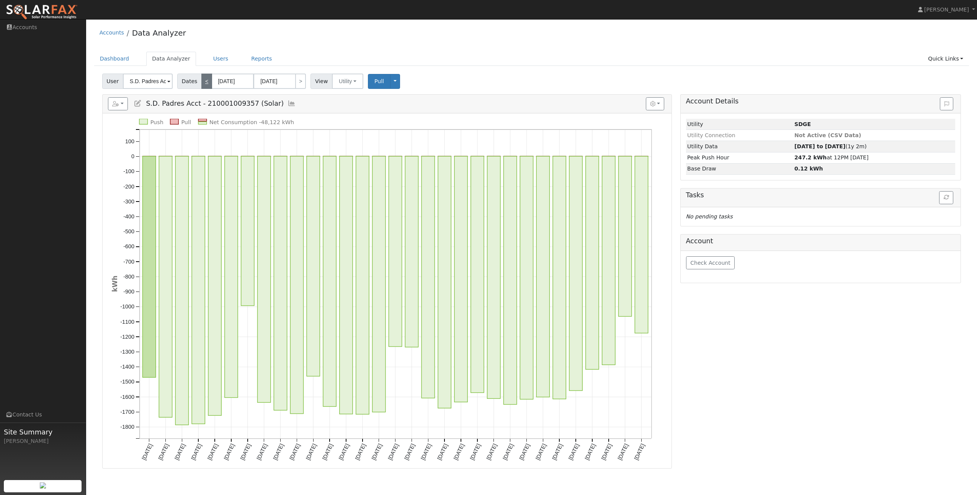
click at [205, 81] on link "<" at bounding box center [206, 80] width 11 height 15
type input "07/01/2024"
type input "07/31/2024"
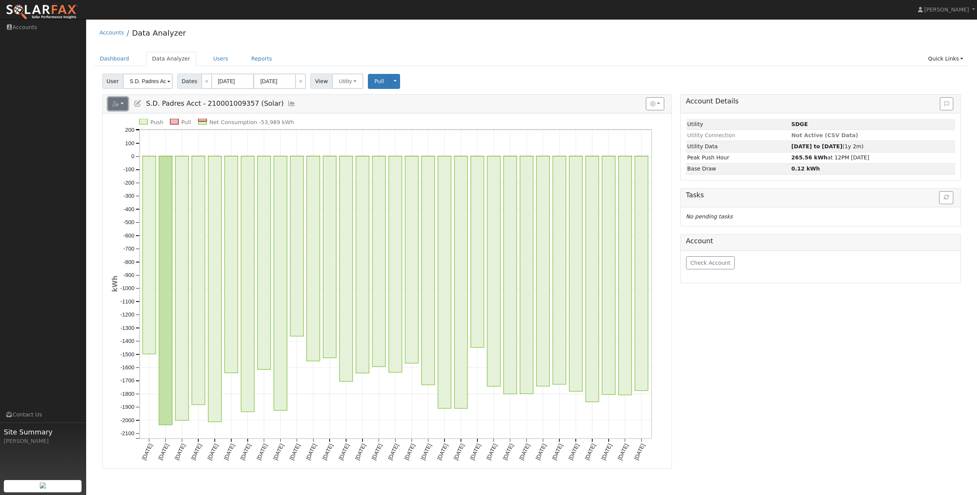
click at [122, 106] on button "button" at bounding box center [118, 103] width 20 height 13
click at [185, 136] on link "Export to CSV" at bounding box center [190, 138] width 56 height 9
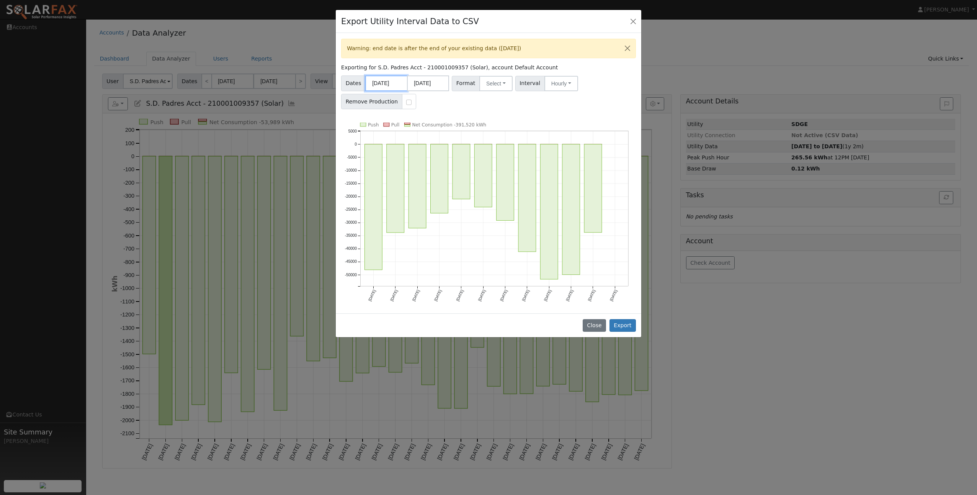
click at [399, 85] on input "[DATE]" at bounding box center [386, 83] width 42 height 16
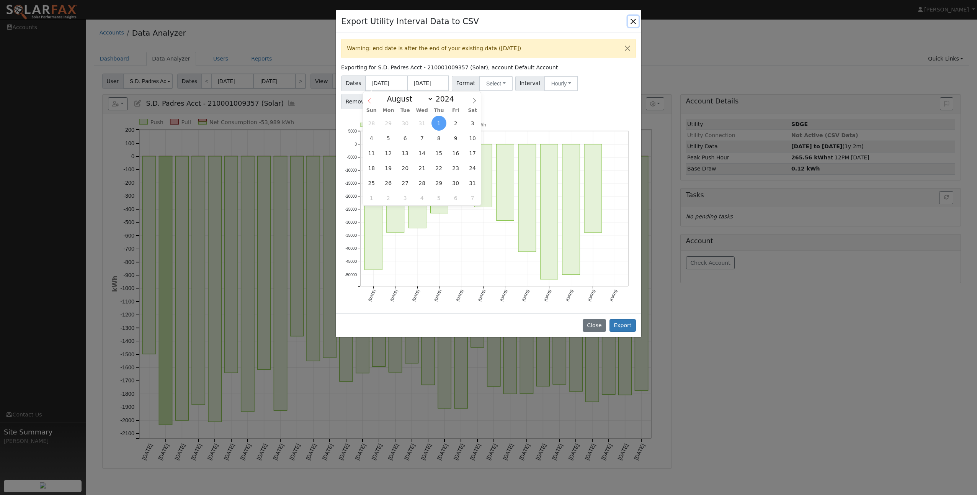
click at [369, 103] on icon at bounding box center [369, 100] width 5 height 5
select select "5"
click at [471, 127] on span "1" at bounding box center [472, 123] width 15 height 15
type input "06/01/2024"
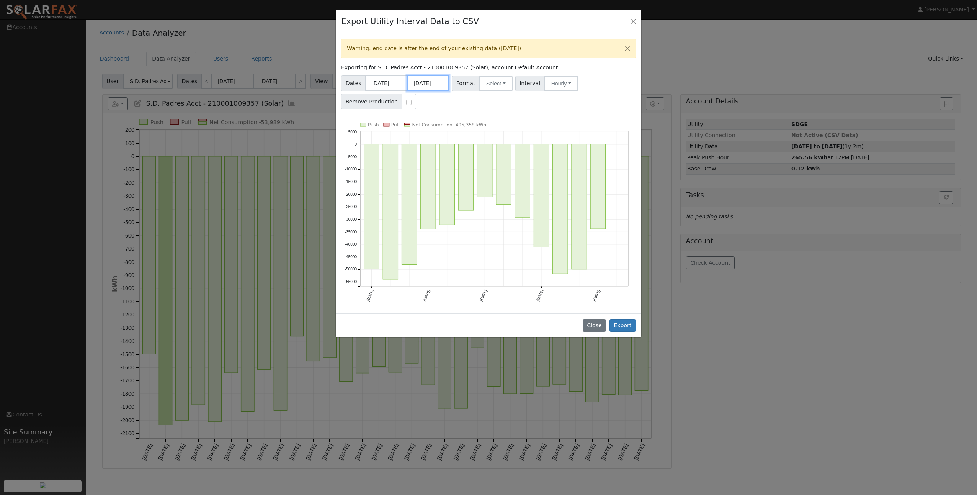
click at [440, 83] on input "[DATE]" at bounding box center [428, 83] width 42 height 16
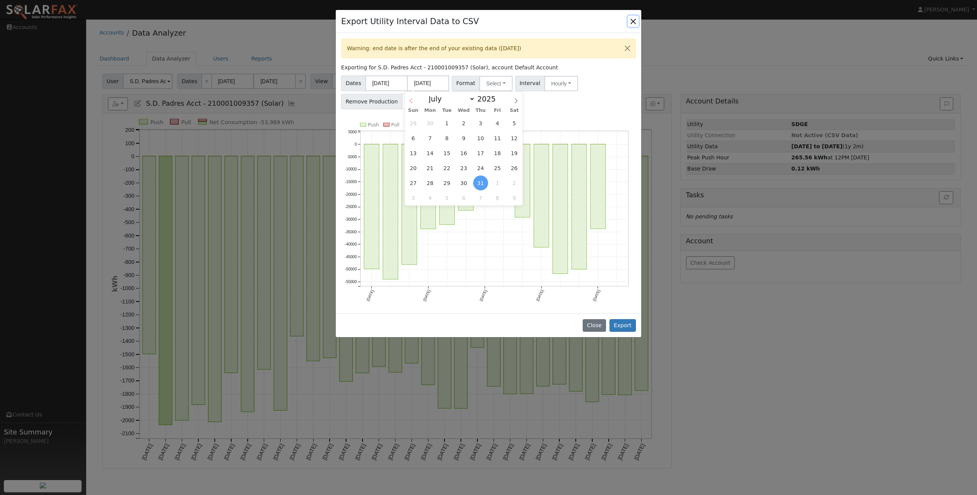
click at [408, 103] on span at bounding box center [411, 98] width 13 height 13
click at [414, 100] on icon at bounding box center [410, 100] width 5 height 5
select select "4"
click at [486, 184] on span "31" at bounding box center [514, 182] width 15 height 15
type input "05/31/2025"
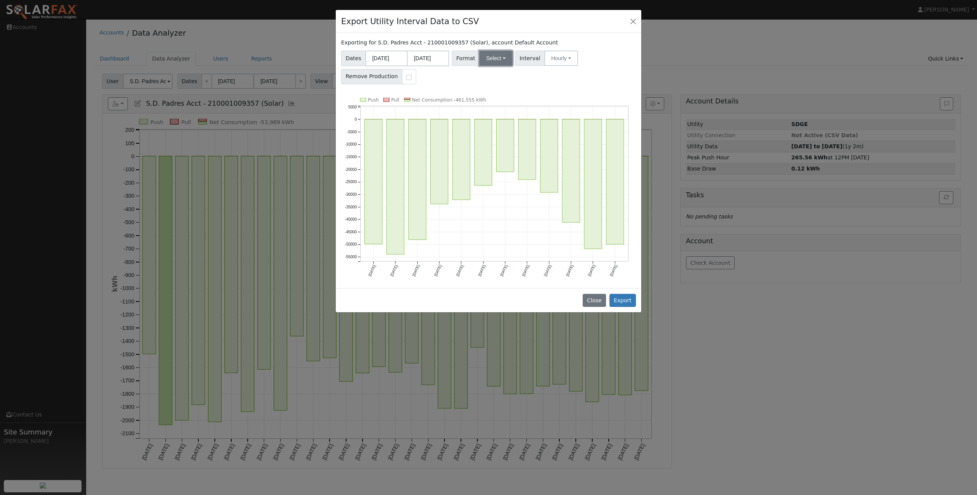
click at [486, 63] on button "Select" at bounding box center [495, 58] width 33 height 15
click at [486, 105] on link "SDGE" at bounding box center [504, 107] width 55 height 11
click at [486, 65] on button "Hourly" at bounding box center [561, 58] width 34 height 15
click at [486, 100] on link "Hourly" at bounding box center [568, 96] width 53 height 11
click at [486, 61] on button "Hourly" at bounding box center [561, 58] width 34 height 15
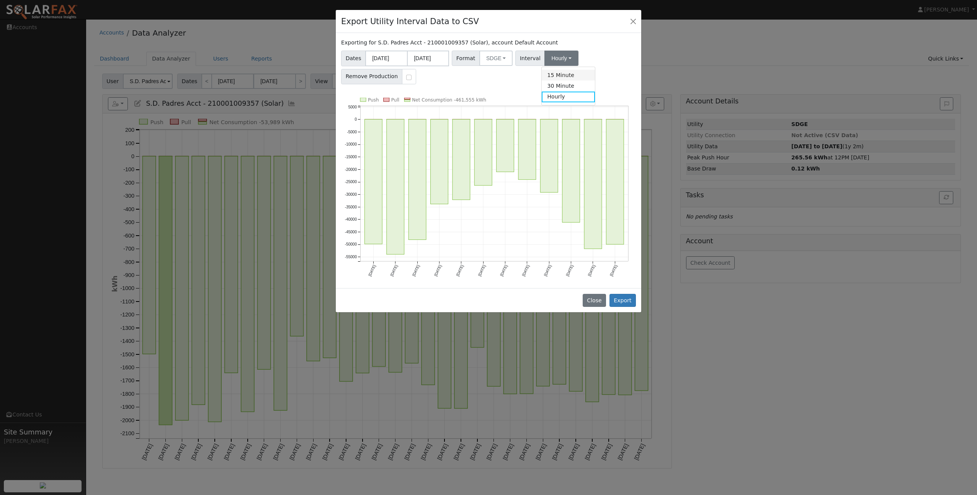
click at [486, 75] on link "15 Minute" at bounding box center [568, 75] width 53 height 11
click at [486, 296] on button "Export" at bounding box center [622, 300] width 26 height 13
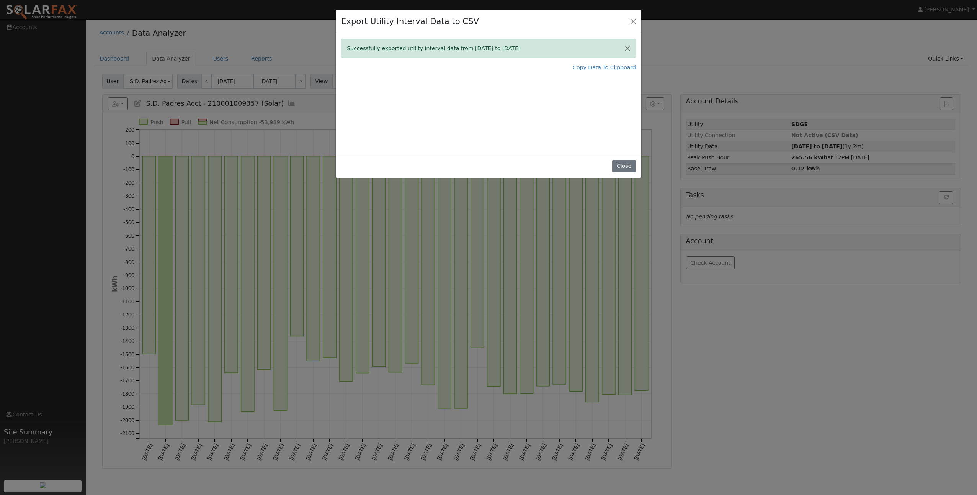
drag, startPoint x: 253, startPoint y: 210, endPoint x: 261, endPoint y: 180, distance: 30.9
click at [253, 210] on div "Export Utility Interval Data to CSV Successfully exported utility interval data…" at bounding box center [488, 247] width 977 height 495
click at [486, 20] on button "Close" at bounding box center [633, 21] width 11 height 11
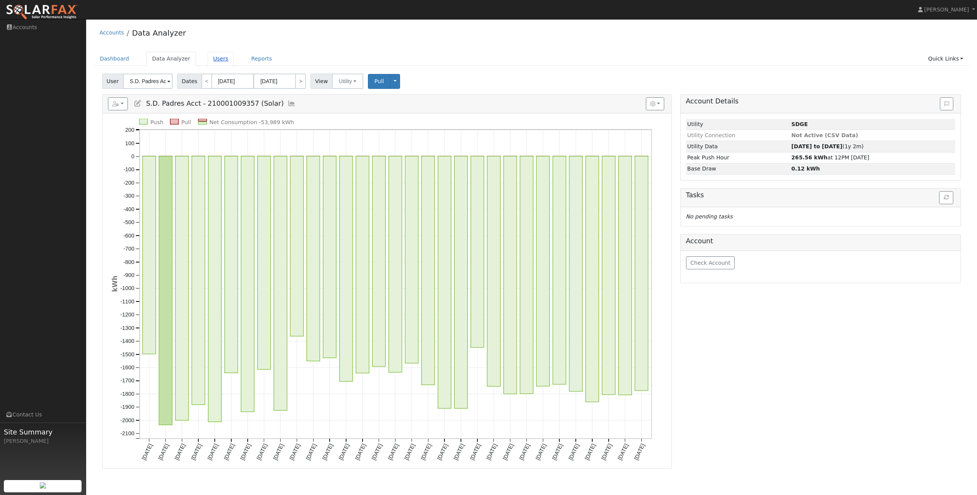
click at [207, 59] on link "Users" at bounding box center [220, 59] width 27 height 14
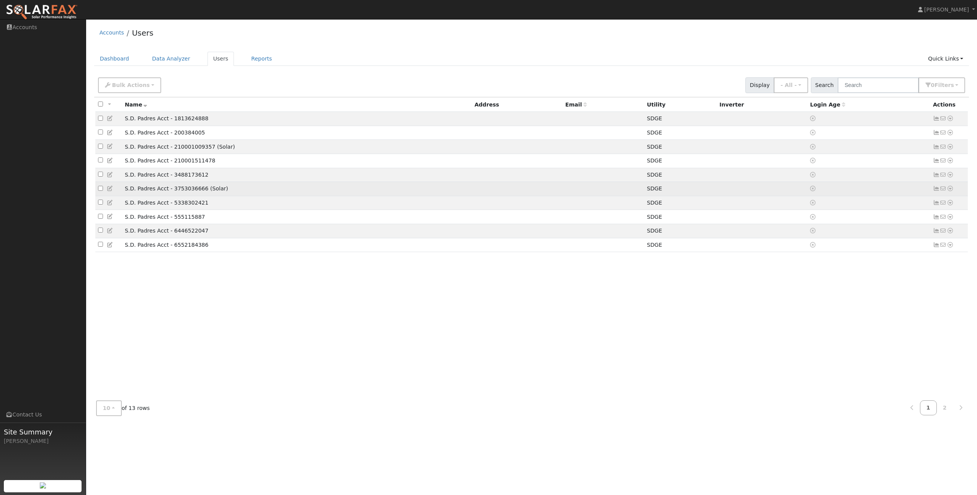
click at [98, 191] on input "checkbox" at bounding box center [100, 188] width 5 height 5
checkbox input "true"
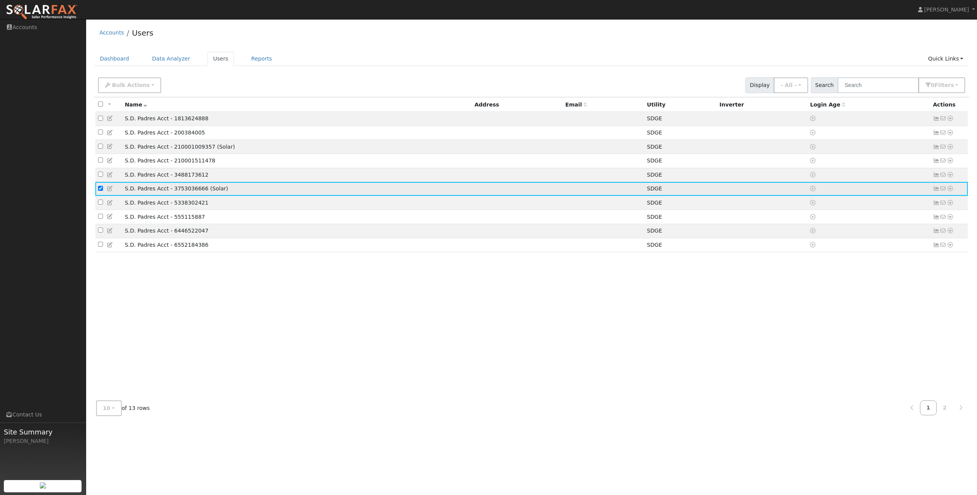
click at [949, 191] on icon at bounding box center [950, 188] width 7 height 5
click at [937, 206] on link "Data Analyzer" at bounding box center [925, 201] width 56 height 11
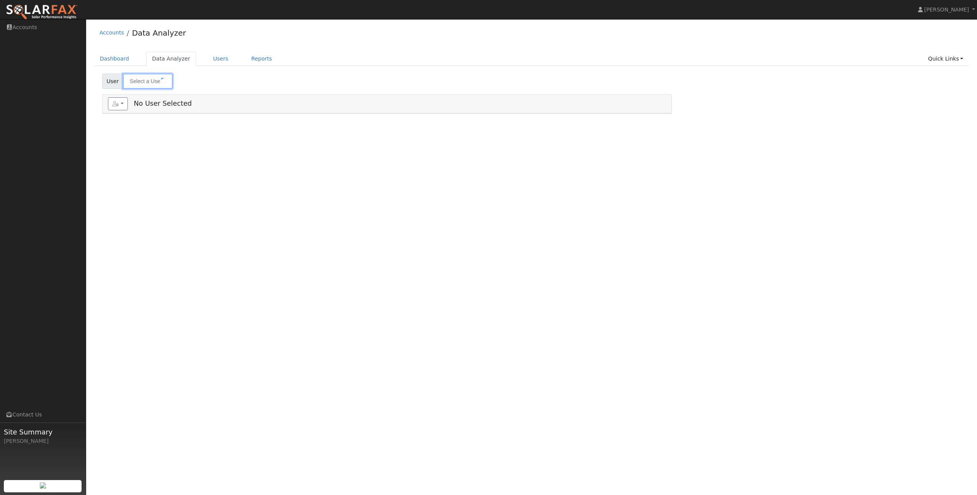
type input "S.D. Padres Acct - 3753036666 (Solar)"
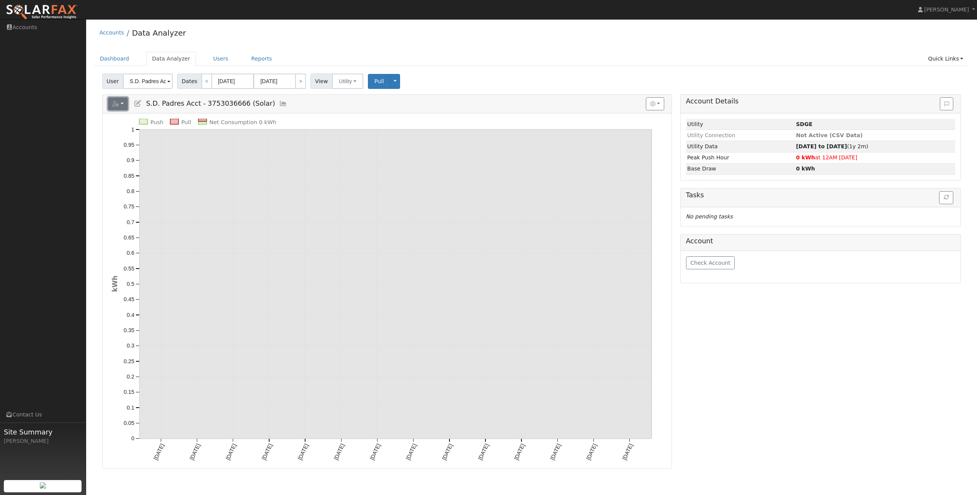
click at [125, 105] on button "button" at bounding box center [118, 103] width 20 height 13
click at [179, 137] on link "Export to CSV" at bounding box center [190, 138] width 56 height 9
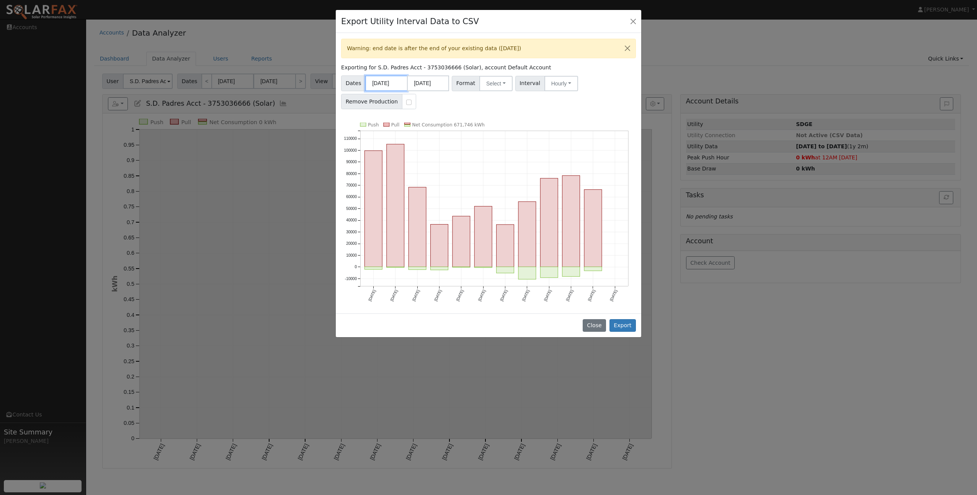
click at [389, 85] on input "[DATE]" at bounding box center [386, 83] width 42 height 16
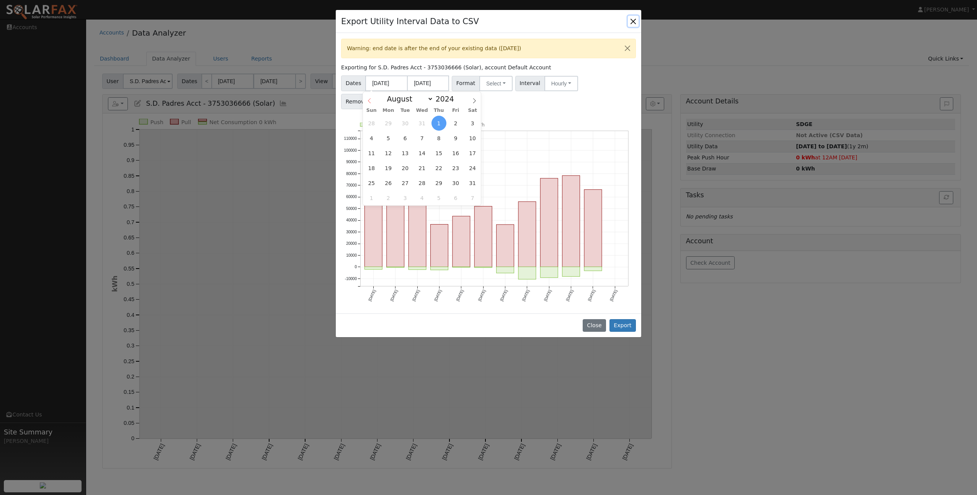
click at [372, 100] on icon at bounding box center [369, 100] width 5 height 5
select select "5"
click at [471, 122] on span "1" at bounding box center [472, 123] width 15 height 15
type input "06/01/2024"
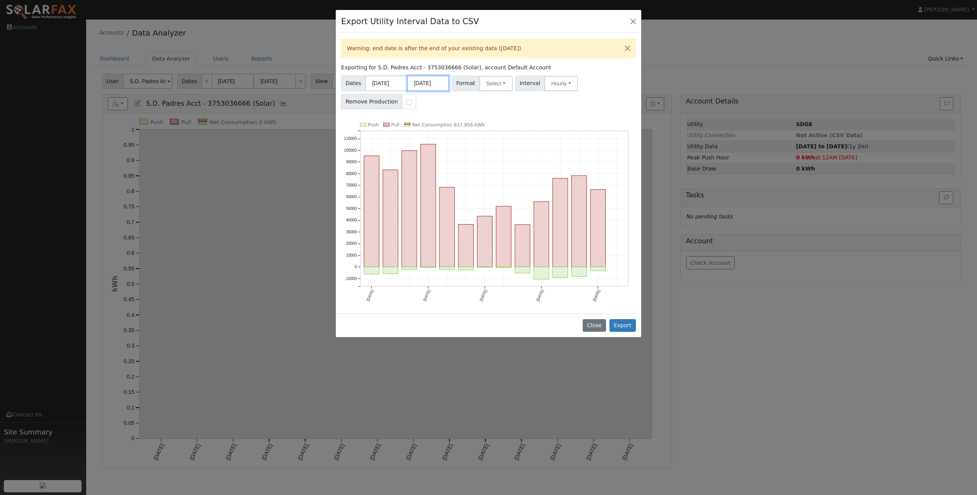
click at [438, 87] on input "07/31/2025" at bounding box center [428, 83] width 42 height 16
click at [433, 126] on span "30" at bounding box center [430, 123] width 15 height 15
type input "06/30/2025"
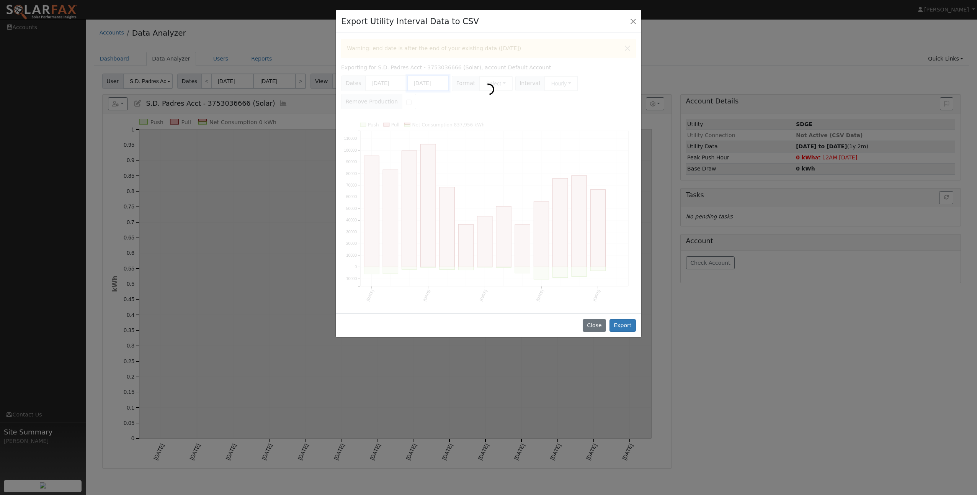
scroll to position [0, 0]
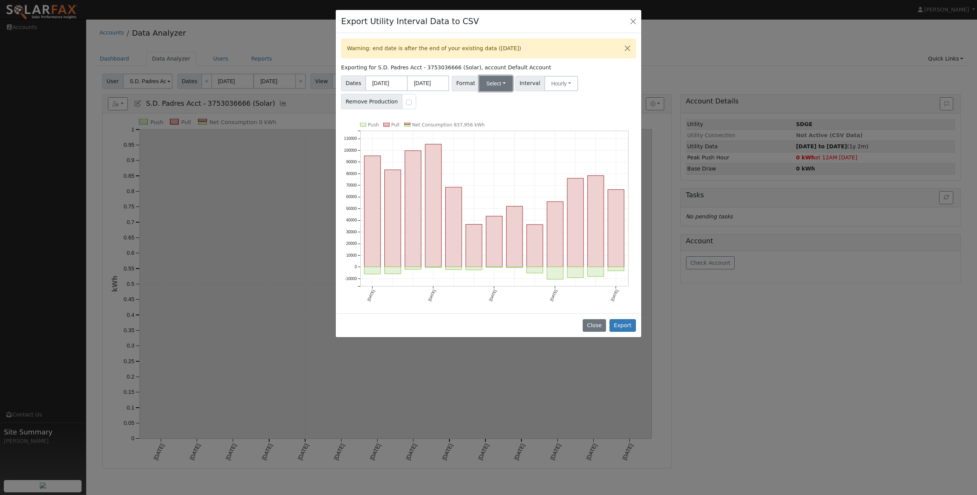
click at [495, 87] on button "Select" at bounding box center [495, 83] width 33 height 15
click at [490, 139] on ul "Generic PG&E SCE SDGE Aurora Energy Toolbase OpenSolar Solargraf" at bounding box center [505, 141] width 56 height 98
click at [501, 87] on button "Select" at bounding box center [495, 83] width 33 height 15
click at [494, 130] on link "SDGE" at bounding box center [504, 132] width 55 height 11
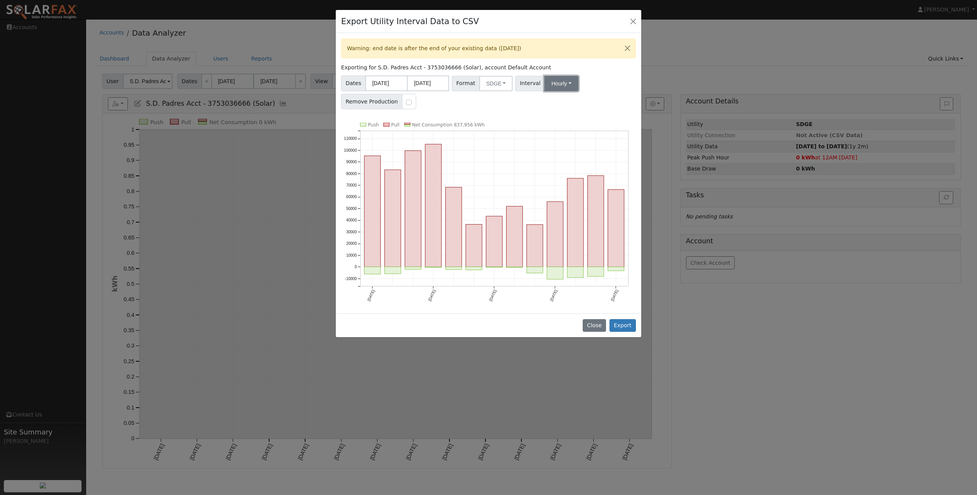
click at [553, 78] on button "Hourly" at bounding box center [561, 83] width 34 height 15
click at [550, 101] on link "15 Minute" at bounding box center [568, 100] width 53 height 11
click at [623, 320] on button "Export" at bounding box center [622, 325] width 26 height 13
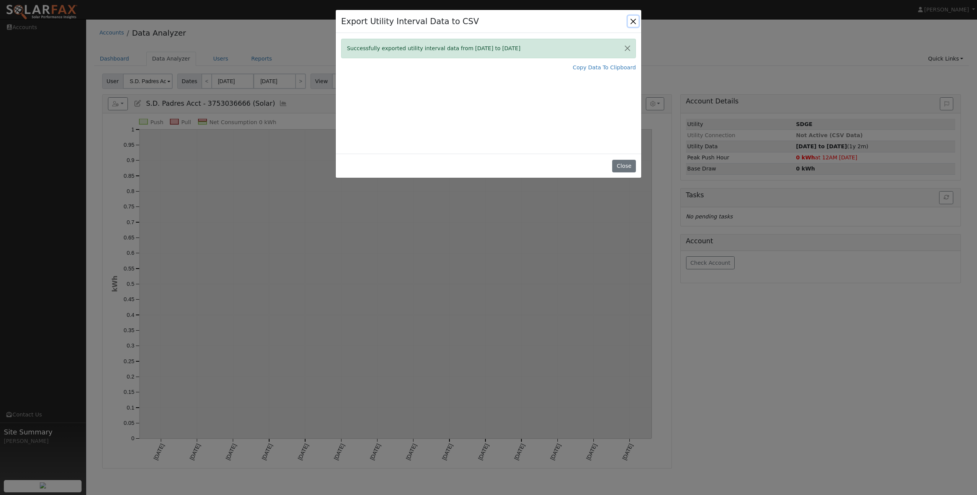
click at [631, 22] on button "Close" at bounding box center [633, 21] width 11 height 11
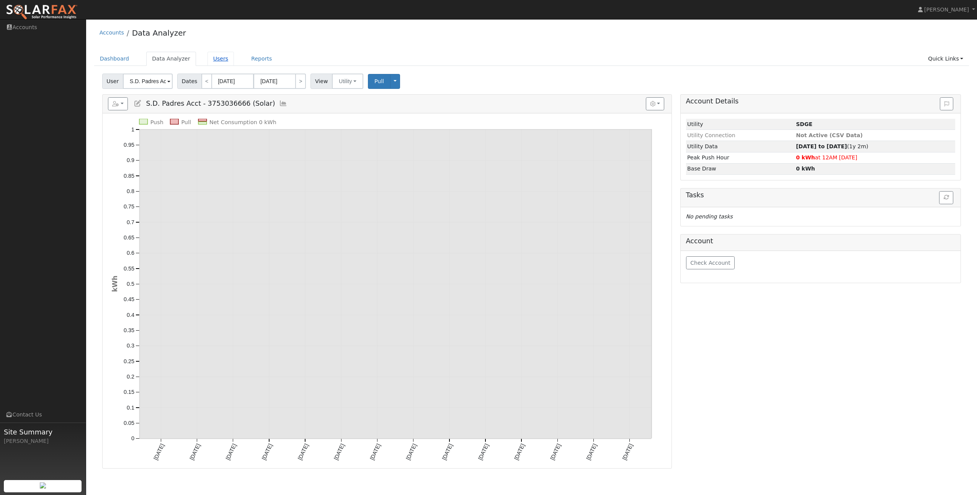
click at [211, 63] on link "Users" at bounding box center [220, 59] width 27 height 14
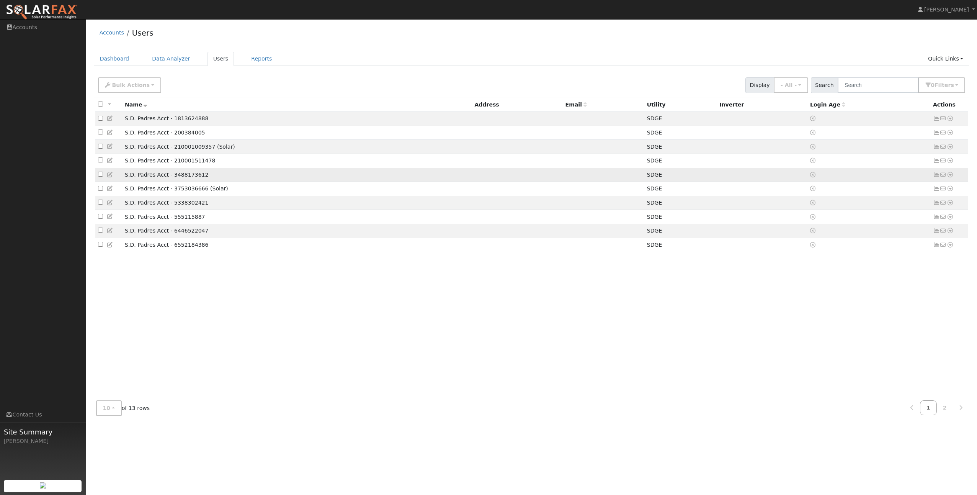
click at [99, 176] on input "checkbox" at bounding box center [100, 173] width 5 height 5
checkbox input "true"
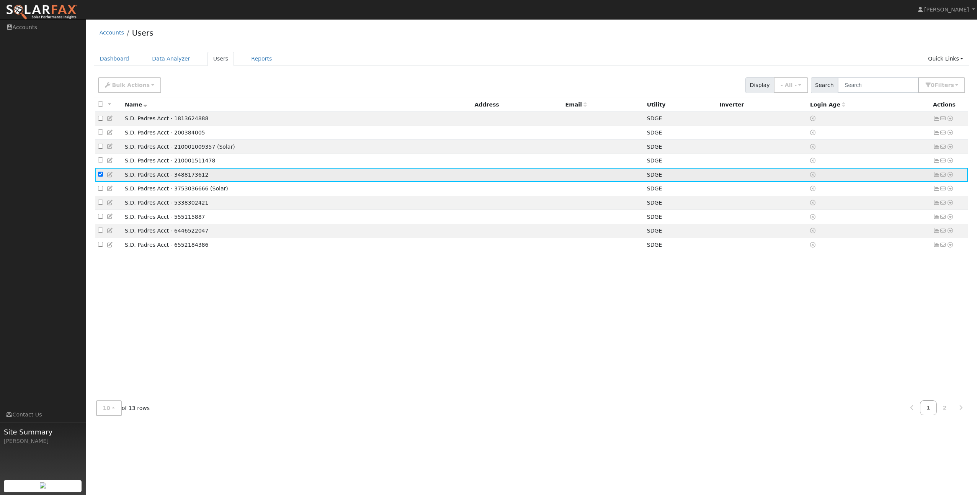
click at [952, 177] on icon at bounding box center [950, 174] width 7 height 5
click at [929, 190] on link "Data Analyzer" at bounding box center [925, 188] width 56 height 11
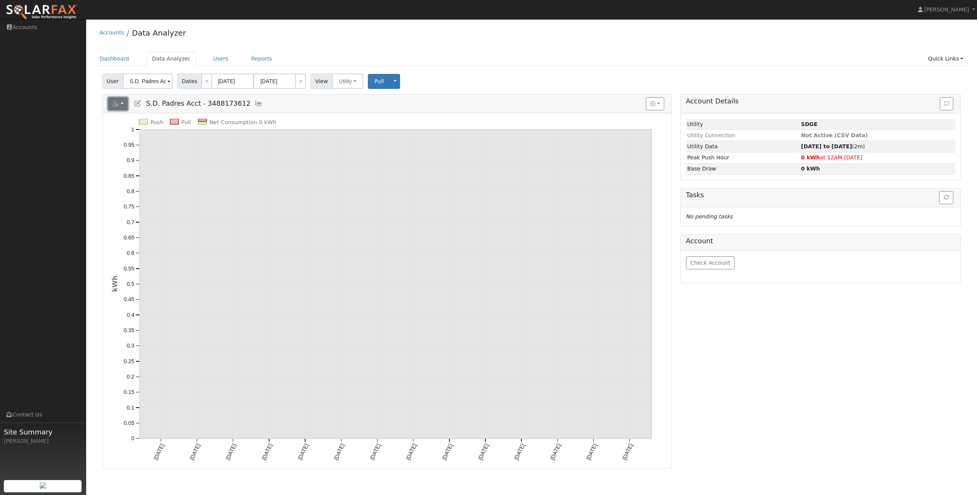
click at [124, 98] on button "button" at bounding box center [118, 103] width 20 height 13
click at [183, 139] on link "Export to CSV" at bounding box center [190, 138] width 56 height 9
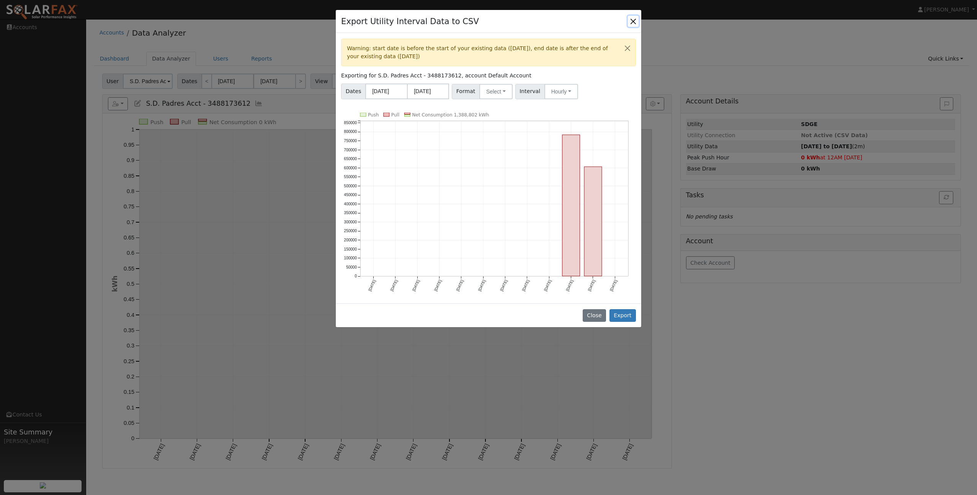
click at [632, 23] on button "Close" at bounding box center [633, 21] width 11 height 11
